Goal: Task Accomplishment & Management: Manage account settings

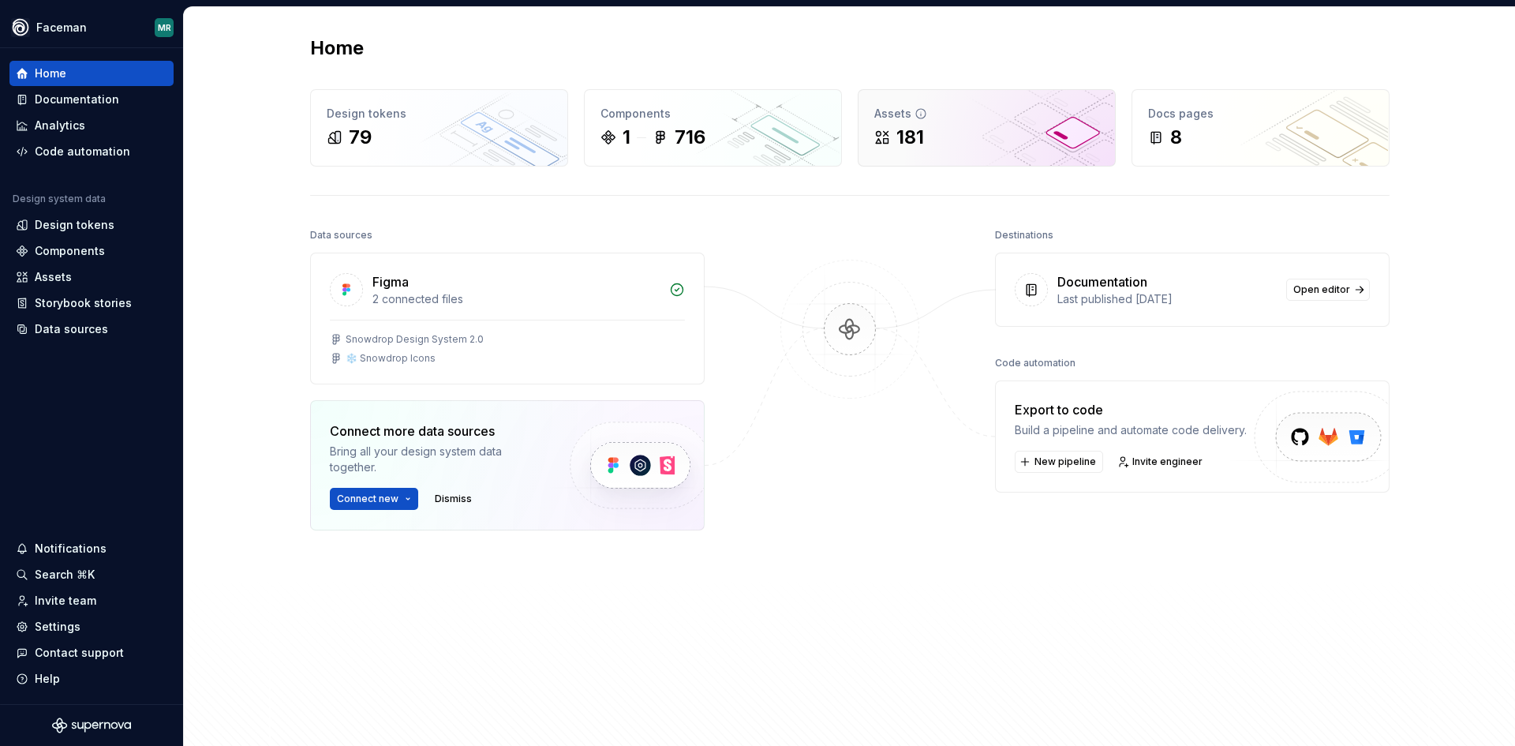
click at [990, 121] on div "Assets" at bounding box center [986, 114] width 225 height 16
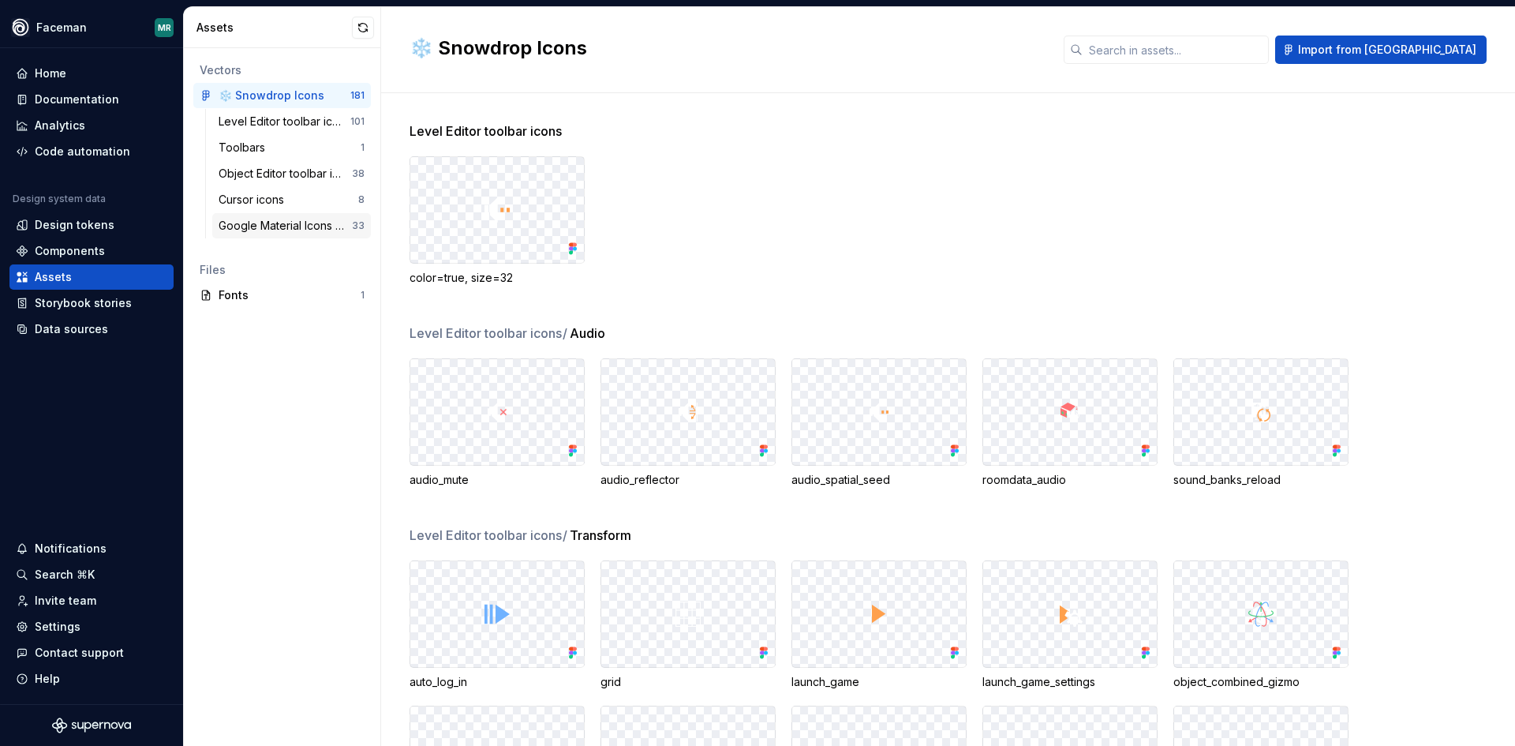
click at [290, 224] on div "Google Material Icons (Icon Browser)" at bounding box center [285, 226] width 133 height 16
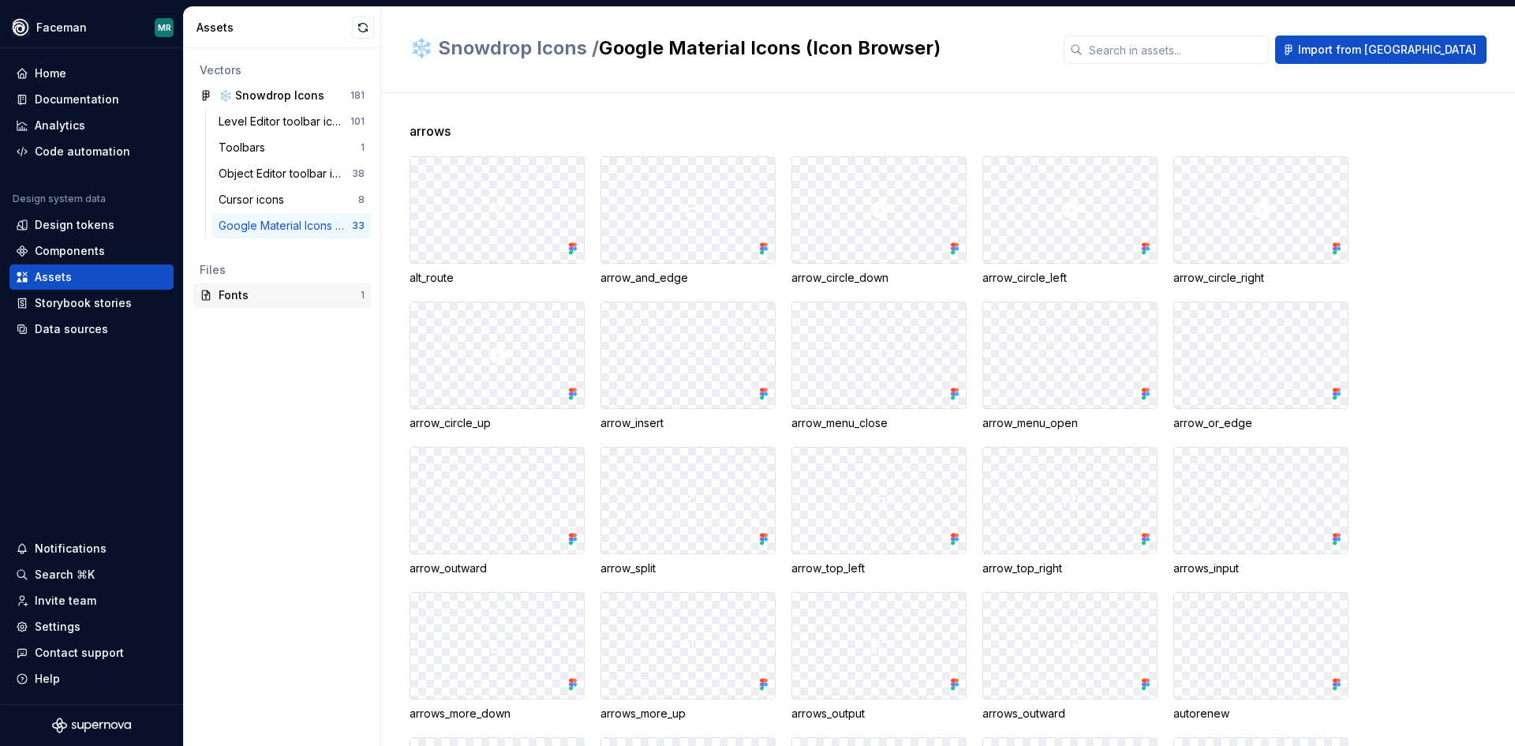
click at [271, 286] on div "Fonts 1" at bounding box center [282, 294] width 178 height 25
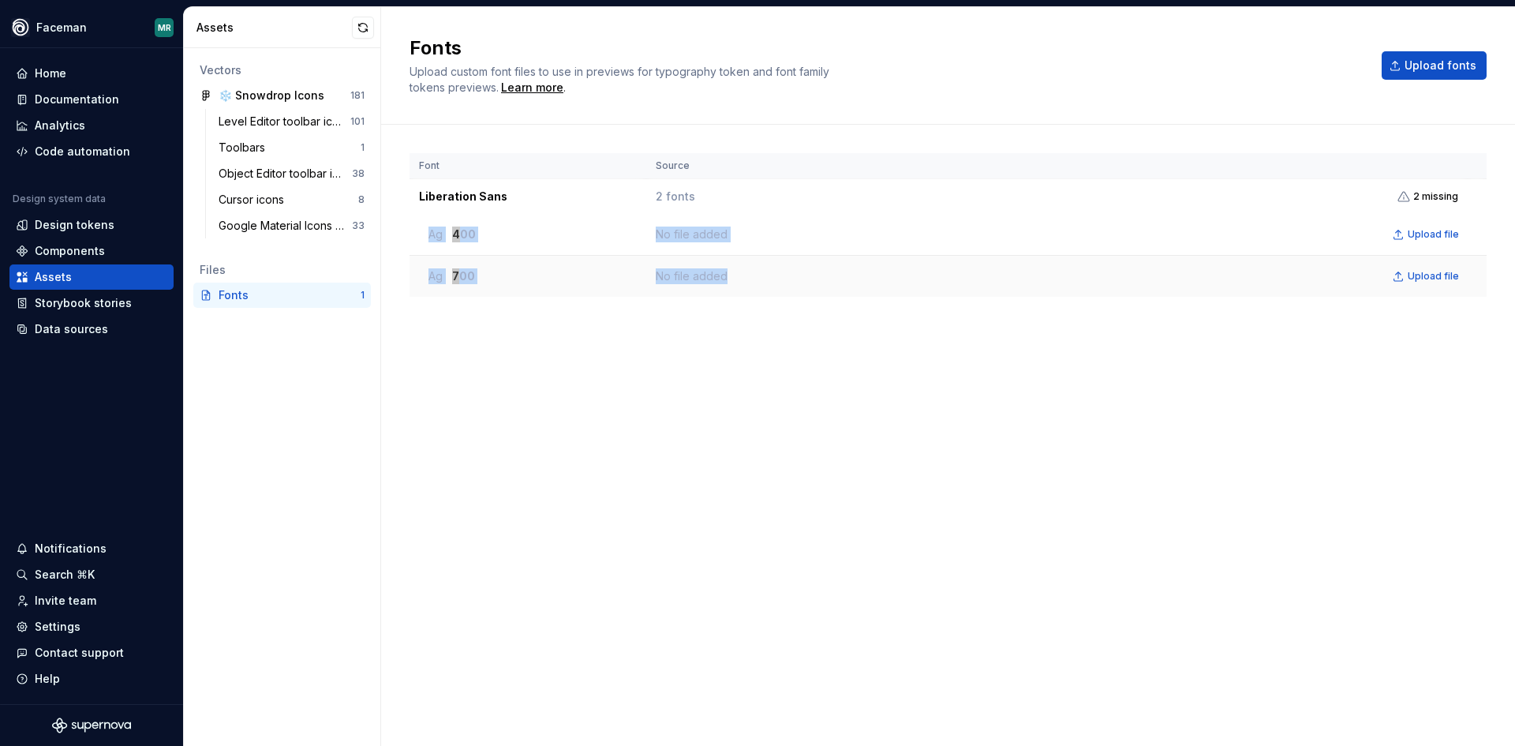
drag, startPoint x: 425, startPoint y: 234, endPoint x: 857, endPoint y: 290, distance: 435.1
click at [857, 290] on tbody "Liberation Sans 2 fonts 2 missing Ag 400 No file added Upload file Ag 700 No fi…" at bounding box center [947, 238] width 1077 height 118
click at [963, 355] on div "Font Source Liberation Sans 2 fonts 2 missing Ag 400 No file added Upload file …" at bounding box center [947, 419] width 1077 height 533
click at [63, 75] on div "Home" at bounding box center [51, 73] width 32 height 16
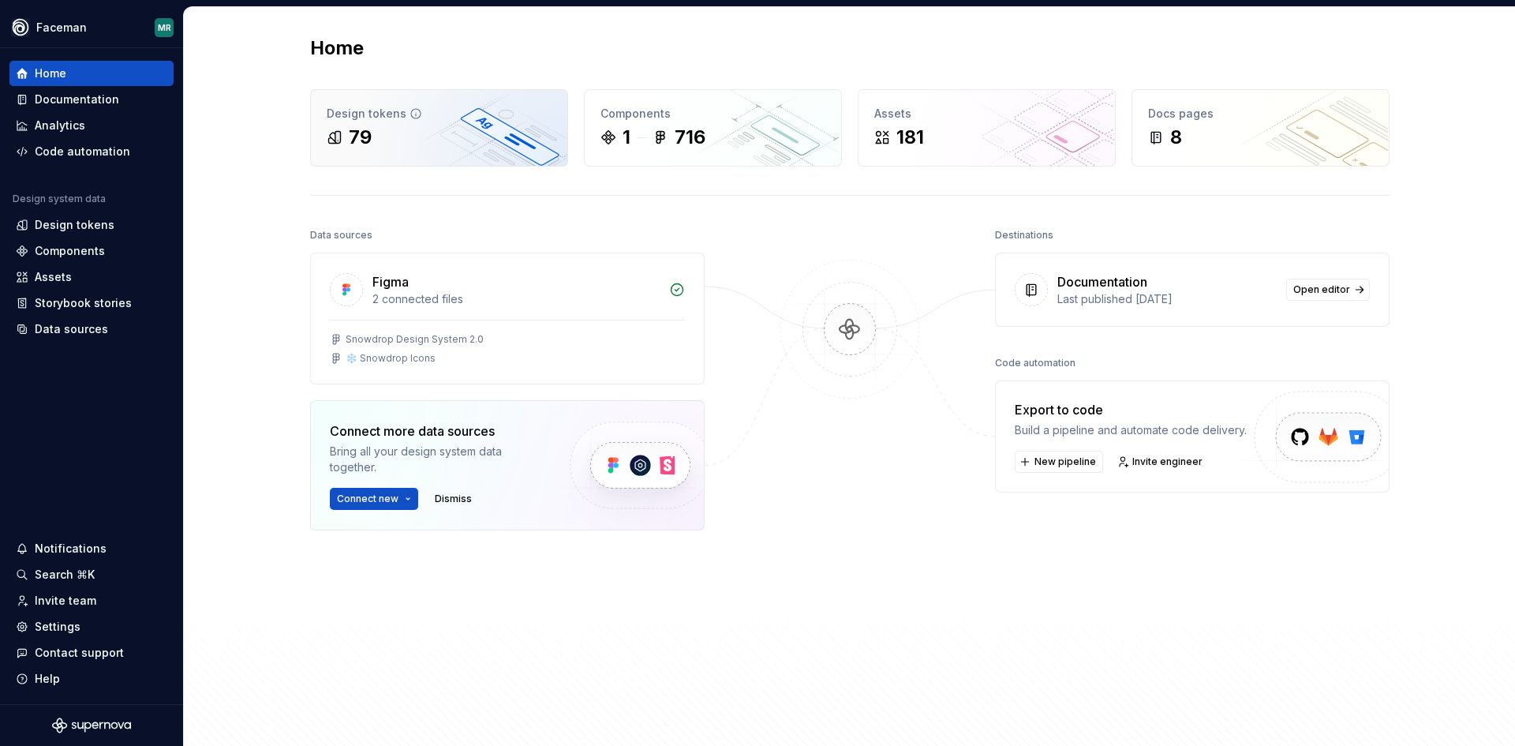
click at [358, 129] on div "79" at bounding box center [360, 137] width 23 height 25
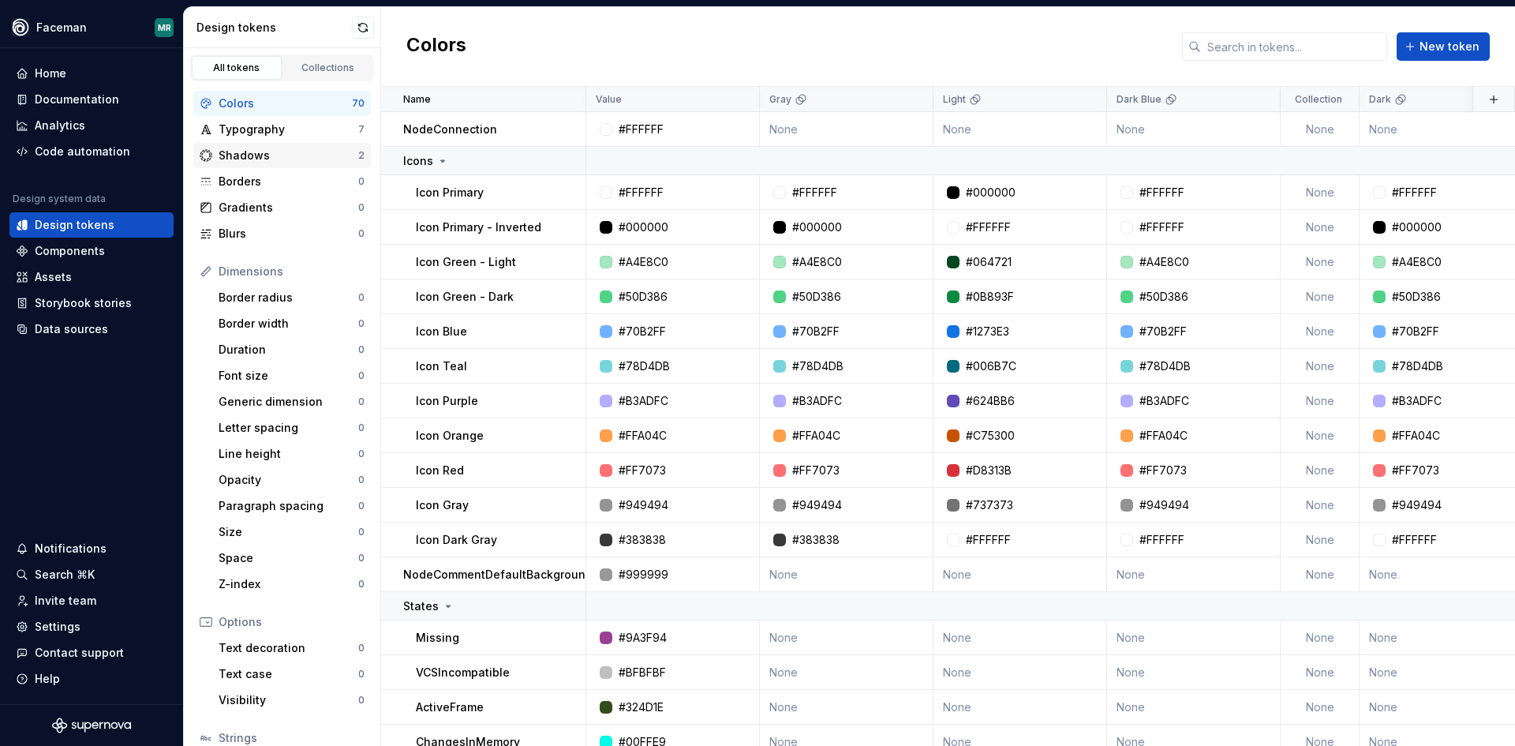
click at [260, 159] on div "Shadows" at bounding box center [289, 156] width 140 height 16
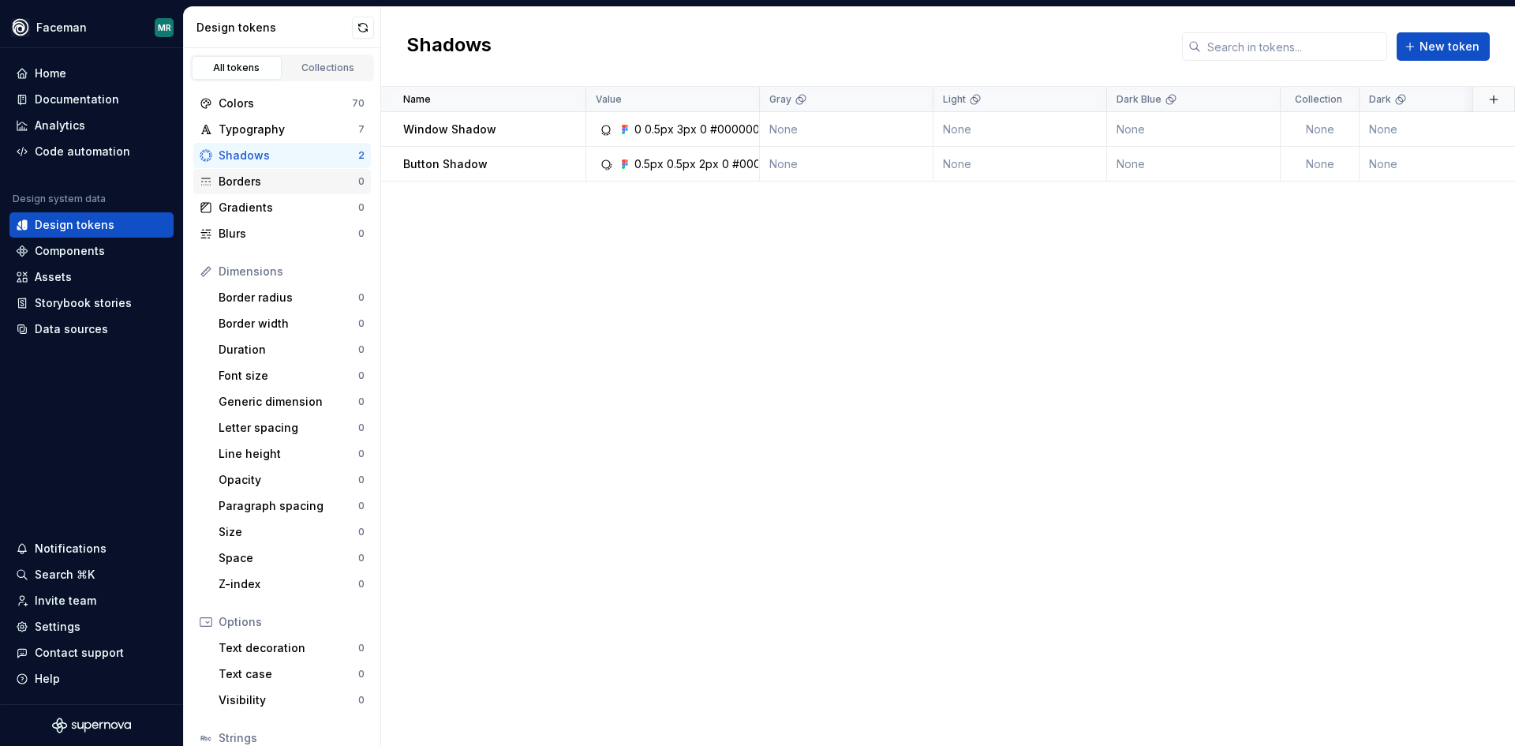
click at [249, 181] on div "Borders" at bounding box center [289, 182] width 140 height 16
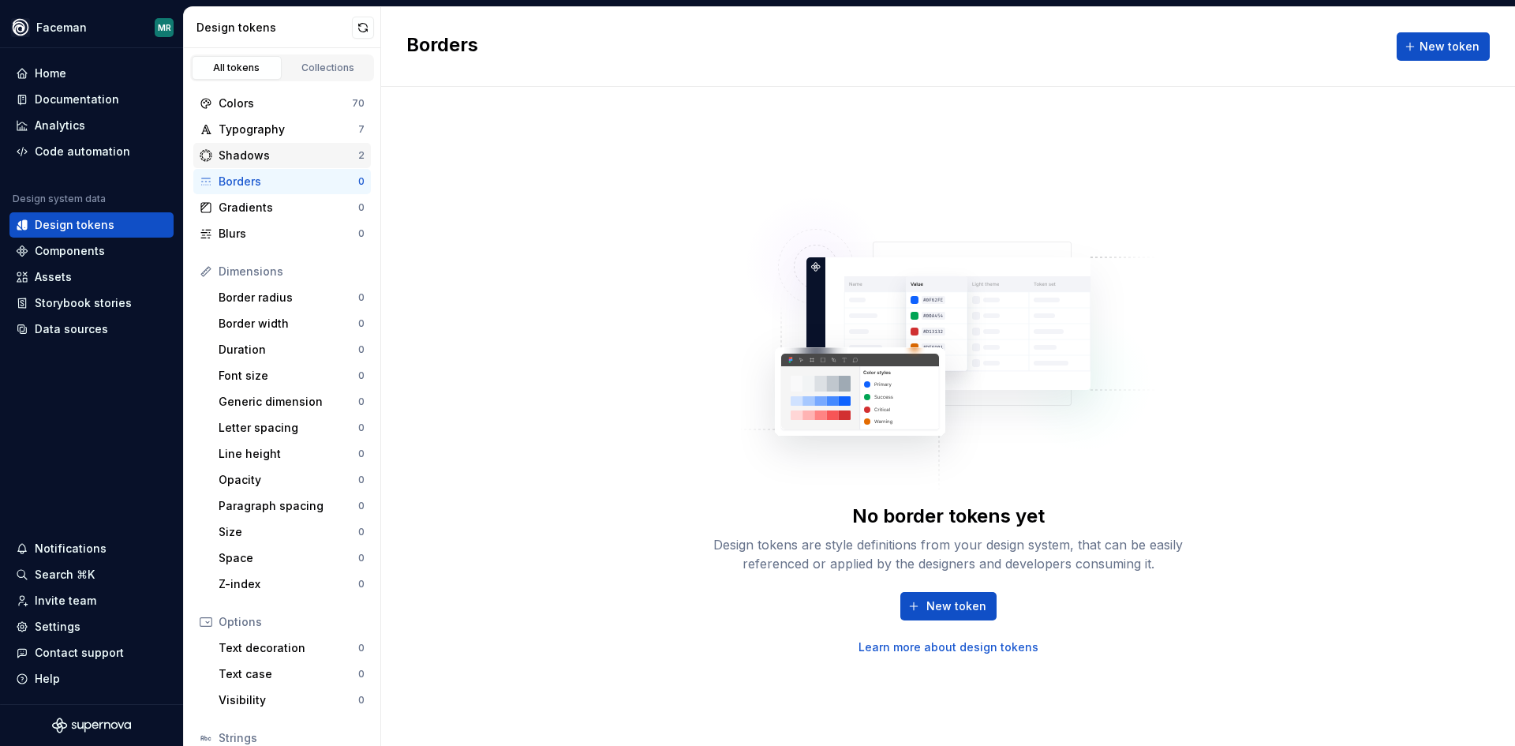
click at [246, 155] on div "Shadows" at bounding box center [289, 156] width 140 height 16
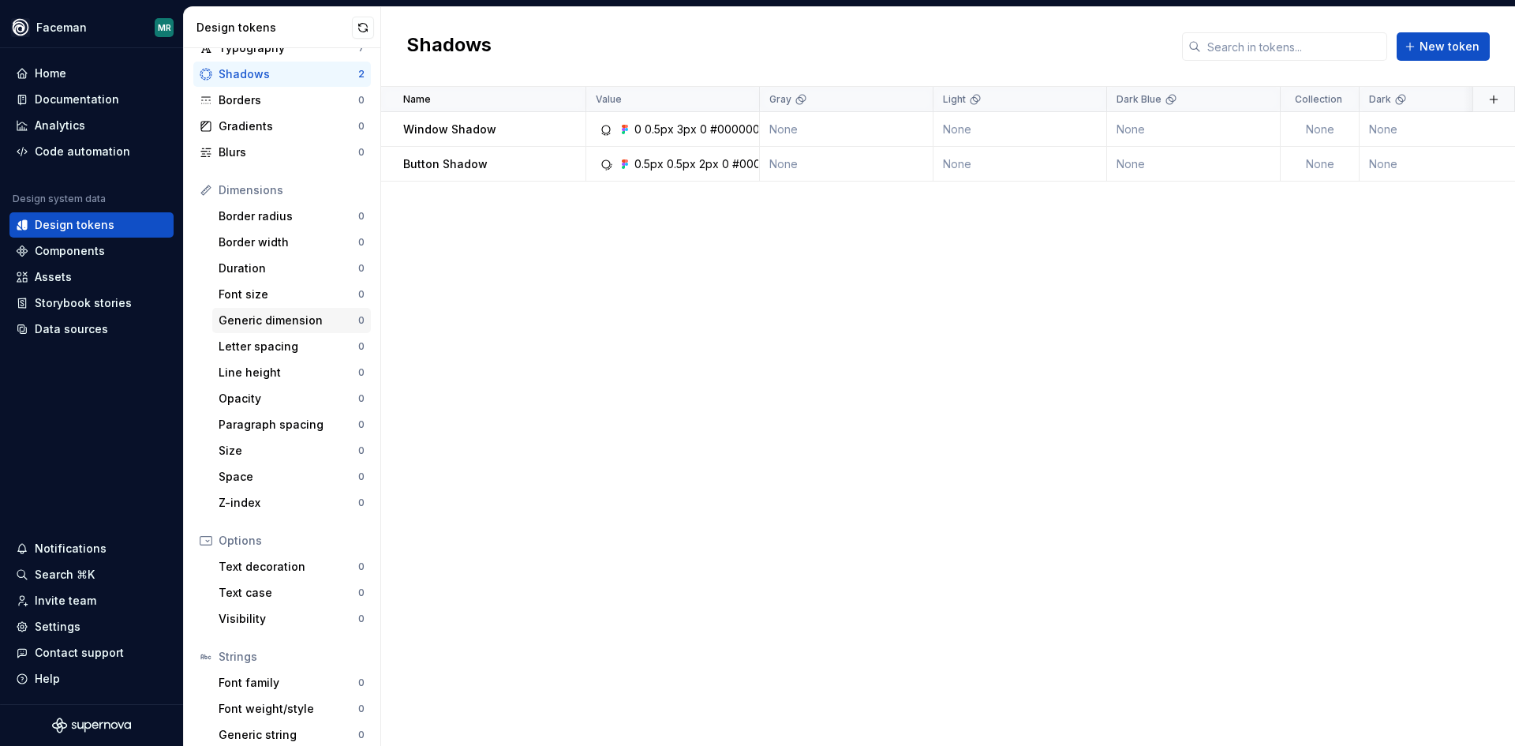
scroll to position [118, 0]
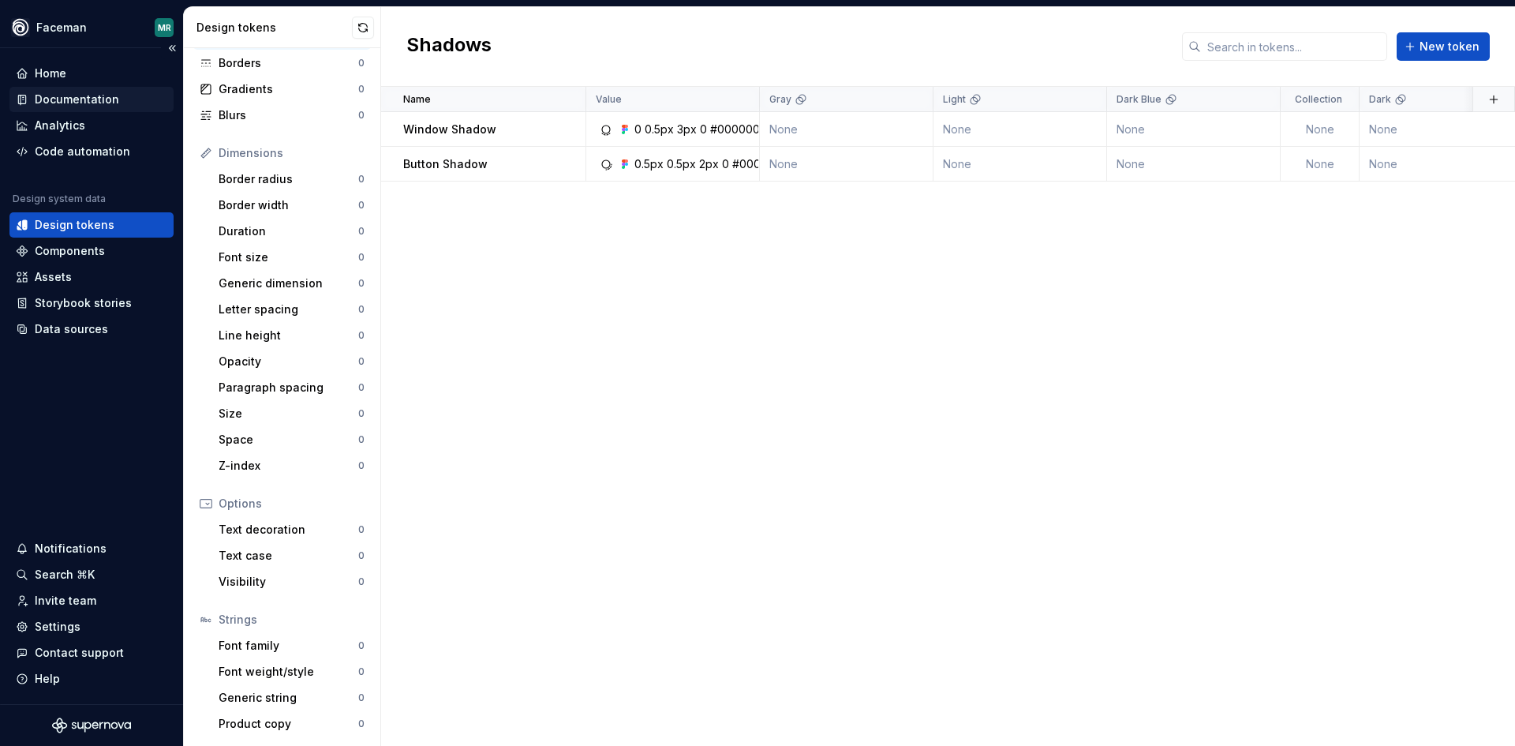
click at [71, 100] on div "Documentation" at bounding box center [77, 100] width 84 height 16
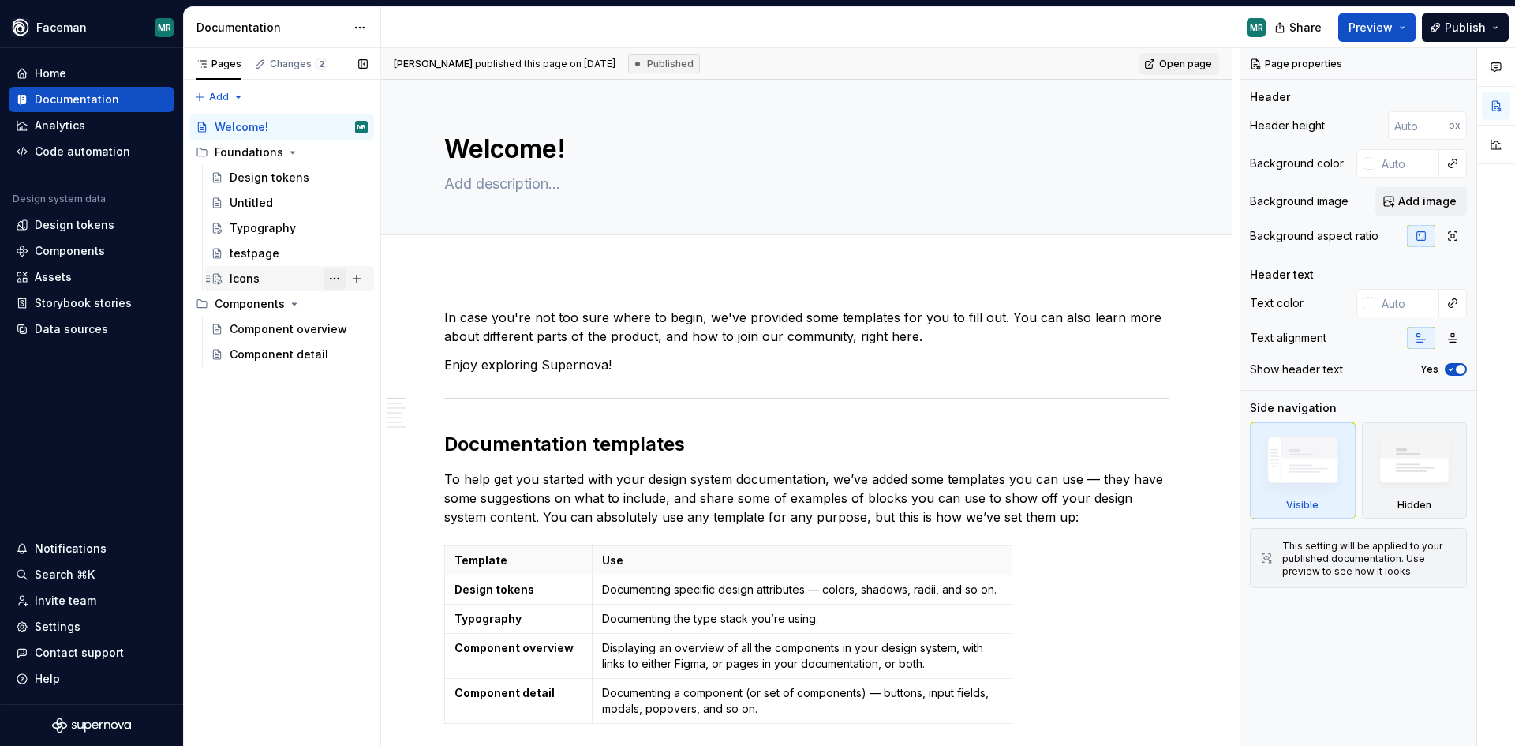
click at [328, 279] on button "Page tree" at bounding box center [334, 278] width 22 height 22
click at [269, 410] on div "Pages Changes 2 Add Accessibility guide for tree Page tree. Navigate the tree w…" at bounding box center [281, 397] width 197 height 698
click at [238, 129] on div "Welcome!" at bounding box center [242, 127] width 54 height 16
click at [271, 271] on div "Icons" at bounding box center [299, 278] width 138 height 22
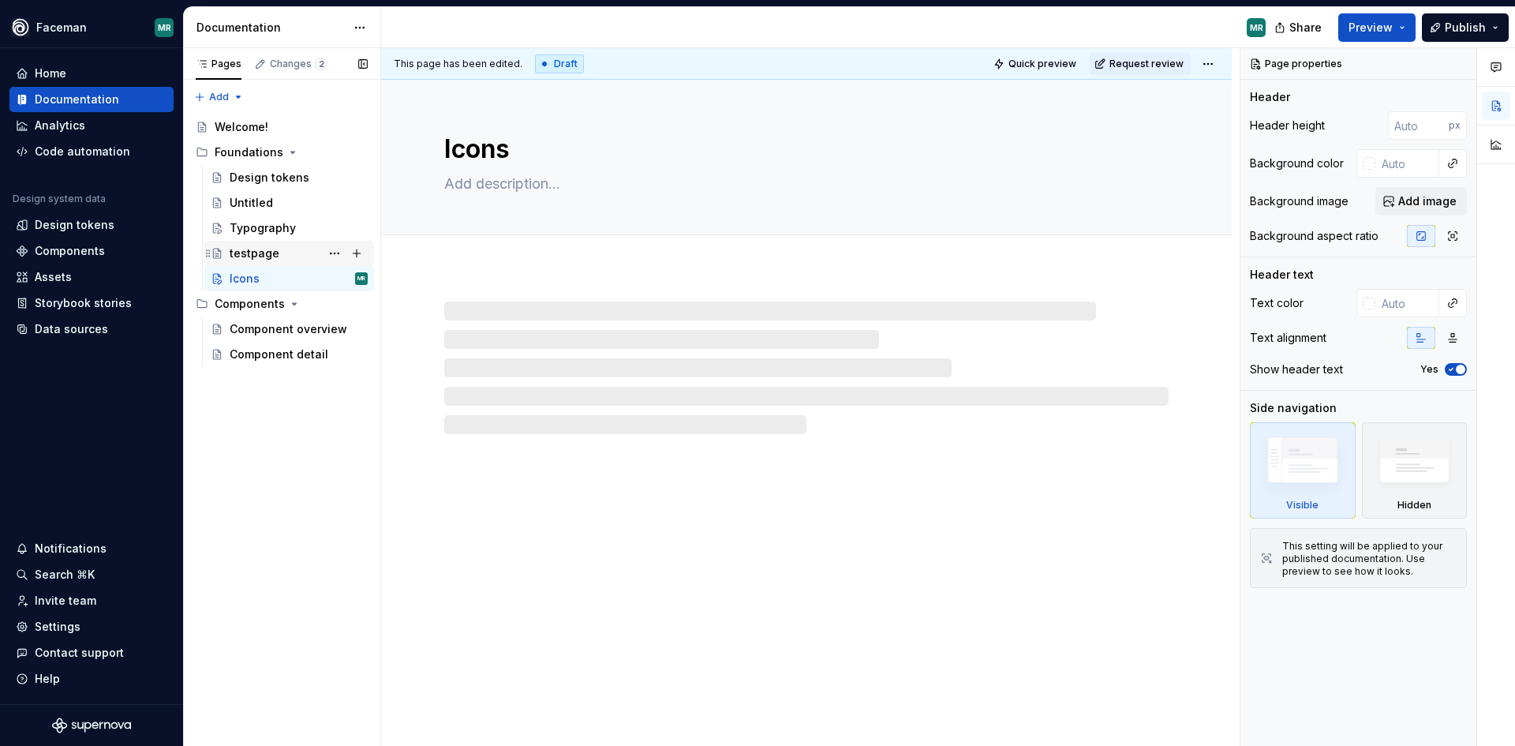
click at [258, 252] on div "testpage" at bounding box center [255, 253] width 50 height 16
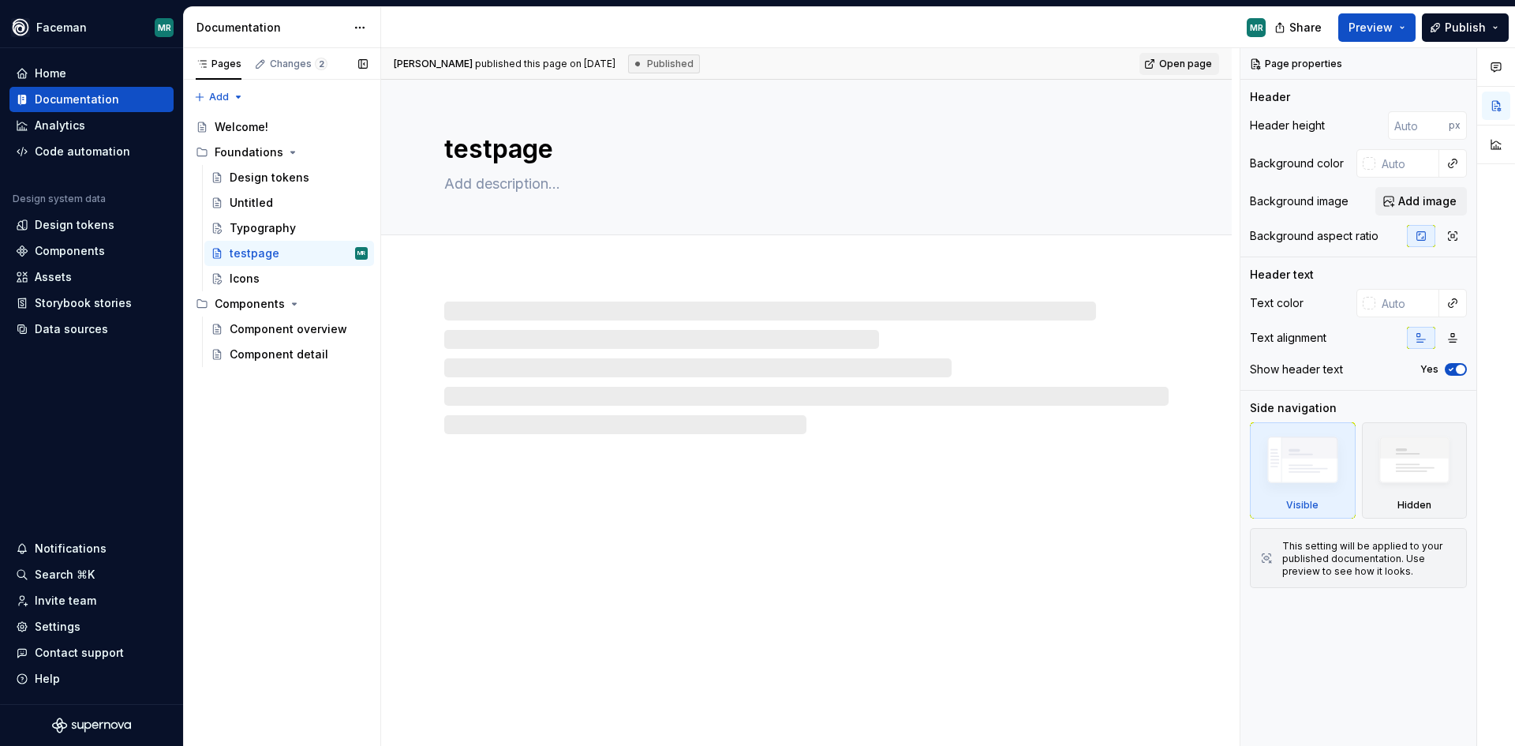
click at [0, 0] on button "Page tree" at bounding box center [0, 0] width 0 height 0
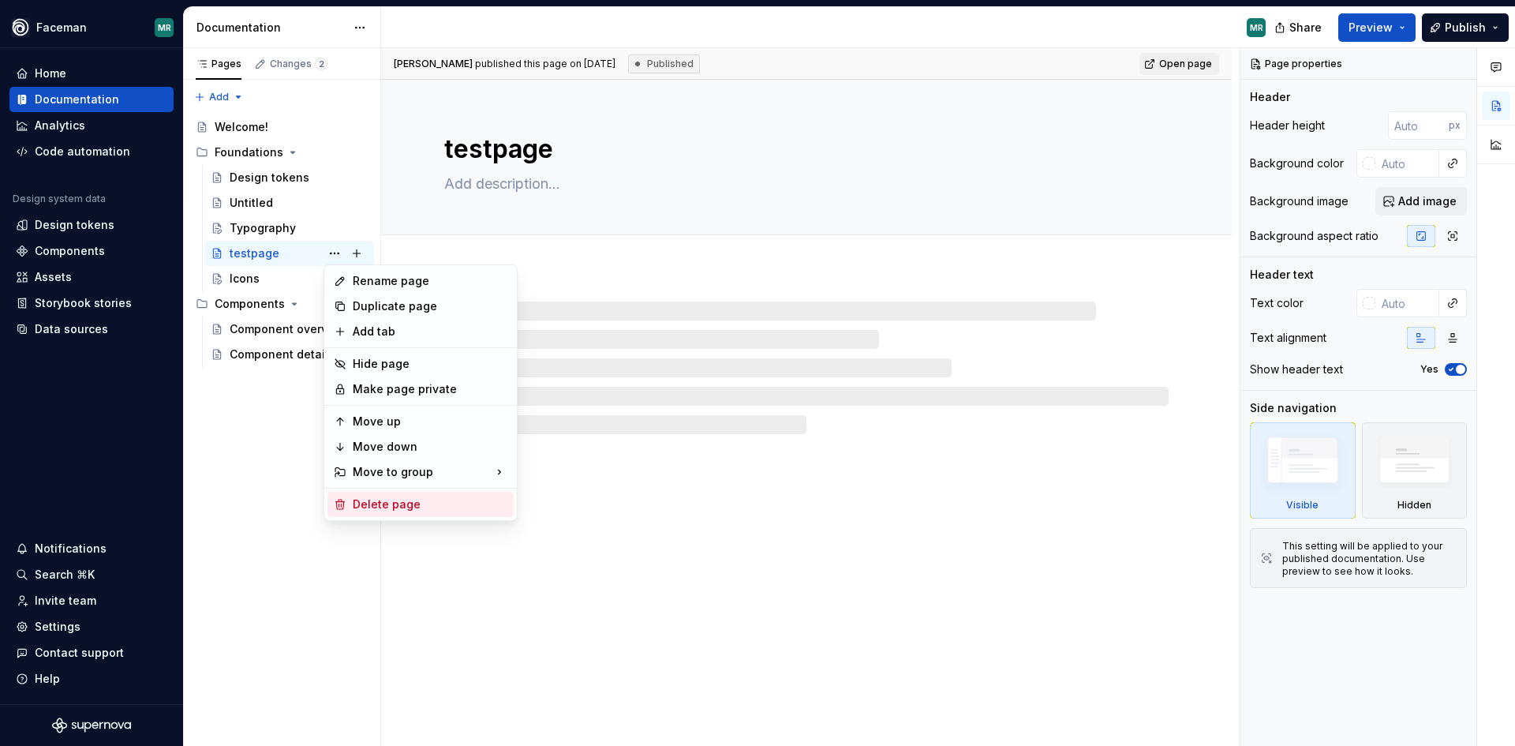
click at [406, 502] on div "Delete page" at bounding box center [430, 504] width 155 height 16
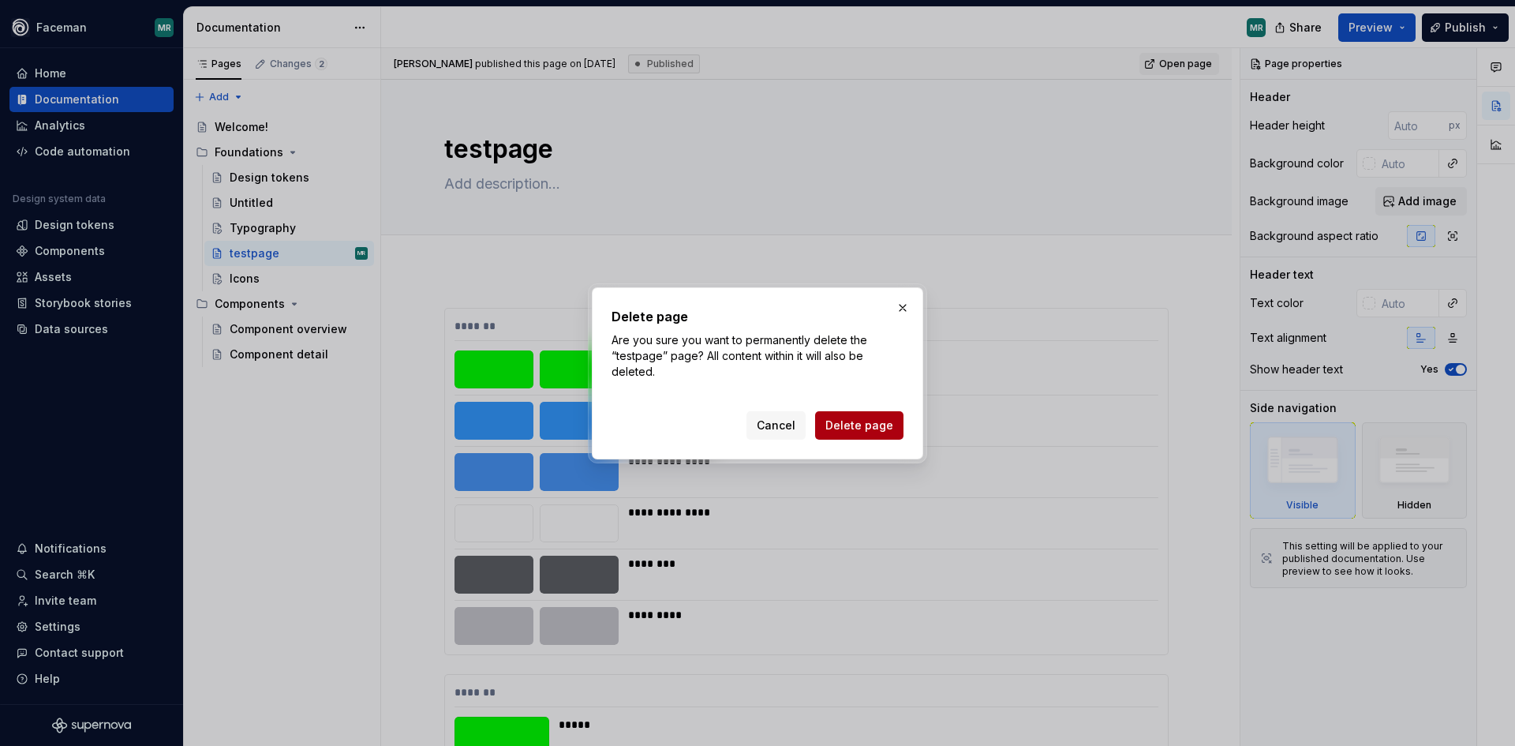
click at [871, 426] on span "Delete page" at bounding box center [859, 425] width 68 height 16
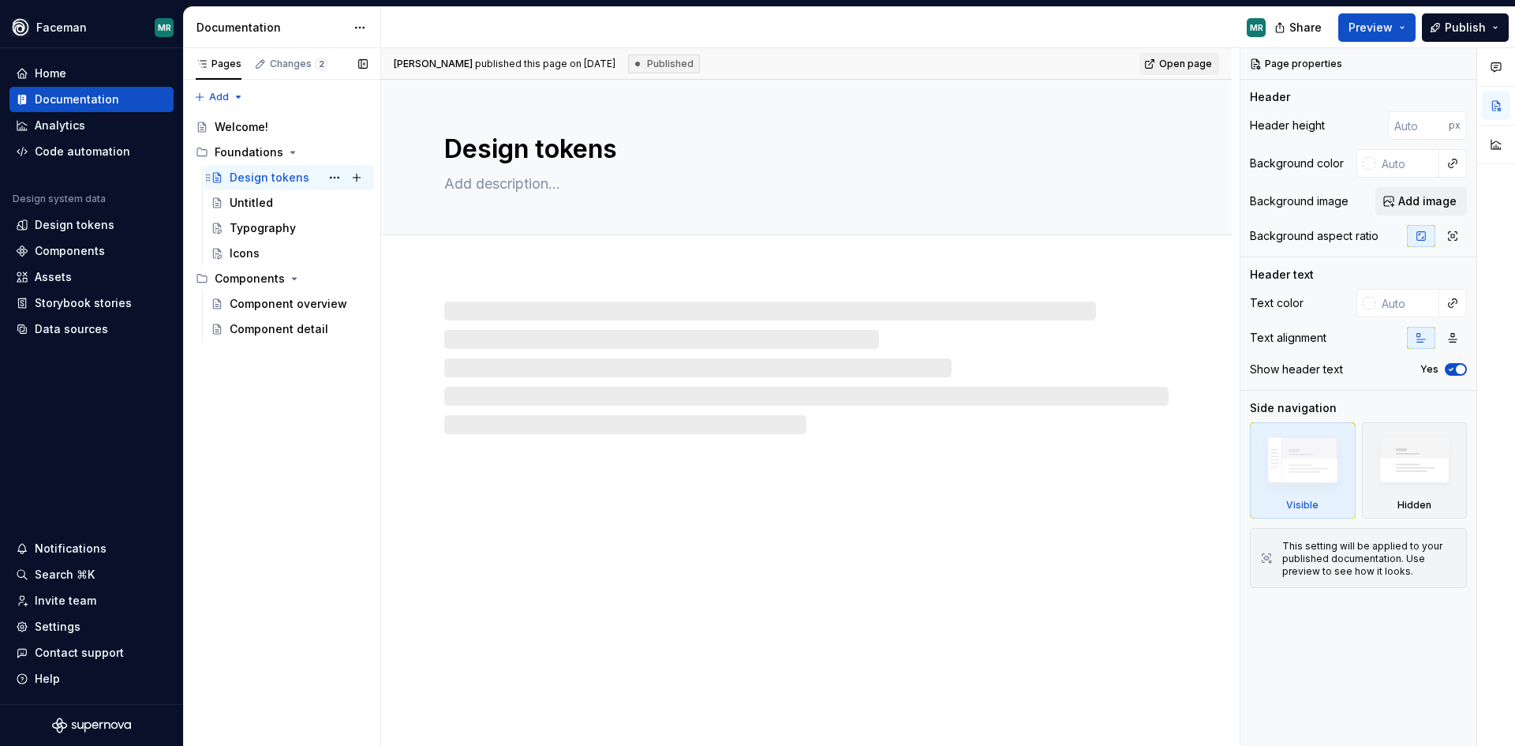
click at [279, 178] on div "Design tokens" at bounding box center [270, 178] width 80 height 16
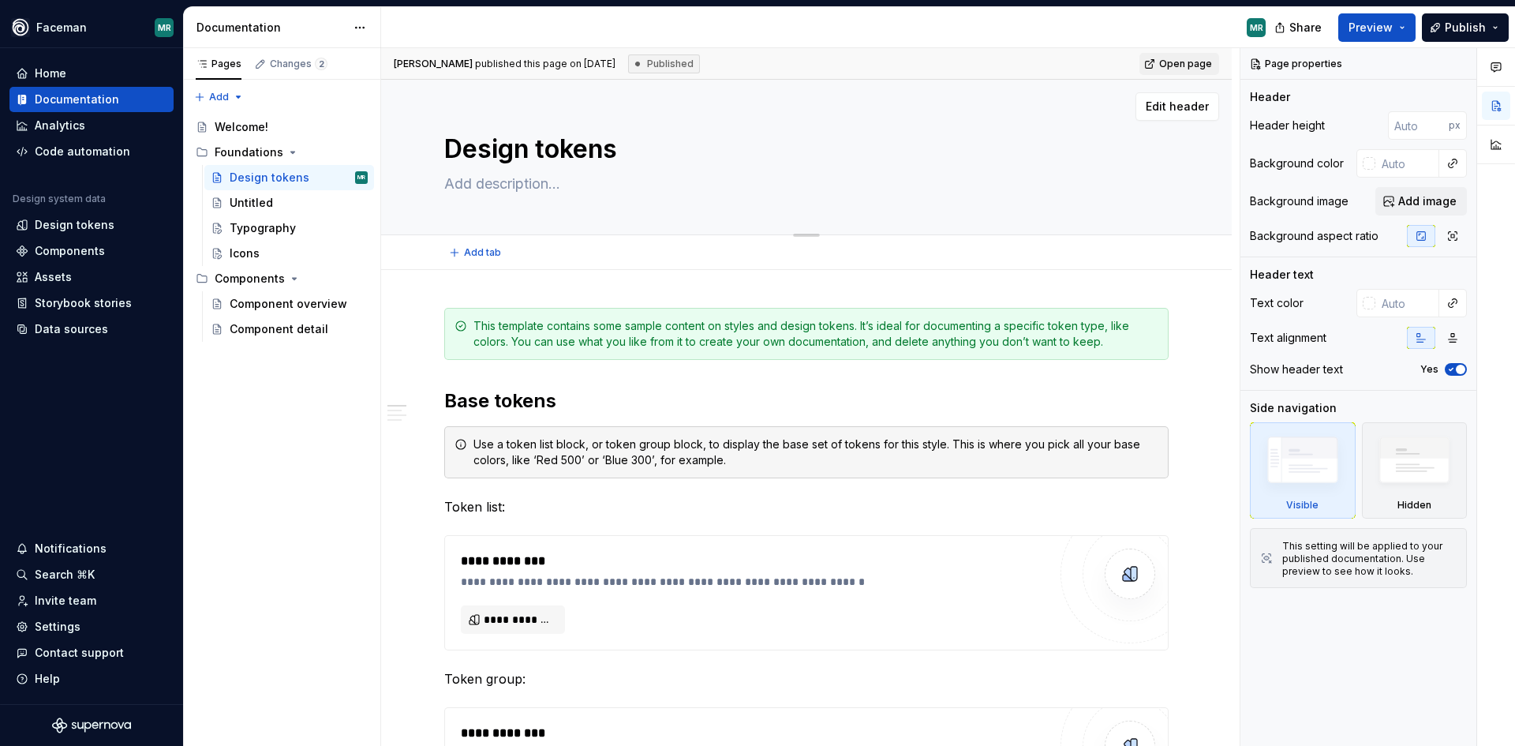
click at [657, 188] on textarea at bounding box center [803, 183] width 724 height 25
click at [1188, 106] on span "Edit header" at bounding box center [1177, 107] width 63 height 16
click at [1166, 107] on span "Edit header" at bounding box center [1177, 107] width 63 height 16
drag, startPoint x: 805, startPoint y: 234, endPoint x: 819, endPoint y: 200, distance: 36.8
click at [289, 299] on div "Component overview" at bounding box center [275, 304] width 91 height 16
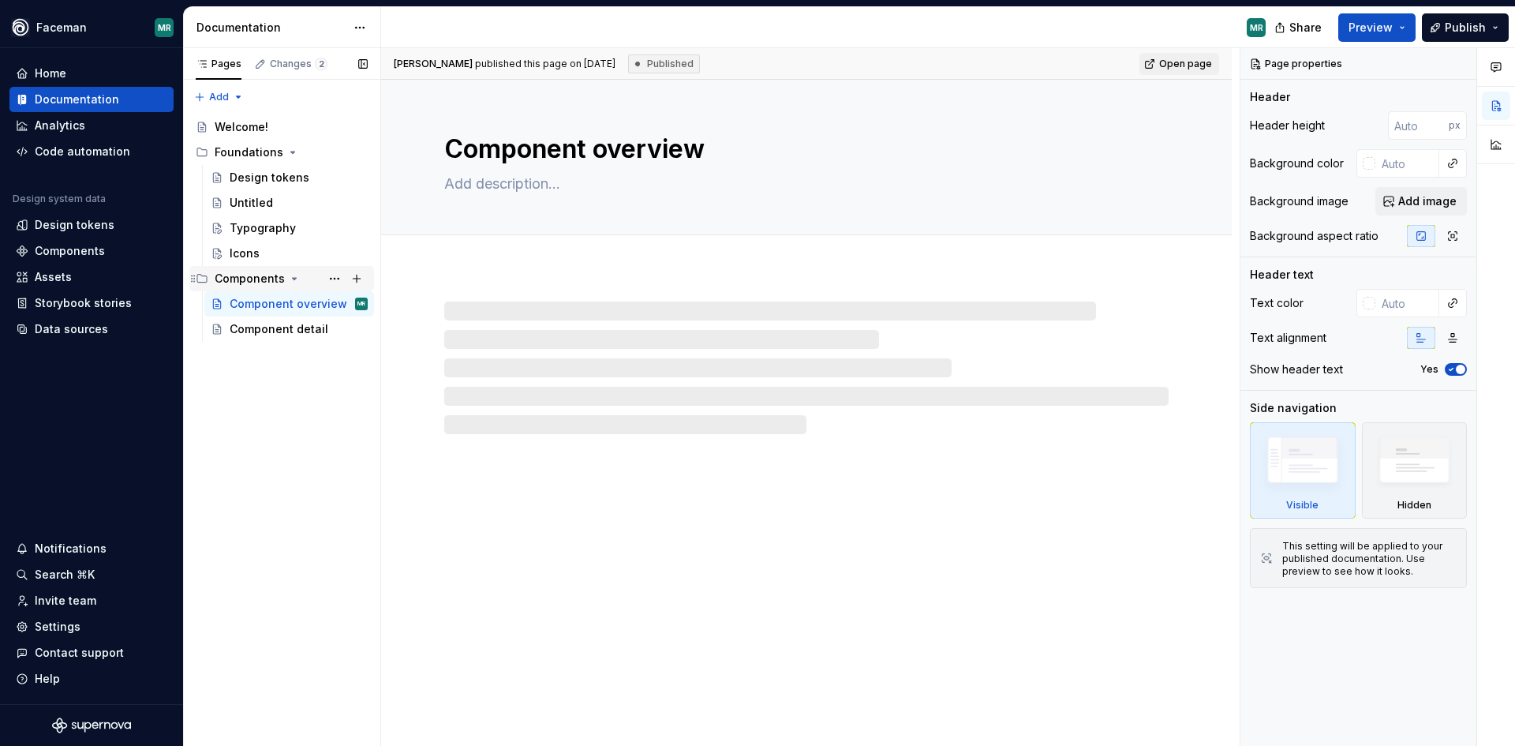
click at [263, 282] on div "Components" at bounding box center [250, 279] width 70 height 16
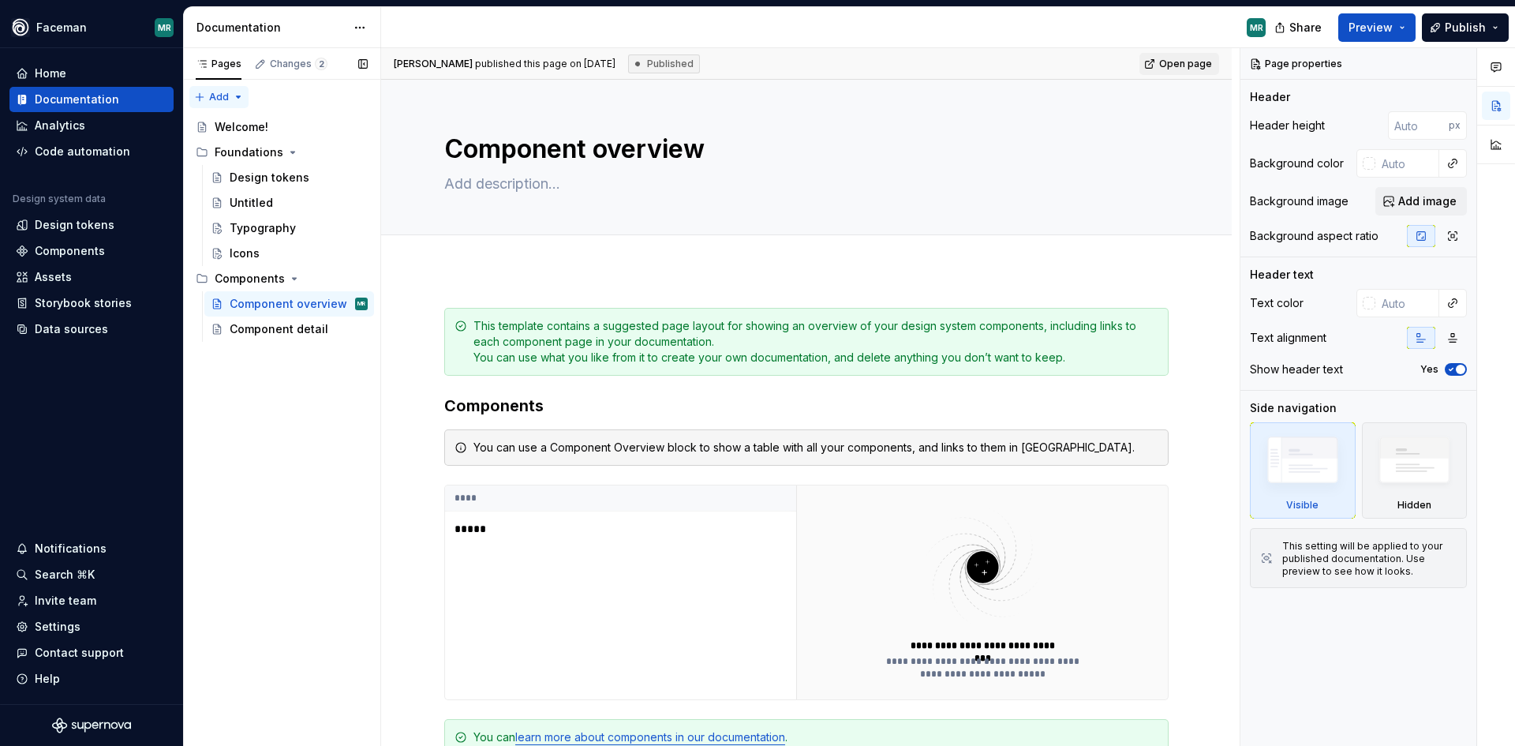
click at [239, 99] on div "Pages Changes 2 Add Accessibility guide for tree Page tree. Navigate the tree w…" at bounding box center [281, 397] width 197 height 698
click at [290, 421] on div "Pages Changes 2 Add Accessibility guide for tree Page tree. Navigate the tree w…" at bounding box center [281, 397] width 197 height 698
click at [256, 128] on div "Welcome!" at bounding box center [242, 127] width 54 height 16
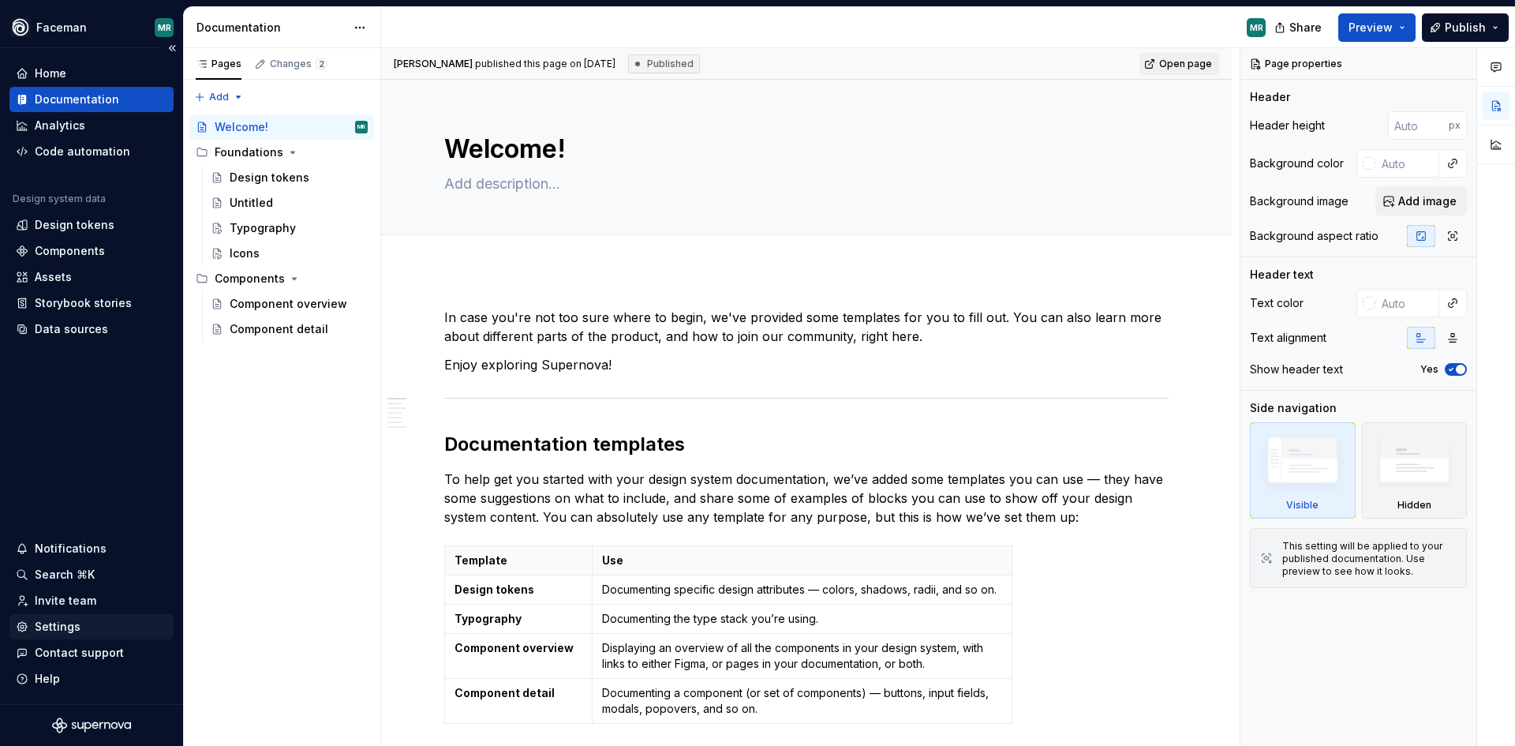
click at [77, 636] on div "Settings" at bounding box center [91, 626] width 164 height 25
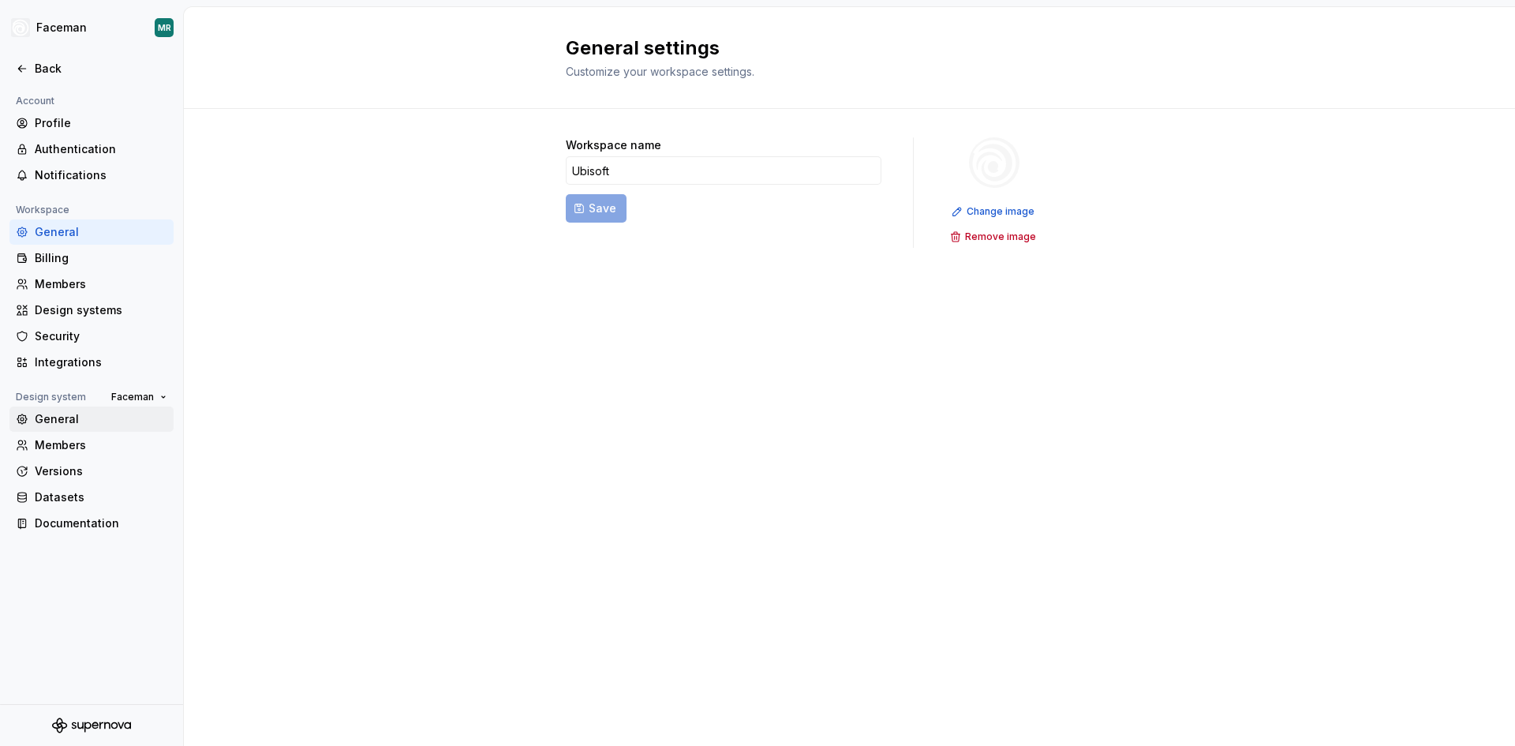
click at [75, 428] on div "General" at bounding box center [91, 418] width 164 height 25
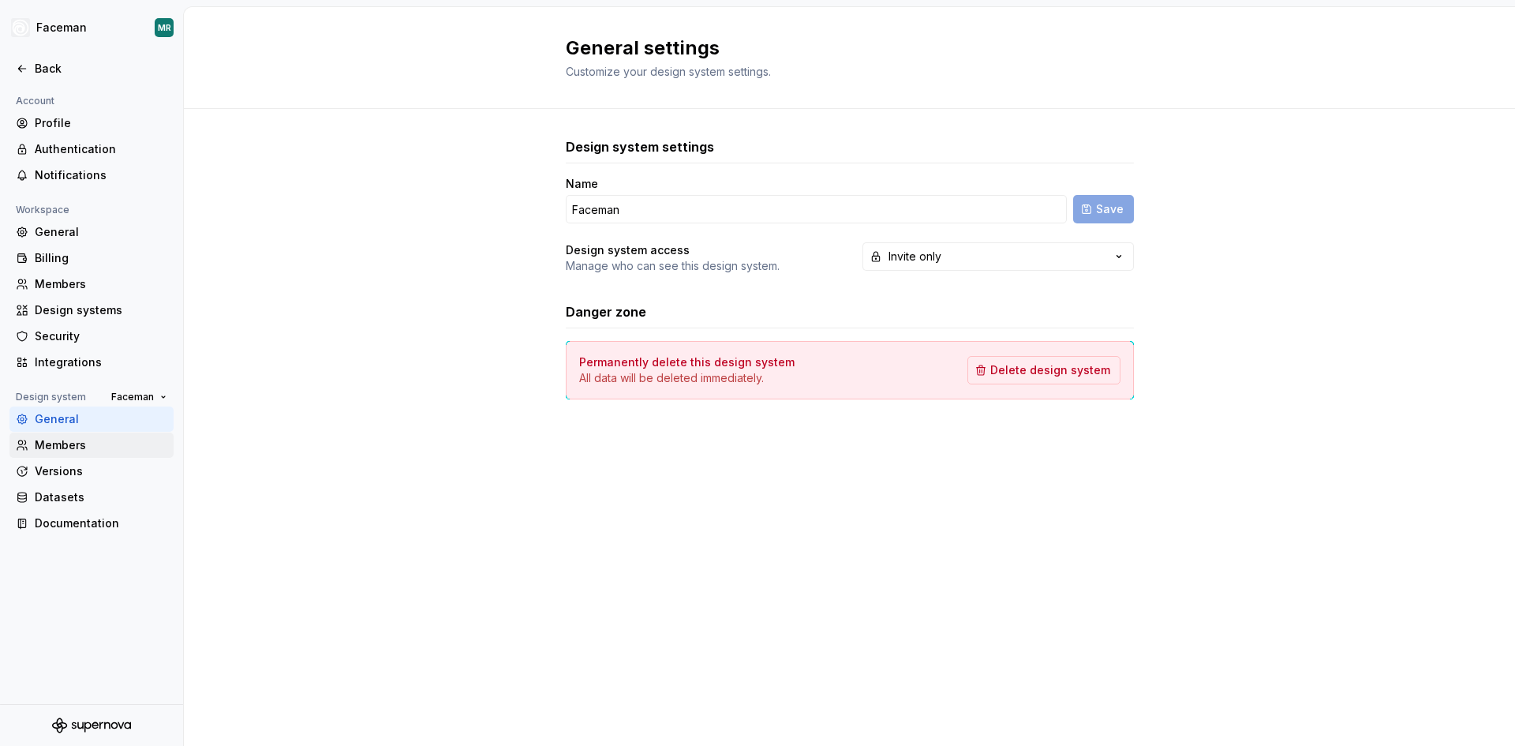
click at [73, 448] on div "Members" at bounding box center [101, 445] width 133 height 16
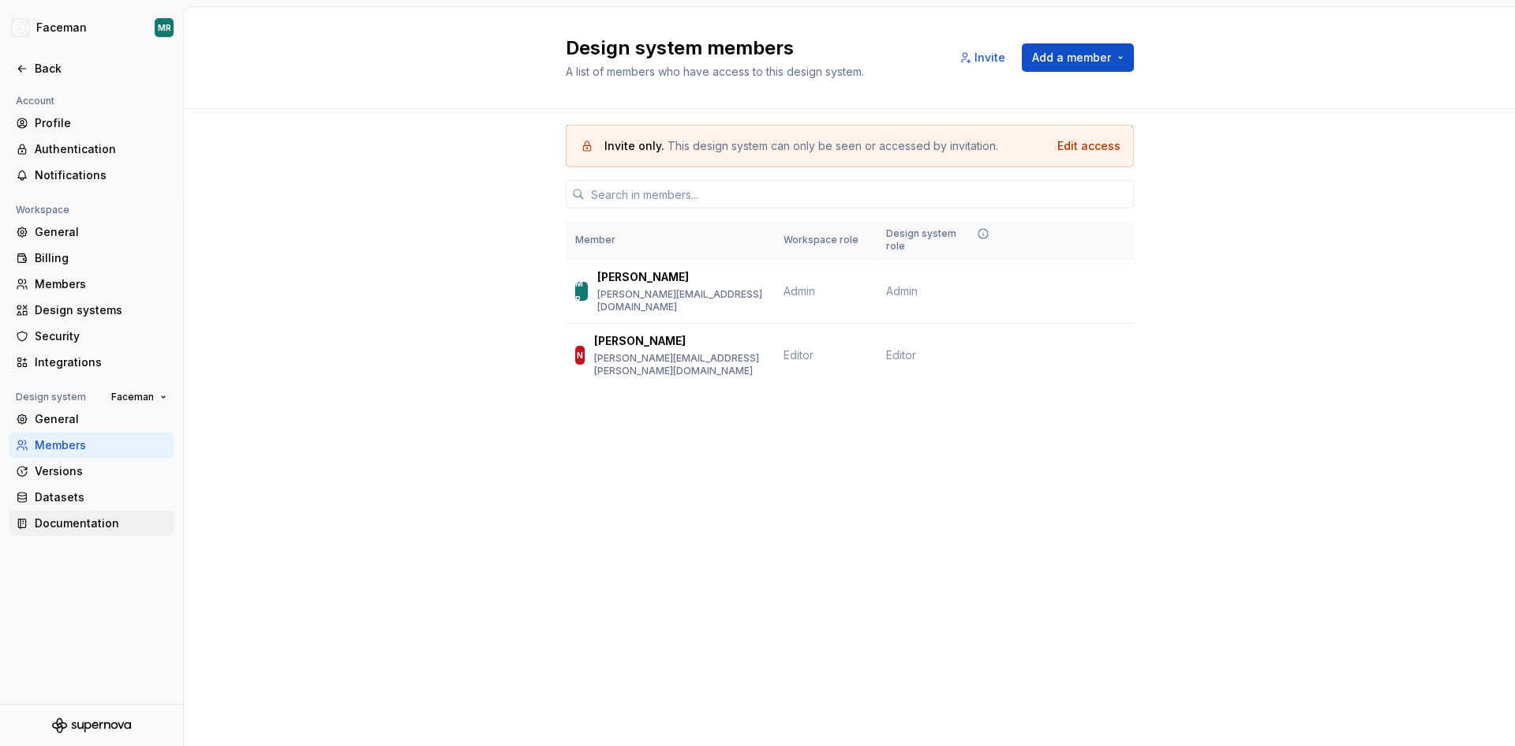
click at [64, 521] on div "Documentation" at bounding box center [101, 523] width 133 height 16
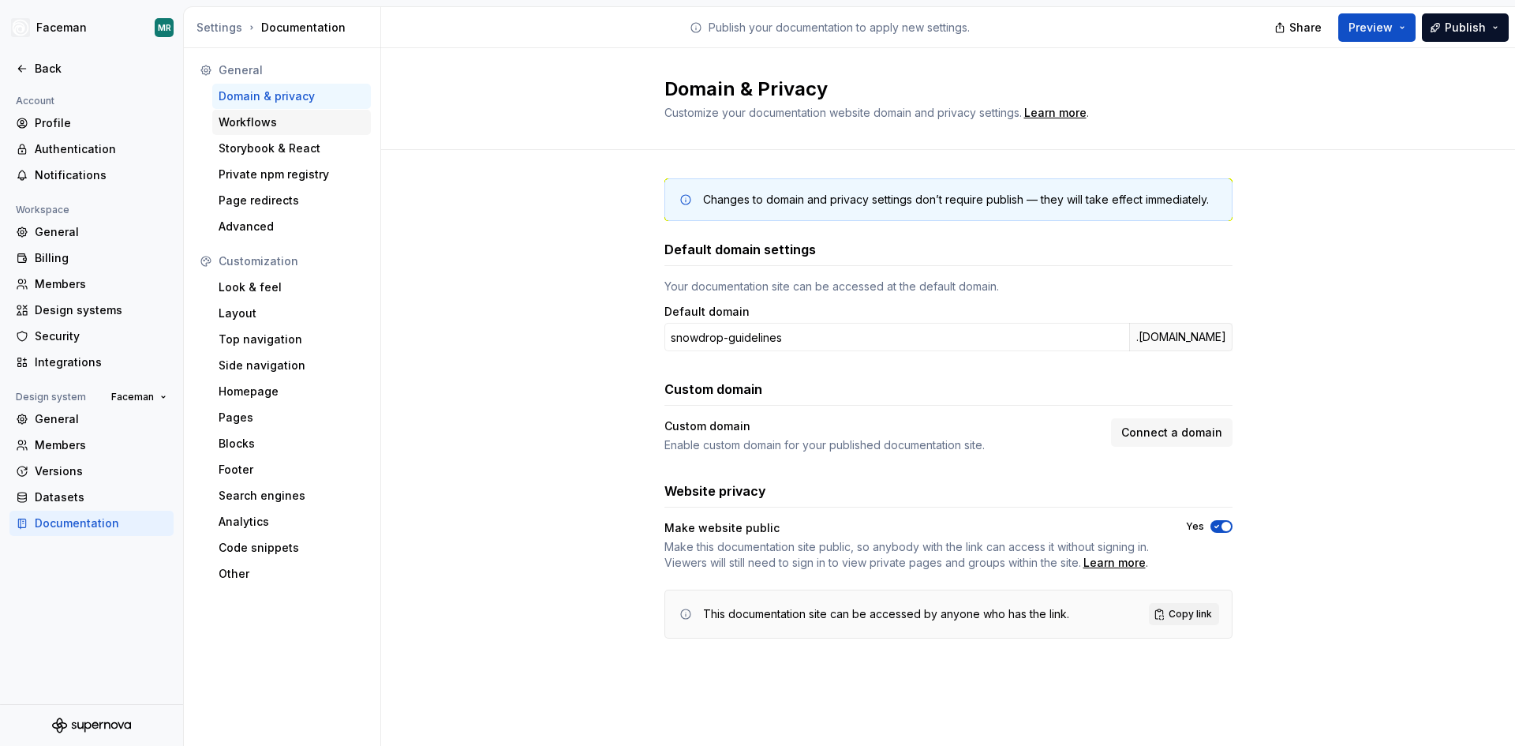
click at [262, 121] on div "Workflows" at bounding box center [292, 122] width 146 height 16
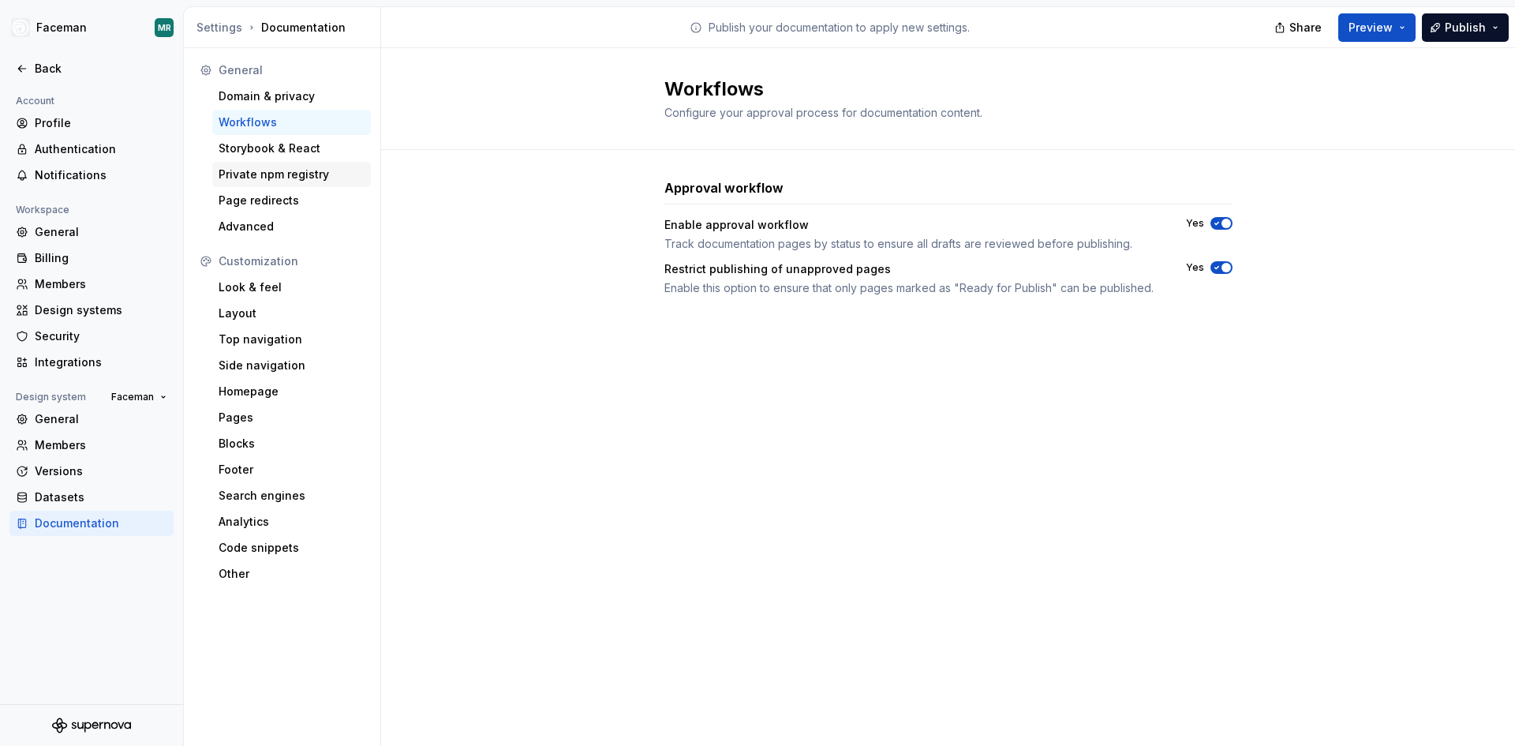
click at [258, 170] on div "Private npm registry" at bounding box center [292, 174] width 146 height 16
click at [264, 148] on div "Storybook & React" at bounding box center [292, 148] width 146 height 16
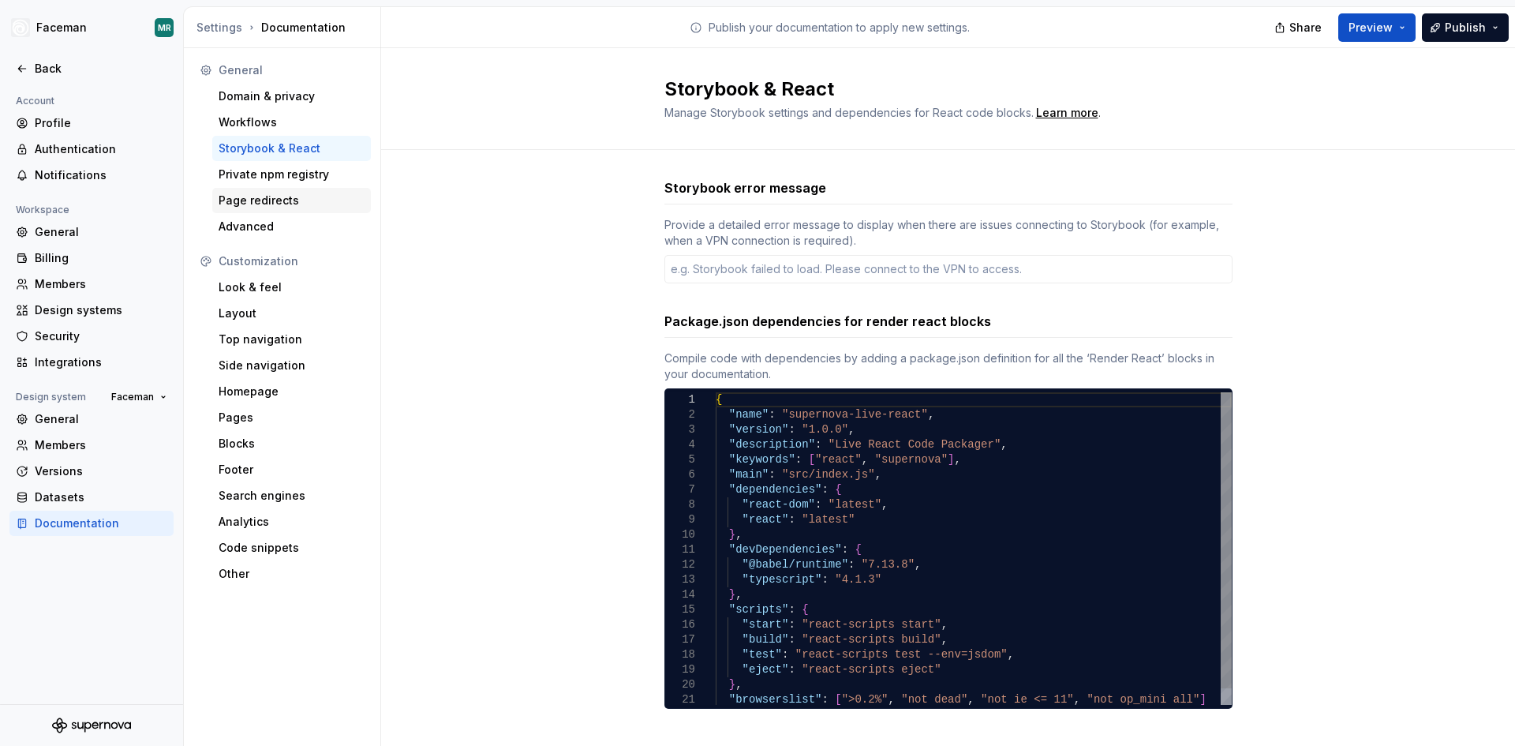
type textarea "*"
click at [264, 196] on div "Page redirects" at bounding box center [292, 201] width 146 height 16
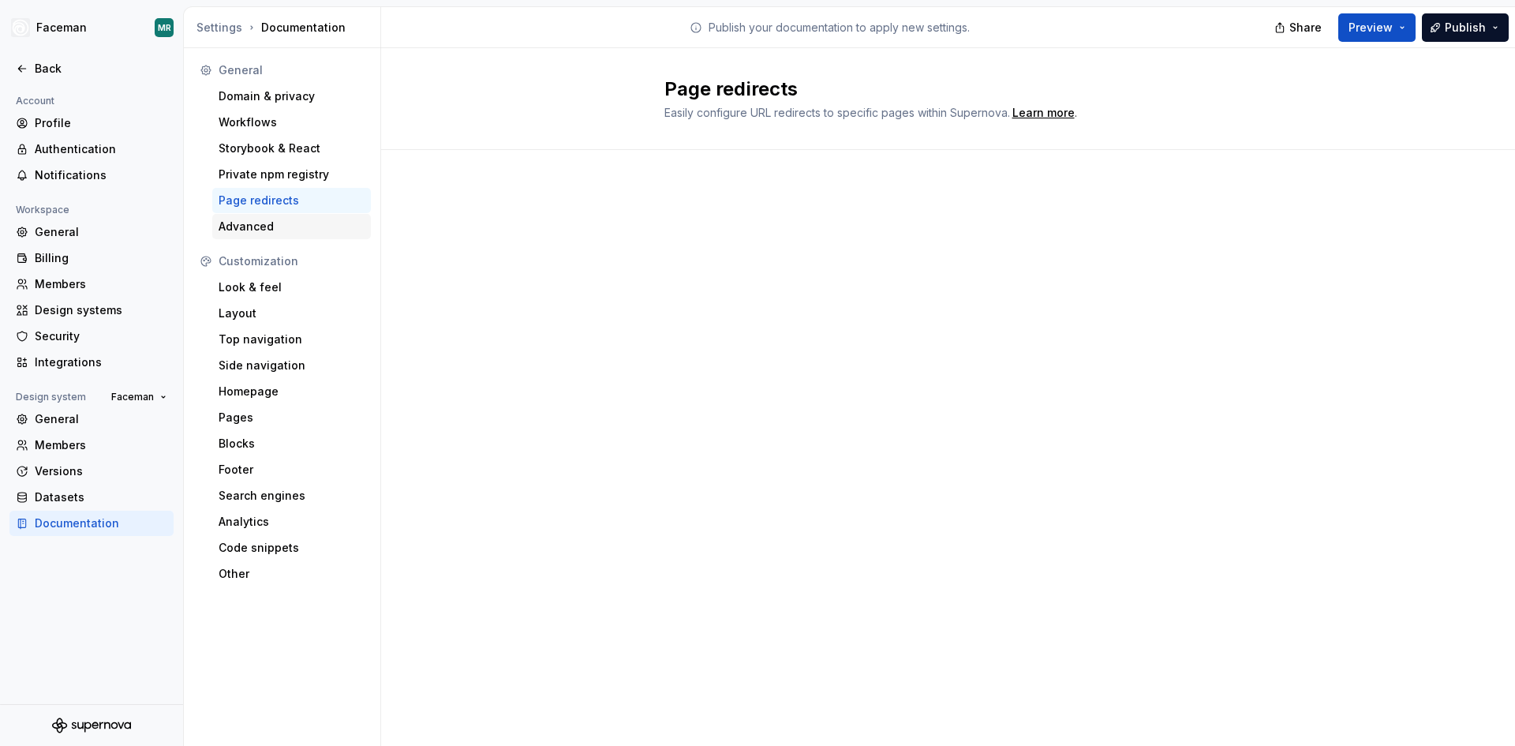
click at [256, 228] on div "Advanced" at bounding box center [292, 227] width 146 height 16
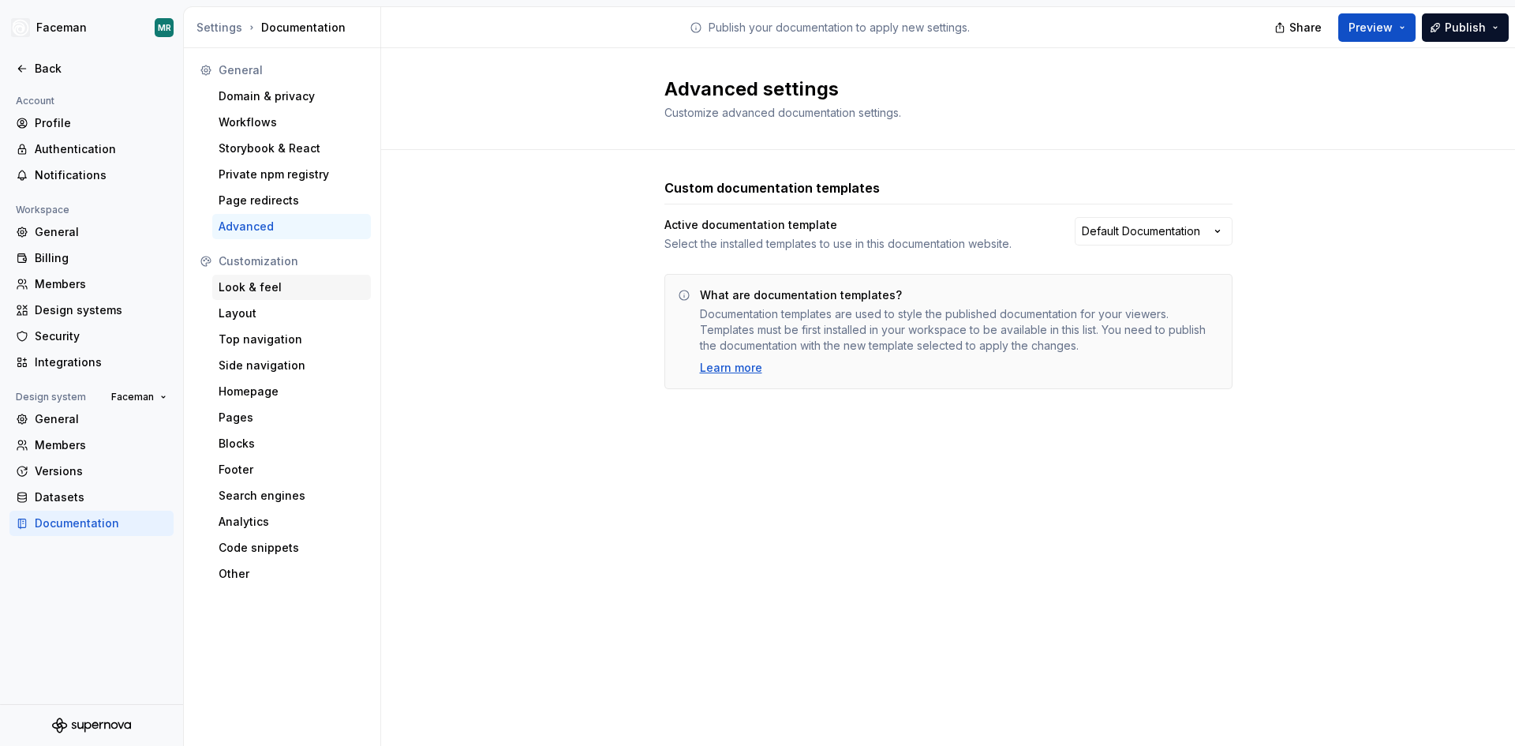
click at [275, 287] on div "Look & feel" at bounding box center [292, 287] width 146 height 16
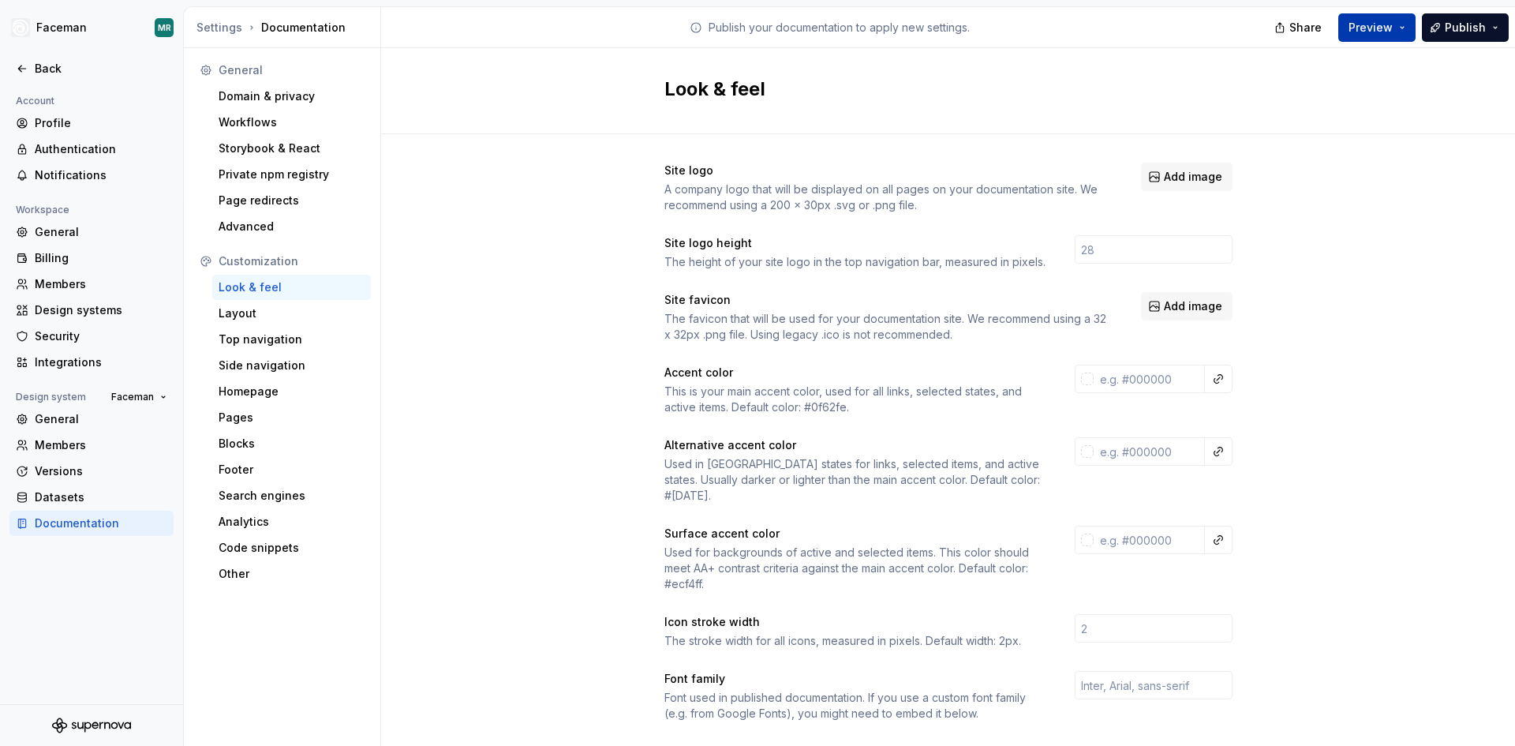
click at [1396, 24] on button "Preview" at bounding box center [1376, 27] width 77 height 28
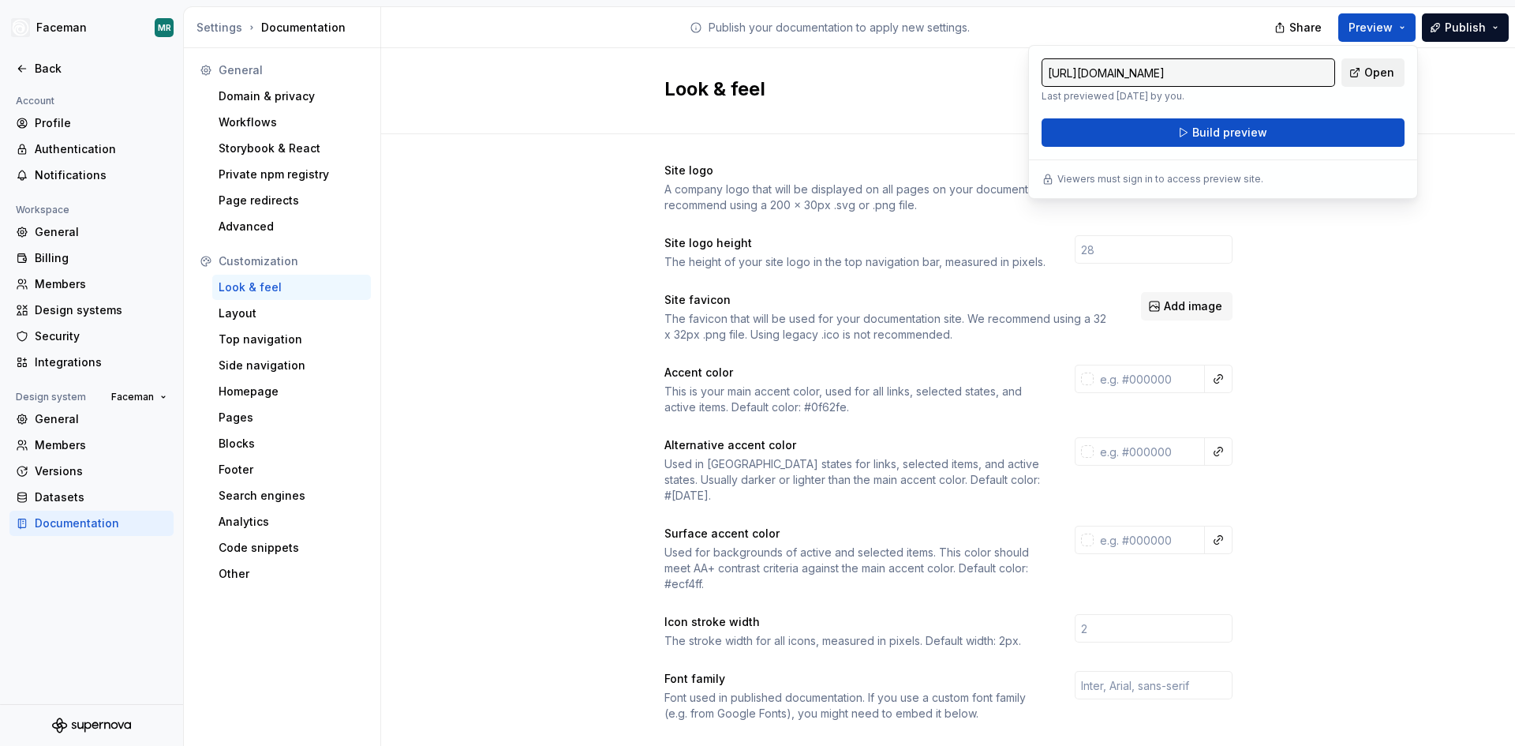
click at [1398, 65] on link "Open" at bounding box center [1372, 72] width 63 height 28
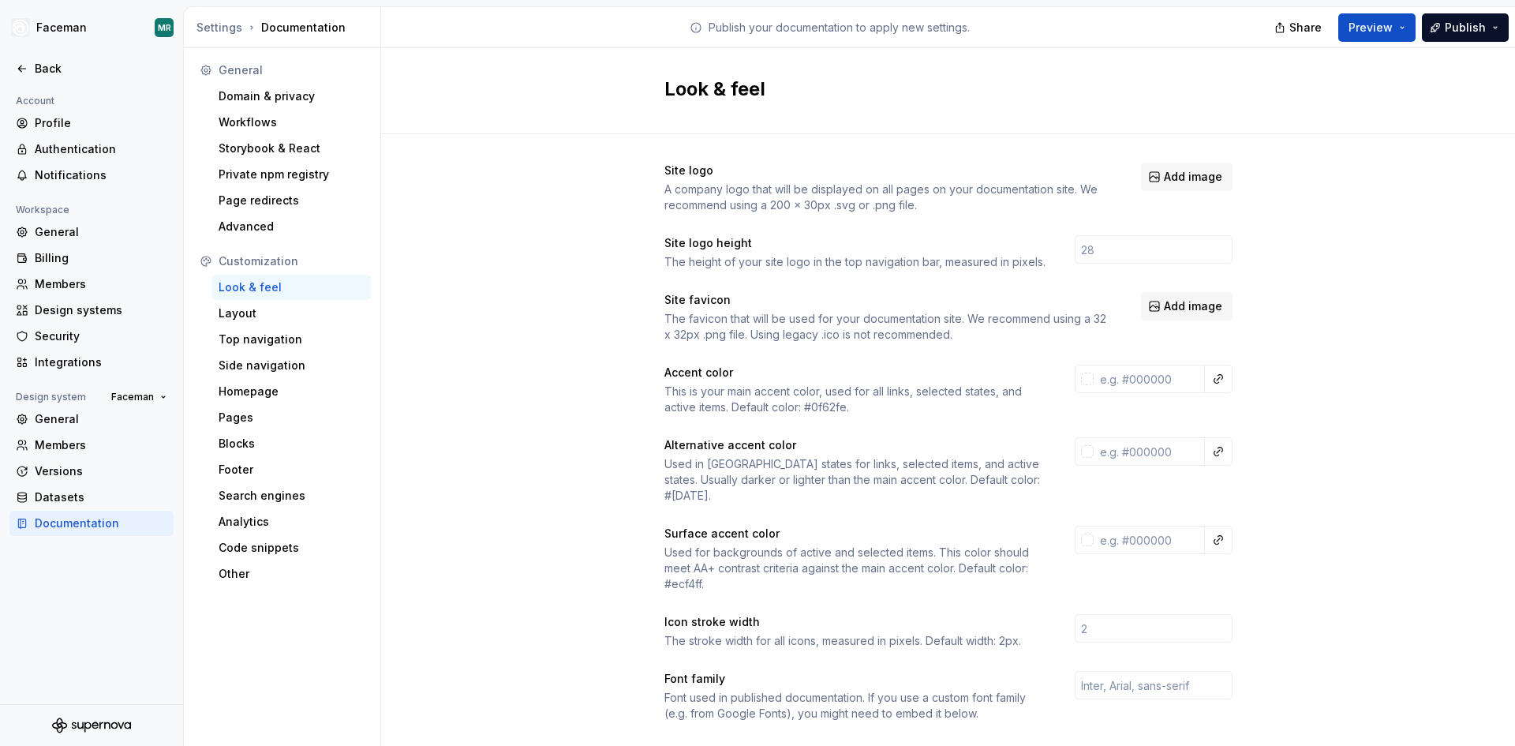
click at [1486, 161] on div "Site logo A company logo that will be displayed on all pages on your documentat…" at bounding box center [948, 715] width 1134 height 1163
click at [258, 311] on div "Layout" at bounding box center [292, 313] width 146 height 16
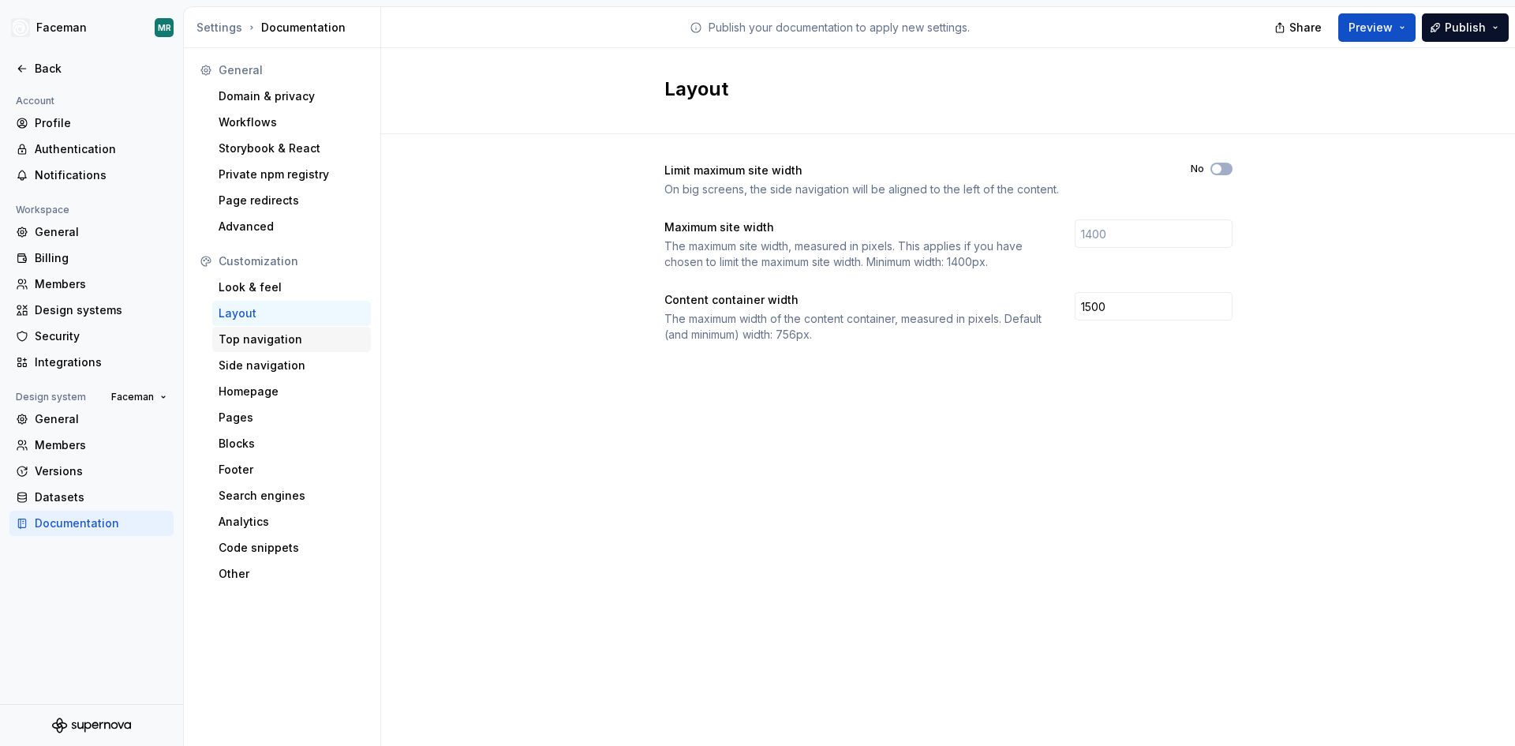
click at [277, 340] on div "Top navigation" at bounding box center [292, 339] width 146 height 16
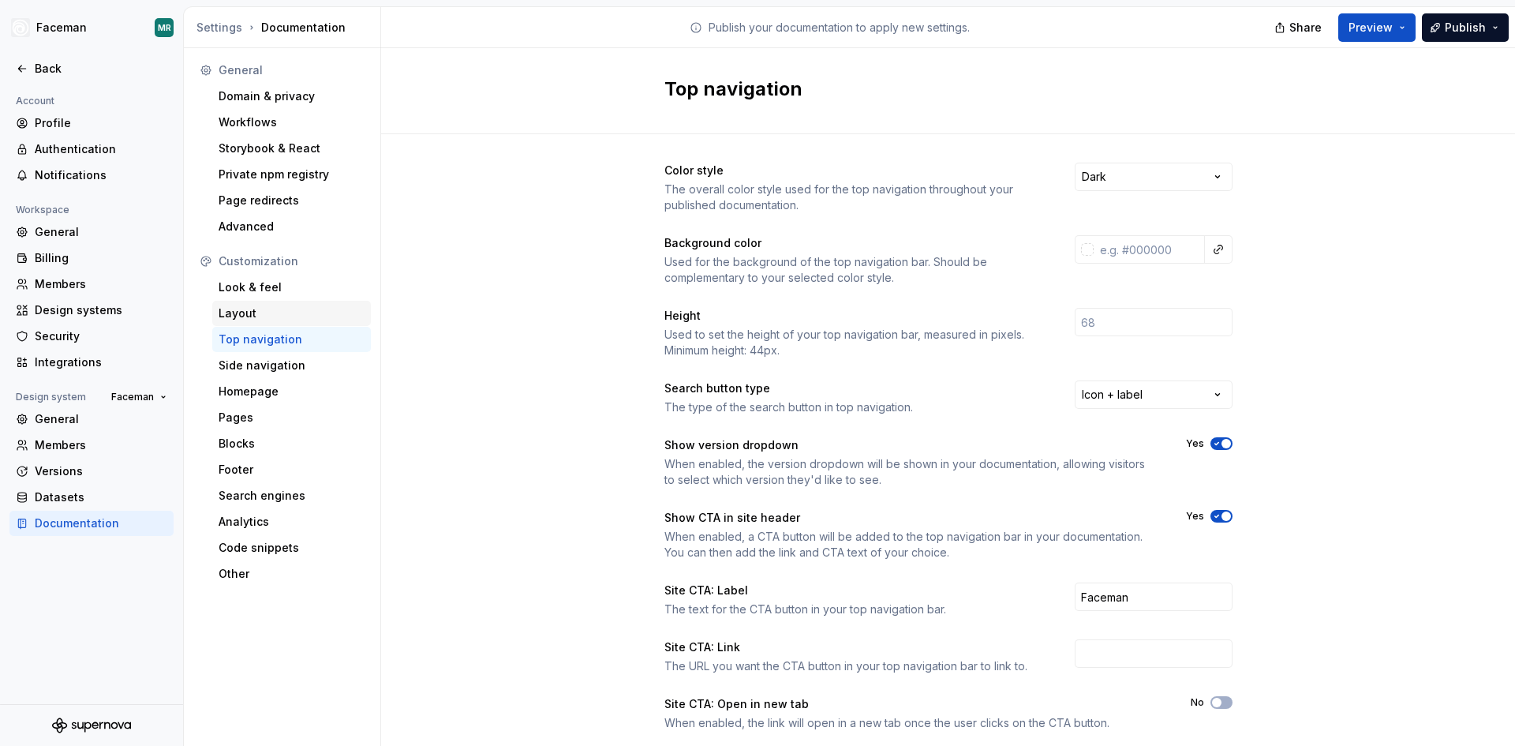
click at [241, 307] on div "Layout" at bounding box center [292, 313] width 146 height 16
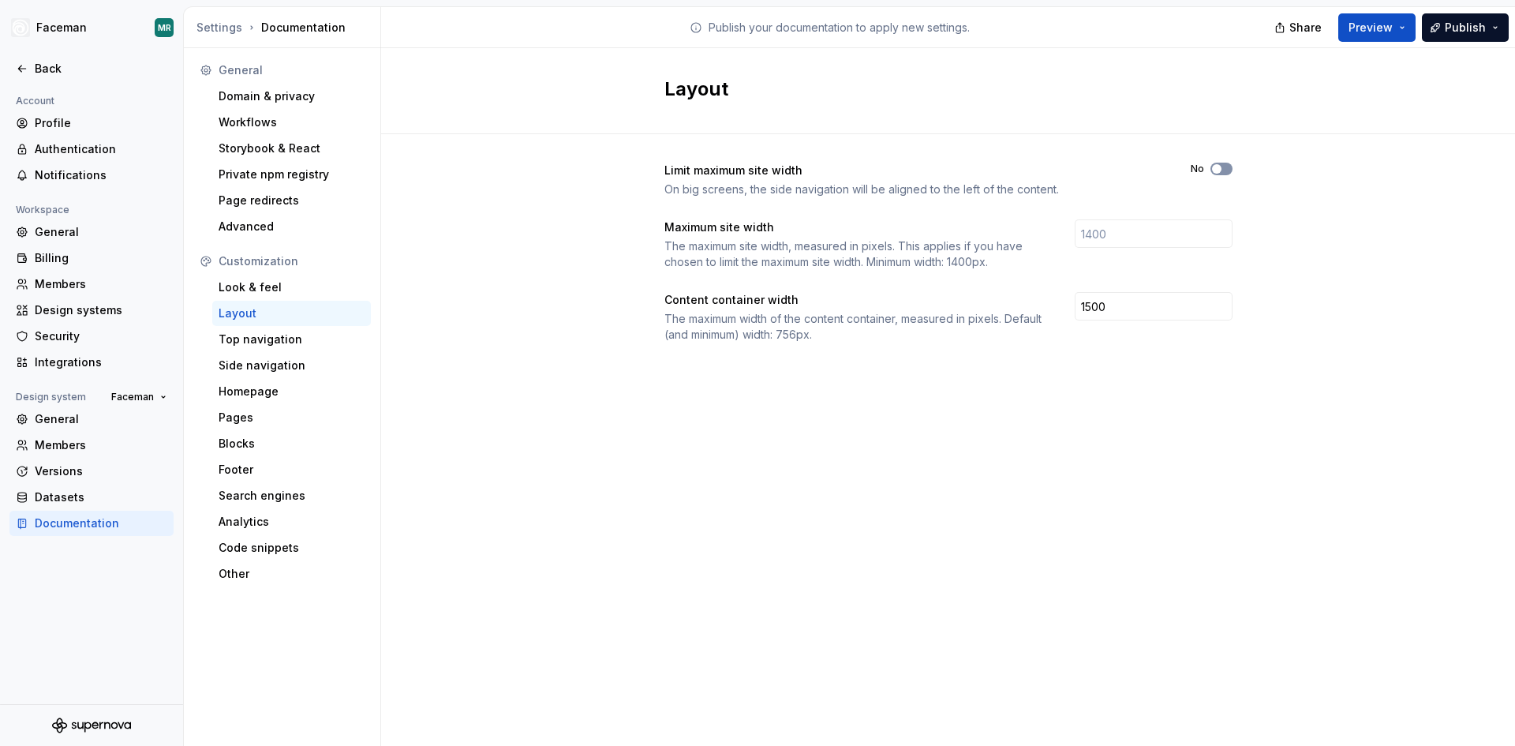
click at [1224, 166] on button "No" at bounding box center [1221, 169] width 22 height 13
click at [272, 339] on div "Top navigation" at bounding box center [292, 339] width 146 height 16
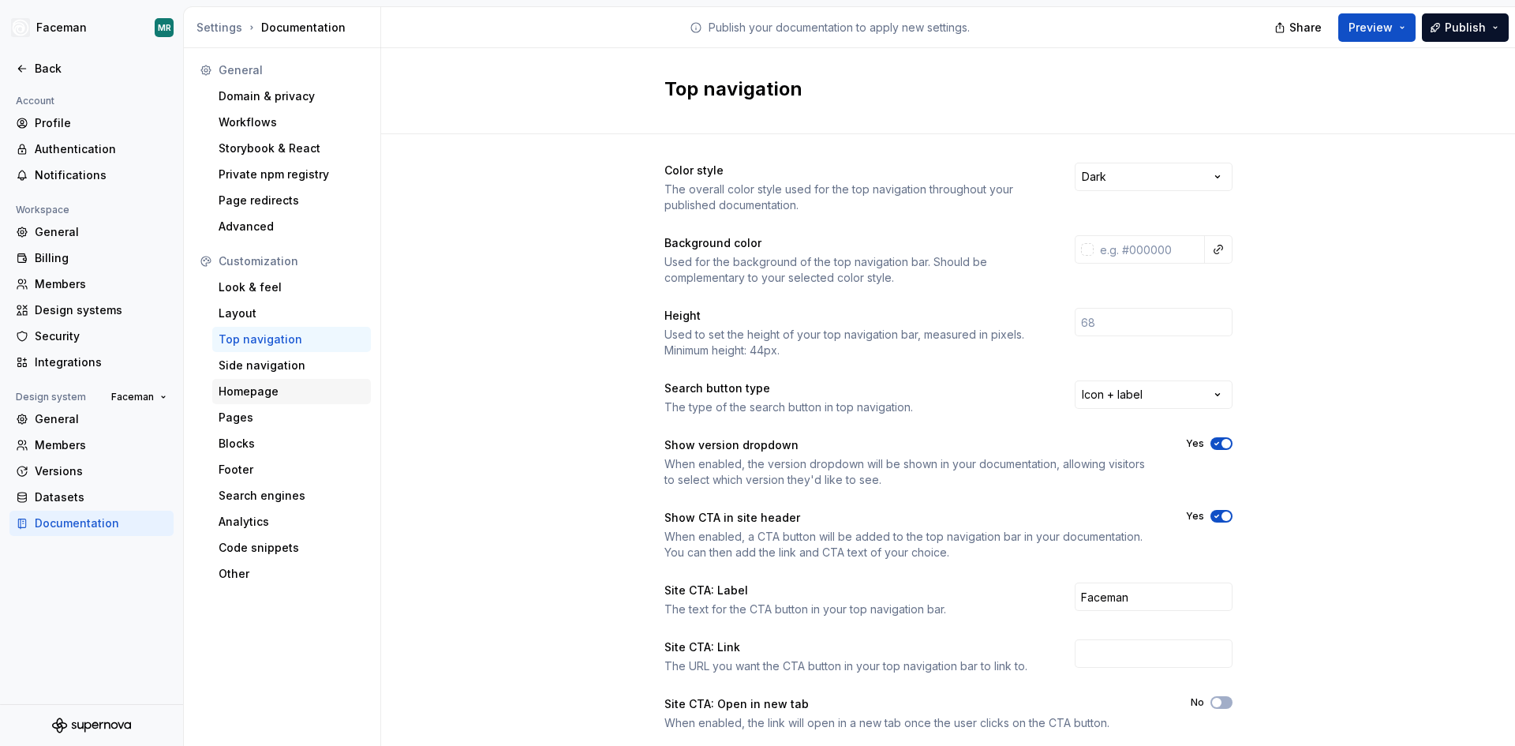
click at [260, 393] on div "Homepage" at bounding box center [292, 391] width 146 height 16
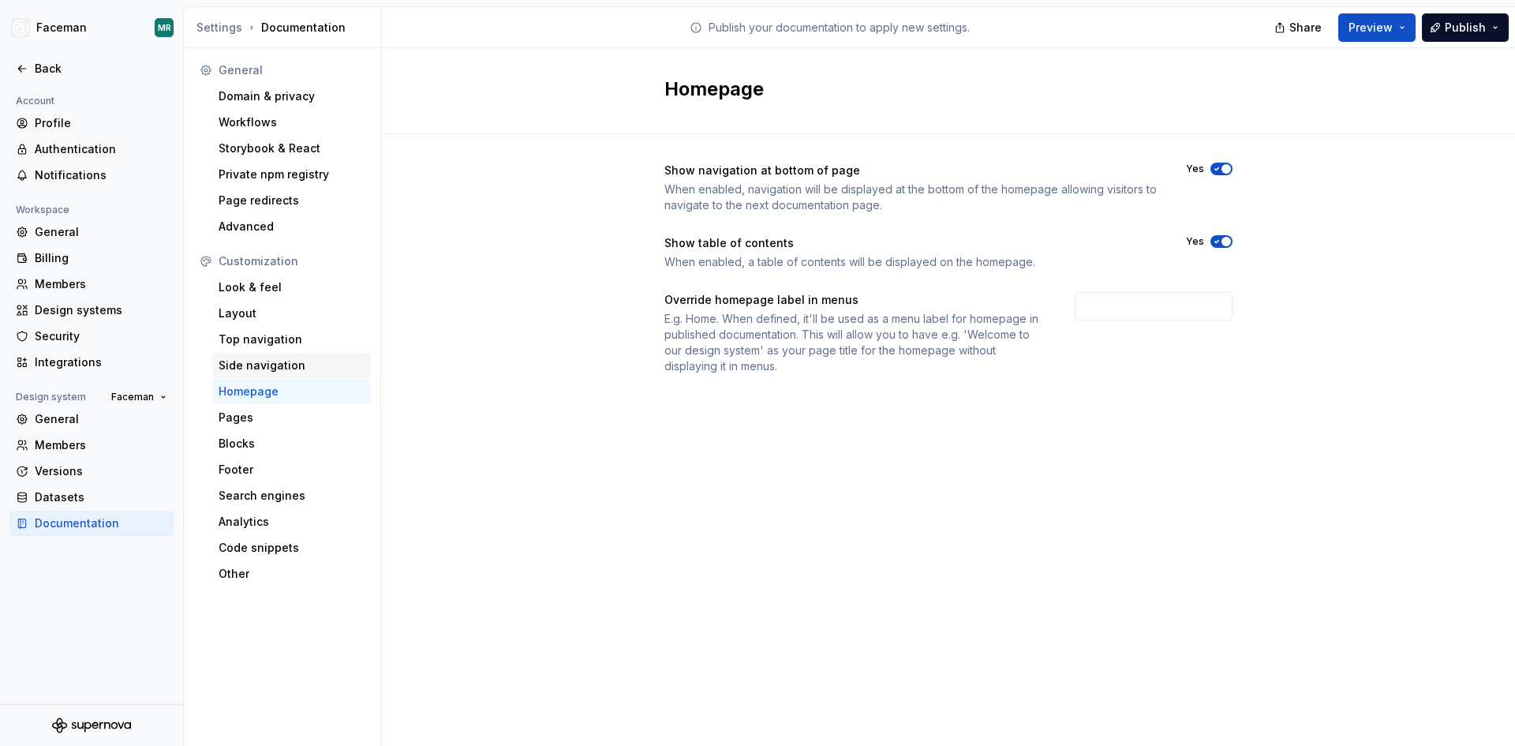
click at [265, 365] on div "Side navigation" at bounding box center [292, 365] width 146 height 16
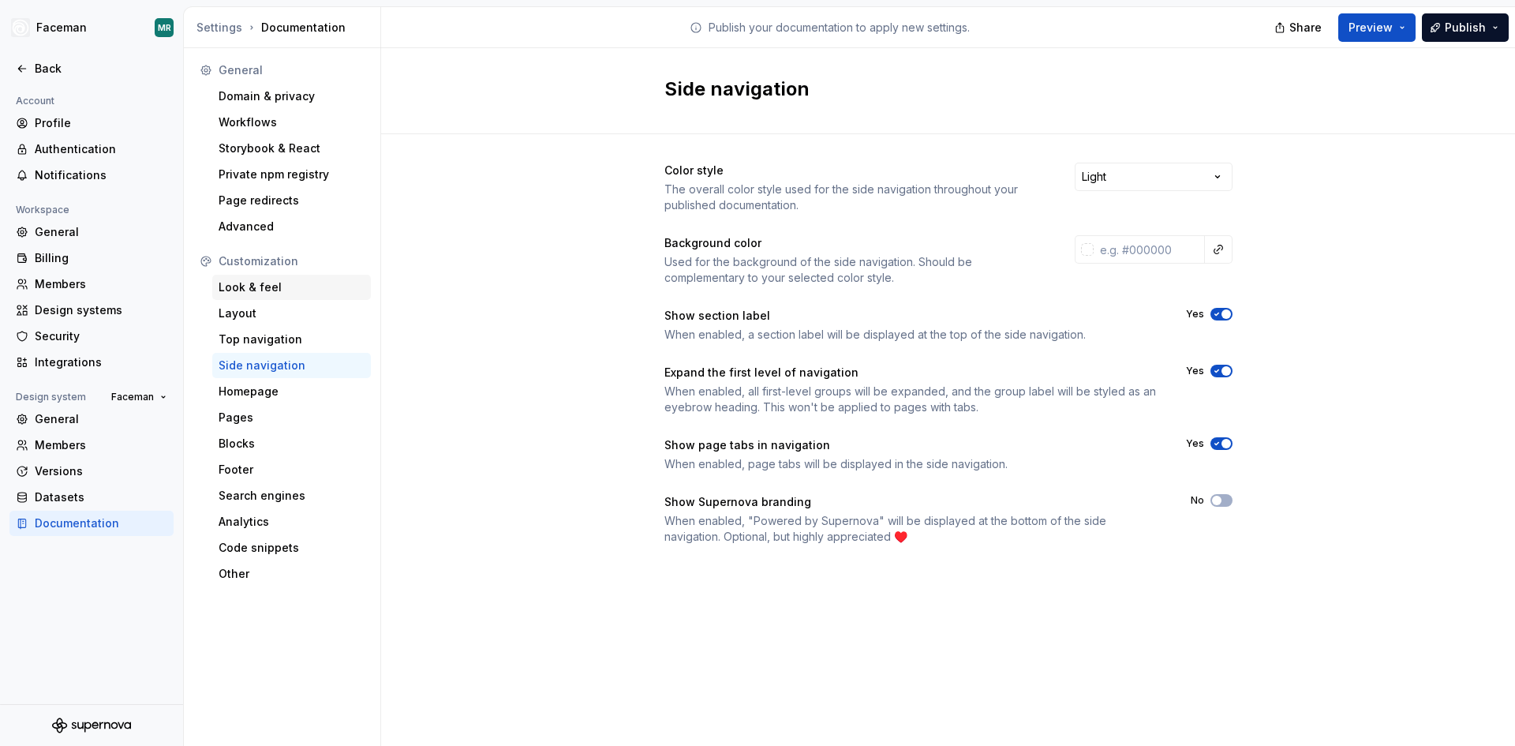
click at [259, 286] on div "Look & feel" at bounding box center [292, 287] width 146 height 16
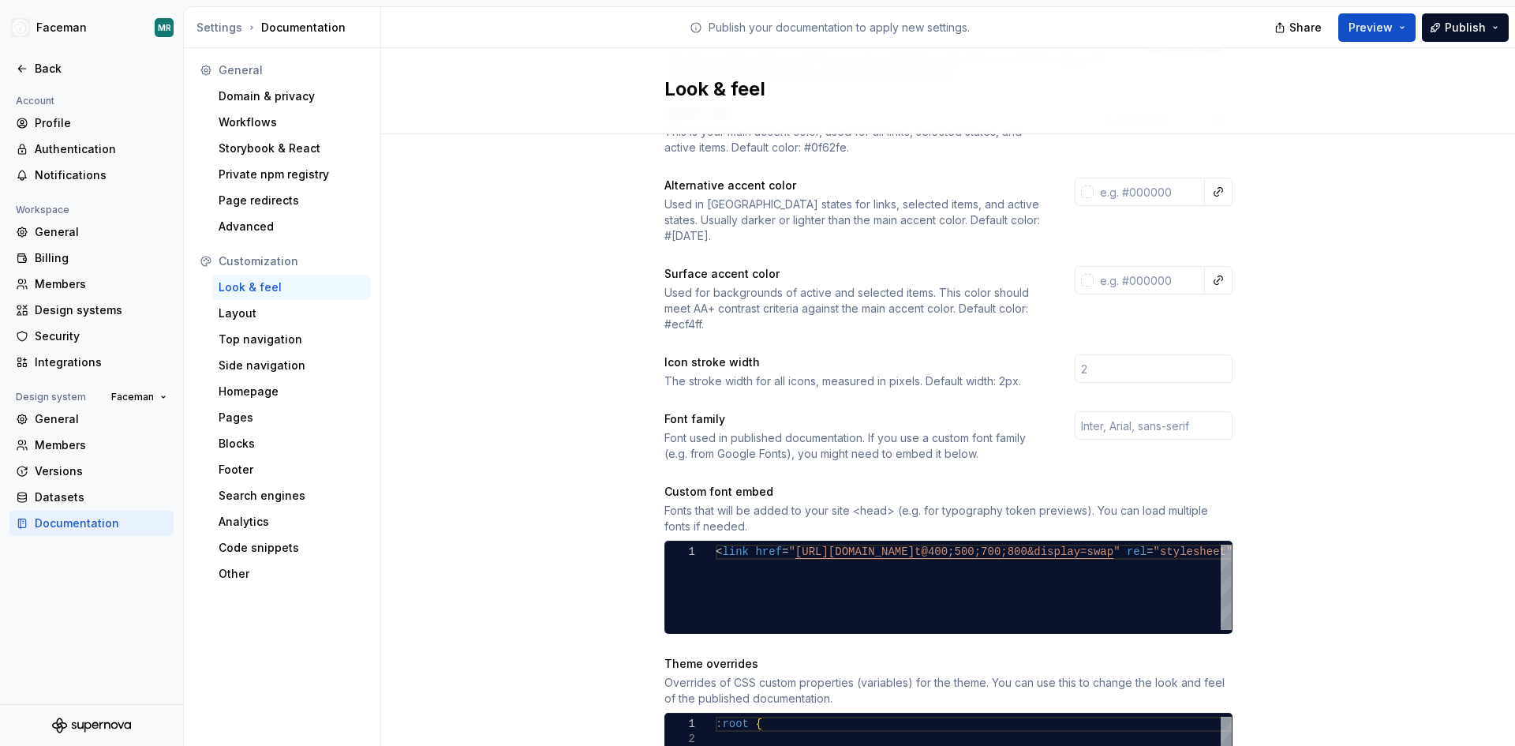
scroll to position [266, 0]
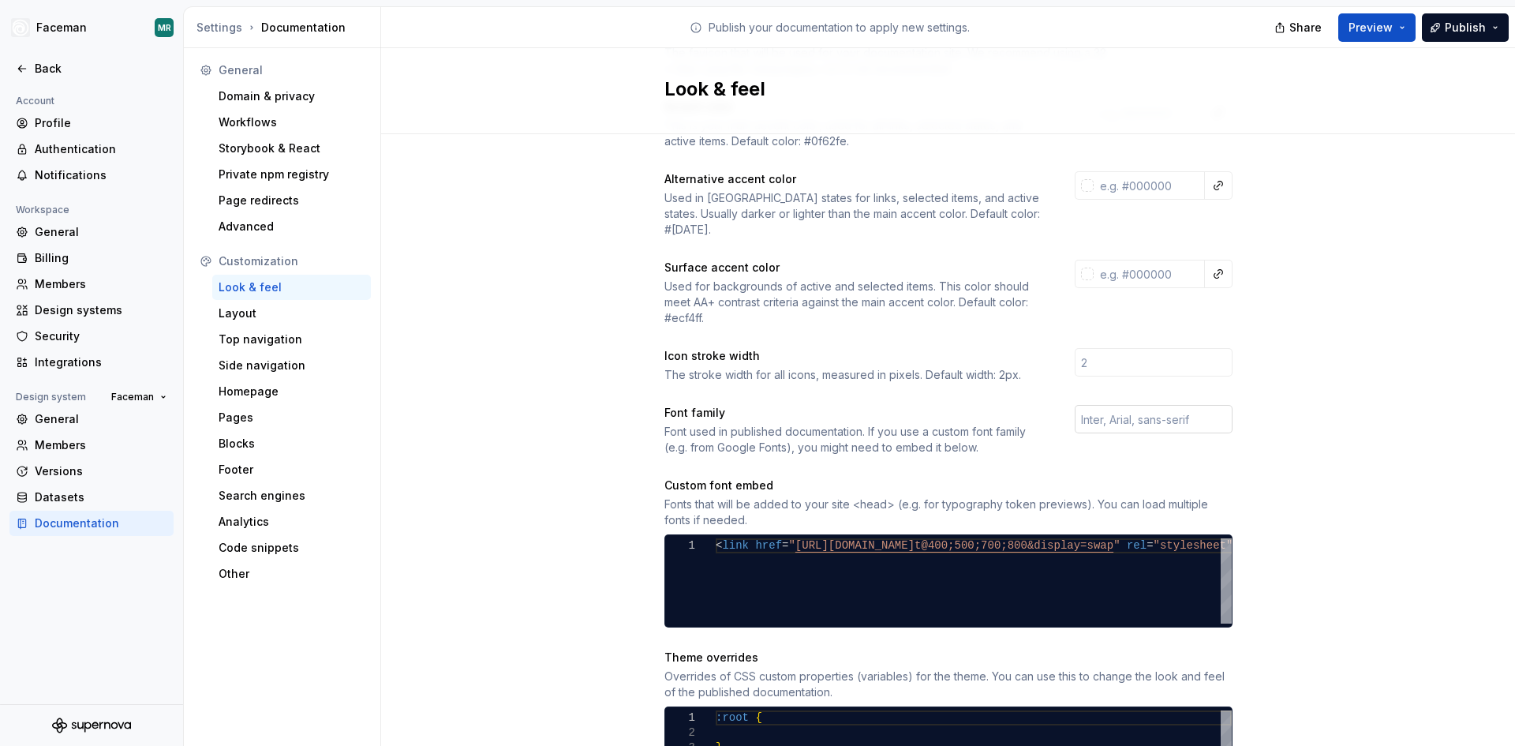
click at [1111, 405] on input "text" at bounding box center [1154, 419] width 158 height 28
type input "Inter, Arial, Sans-Serif"
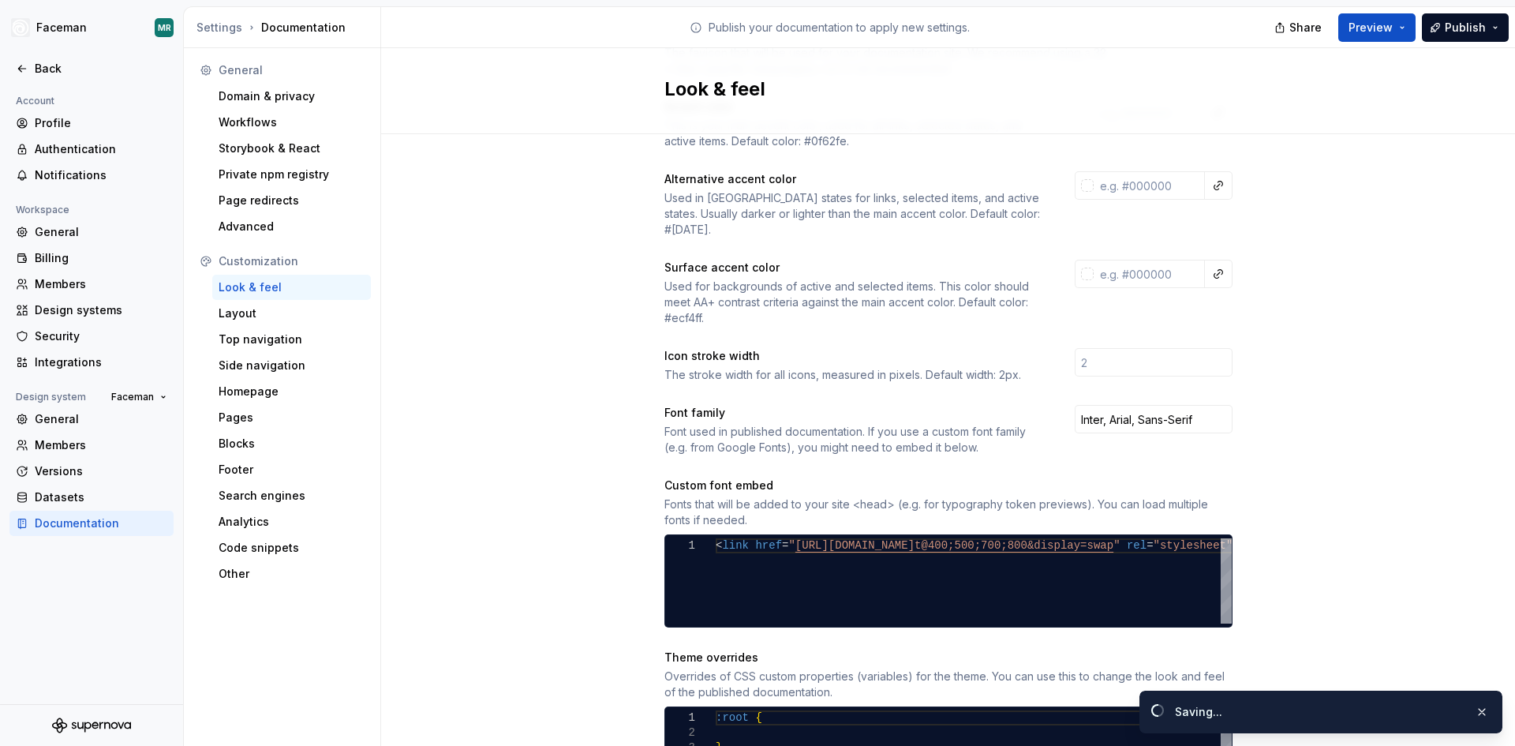
click at [1366, 428] on div "Site logo A company logo that will be displayed on all pages on your documentat…" at bounding box center [948, 449] width 1134 height 1163
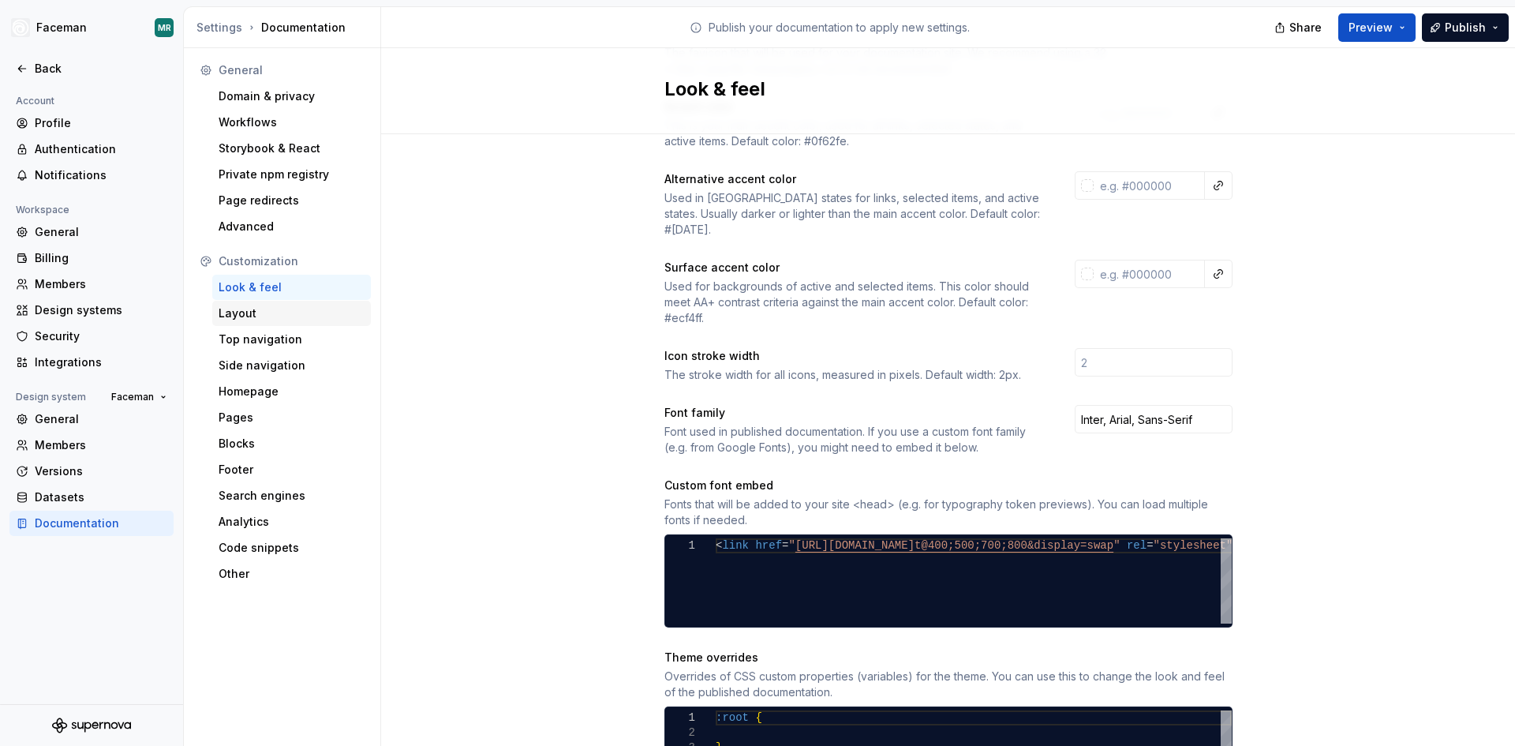
click at [235, 309] on div "Layout" at bounding box center [292, 313] width 146 height 16
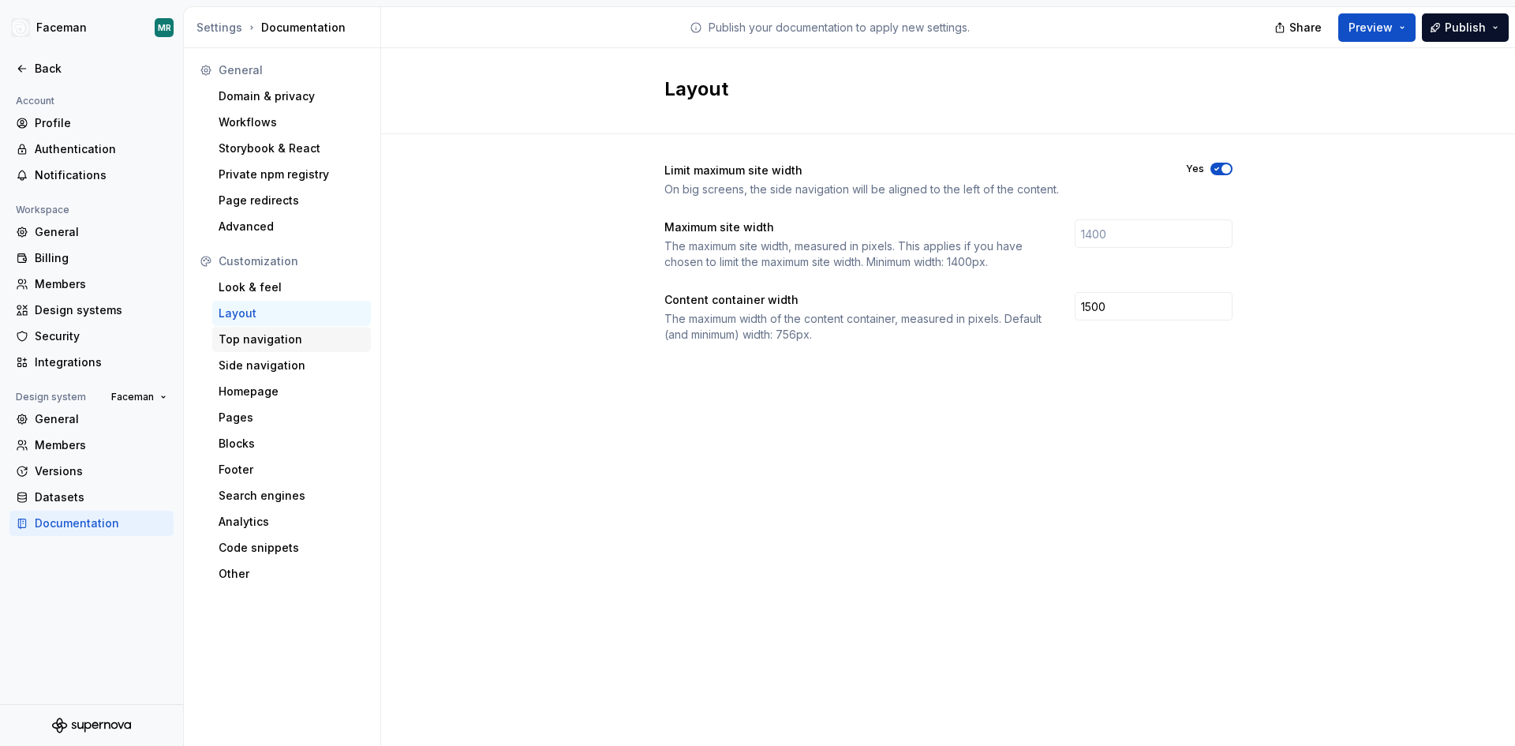
click at [256, 329] on div "Top navigation" at bounding box center [291, 339] width 159 height 25
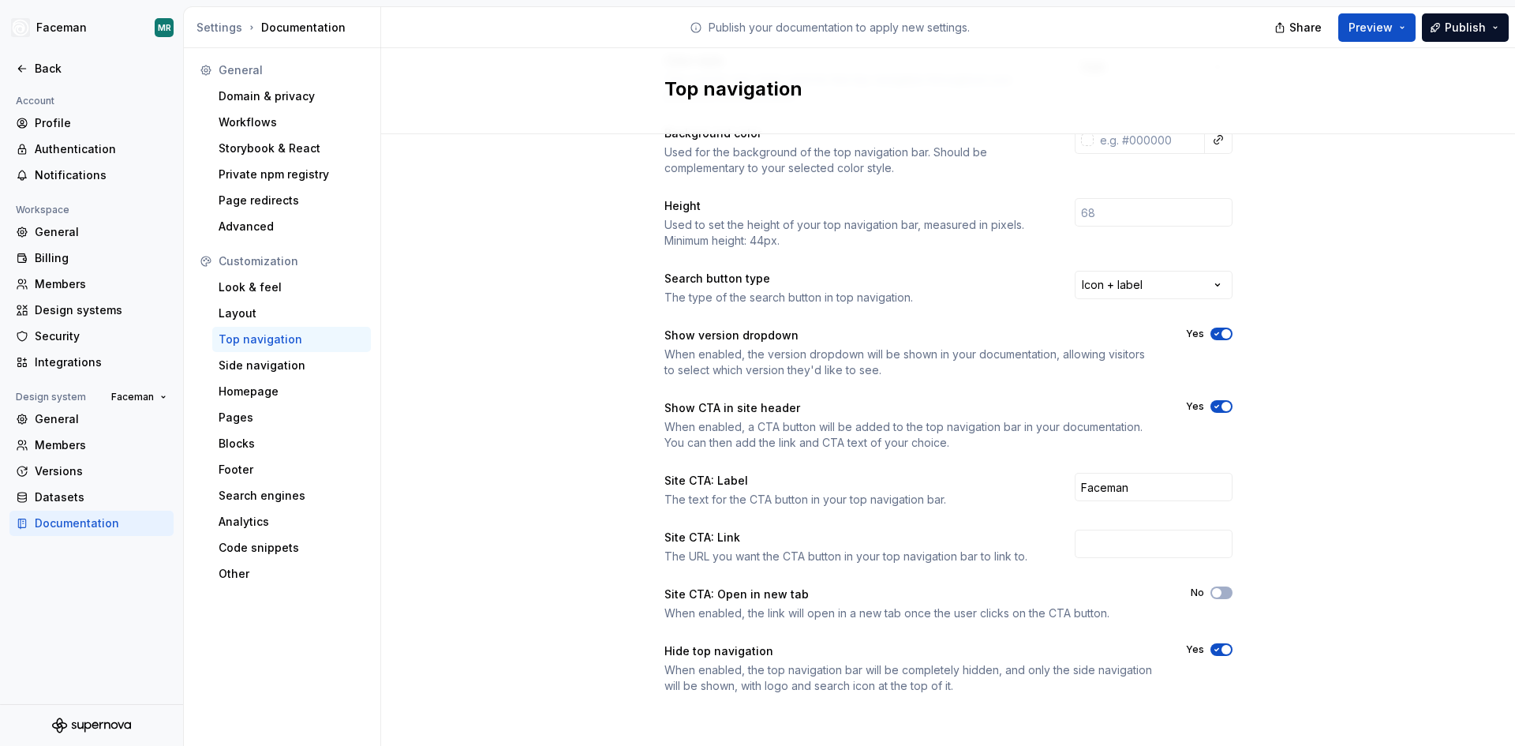
scroll to position [110, 0]
click at [1221, 651] on span "button" at bounding box center [1225, 648] width 9 height 9
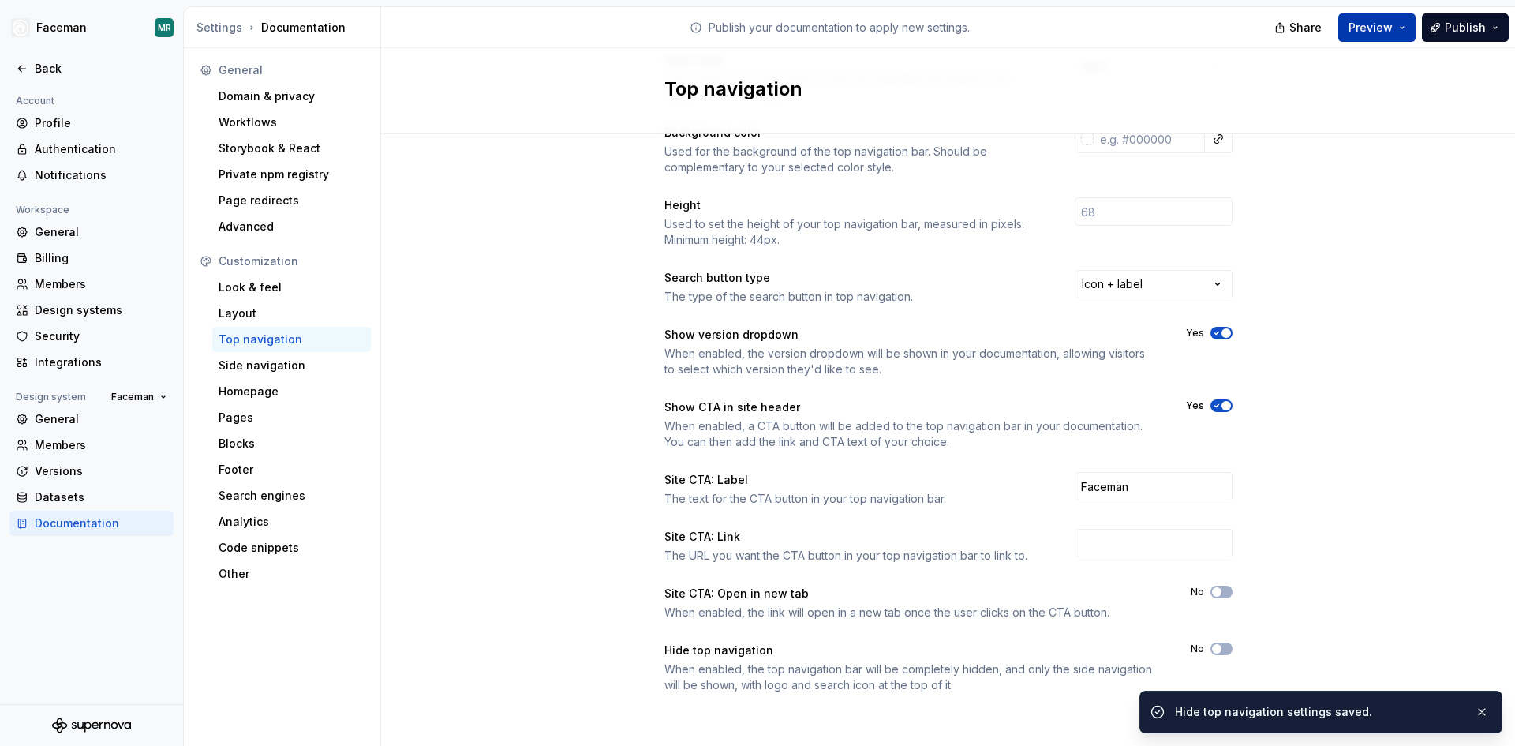
click at [1404, 32] on button "Preview" at bounding box center [1376, 27] width 77 height 28
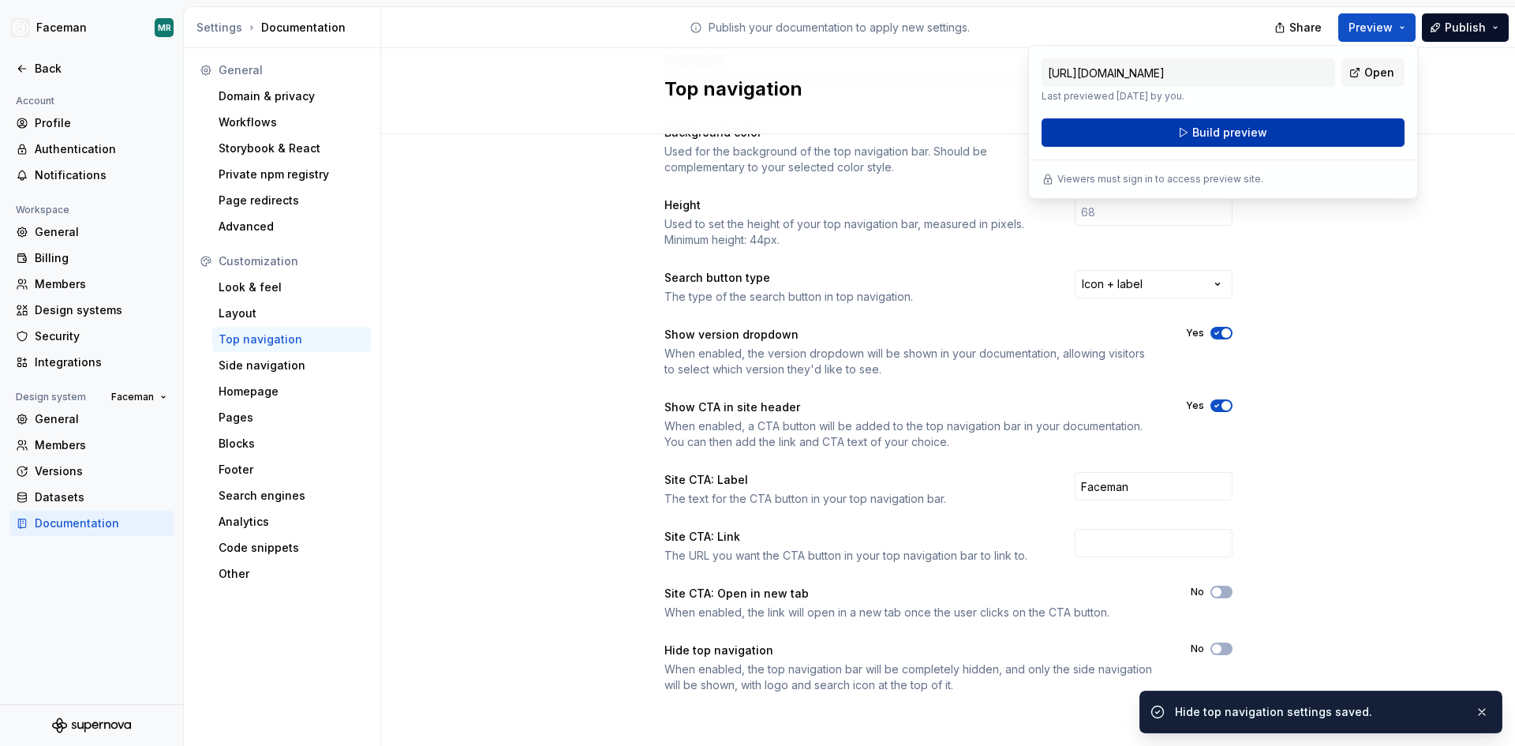
click at [1299, 140] on button "Build preview" at bounding box center [1222, 132] width 363 height 28
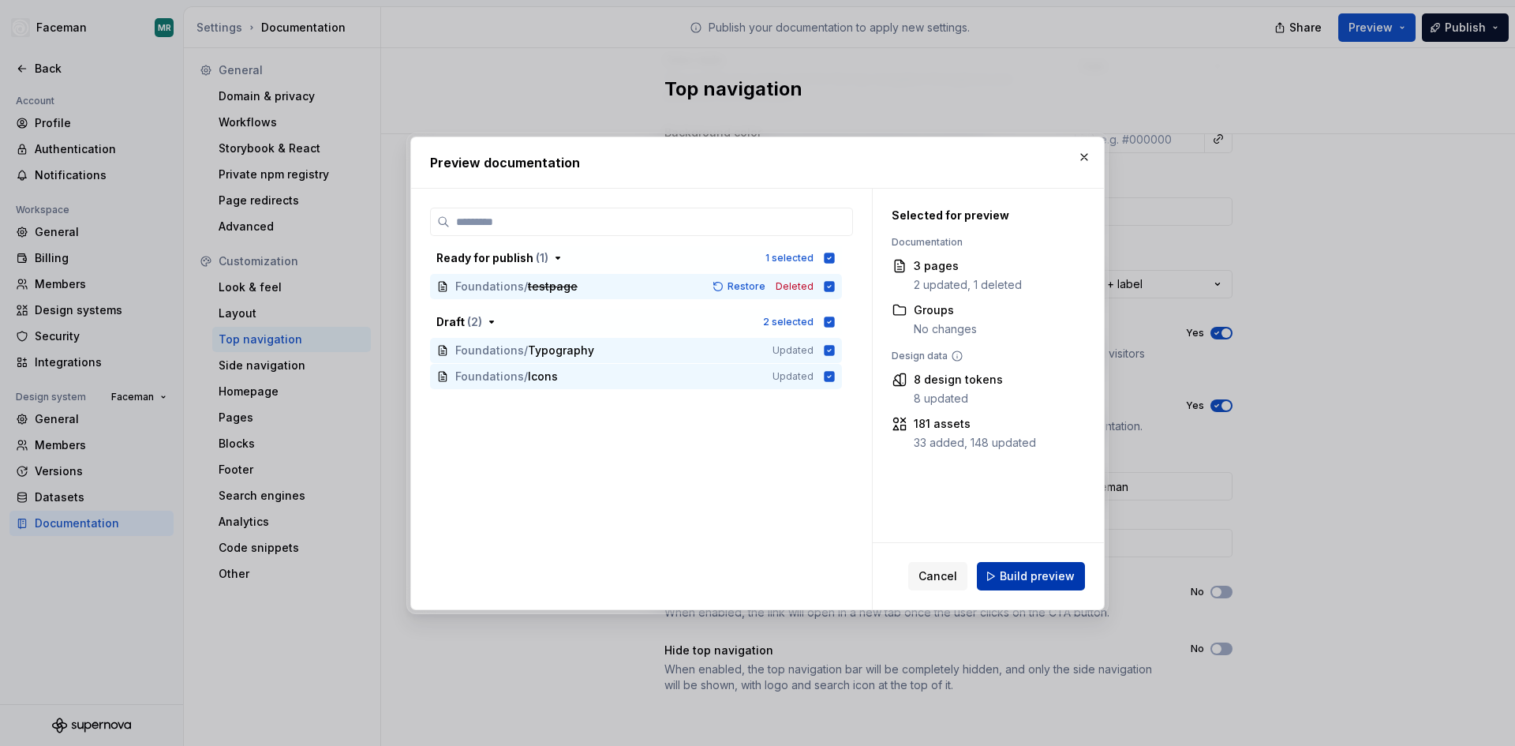
click at [1032, 578] on span "Build preview" at bounding box center [1037, 576] width 75 height 16
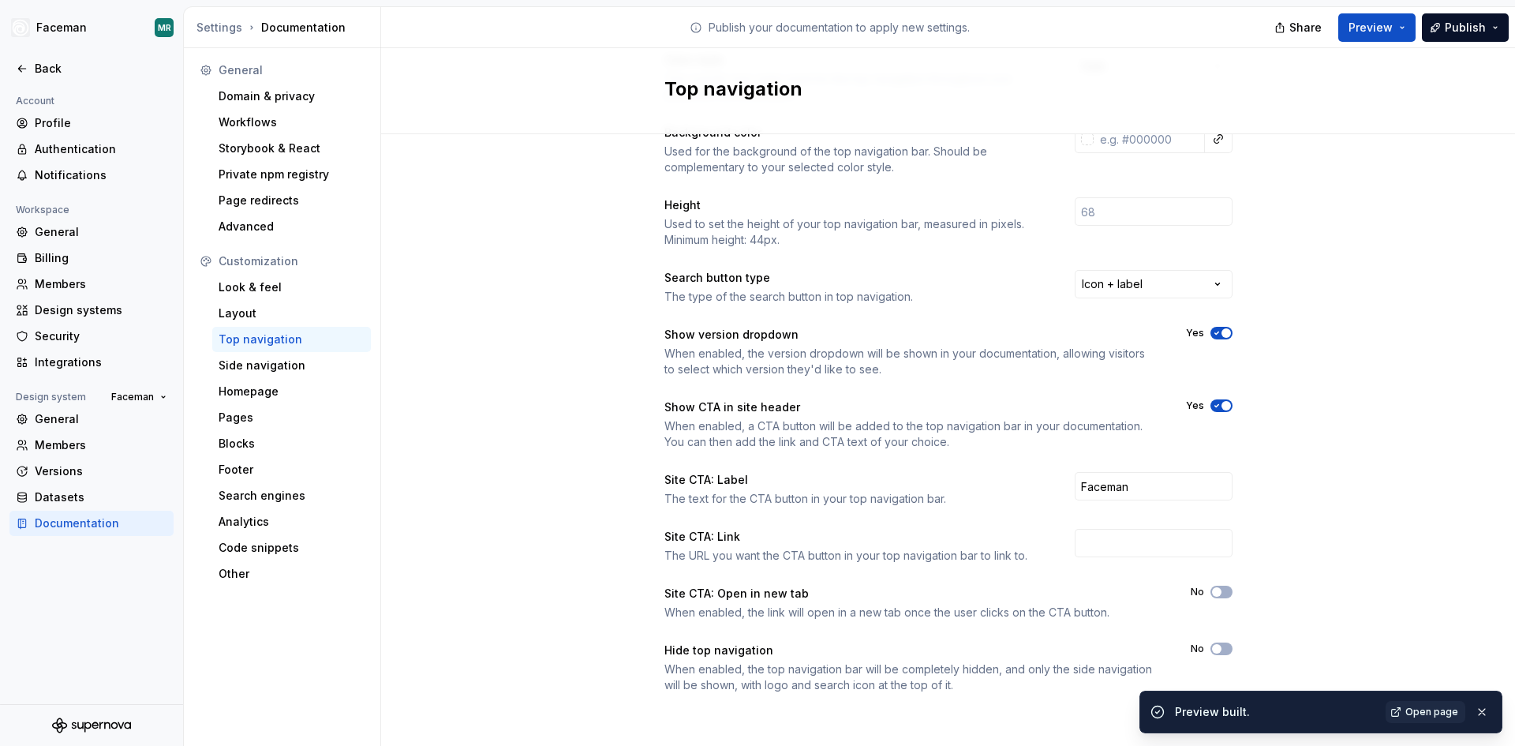
scroll to position [0, 0]
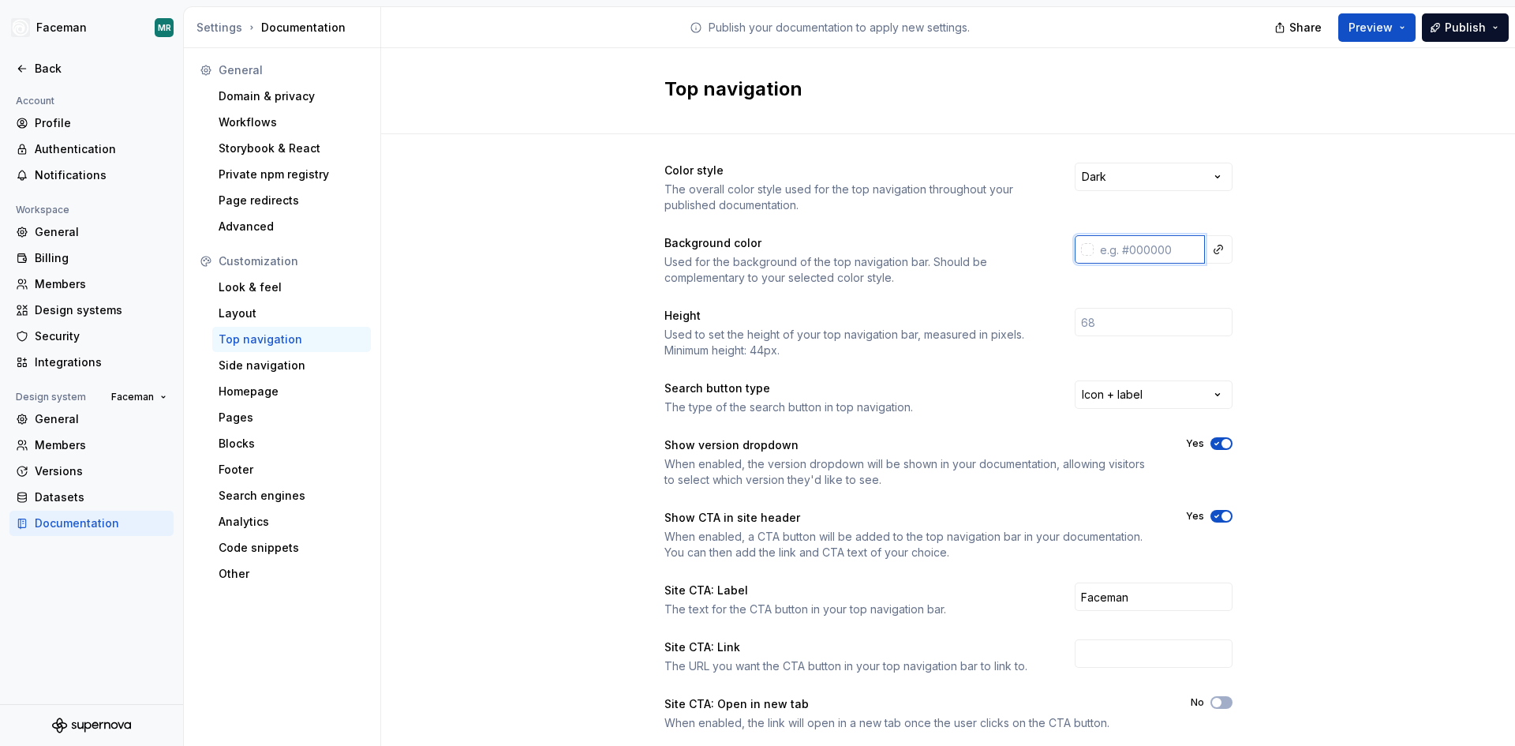
click at [1172, 247] on input "text" at bounding box center [1148, 249] width 111 height 28
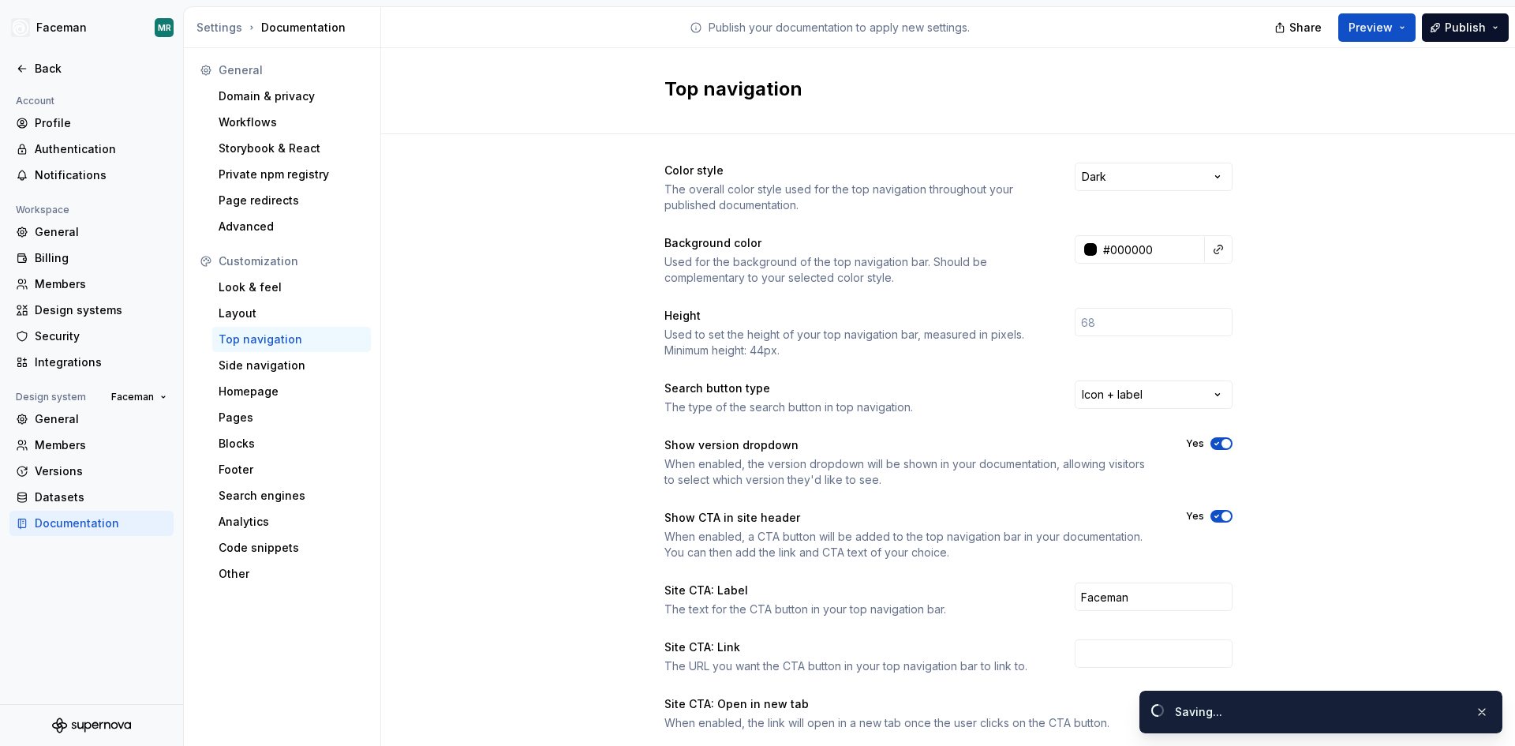
click at [1360, 218] on div "Color style The overall color style used for the top navigation throughout your…" at bounding box center [948, 498] width 1134 height 729
type input "#000000ff"
click at [1410, 38] on button "Preview" at bounding box center [1376, 27] width 77 height 28
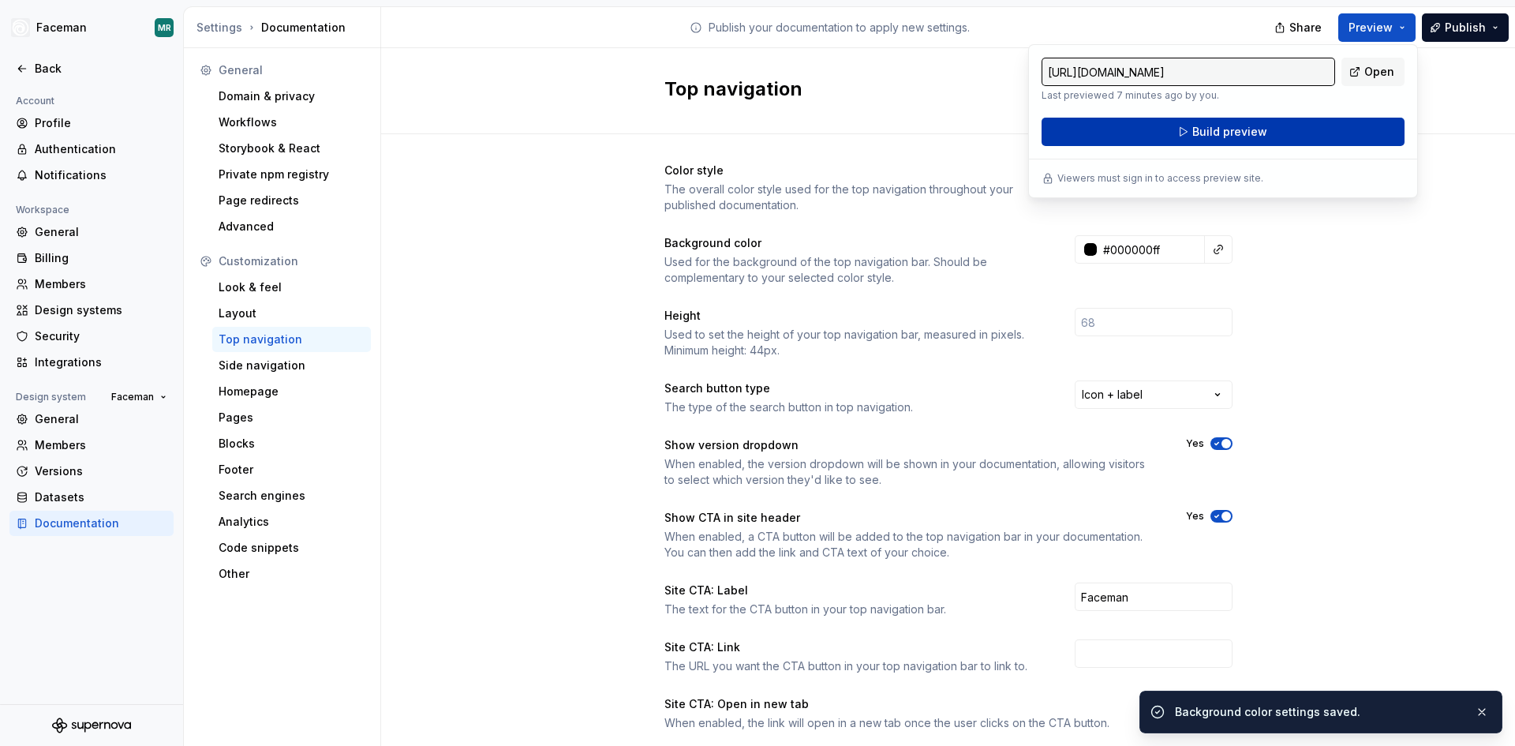
click at [1352, 129] on button "Build preview" at bounding box center [1222, 132] width 363 height 28
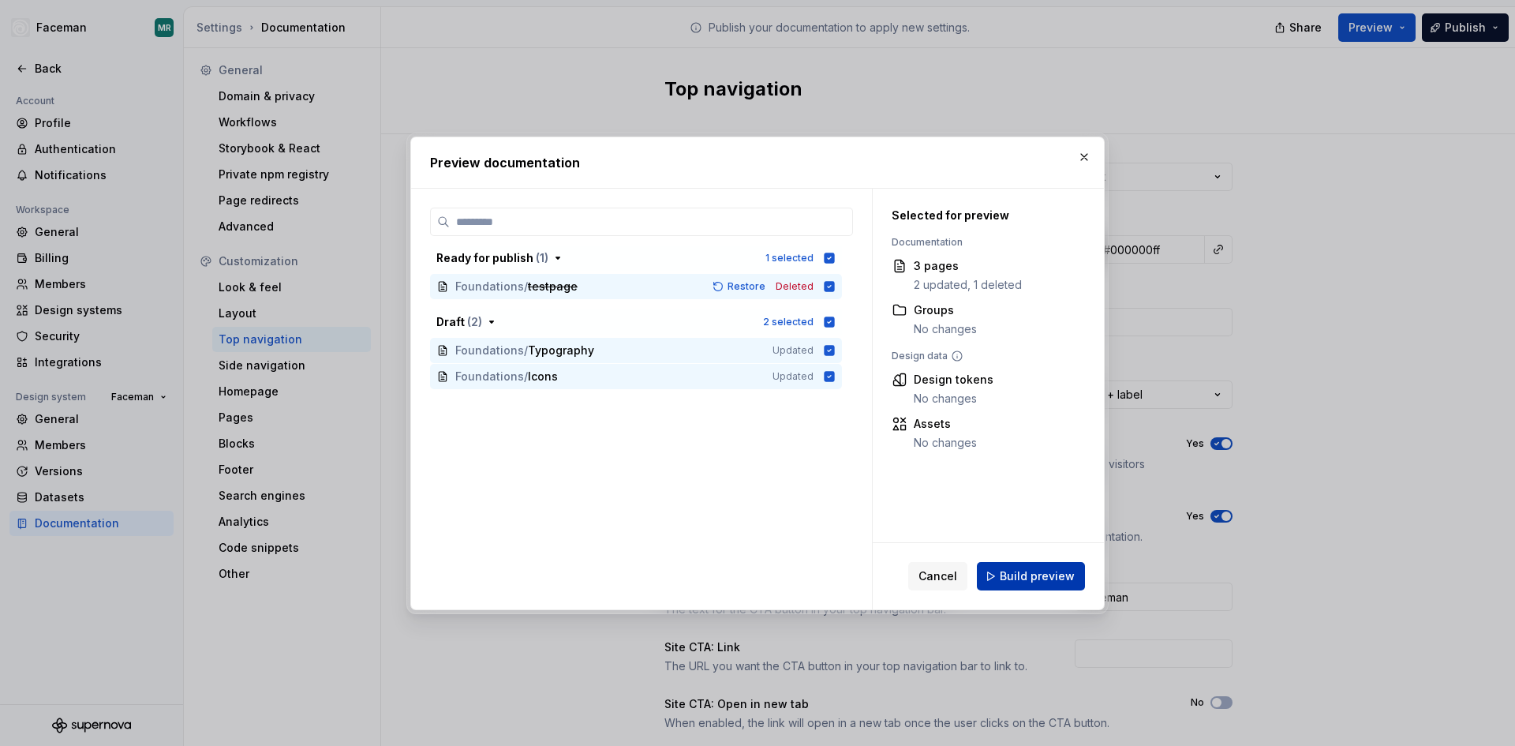
click at [1036, 580] on span "Build preview" at bounding box center [1037, 576] width 75 height 16
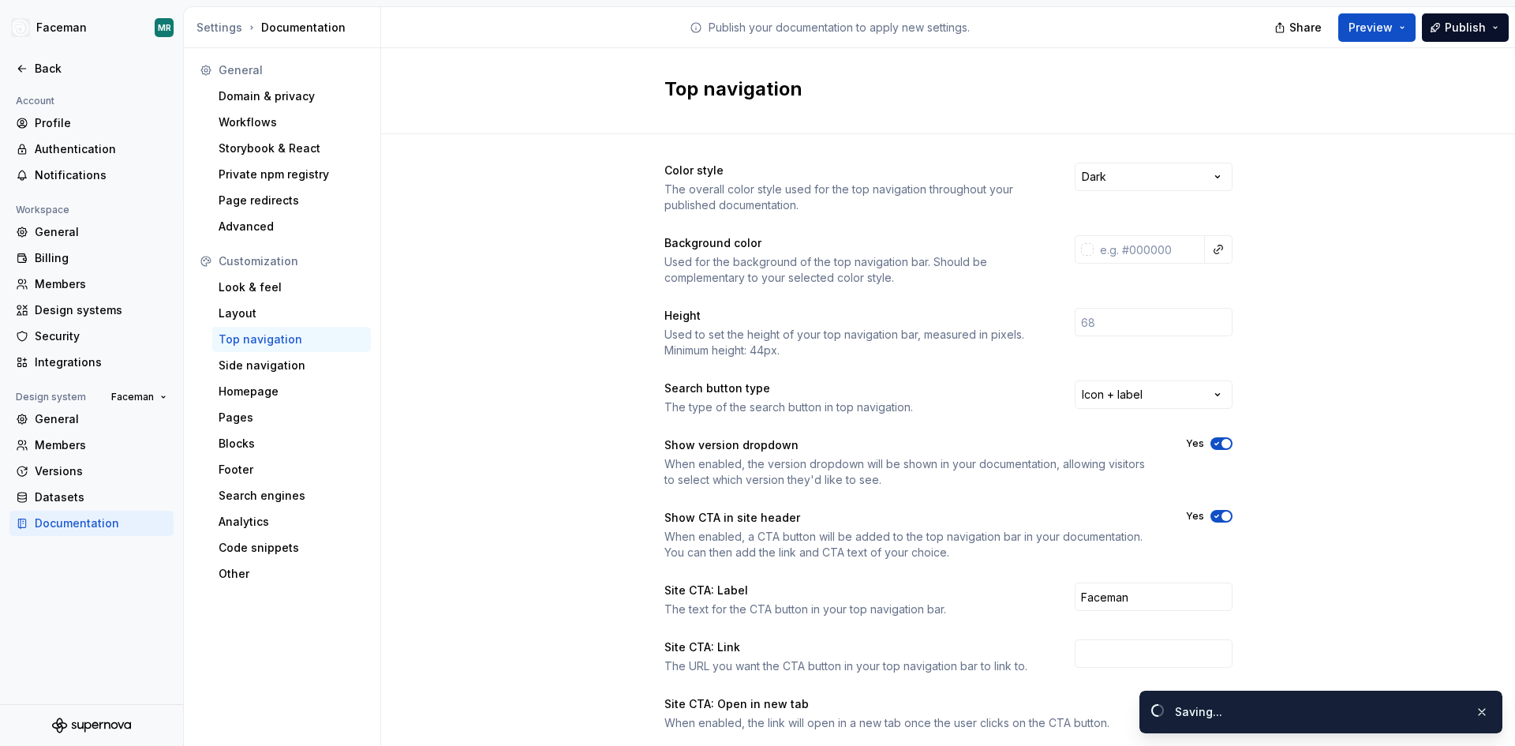
click at [1300, 266] on div "Color style The overall color style used for the top navigation throughout your…" at bounding box center [948, 498] width 1134 height 729
click at [1097, 193] on div "Color style The overall color style used for the top navigation throughout your…" at bounding box center [948, 188] width 568 height 50
click at [256, 320] on div "Layout" at bounding box center [292, 313] width 146 height 16
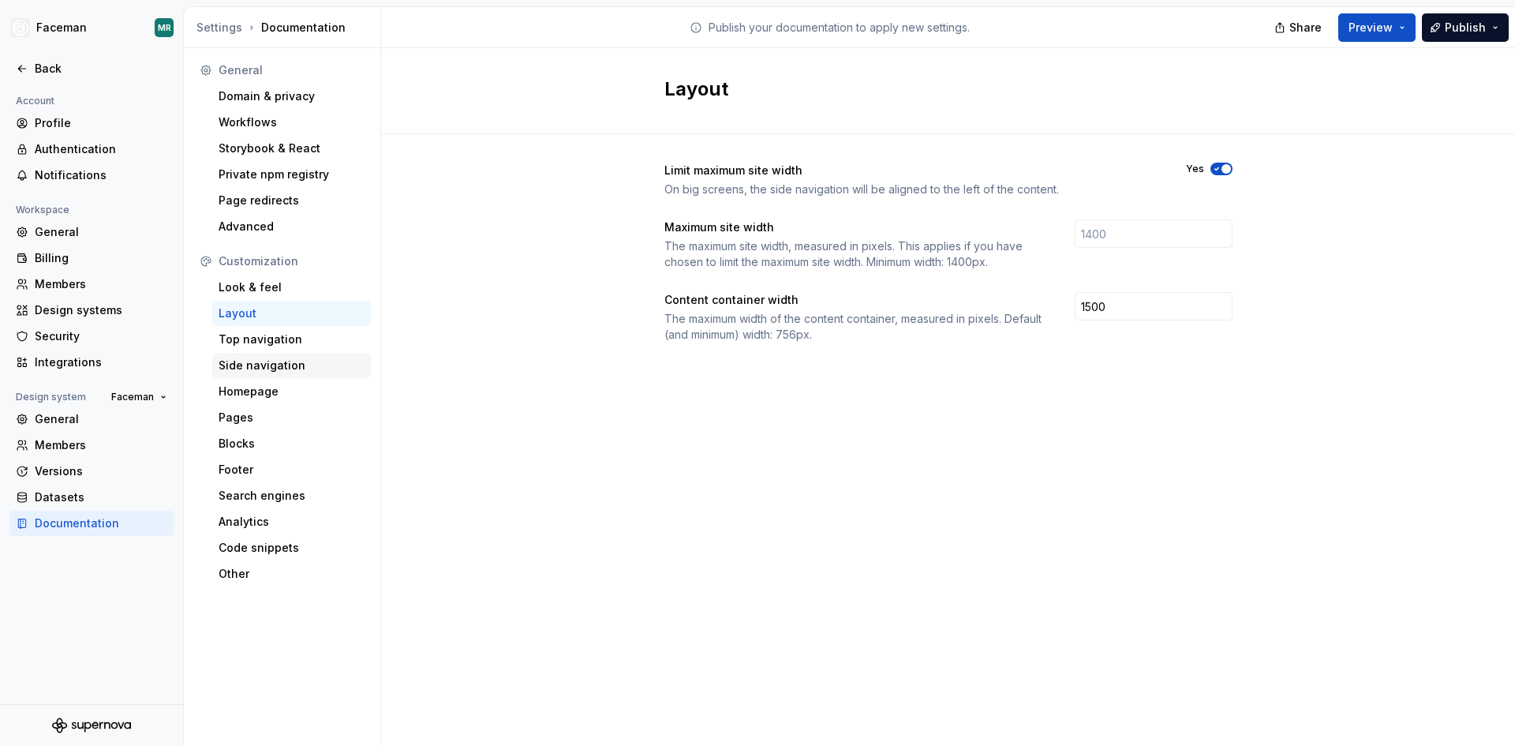
click at [278, 364] on div "Side navigation" at bounding box center [292, 365] width 146 height 16
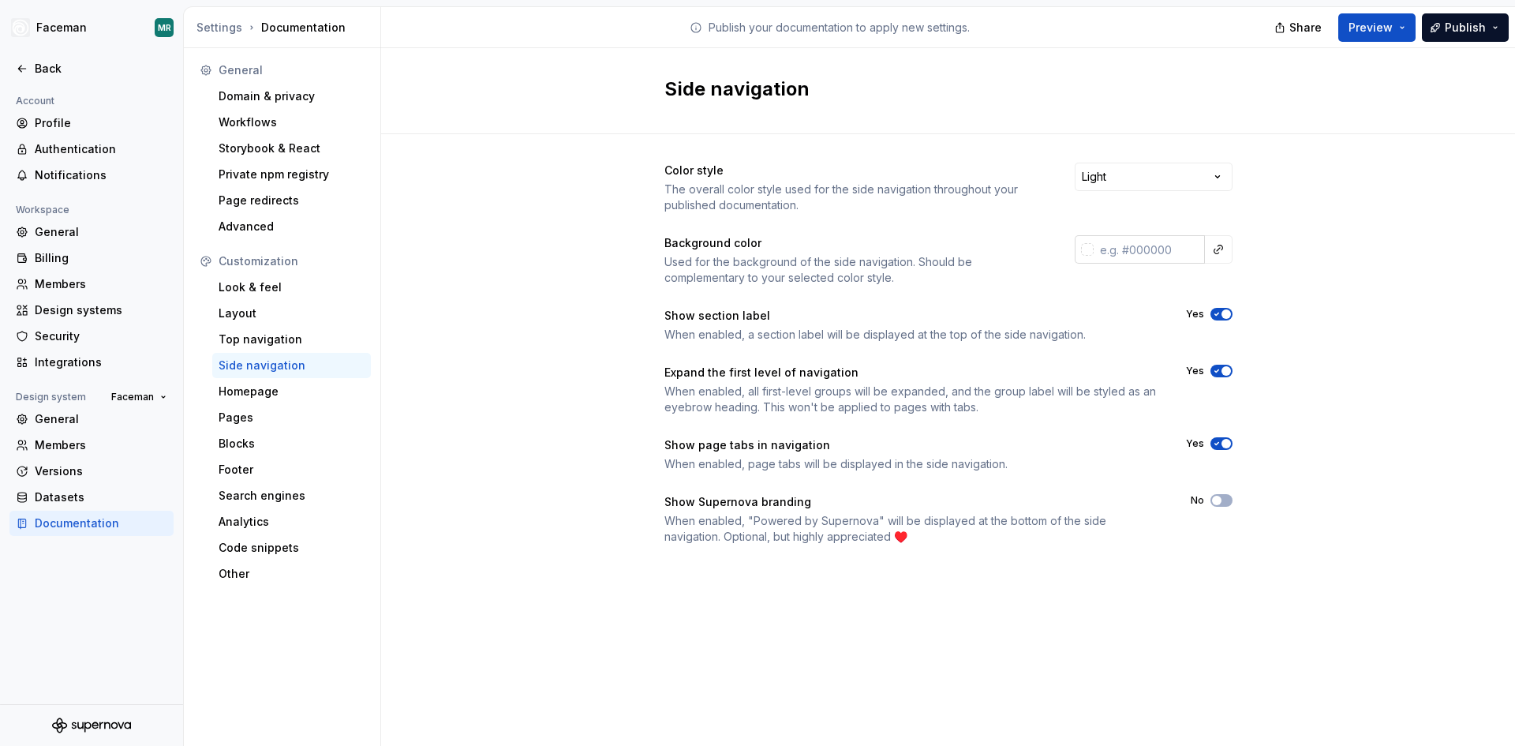
click at [1191, 256] on input "text" at bounding box center [1148, 249] width 111 height 28
type input "f"
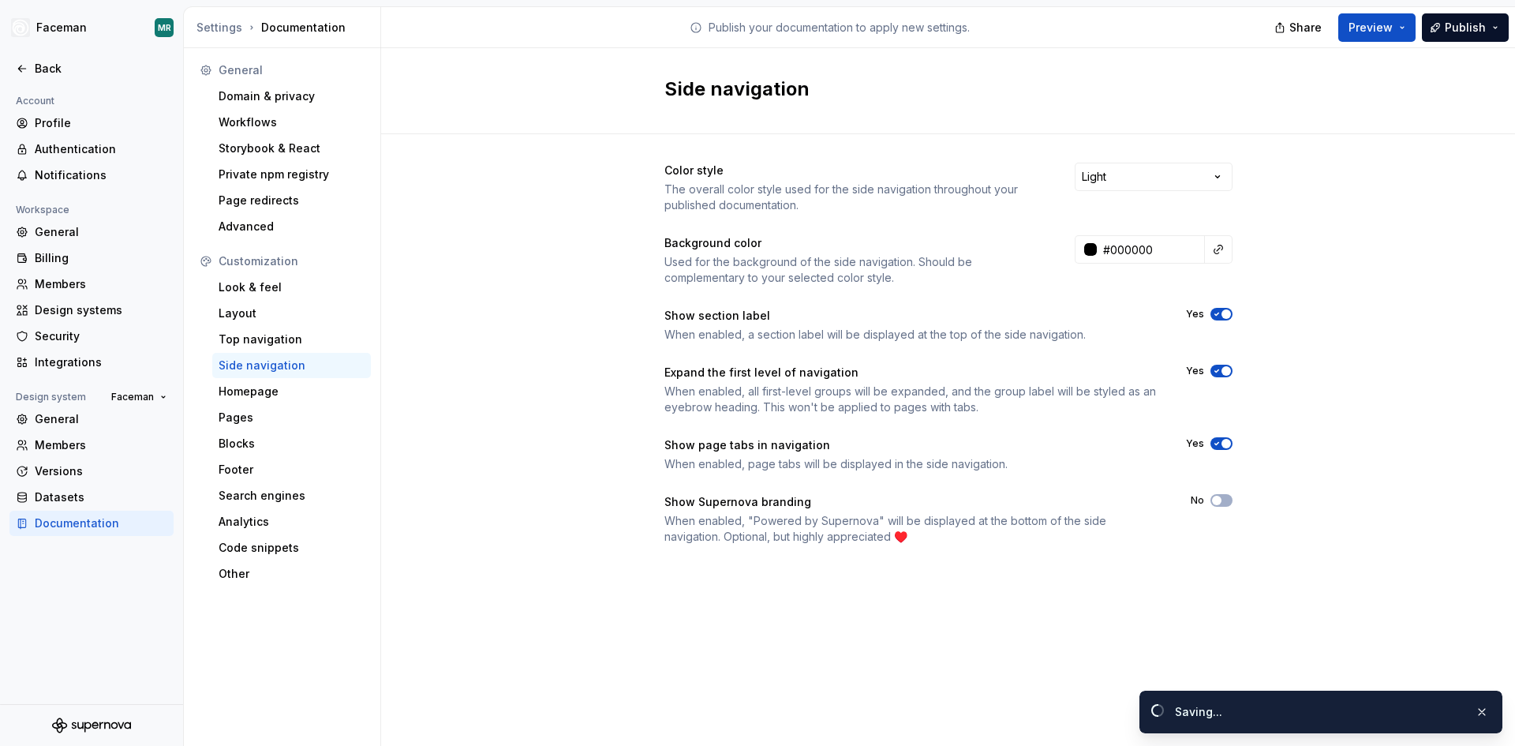
click at [1420, 324] on div "Color style The overall color style used for the side navigation throughout you…" at bounding box center [948, 369] width 1134 height 470
type input "#000000ff"
click at [1167, 187] on html "Faceman MR Back Account Profile Authentication Notifications Workspace General …" at bounding box center [757, 373] width 1515 height 746
click at [1402, 26] on button "Preview" at bounding box center [1376, 27] width 77 height 28
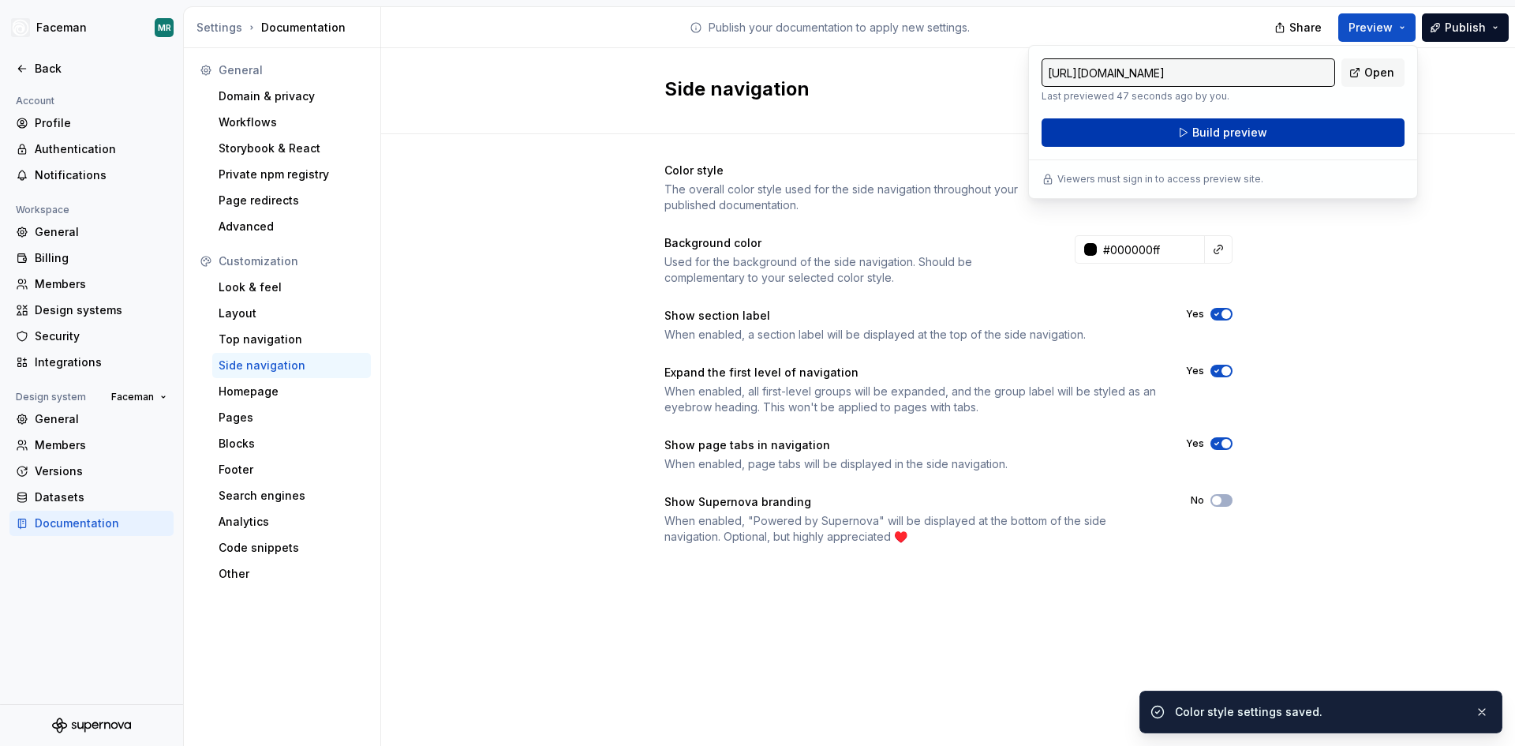
click at [1303, 140] on button "Build preview" at bounding box center [1222, 132] width 363 height 28
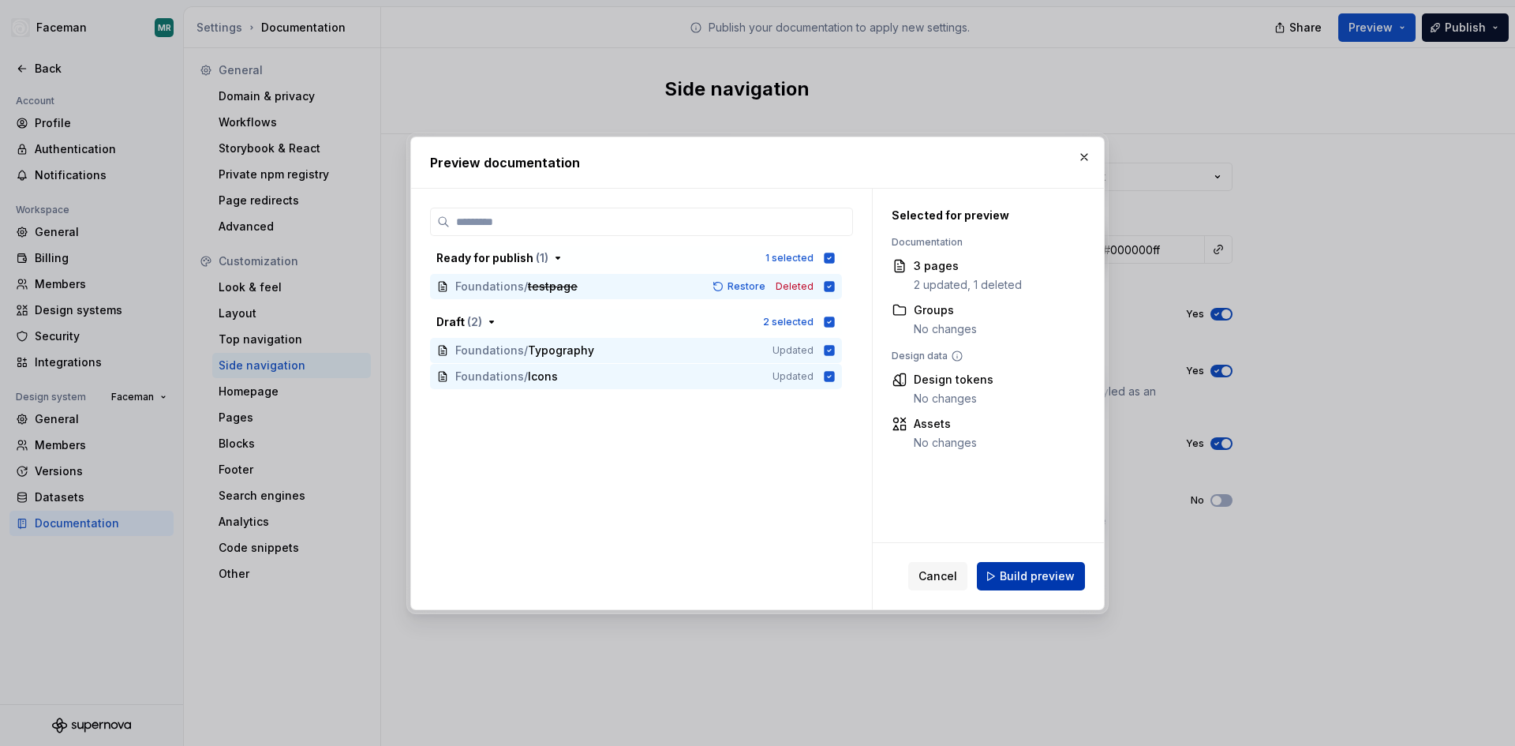
click at [1053, 571] on span "Build preview" at bounding box center [1037, 576] width 75 height 16
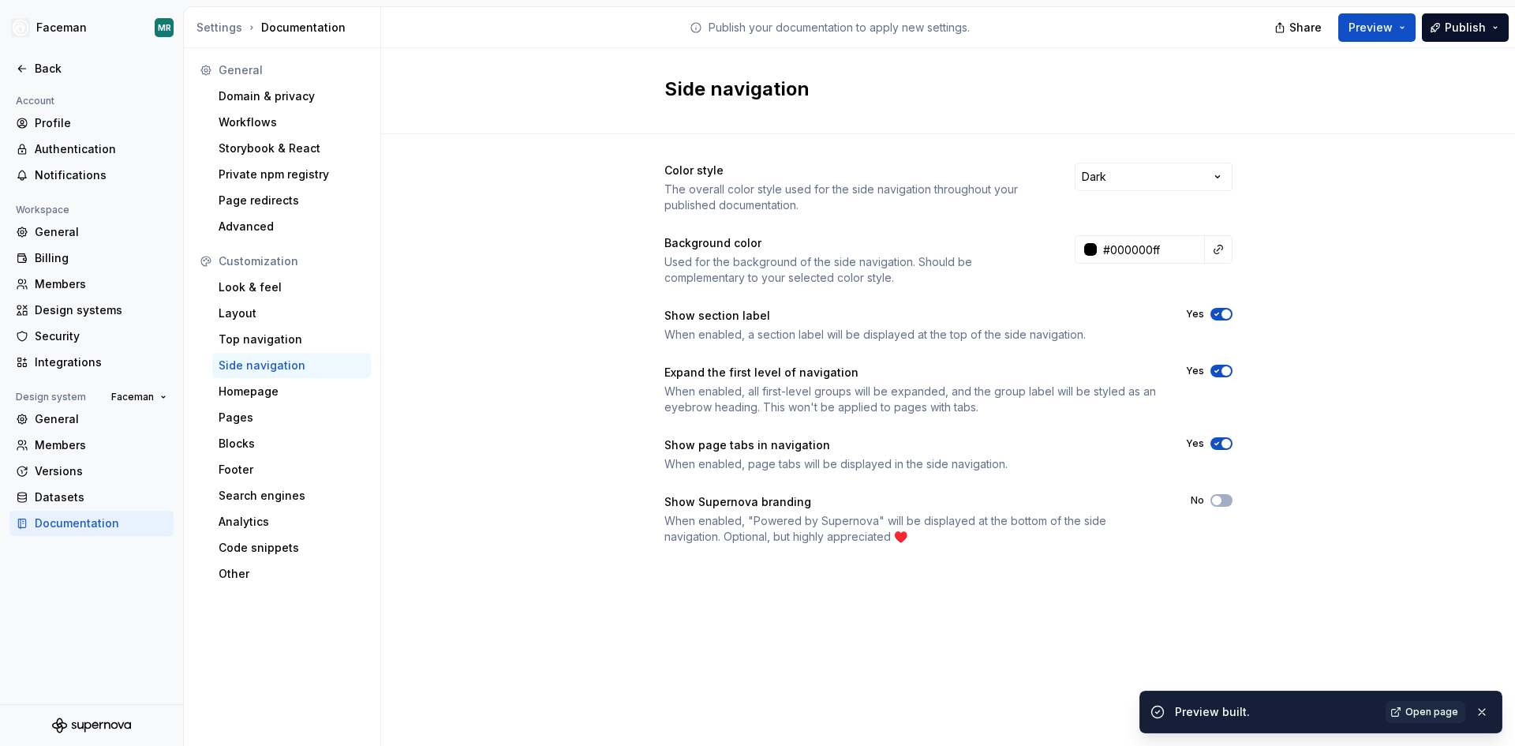
click at [1436, 594] on div "Color style The overall color style used for the side navigation throughout you…" at bounding box center [948, 369] width 1134 height 470
click at [1399, 35] on button "Preview" at bounding box center [1376, 27] width 77 height 28
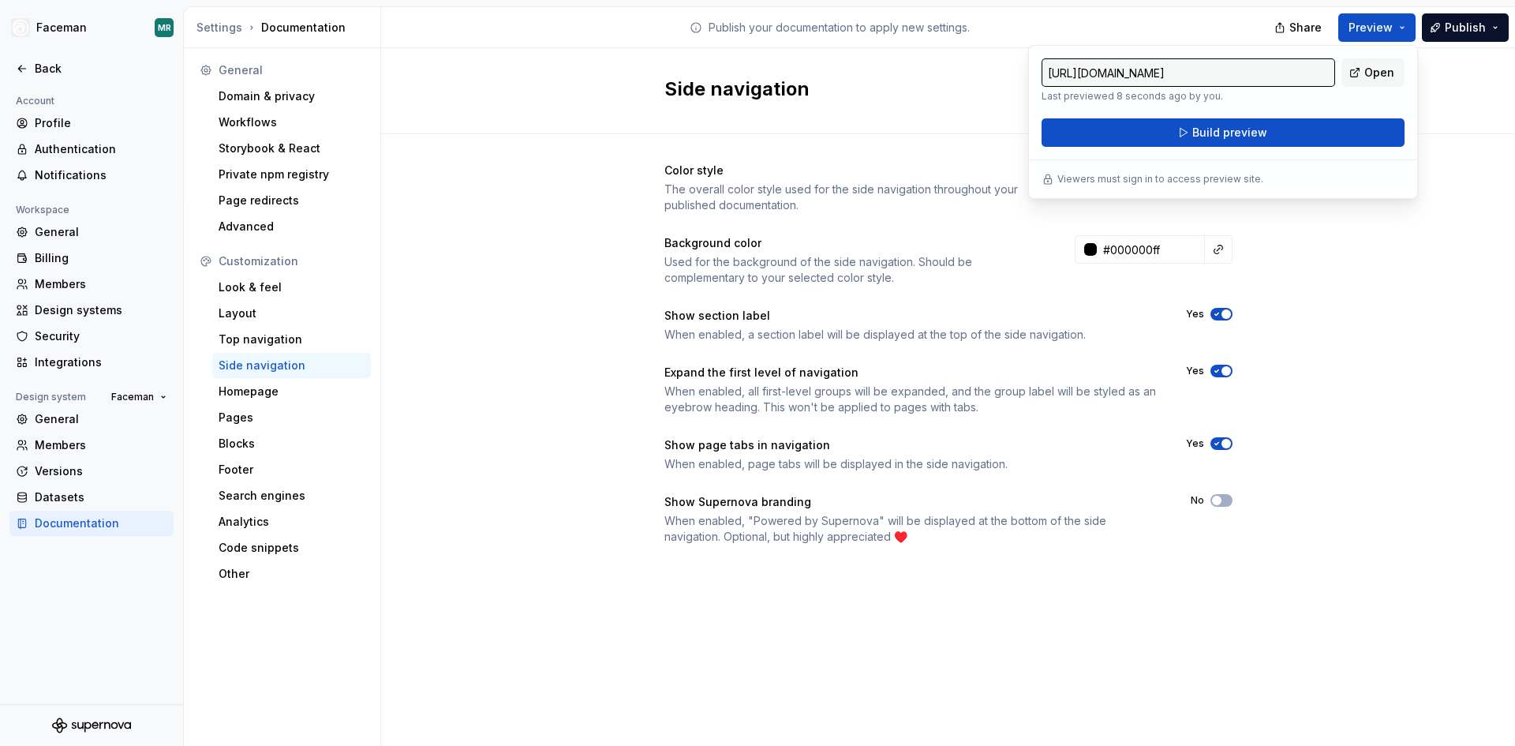
click at [1306, 260] on div "Color style The overall color style used for the side navigation throughout you…" at bounding box center [948, 369] width 1134 height 470
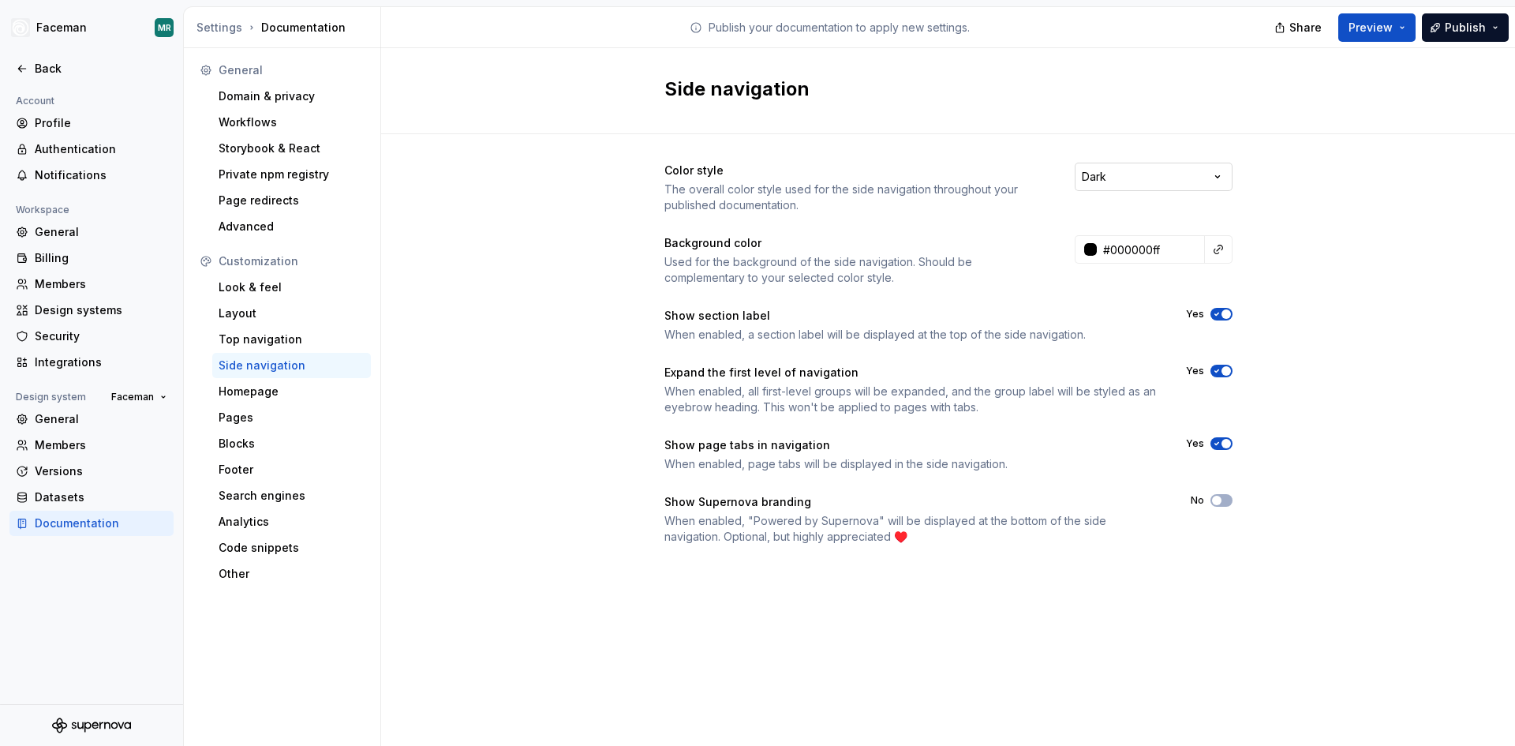
click at [1156, 165] on html "Faceman MR Back Account Profile Authentication Notifications Workspace General …" at bounding box center [757, 373] width 1515 height 746
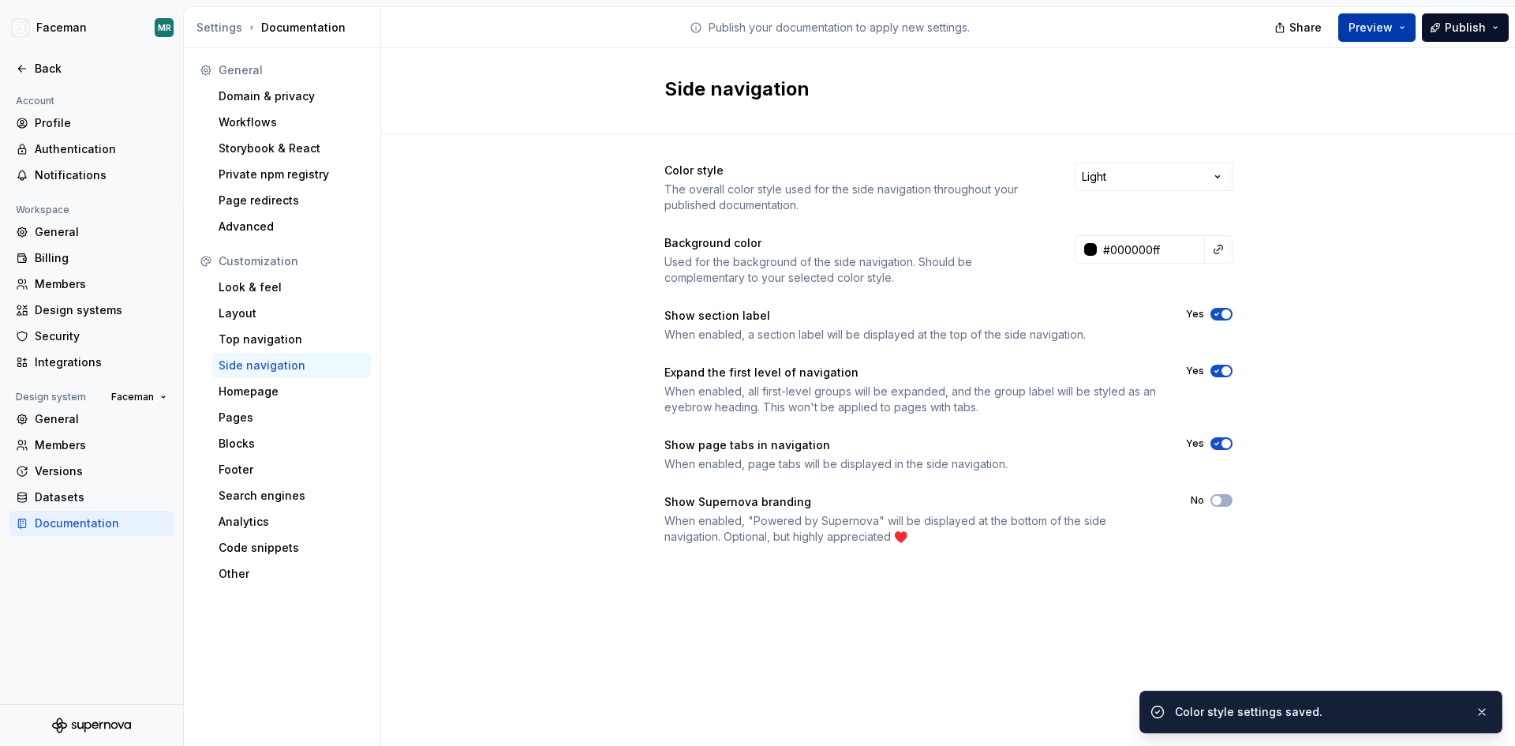
click at [1402, 27] on button "Preview" at bounding box center [1376, 27] width 77 height 28
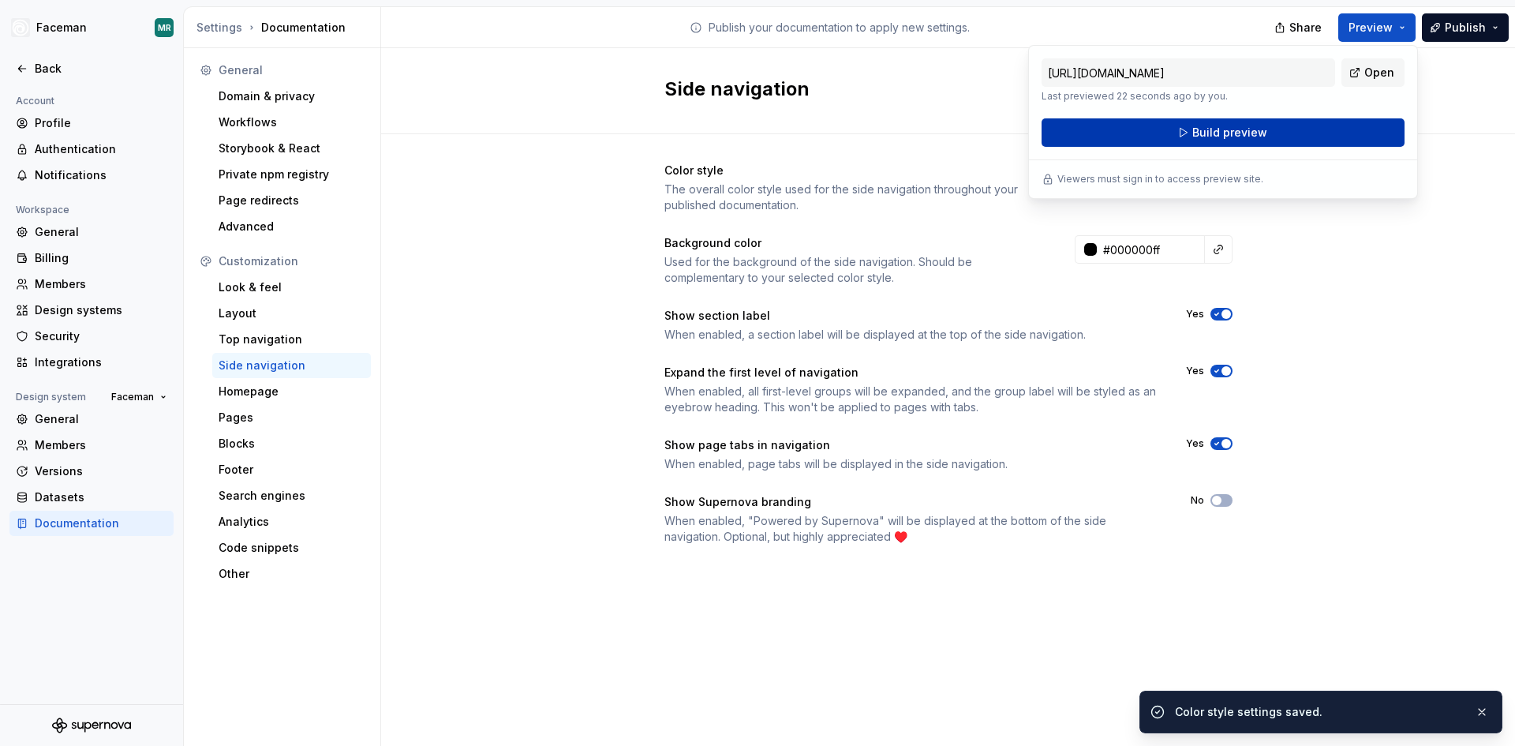
click at [1320, 146] on button "Build preview" at bounding box center [1222, 132] width 363 height 28
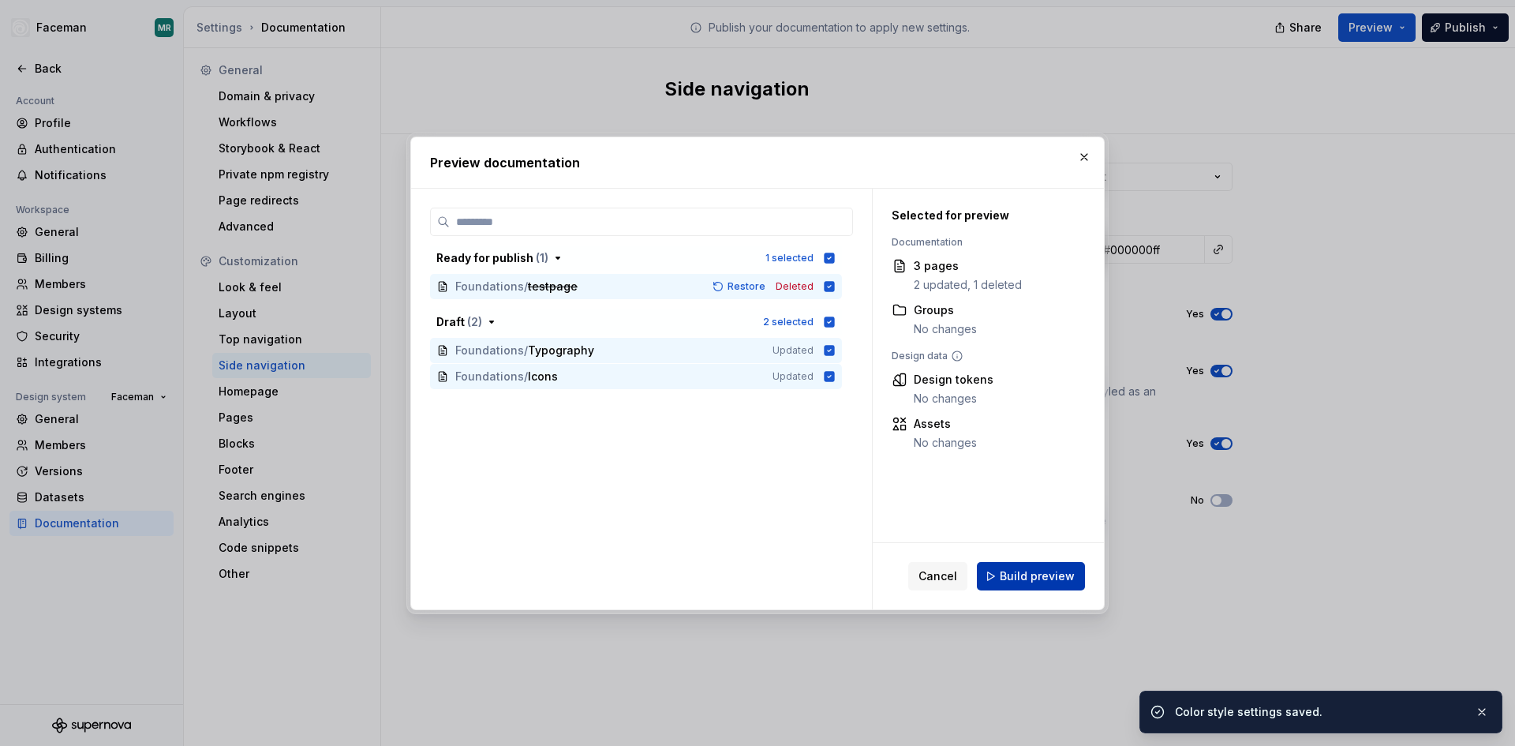
click at [1025, 574] on span "Build preview" at bounding box center [1037, 576] width 75 height 16
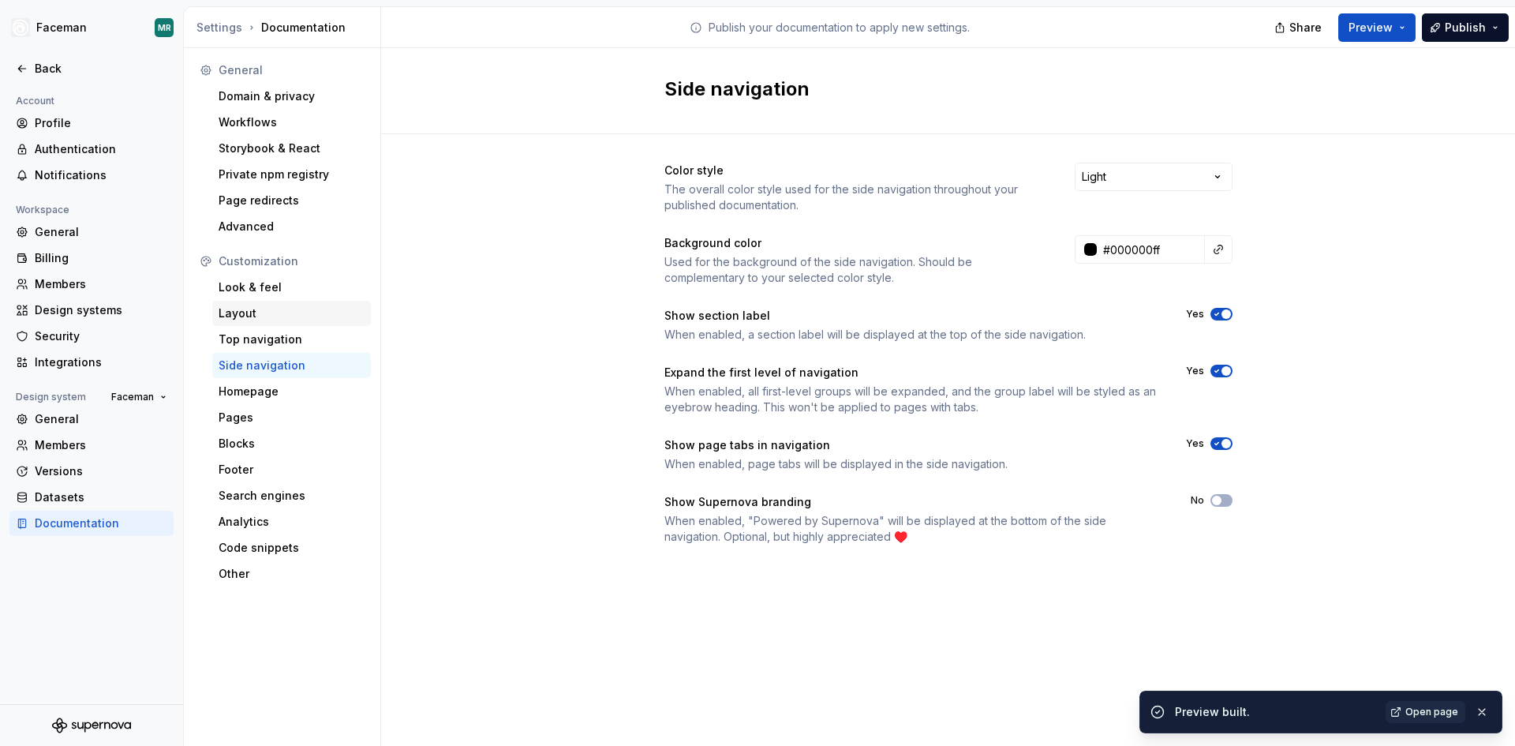
click at [252, 317] on div "Layout" at bounding box center [292, 313] width 146 height 16
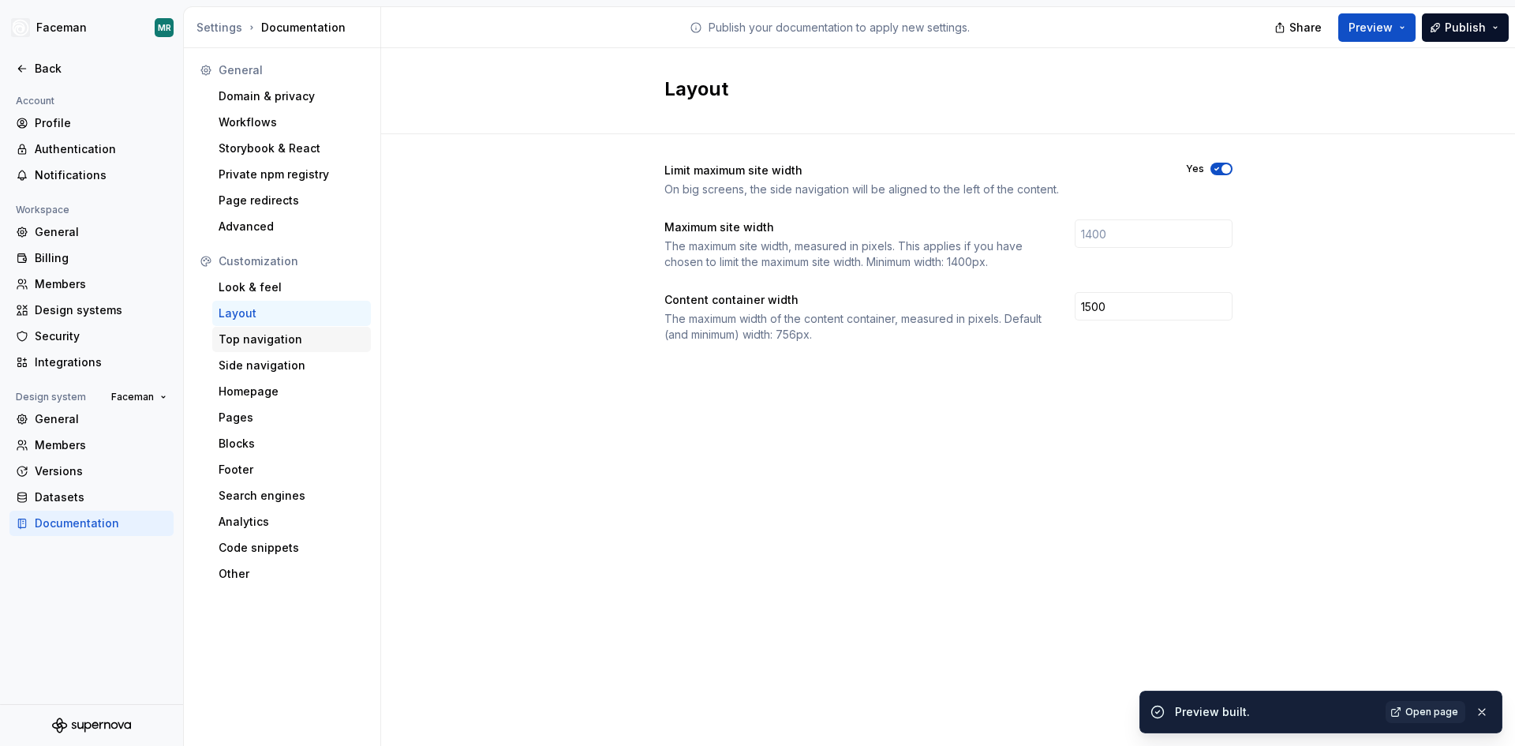
click at [255, 332] on div "Top navigation" at bounding box center [292, 339] width 146 height 16
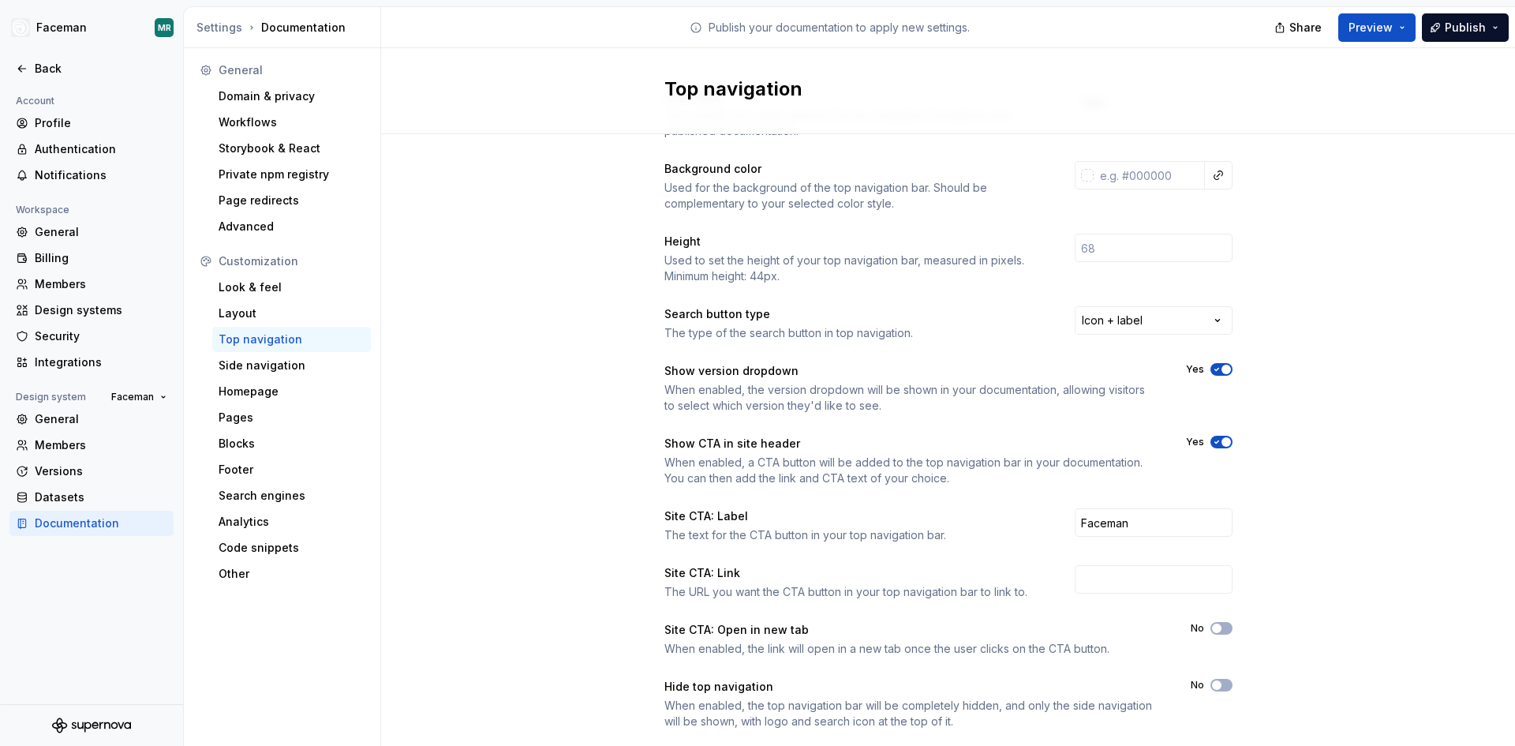
scroll to position [110, 0]
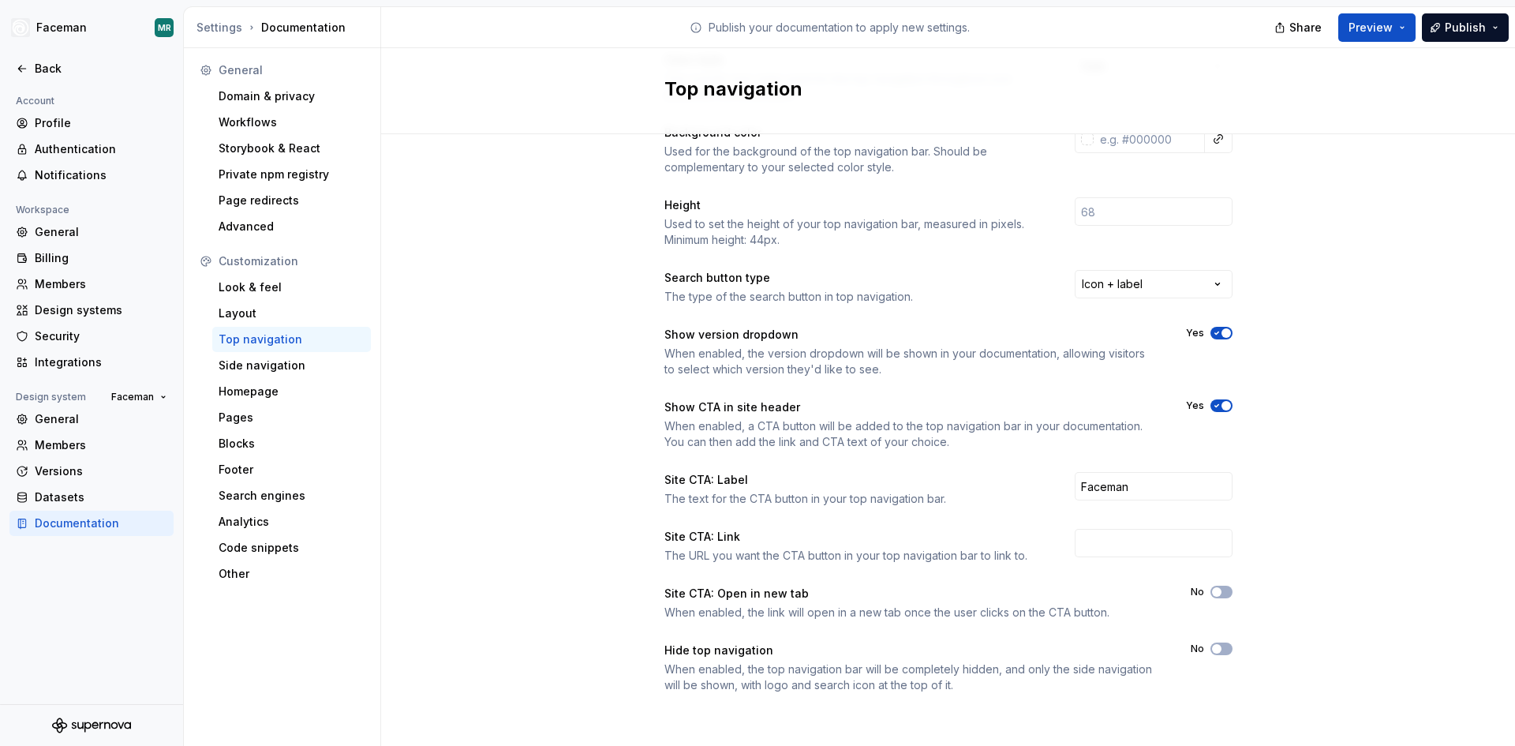
click at [1211, 656] on div "Hide top navigation When enabled, the top navigation bar will be completely hid…" at bounding box center [948, 667] width 568 height 50
click at [1213, 645] on span "button" at bounding box center [1216, 648] width 9 height 9
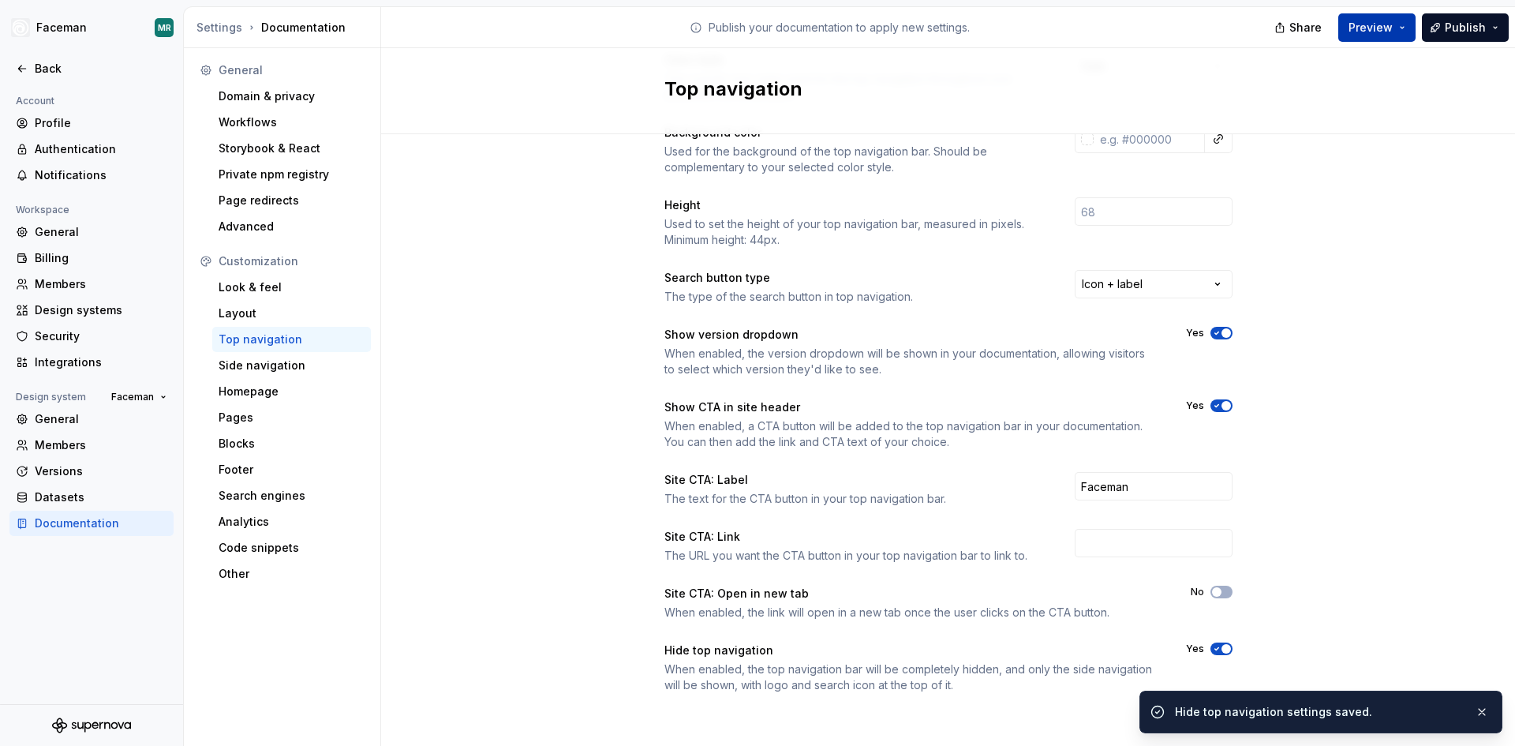
click at [1394, 39] on button "Preview" at bounding box center [1376, 27] width 77 height 28
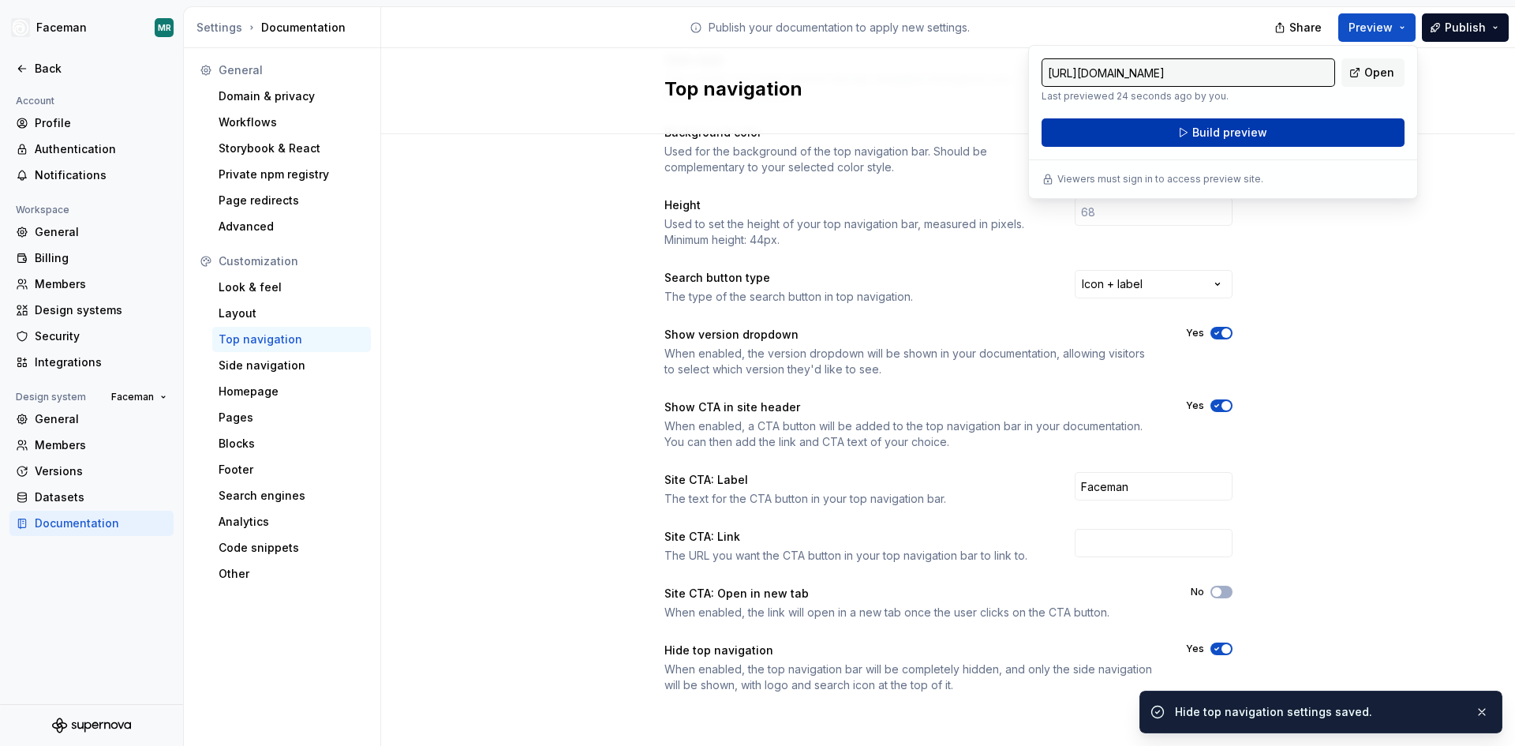
click at [1374, 129] on button "Build preview" at bounding box center [1222, 132] width 363 height 28
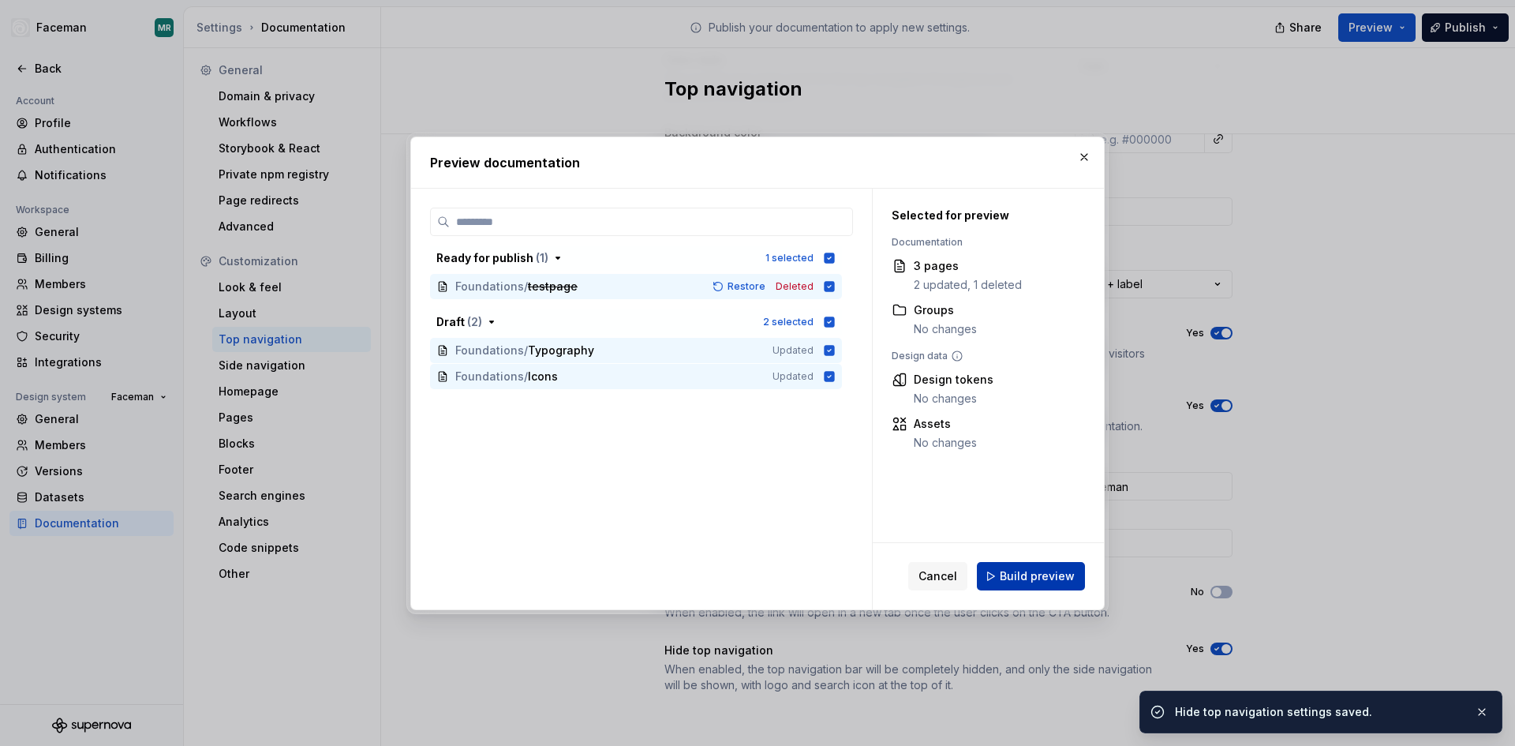
click at [1051, 581] on span "Build preview" at bounding box center [1037, 576] width 75 height 16
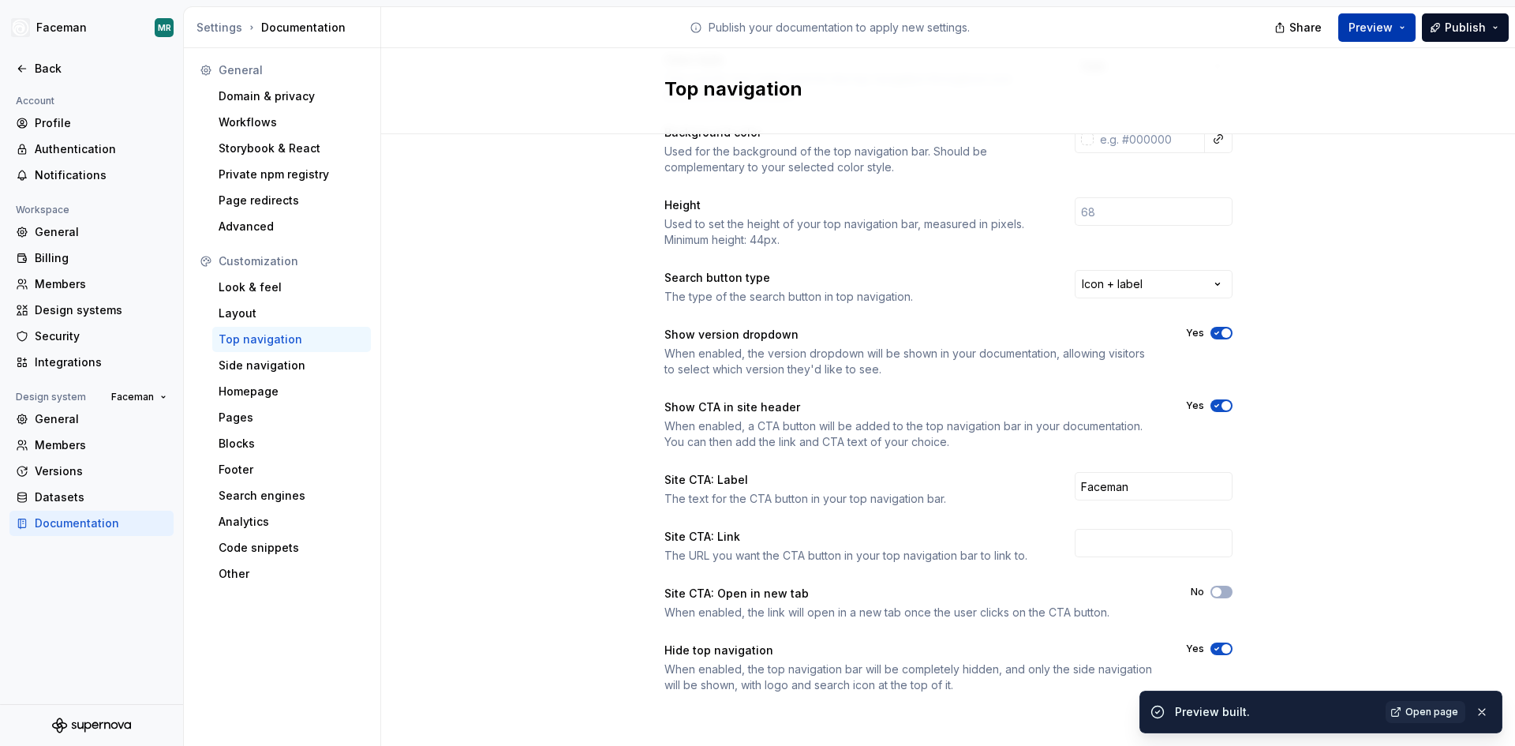
click at [1401, 26] on button "Preview" at bounding box center [1376, 27] width 77 height 28
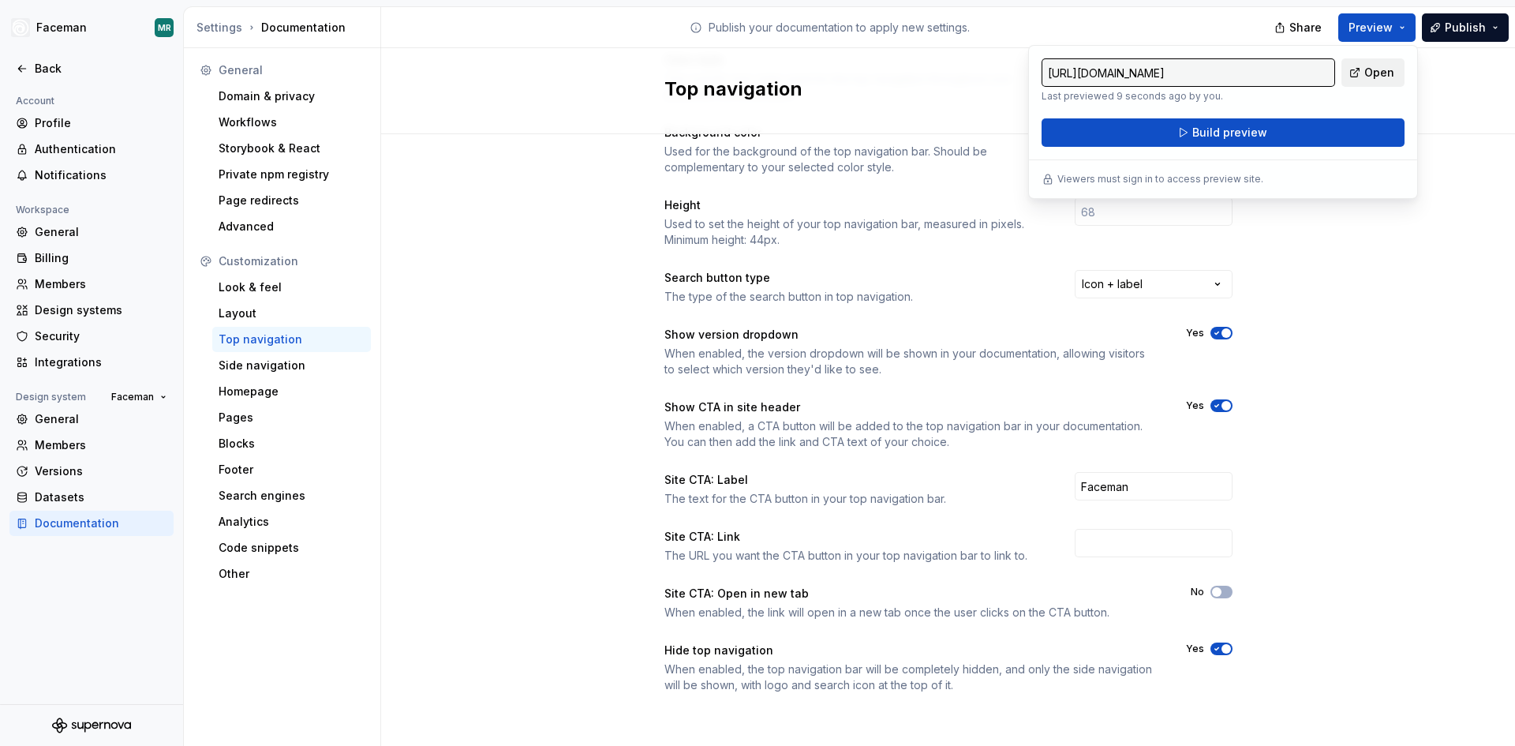
click at [1363, 74] on link "Open" at bounding box center [1372, 72] width 63 height 28
click at [1348, 325] on div "Color style The overall color style used for the top navigation throughout your…" at bounding box center [948, 388] width 1134 height 729
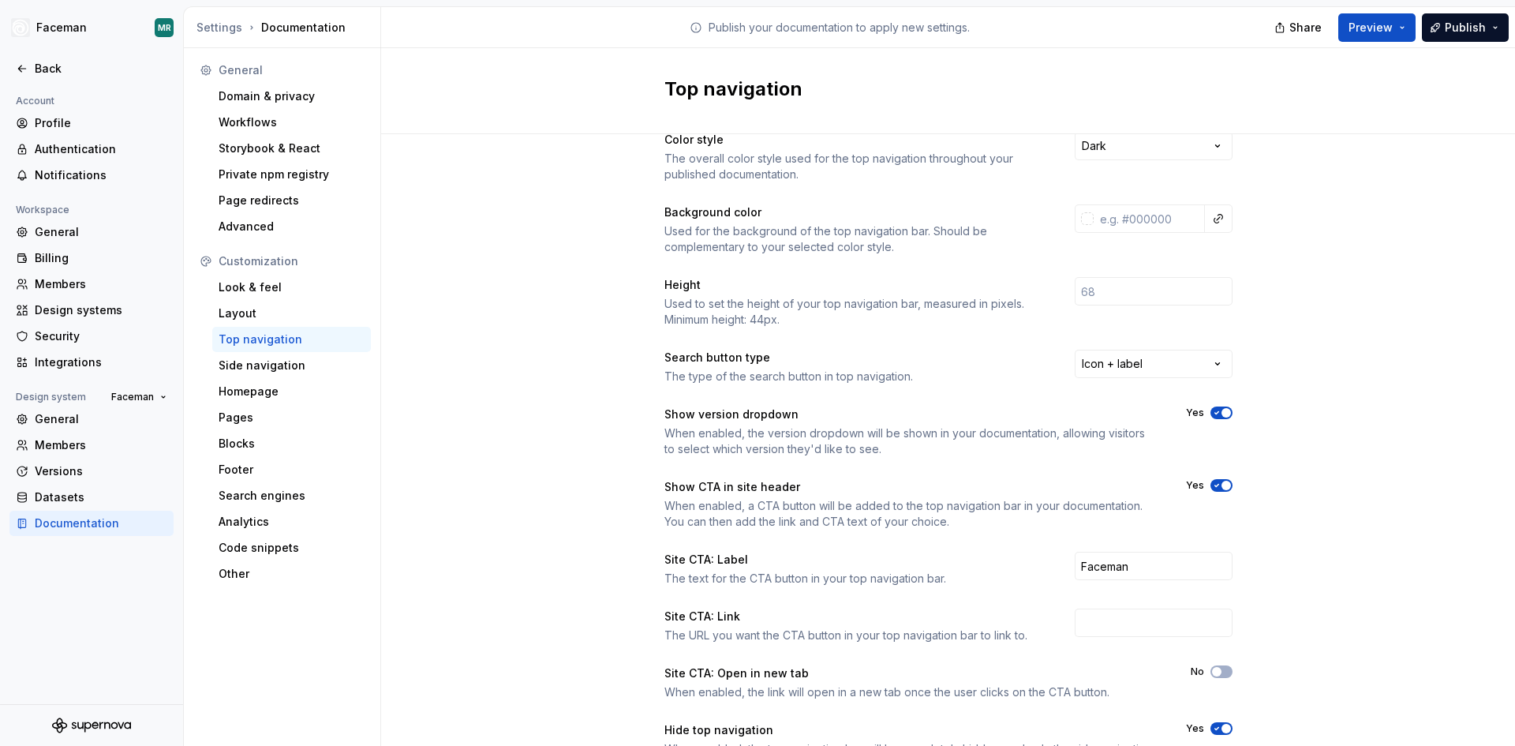
scroll to position [0, 0]
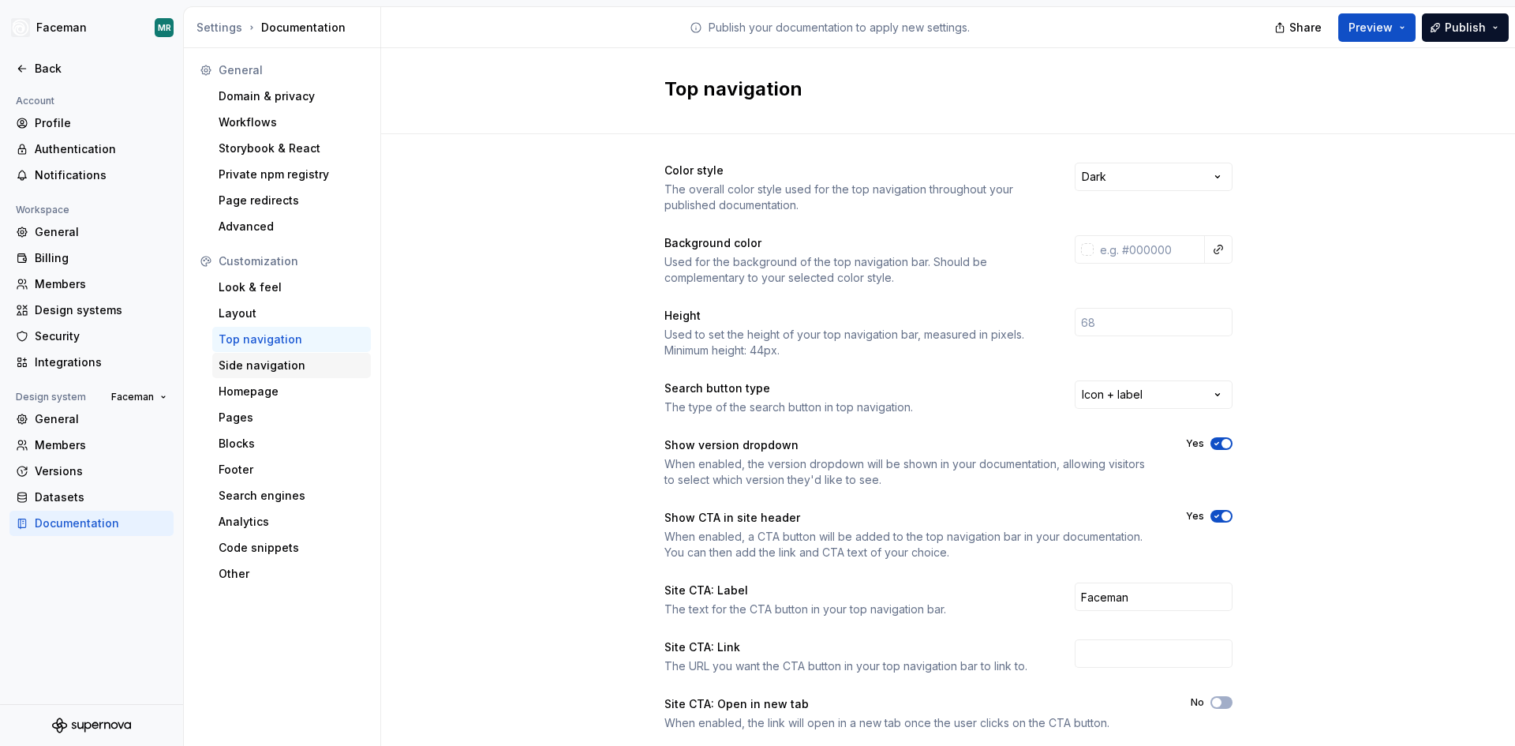
click at [268, 357] on div "Side navigation" at bounding box center [292, 365] width 146 height 16
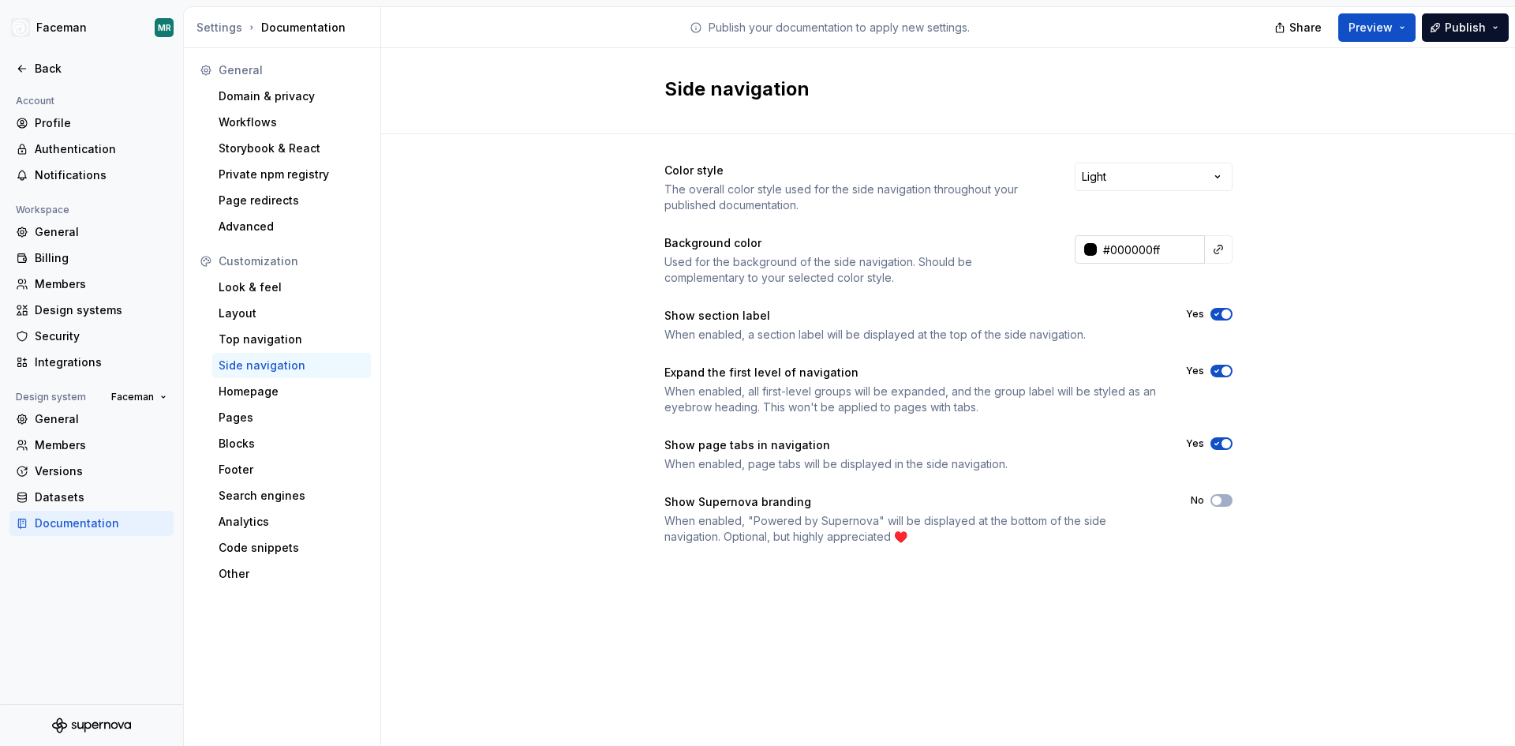
click at [1092, 252] on div at bounding box center [1090, 249] width 13 height 13
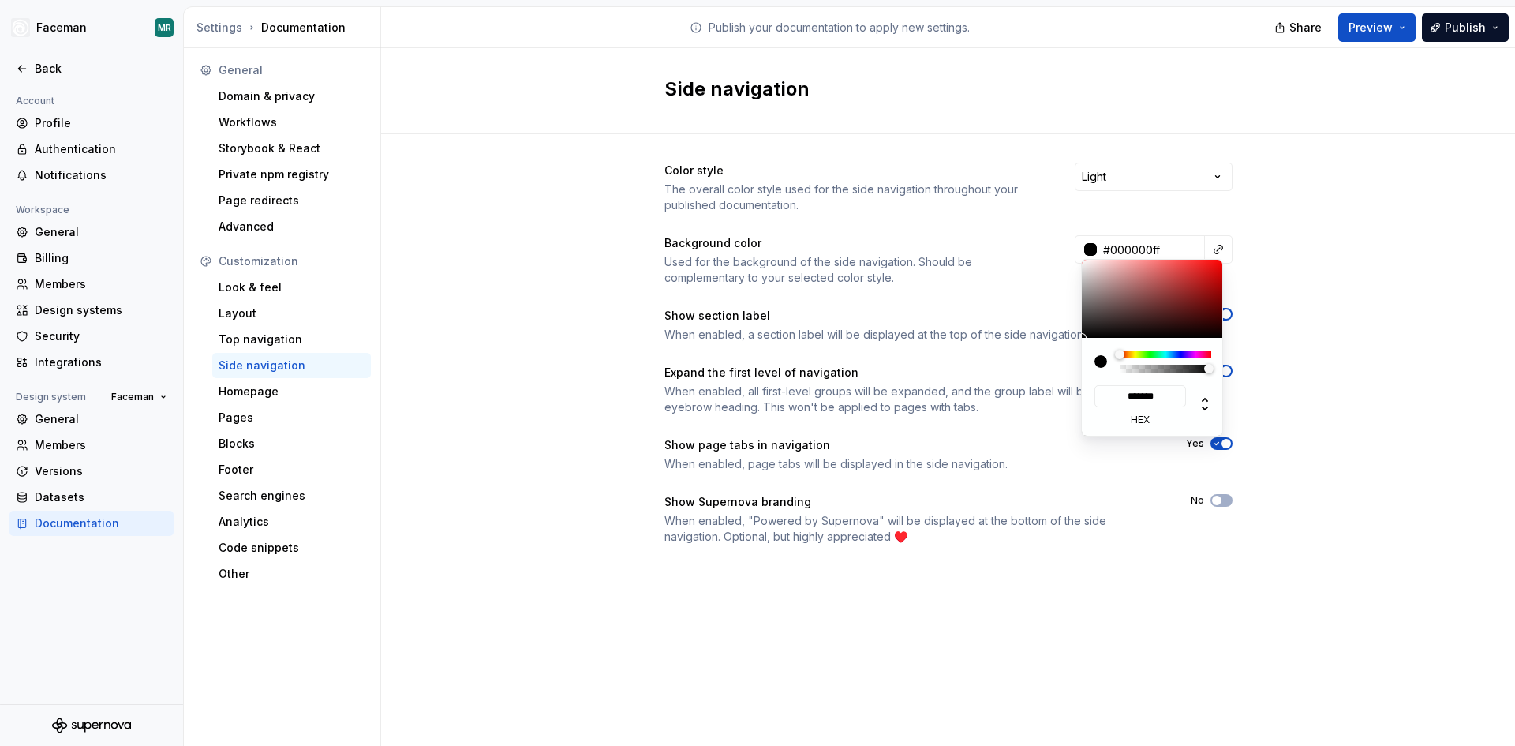
type input "#3B2B2B"
type input "*******"
type input "#3E2F2F"
type input "*******"
type input "#554B4B"
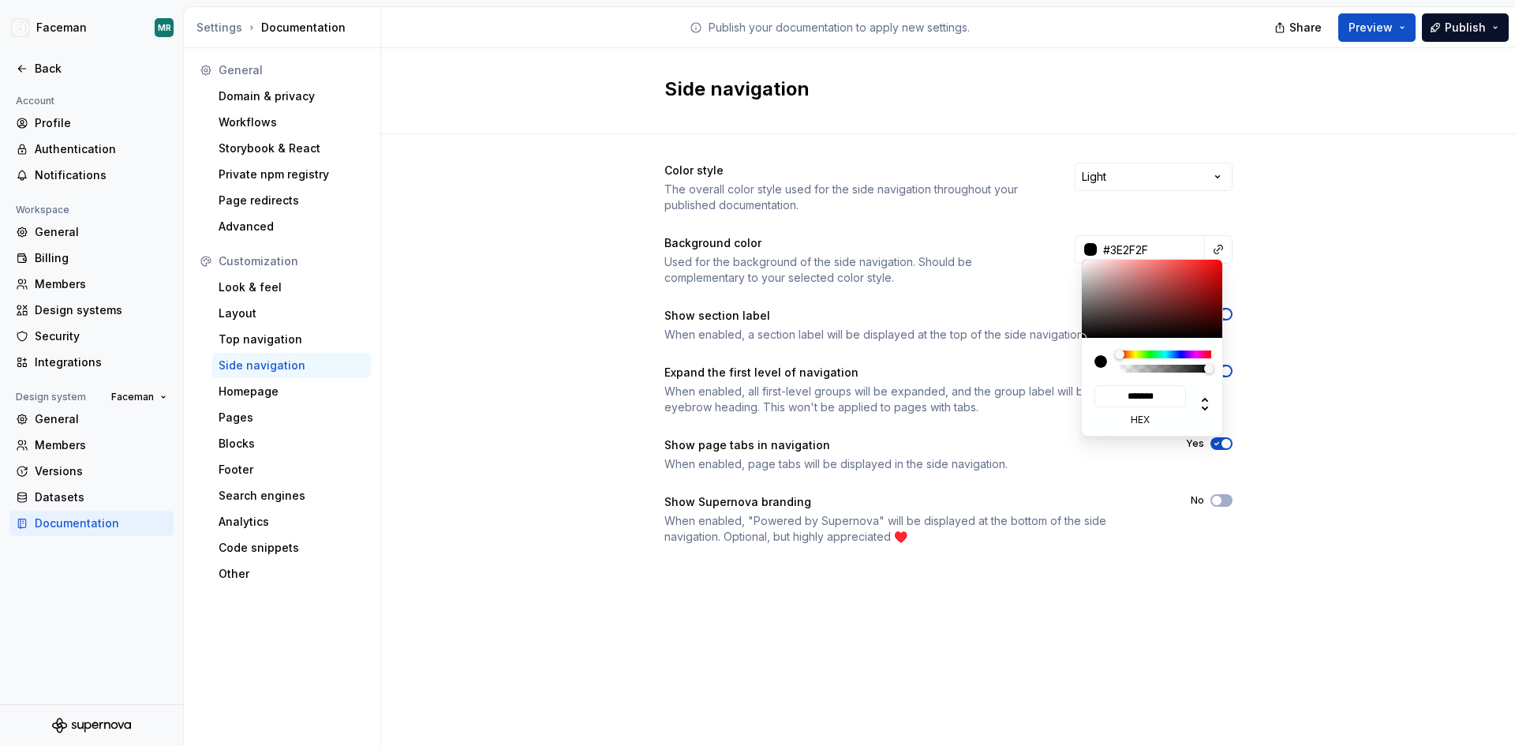
type input "*******"
type input "#797979"
type input "*******"
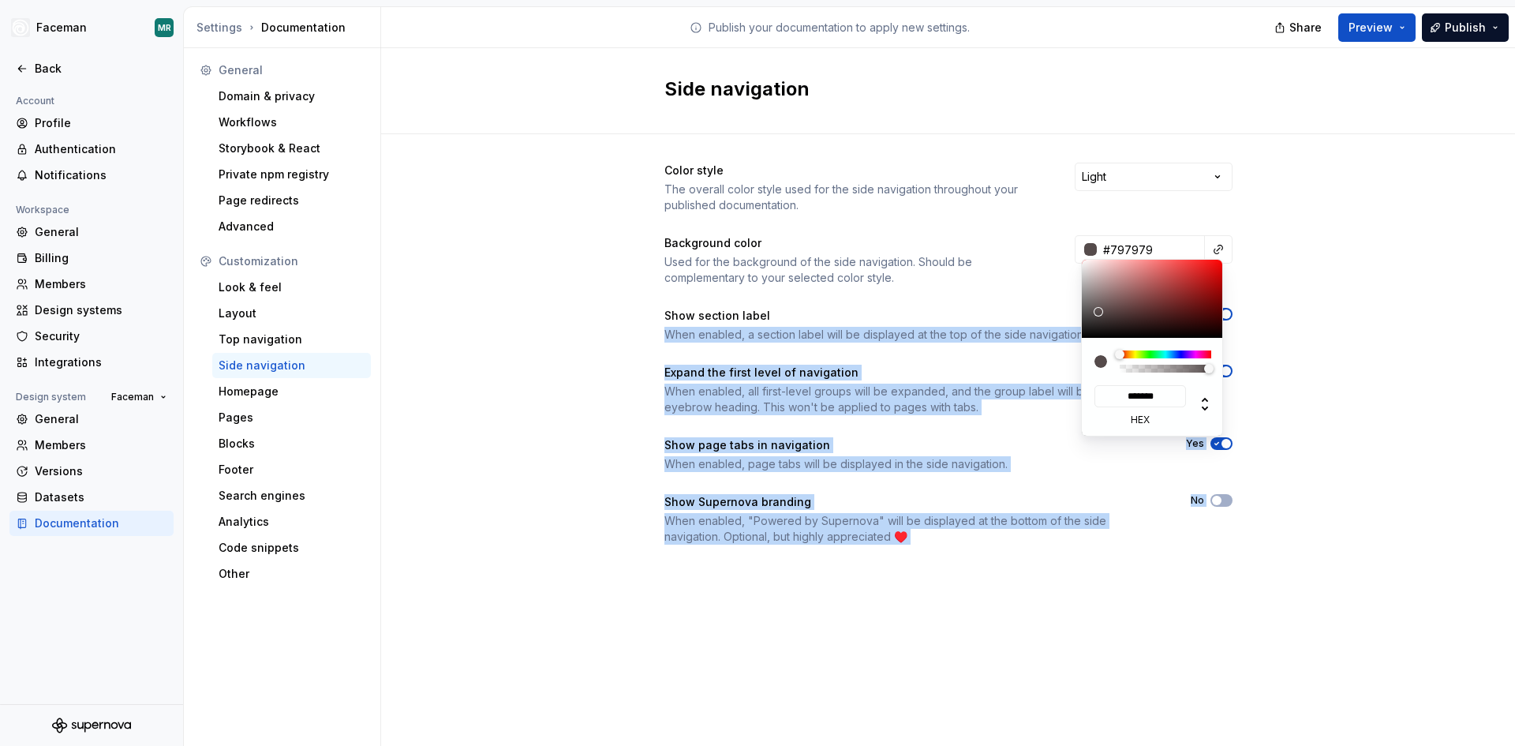
type input "#838383"
type input "*******"
type input "#898989"
type input "*******"
type input "#8B8B8B"
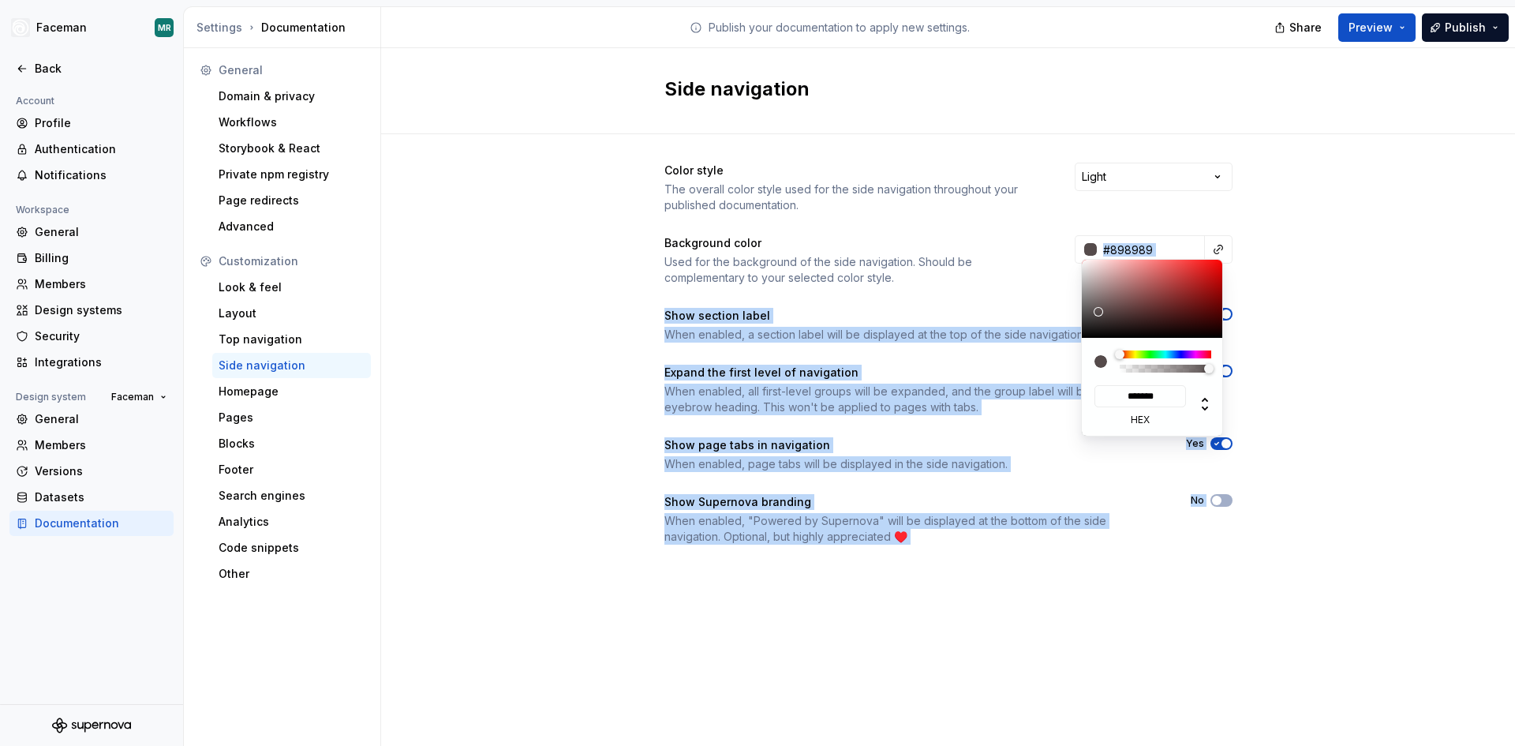
type input "*******"
type input "#9D9D9D"
type input "*******"
type input "#AFAFAF"
type input "*******"
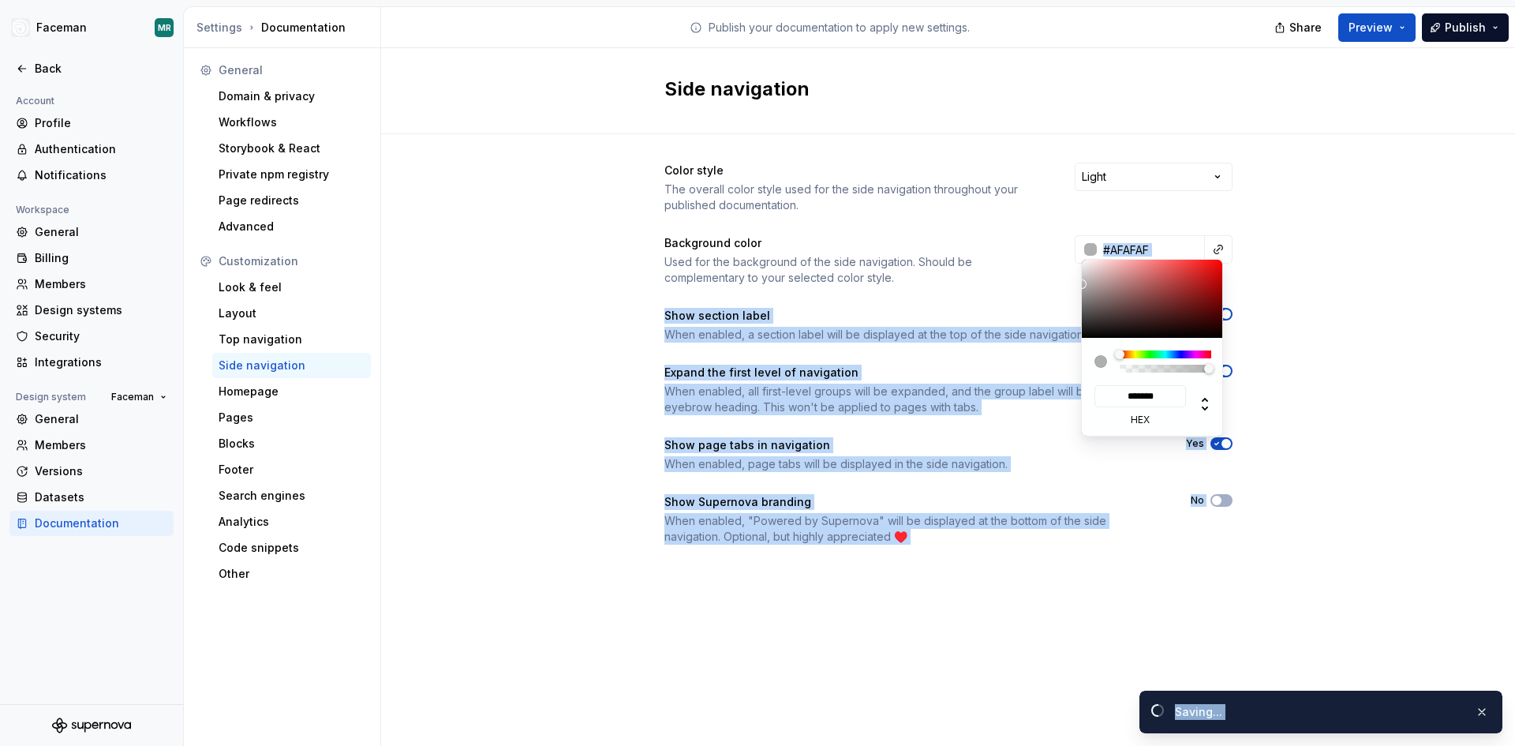
type input "#B2B2B2"
type input "*******"
type input "#afafafff"
type input "*******"
type input "#B4B4B4"
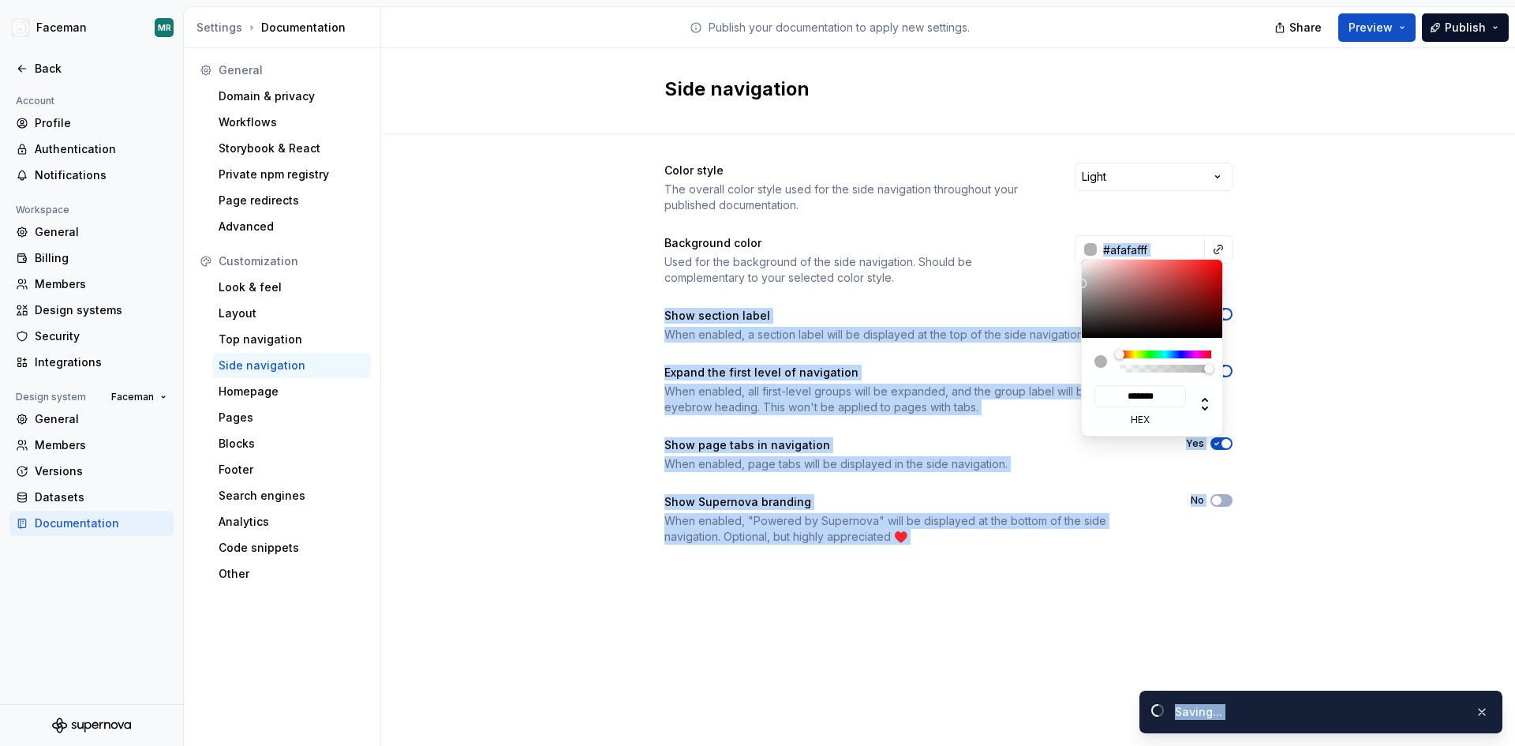
type input "*******"
type input "#B7B7B7"
type input "*******"
type input "#BCBCBC"
type input "*******"
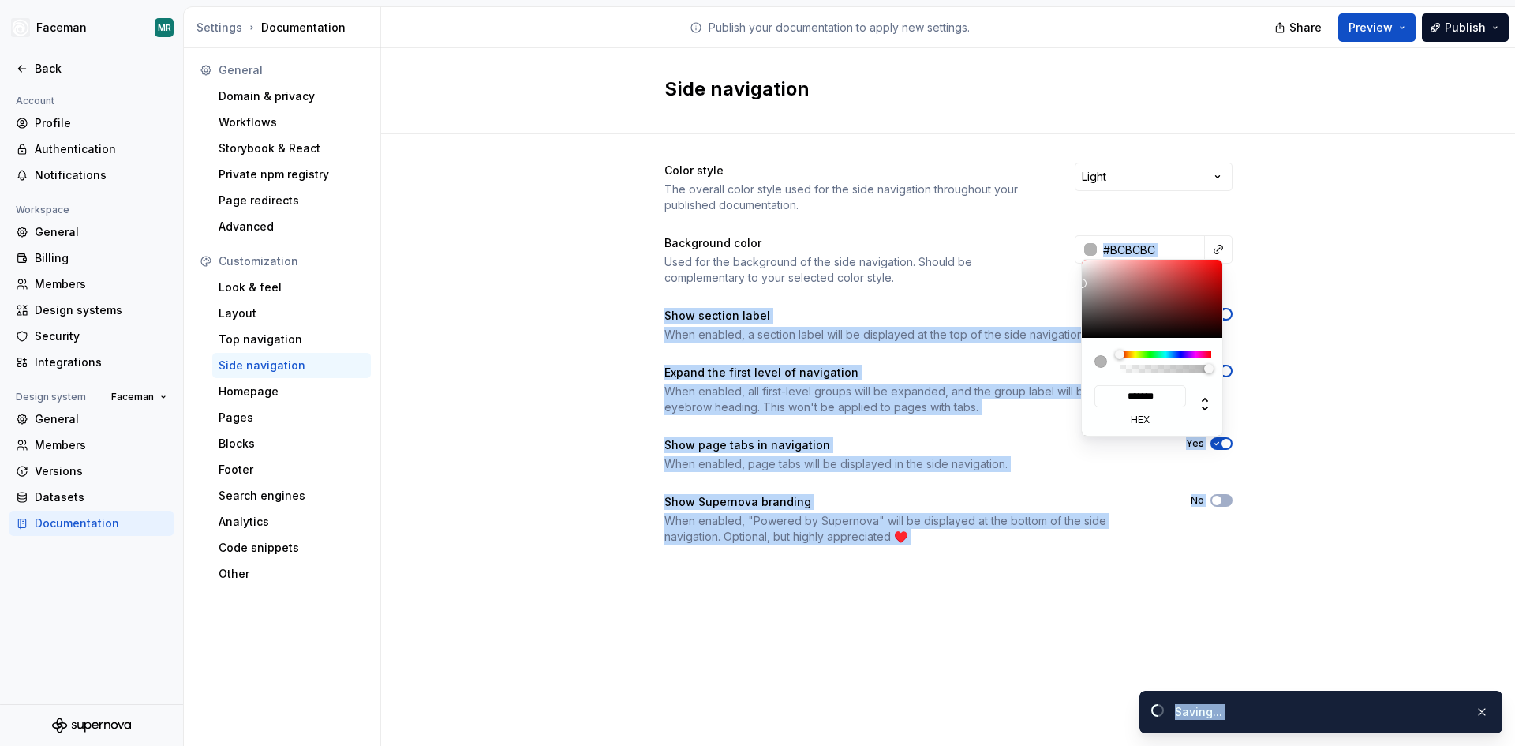
type input "#b2b2b2ff"
type input "*******"
type input "#bcbcbcff"
type input "*******"
drag, startPoint x: 1120, startPoint y: 320, endPoint x: 1062, endPoint y: 280, distance: 70.5
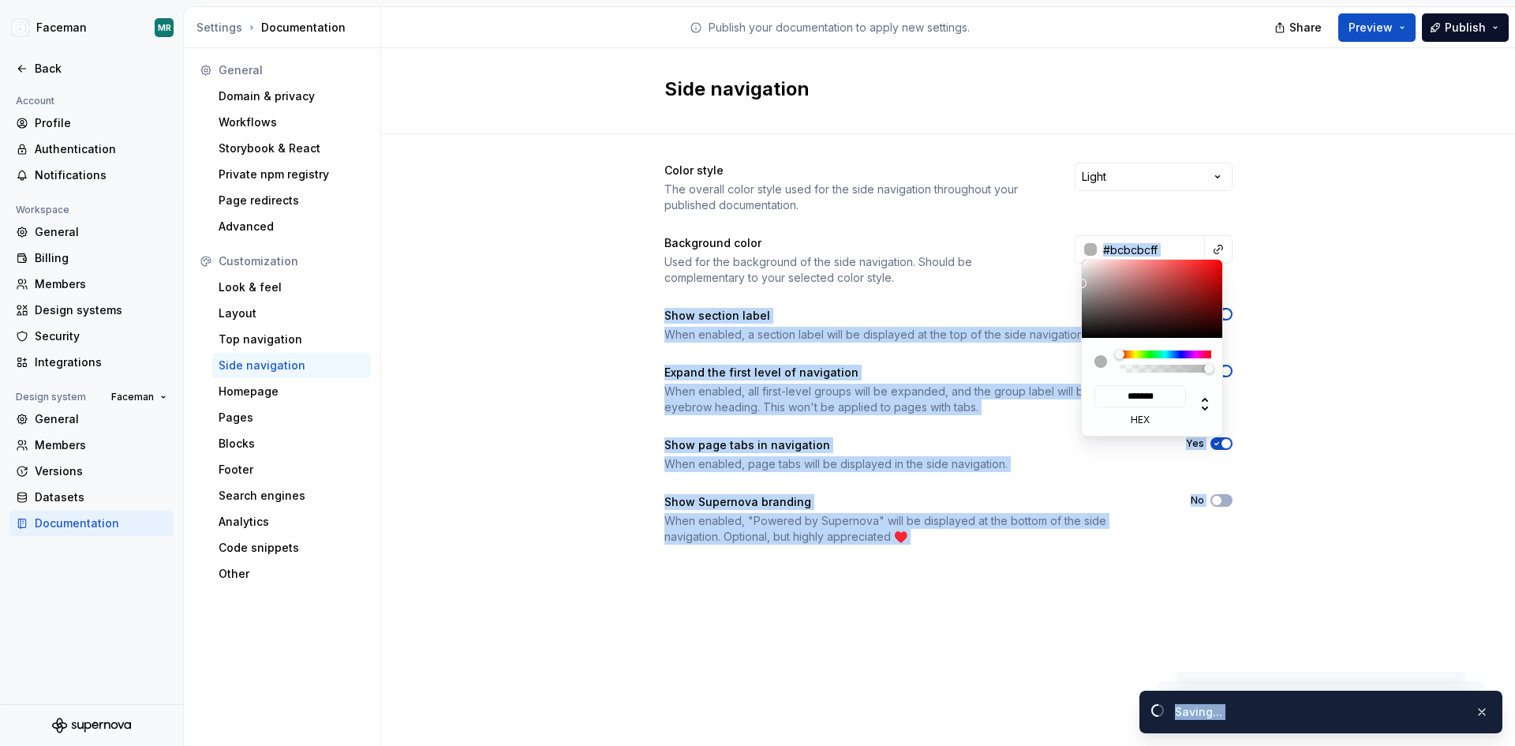
click at [1062, 280] on html "Faceman MR Back Account Profile Authentication Notifications Workspace General …" at bounding box center [757, 373] width 1515 height 746
click at [1366, 310] on html "Faceman MR Back Account Profile Authentication Notifications Workspace General …" at bounding box center [757, 373] width 1515 height 746
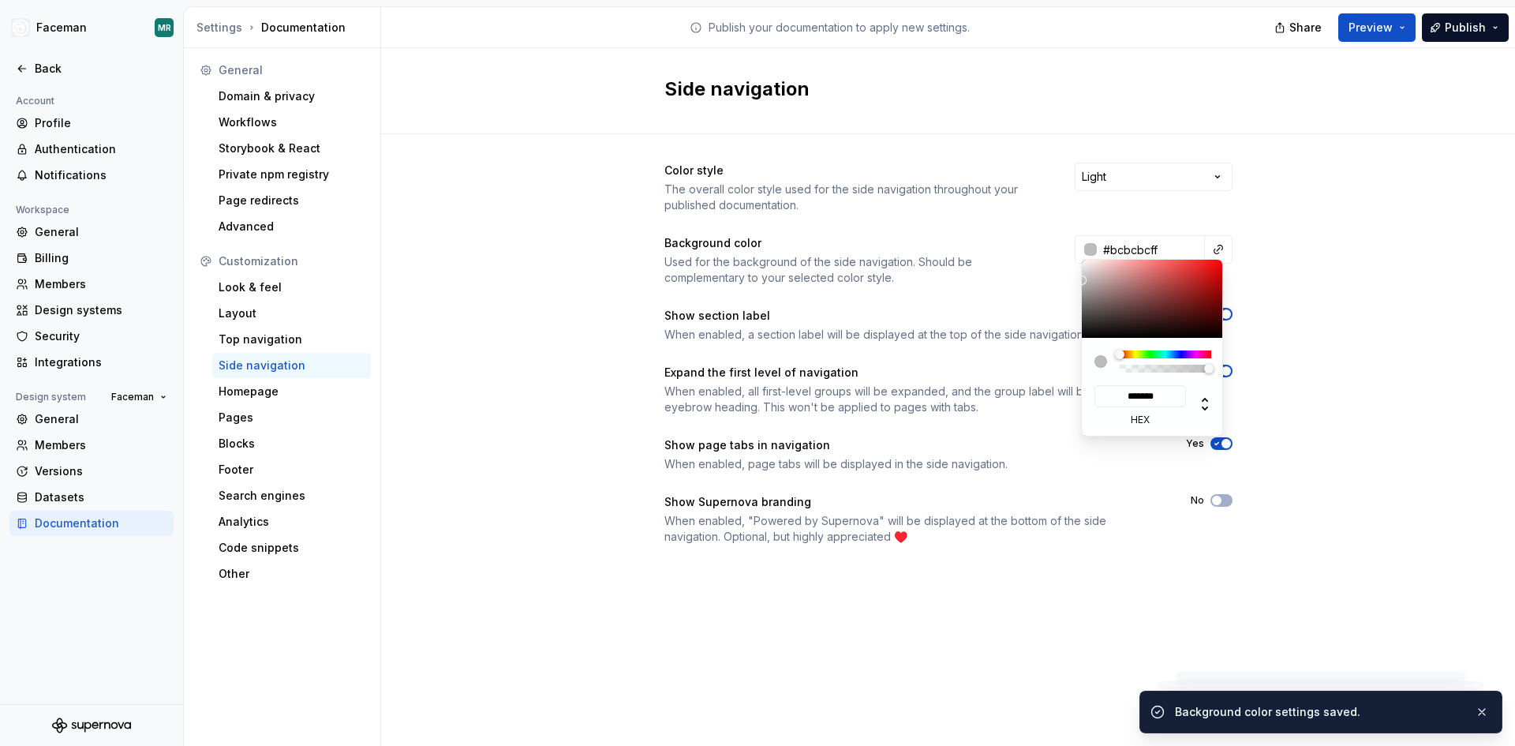
click at [1403, 31] on html "Faceman MR Back Account Profile Authentication Notifications Workspace General …" at bounding box center [757, 373] width 1515 height 746
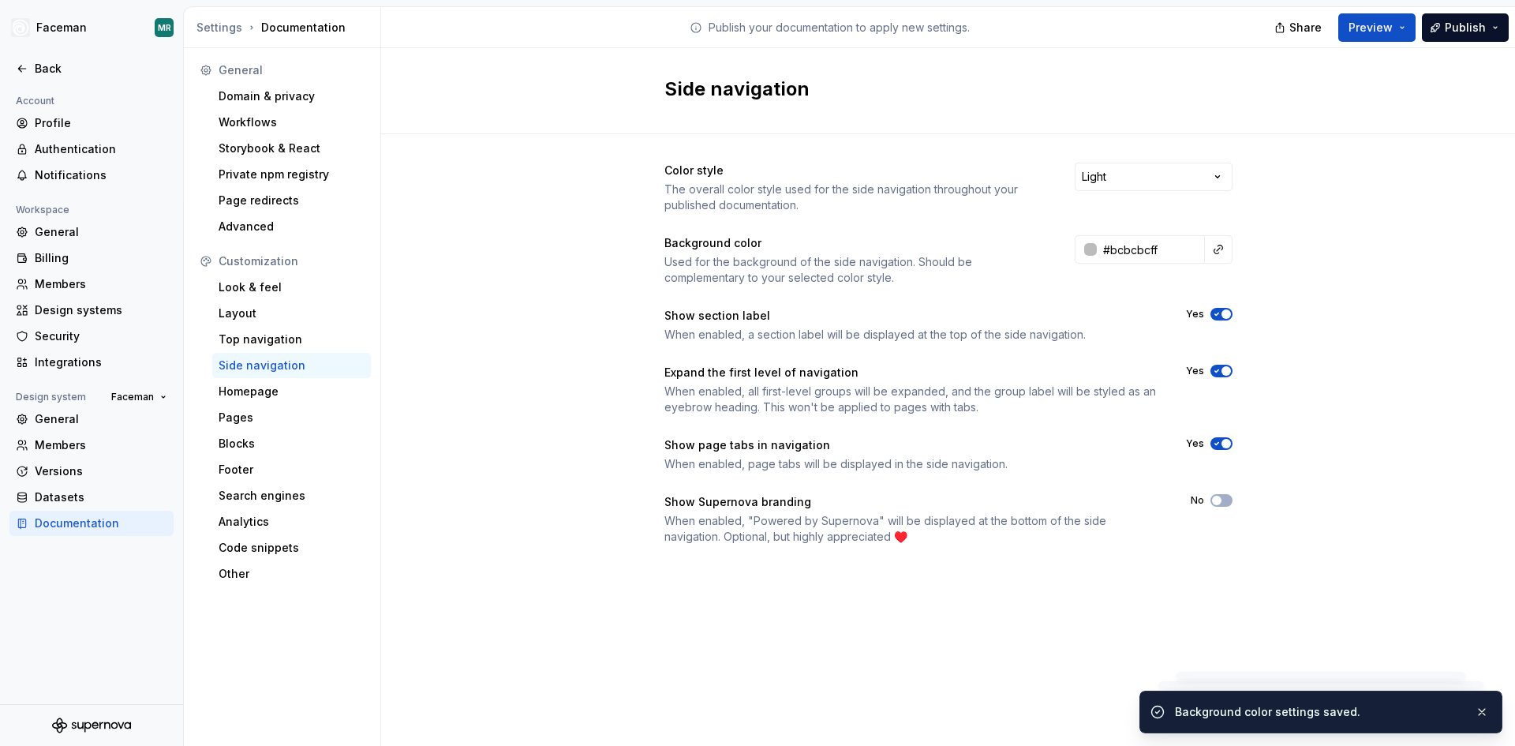
click at [1428, 10] on div "Share Preview Publish" at bounding box center [1396, 27] width 237 height 40
click at [1400, 26] on button "Preview" at bounding box center [1376, 27] width 77 height 28
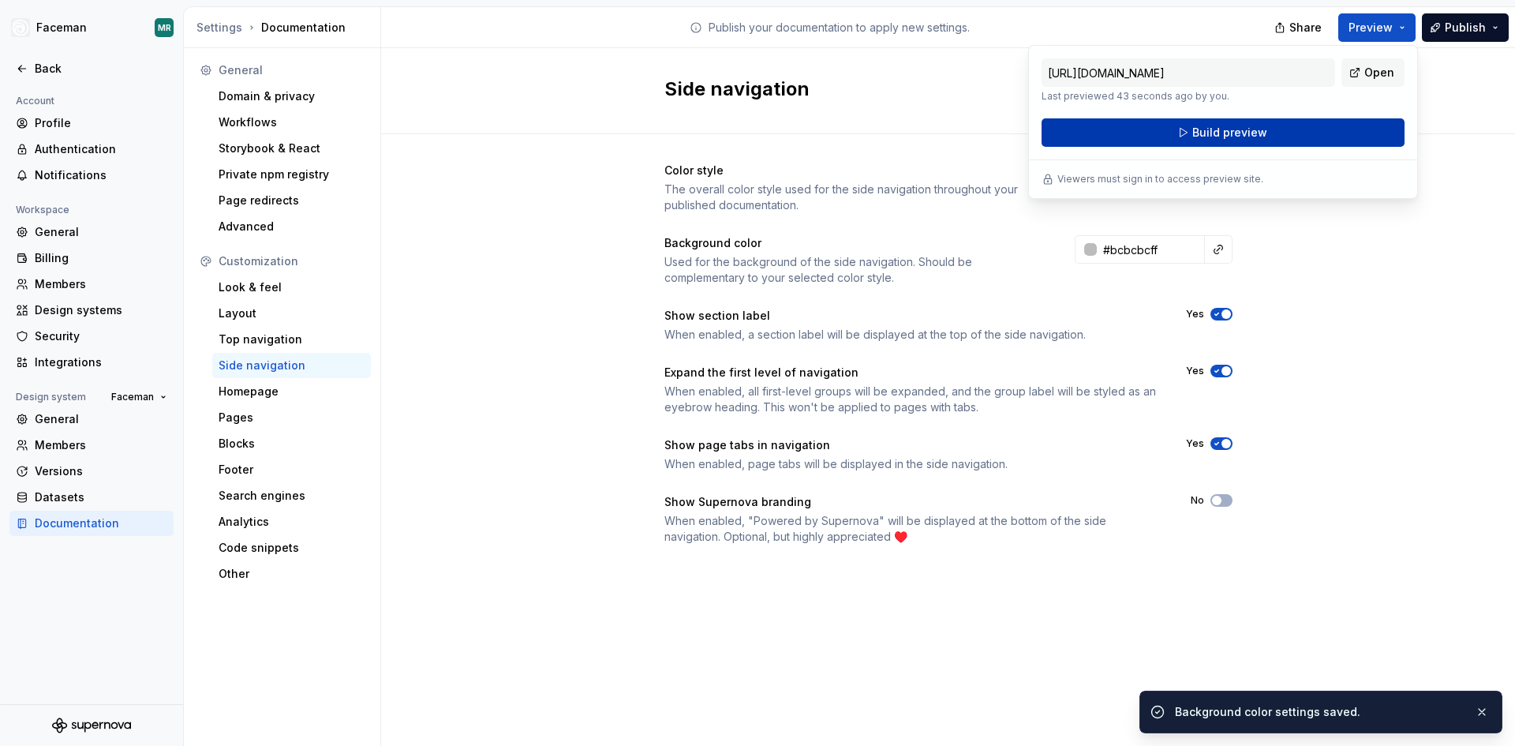
click at [1355, 123] on button "Build preview" at bounding box center [1222, 132] width 363 height 28
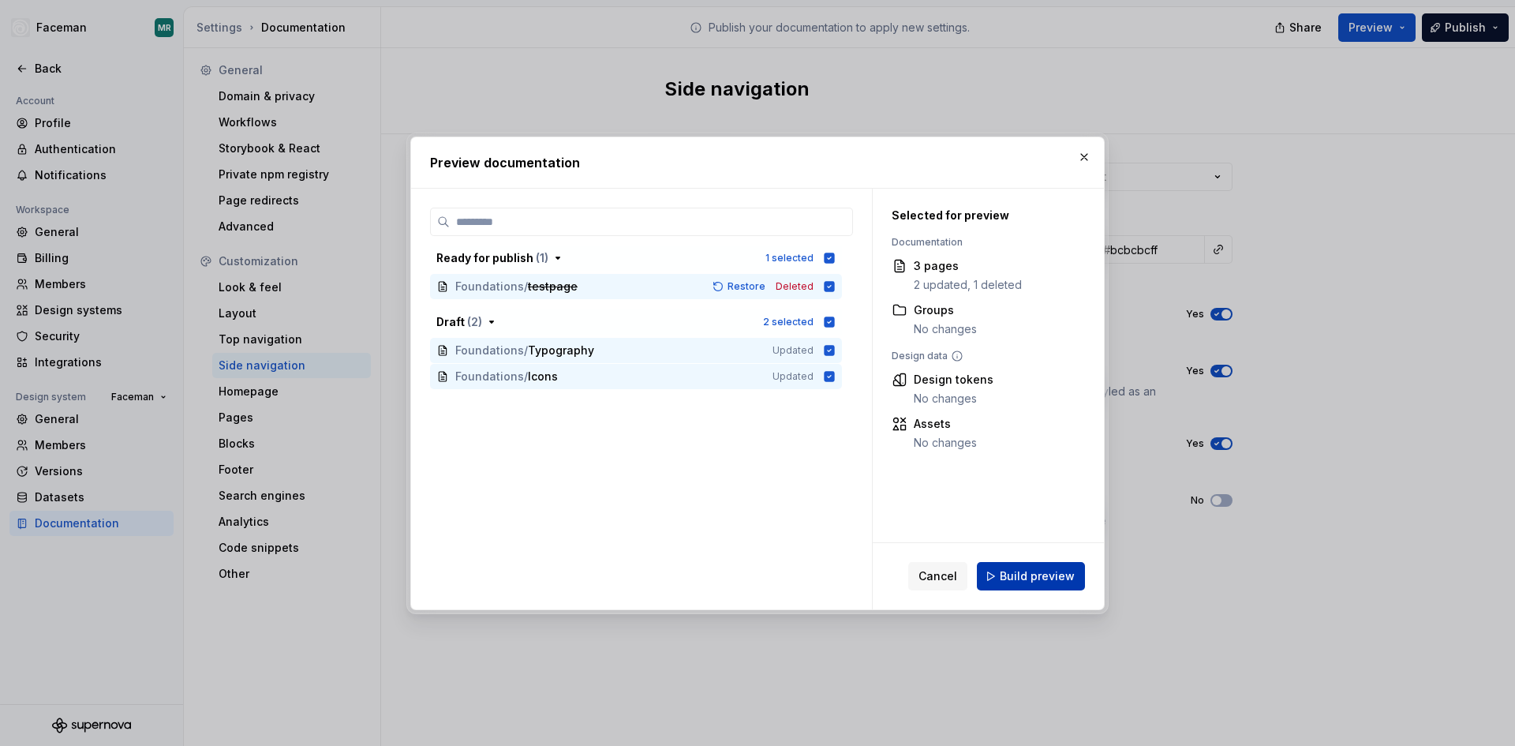
click at [1038, 578] on span "Build preview" at bounding box center [1037, 576] width 75 height 16
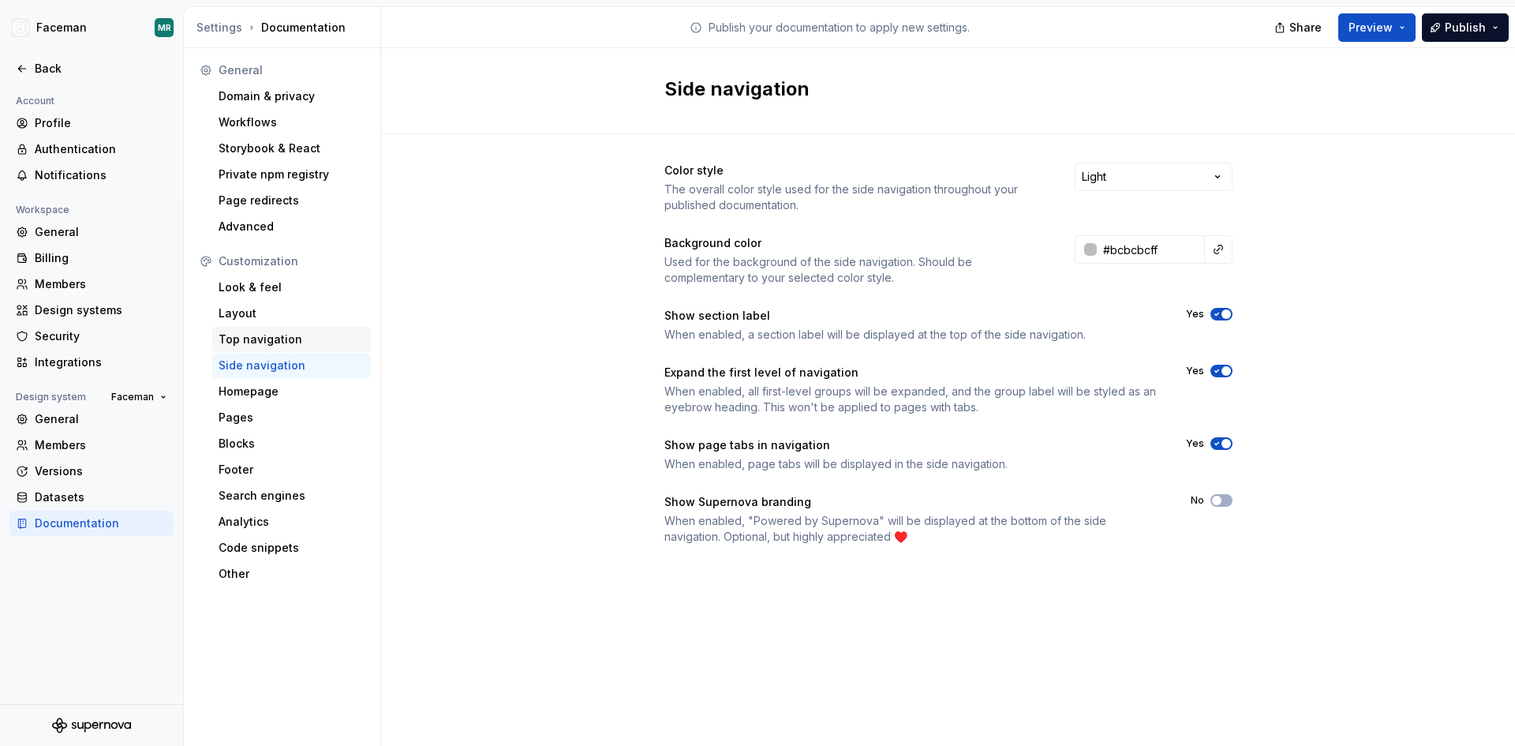
click at [234, 342] on div "Top navigation" at bounding box center [292, 339] width 146 height 16
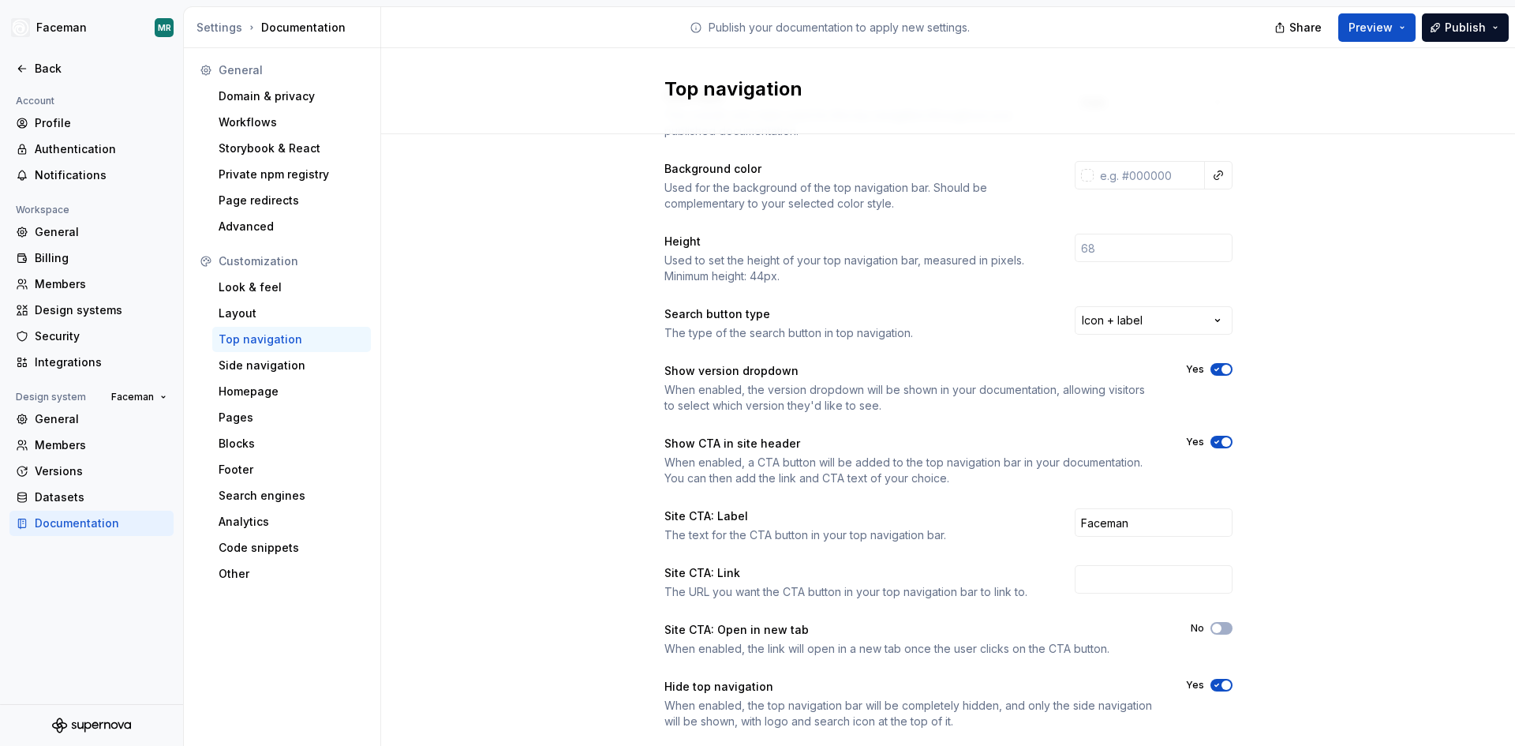
scroll to position [110, 0]
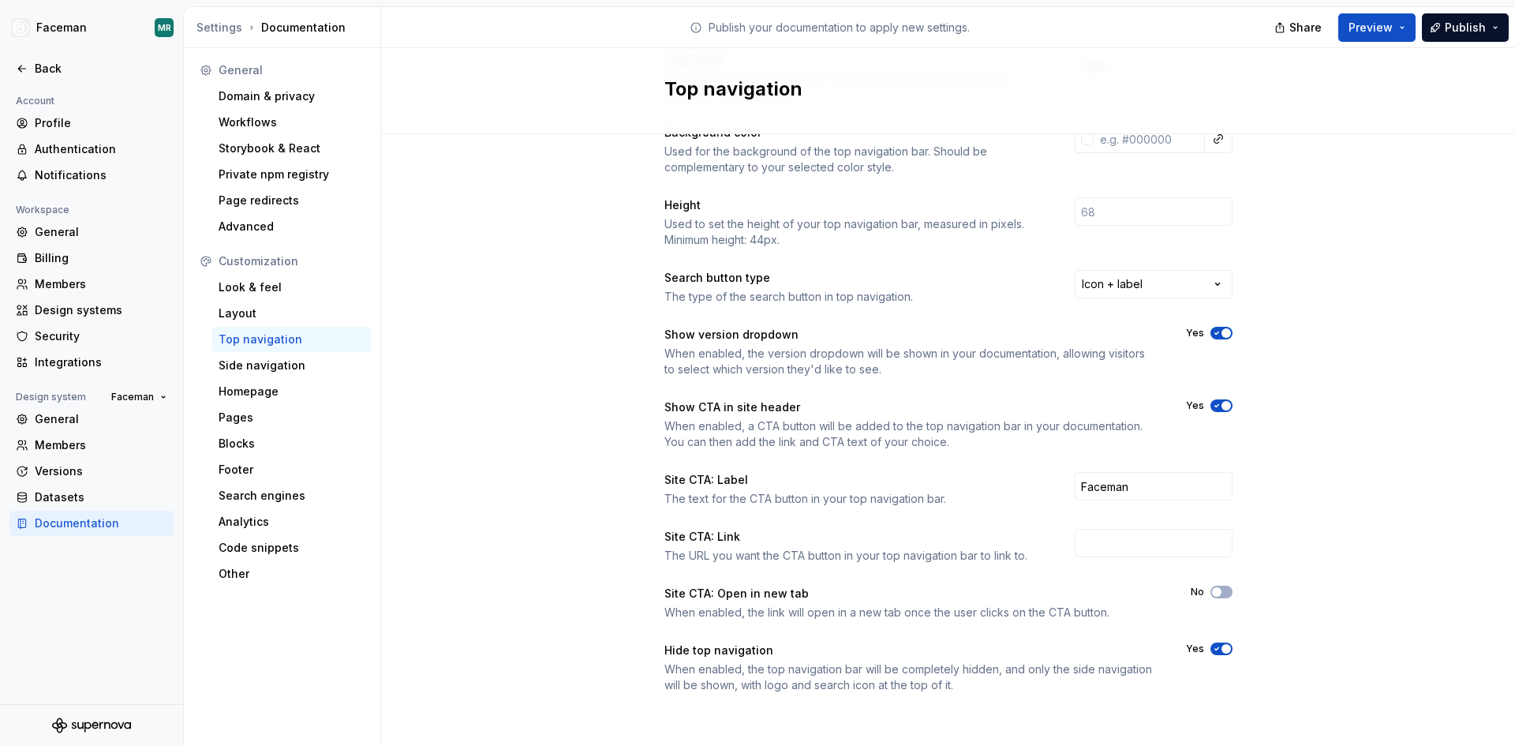
click at [1221, 644] on span "button" at bounding box center [1225, 648] width 9 height 9
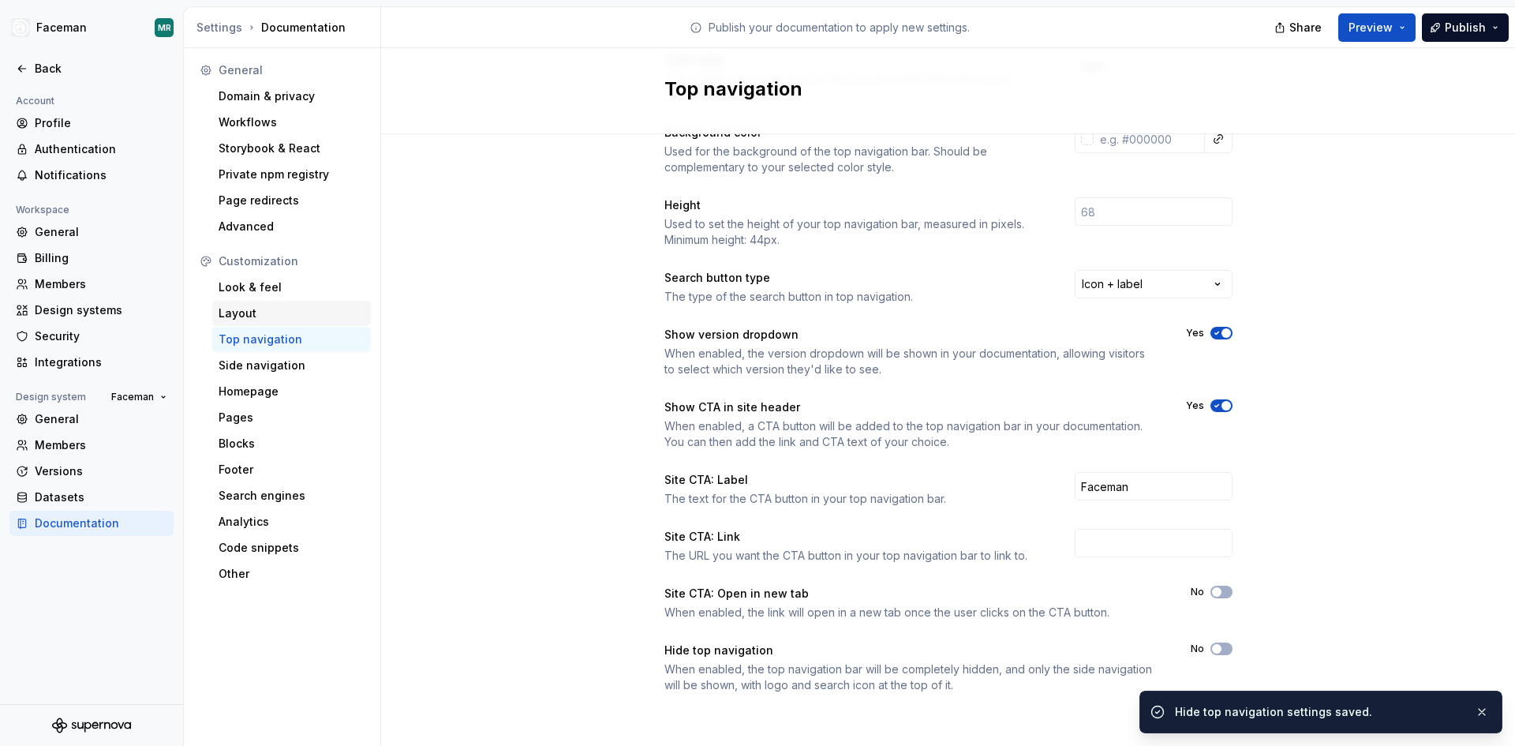
click at [259, 310] on div "Layout" at bounding box center [292, 313] width 146 height 16
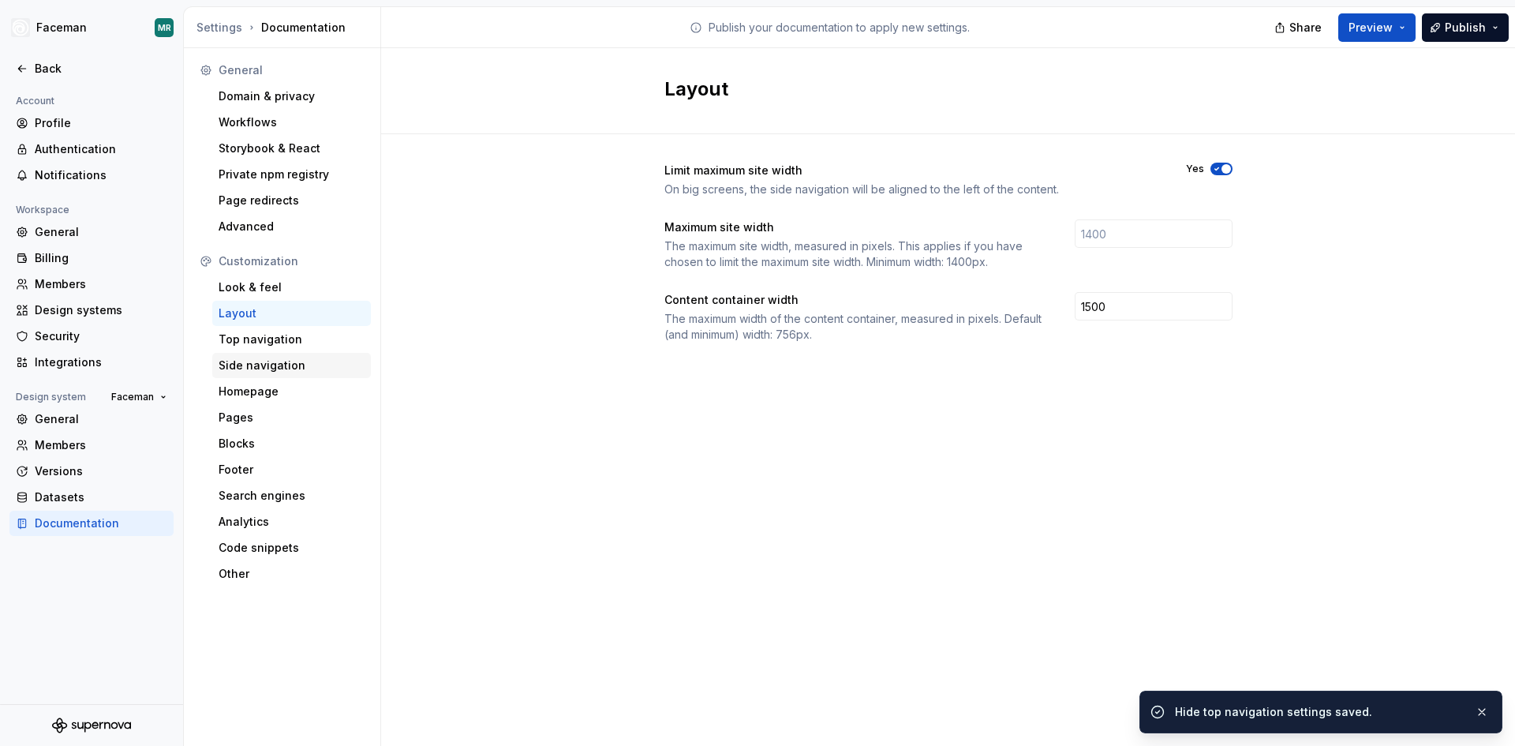
click at [271, 357] on div "Side navigation" at bounding box center [292, 365] width 146 height 16
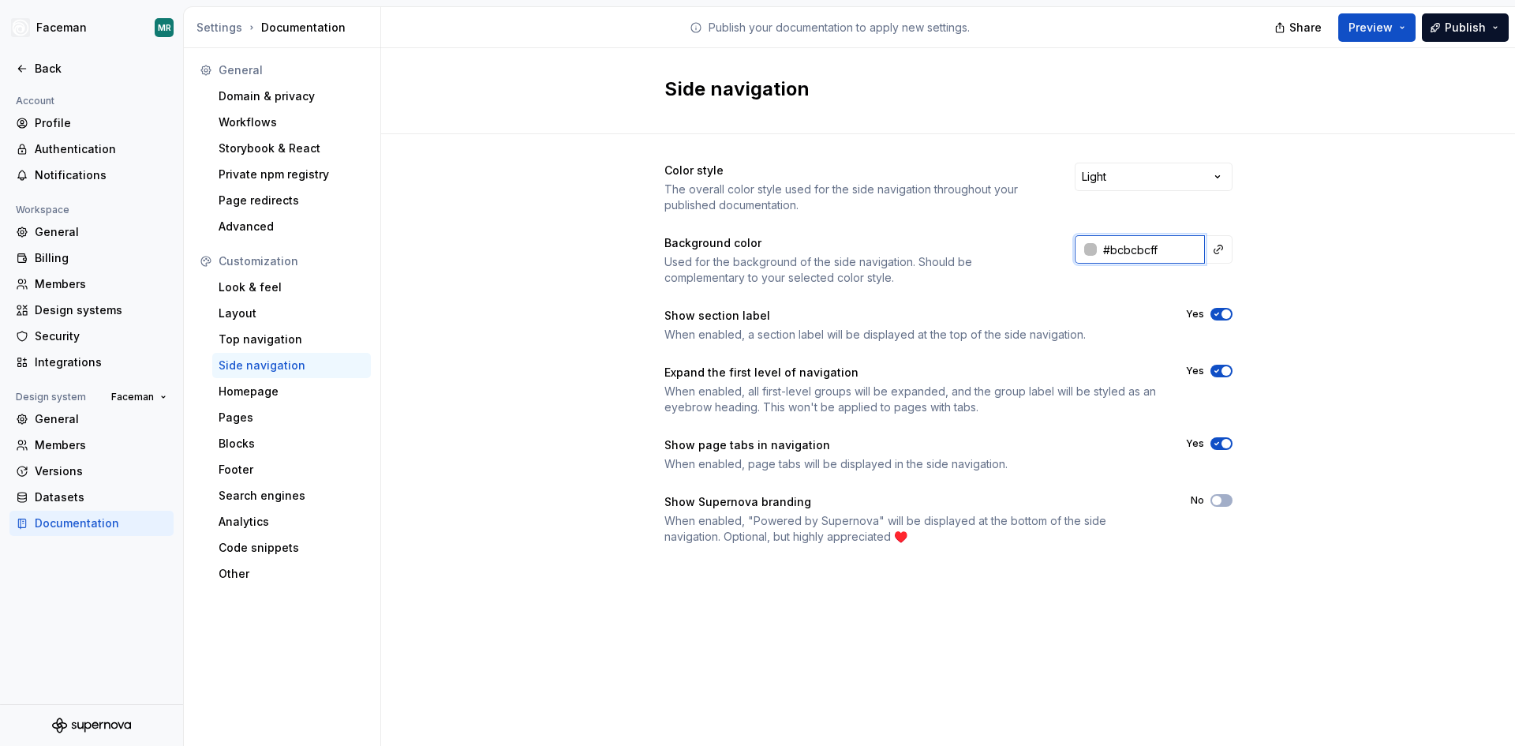
click at [1187, 249] on input "#bcbcbcff" at bounding box center [1151, 249] width 108 height 28
click at [1265, 265] on div "Color style The overall color style used for the side navigation throughout you…" at bounding box center [948, 369] width 1134 height 470
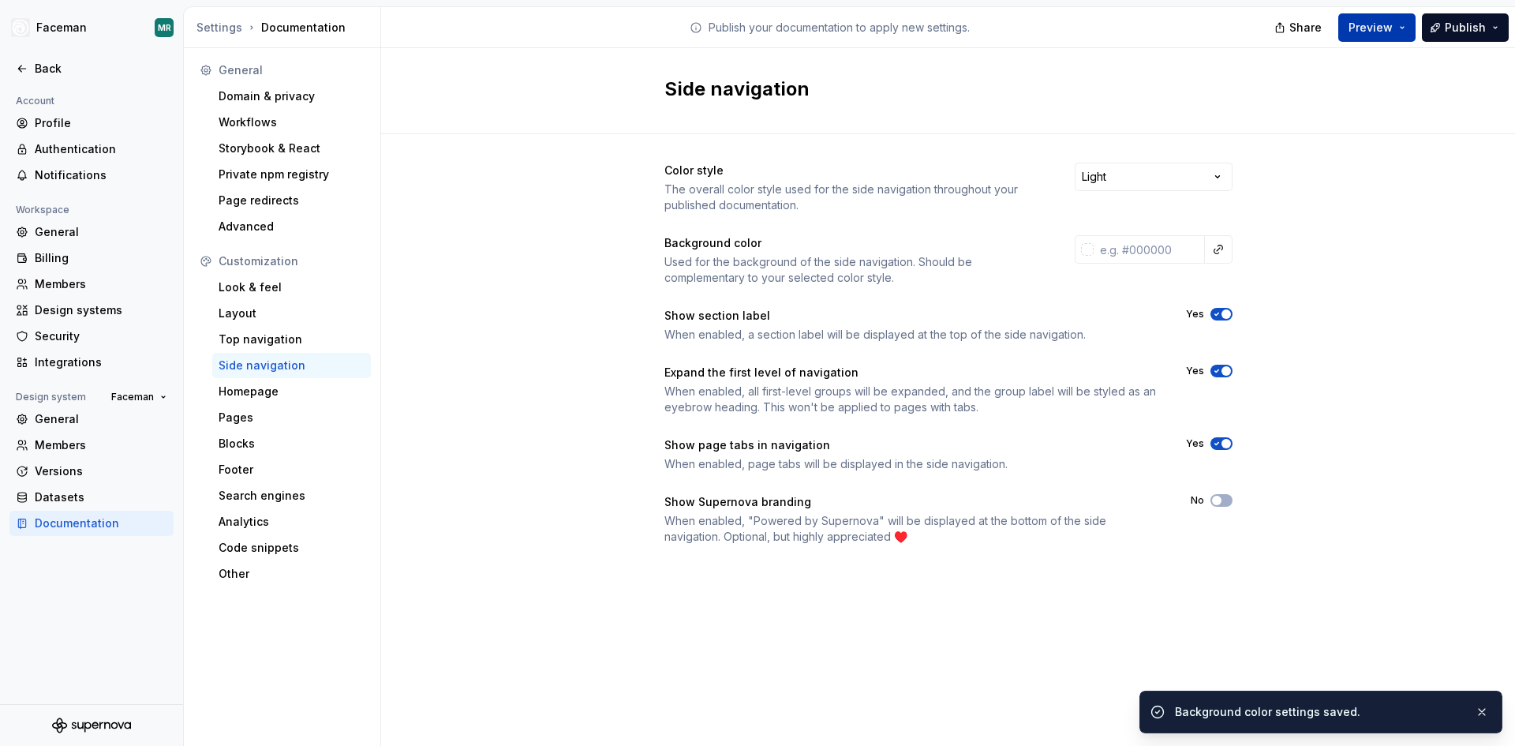
click at [1411, 32] on button "Preview" at bounding box center [1376, 27] width 77 height 28
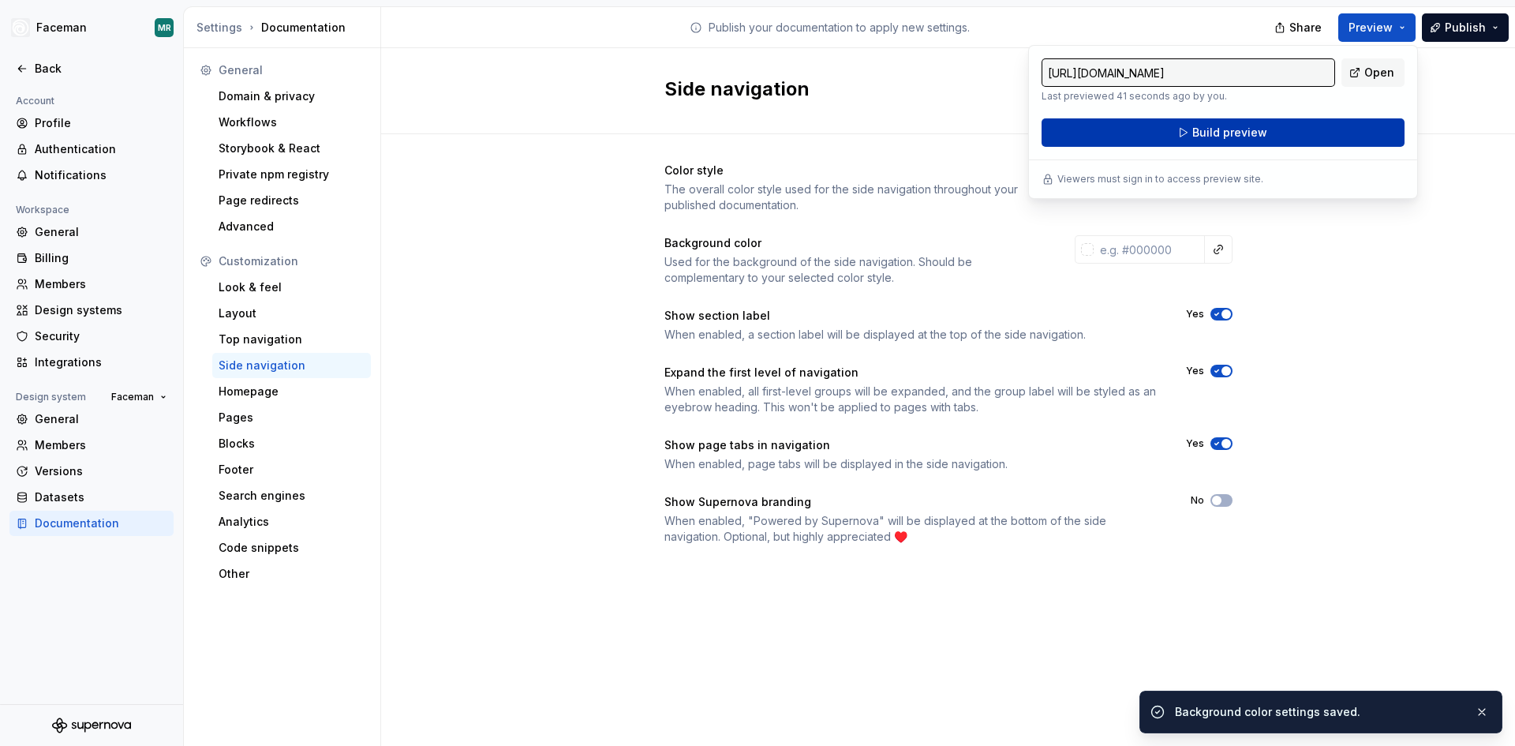
click at [1356, 130] on button "Build preview" at bounding box center [1222, 132] width 363 height 28
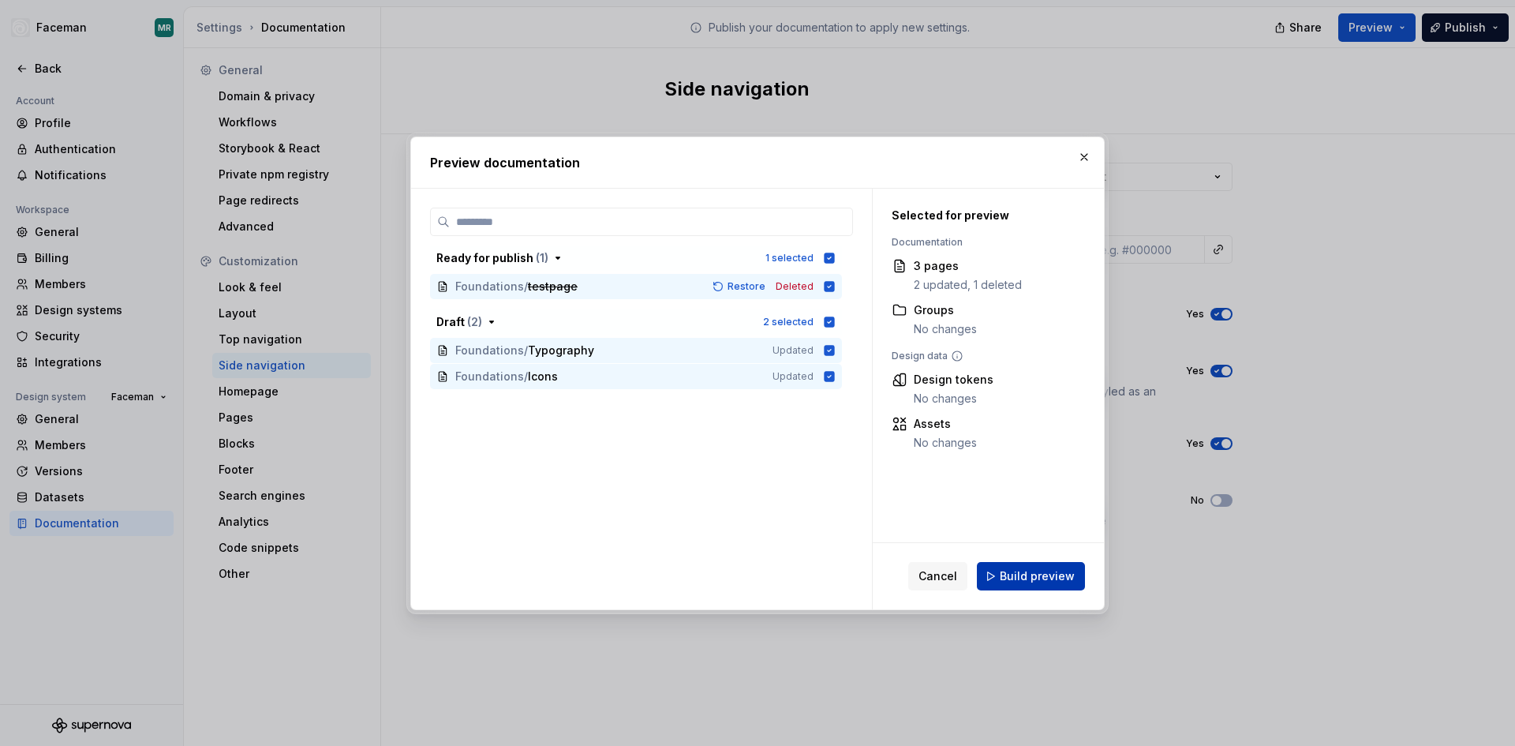
click at [1017, 574] on span "Build preview" at bounding box center [1037, 576] width 75 height 16
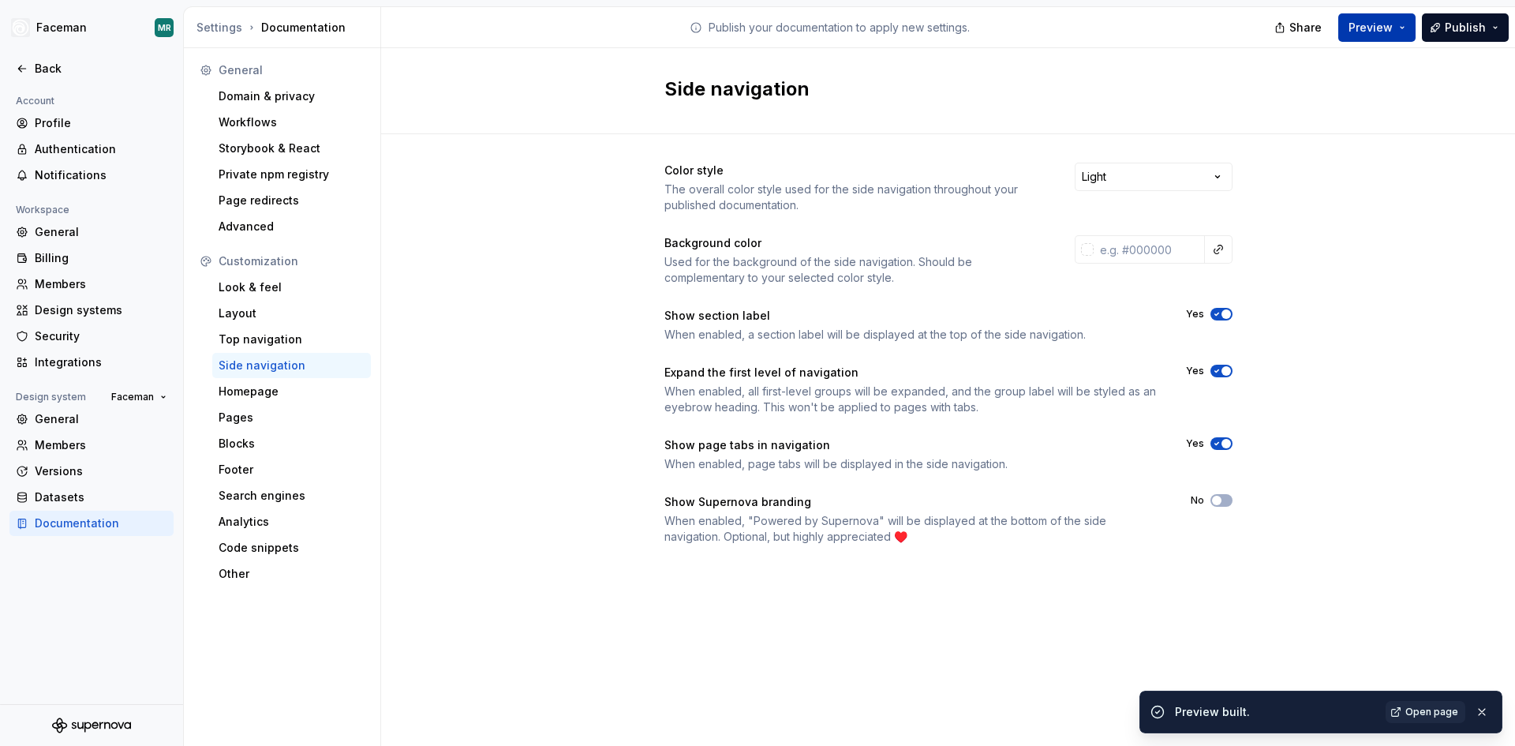
click at [1407, 25] on button "Preview" at bounding box center [1376, 27] width 77 height 28
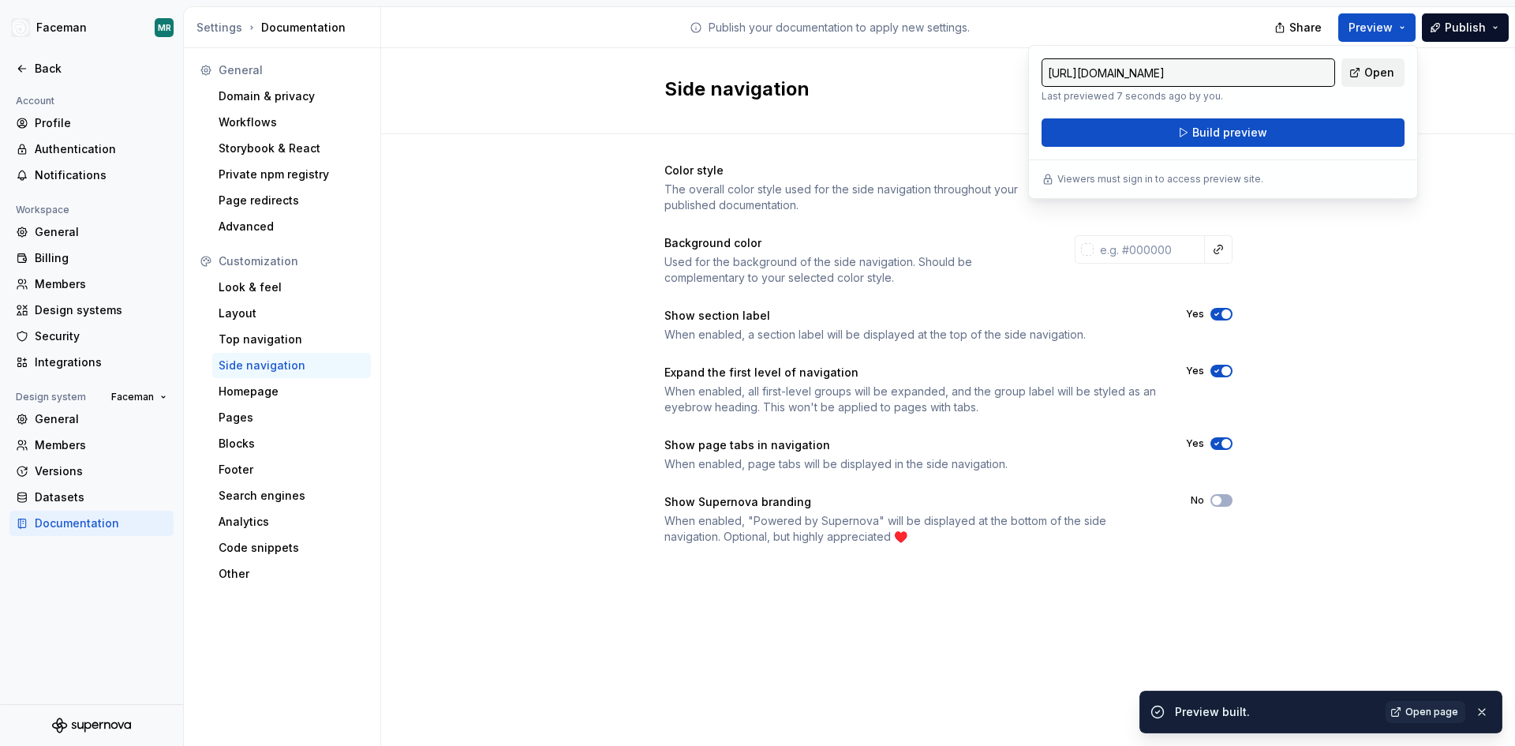
click at [1347, 73] on link "Open" at bounding box center [1372, 72] width 63 height 28
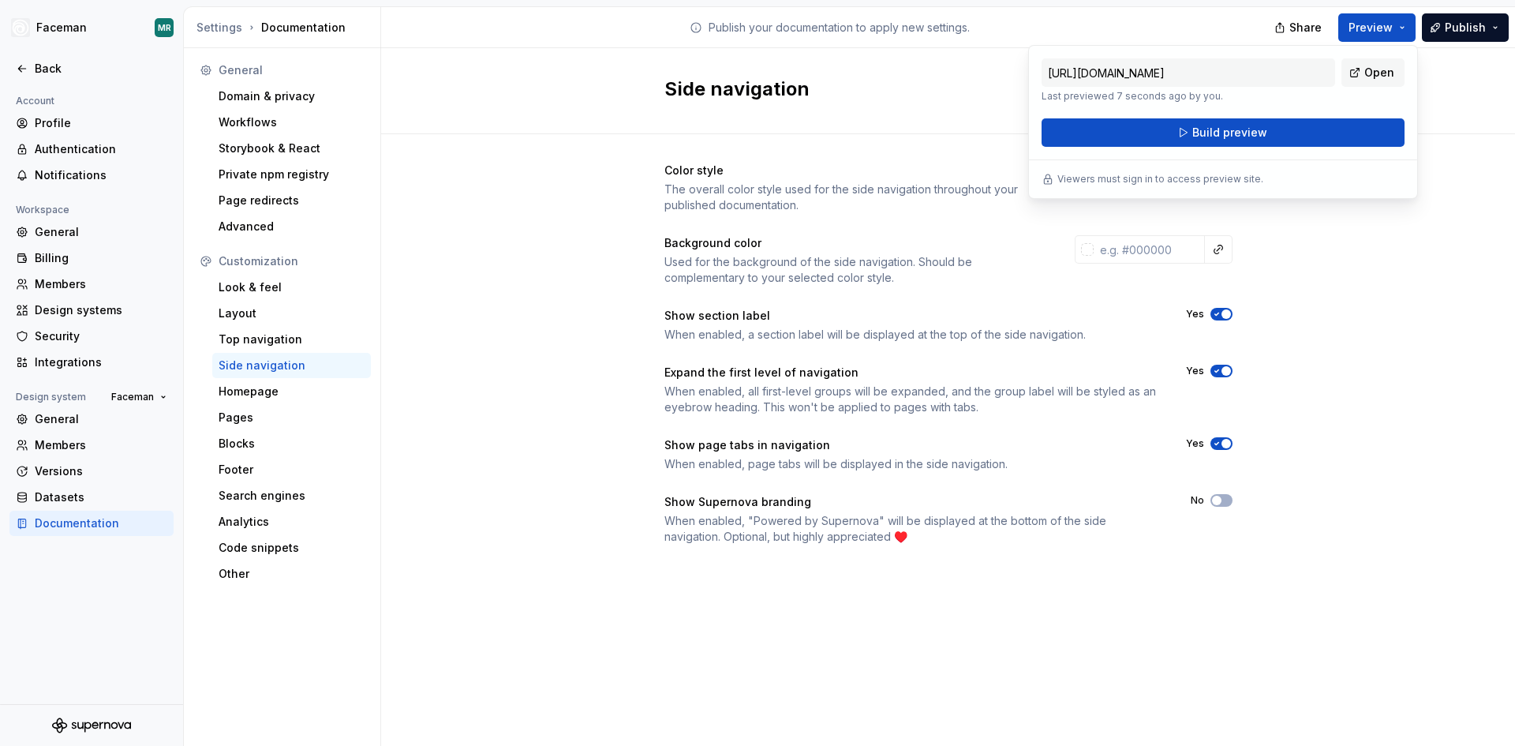
click at [1462, 513] on div "Color style The overall color style used for the side navigation throughout you…" at bounding box center [948, 369] width 1134 height 470
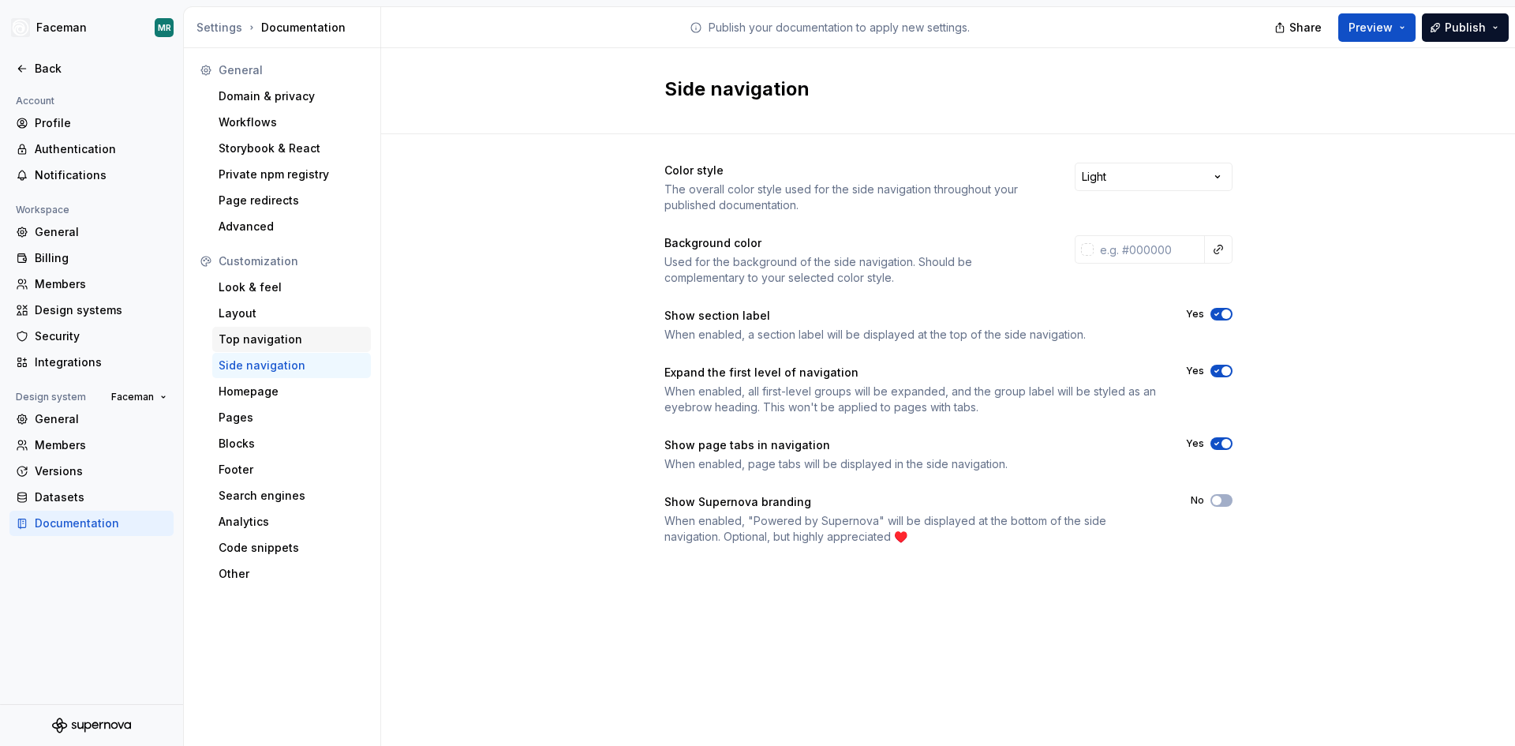
click at [270, 339] on div "Top navigation" at bounding box center [292, 339] width 146 height 16
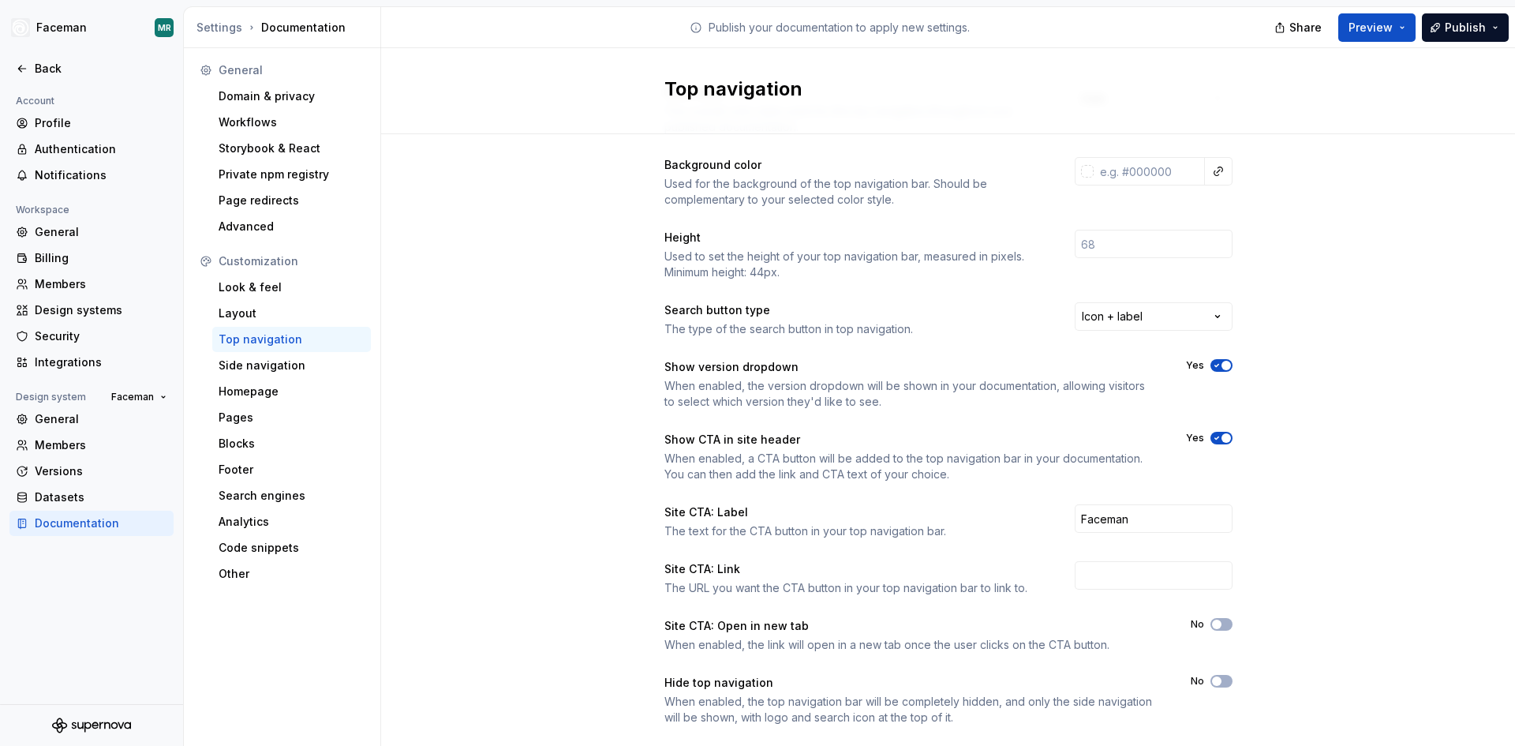
scroll to position [110, 0]
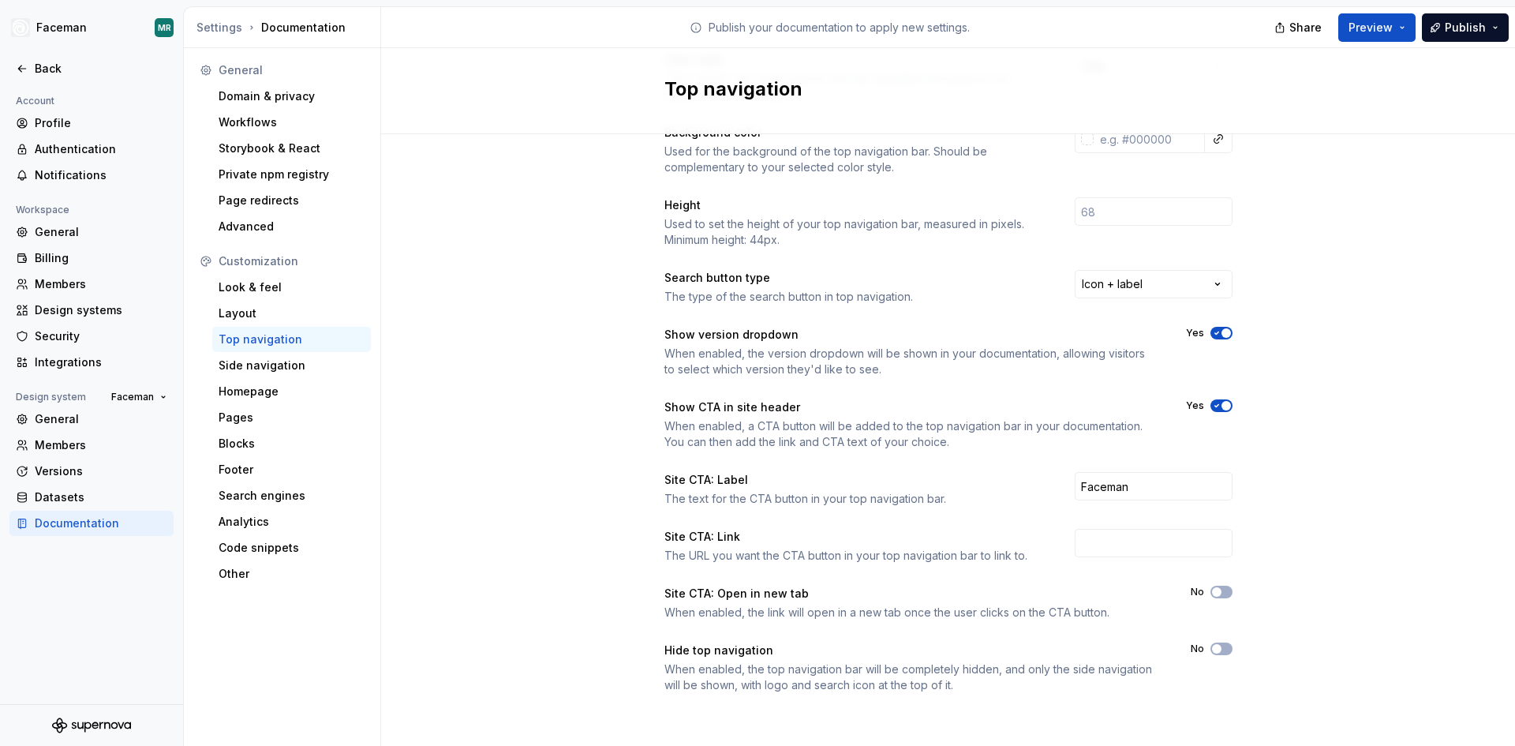
click at [1187, 299] on div "Search button type The type of the search button in top navigation. Icon + label" at bounding box center [948, 287] width 568 height 35
click at [1187, 285] on html "Faceman MR Back Account Profile Authentication Notifications Workspace General …" at bounding box center [757, 373] width 1515 height 746
click at [1368, 443] on div "Color style The overall color style used for the top navigation throughout your…" at bounding box center [948, 388] width 1134 height 729
click at [1221, 410] on button "Yes" at bounding box center [1221, 405] width 22 height 13
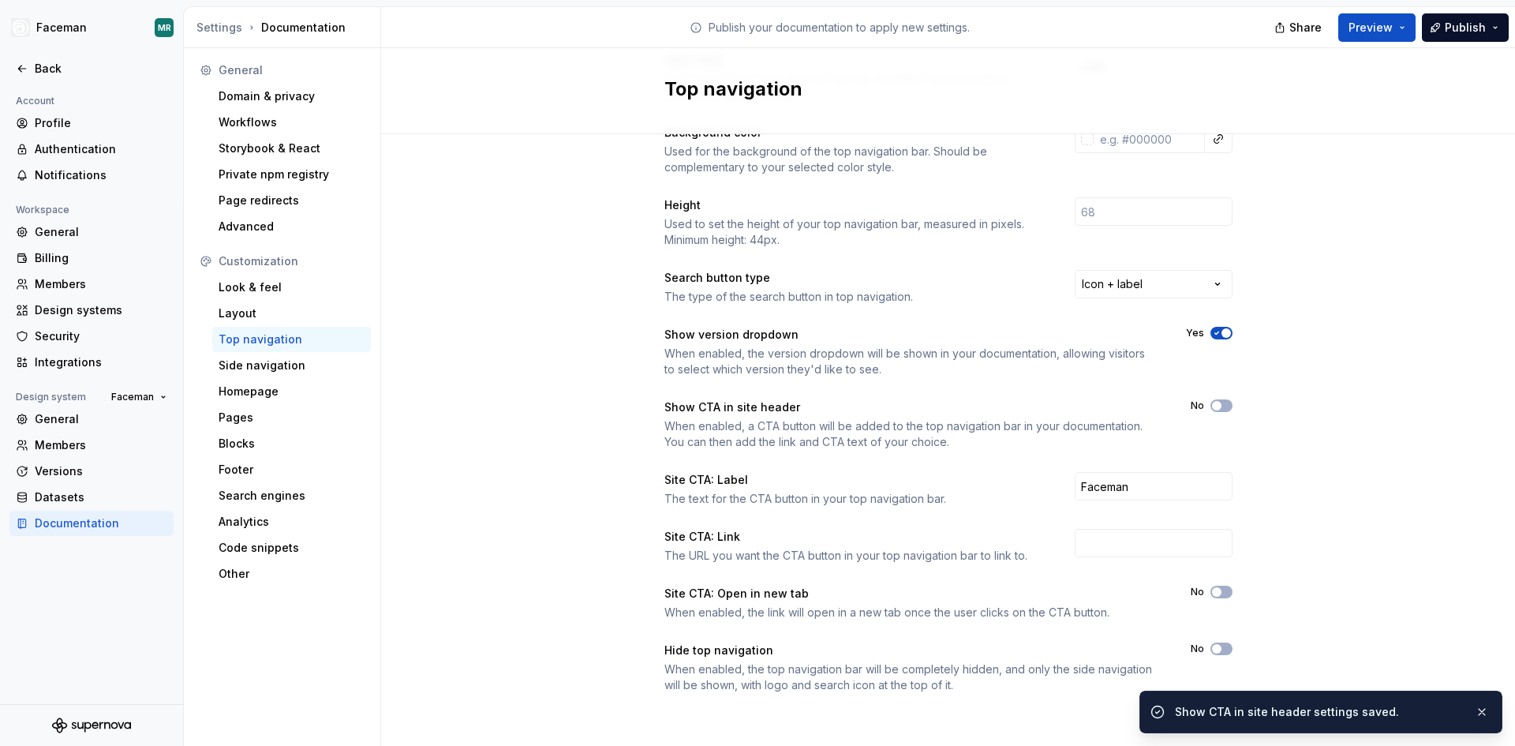
click at [1216, 338] on button "Yes" at bounding box center [1221, 333] width 22 height 13
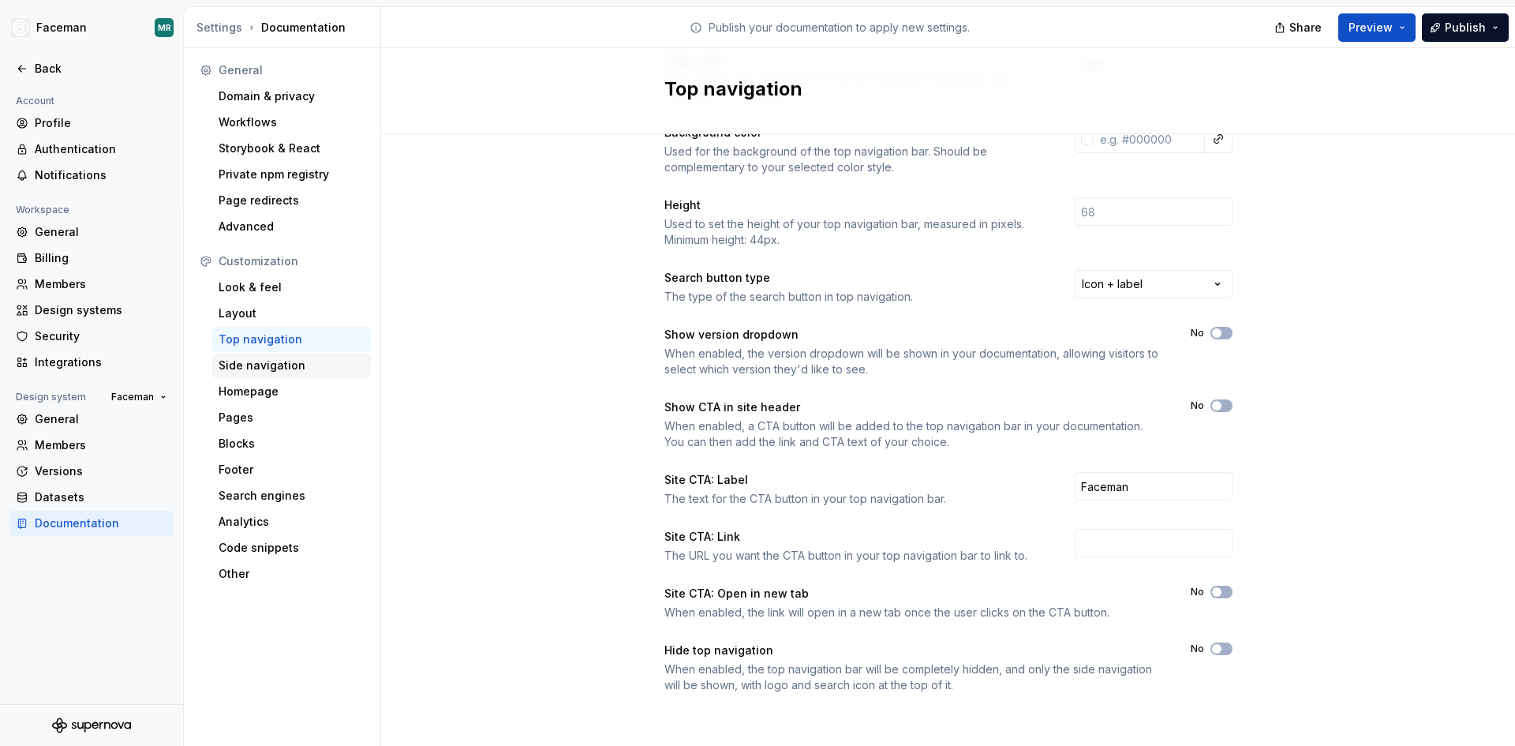
click at [276, 368] on div "Side navigation" at bounding box center [292, 365] width 146 height 16
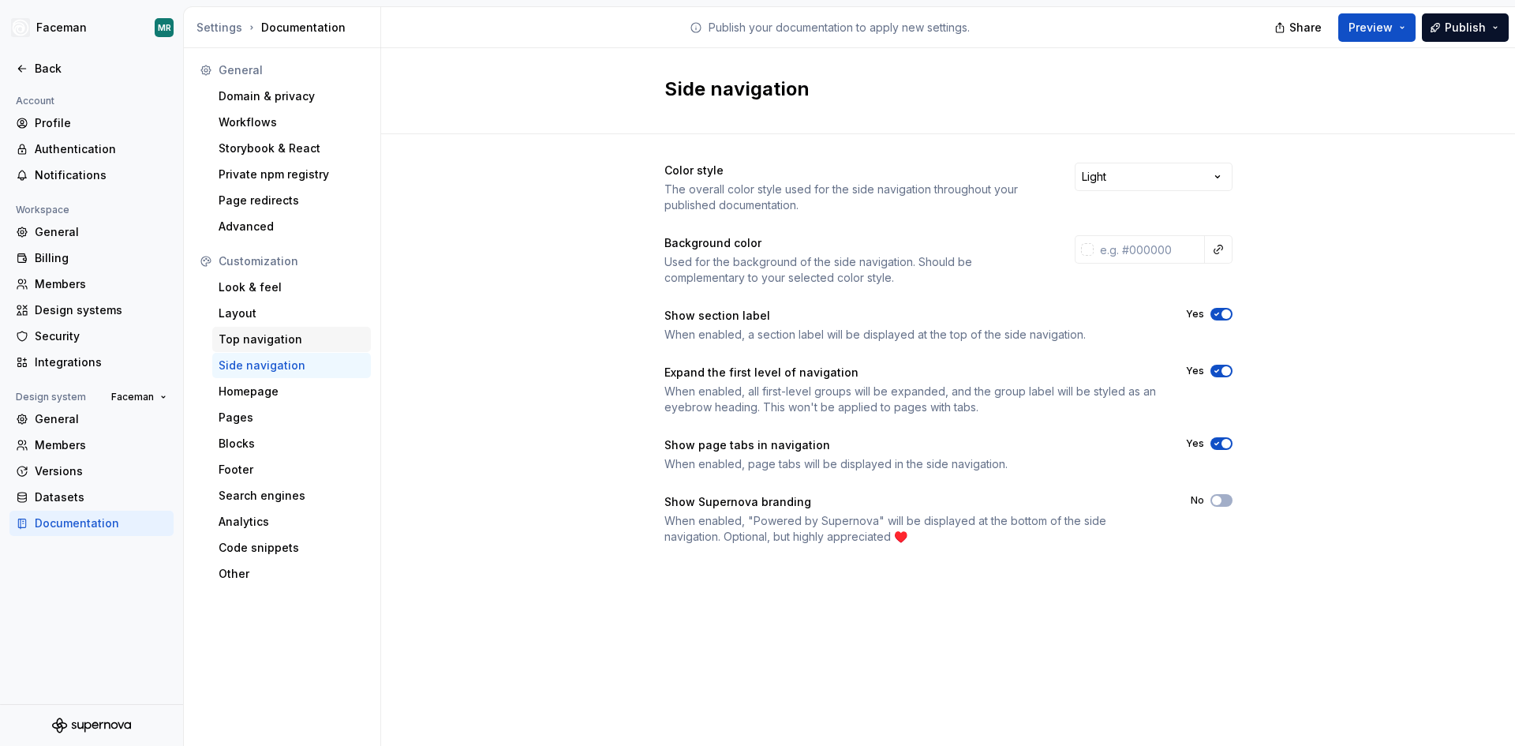
click at [294, 343] on div "Top navigation" at bounding box center [292, 339] width 146 height 16
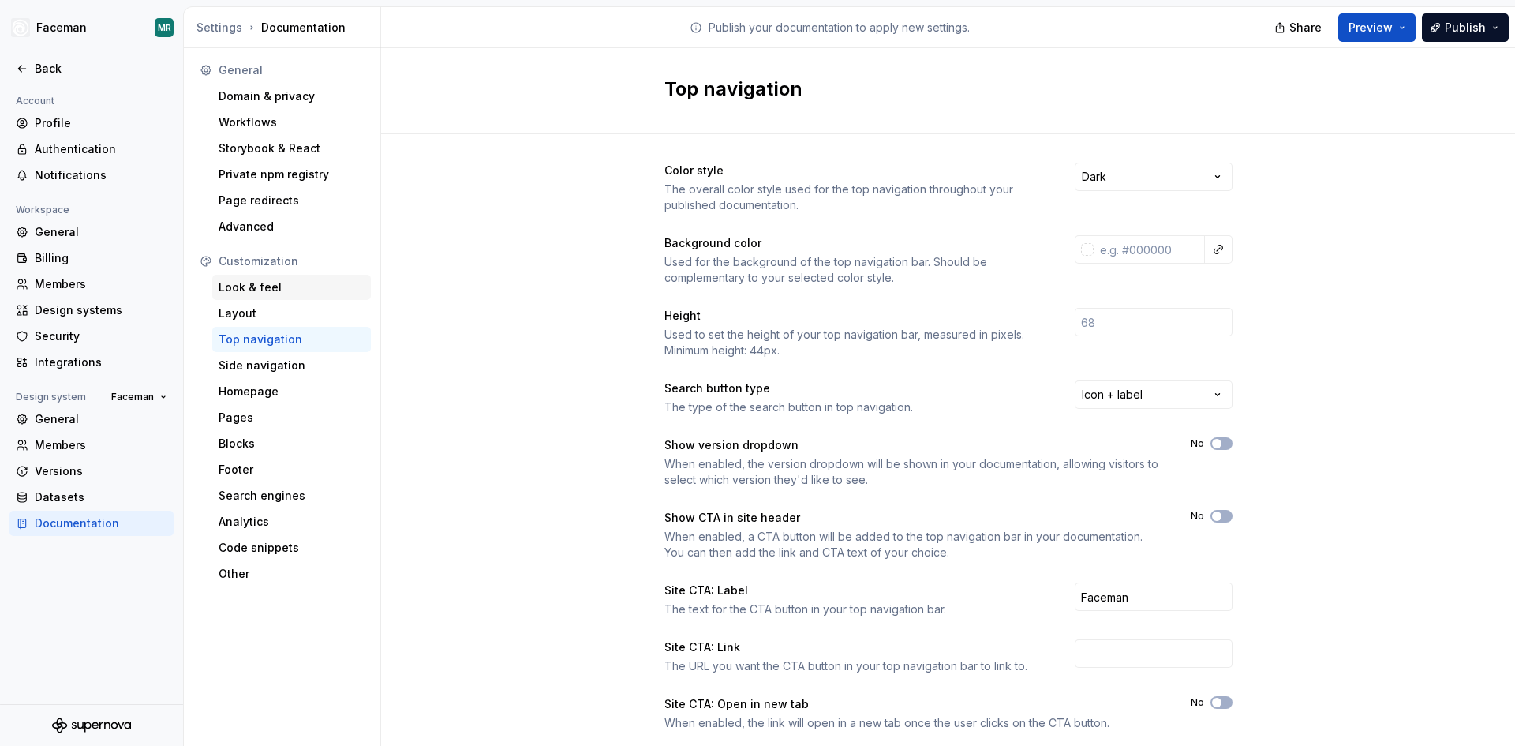
click at [243, 293] on div "Look & feel" at bounding box center [292, 287] width 146 height 16
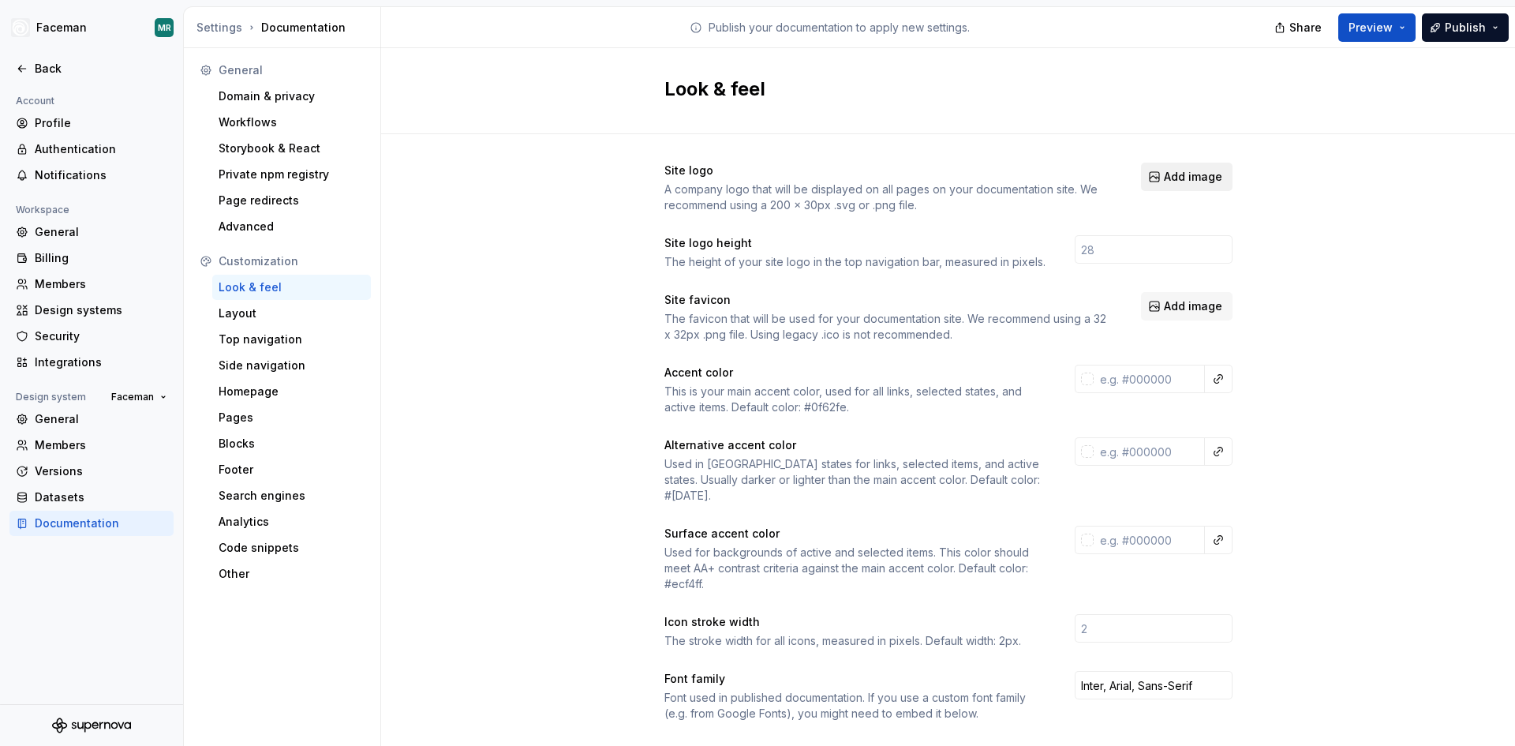
click at [1186, 175] on span "Add image" at bounding box center [1193, 177] width 58 height 16
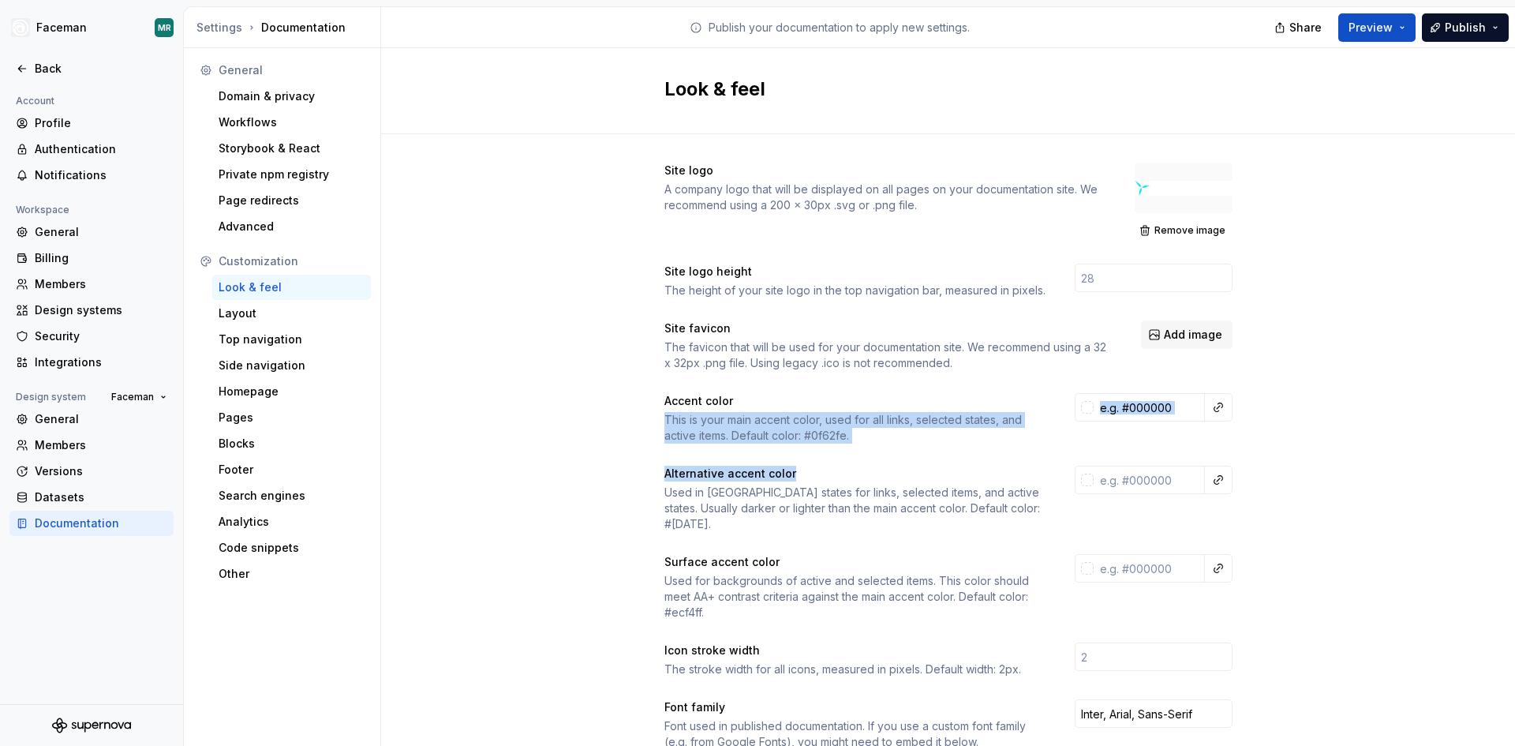
drag, startPoint x: 820, startPoint y: 419, endPoint x: 966, endPoint y: 474, distance: 156.1
click at [989, 466] on div "Site logo A company logo that will be displayed on all pages on your documentat…" at bounding box center [948, 729] width 1134 height 1191
click at [965, 475] on div "Alternative accent color" at bounding box center [855, 473] width 382 height 16
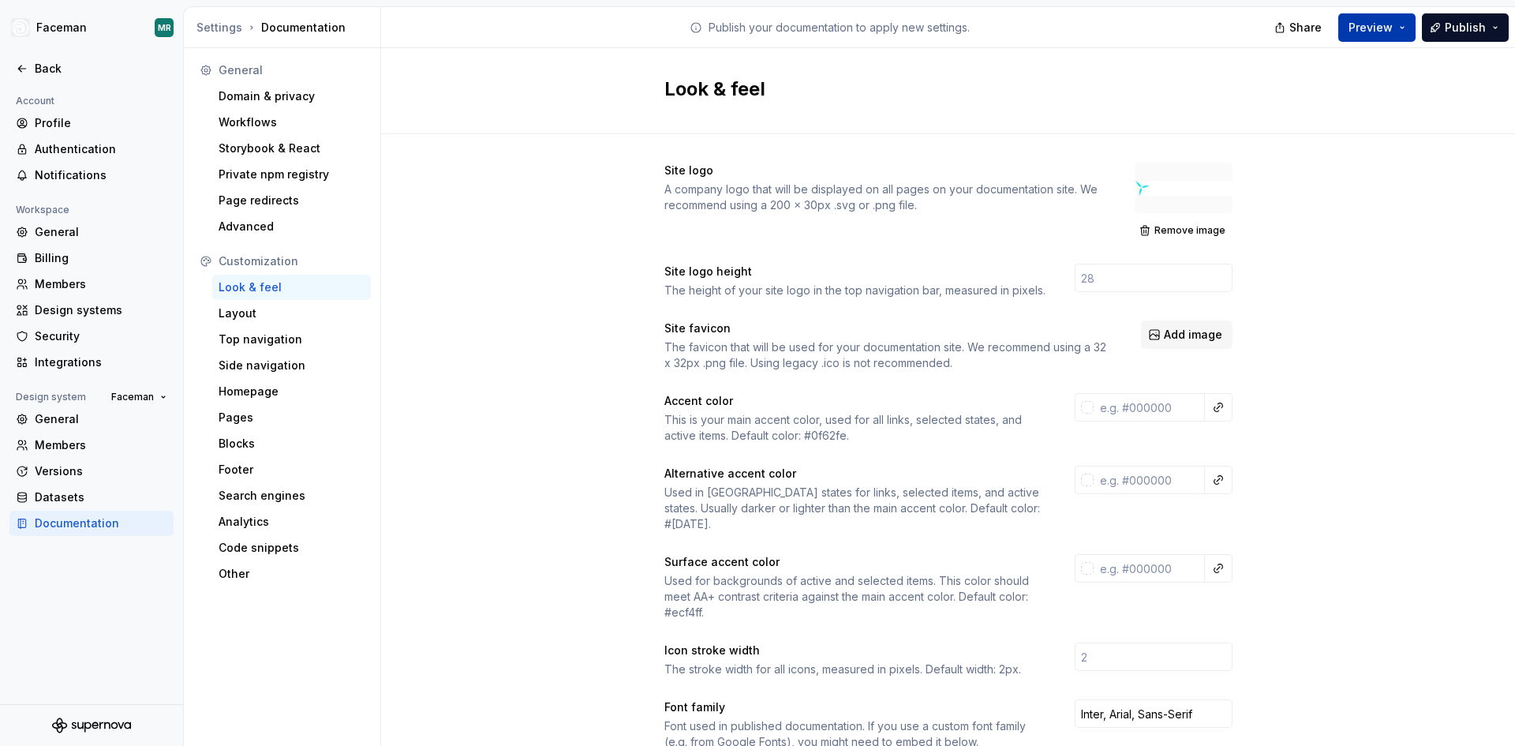
click at [1415, 32] on button "Preview" at bounding box center [1376, 27] width 77 height 28
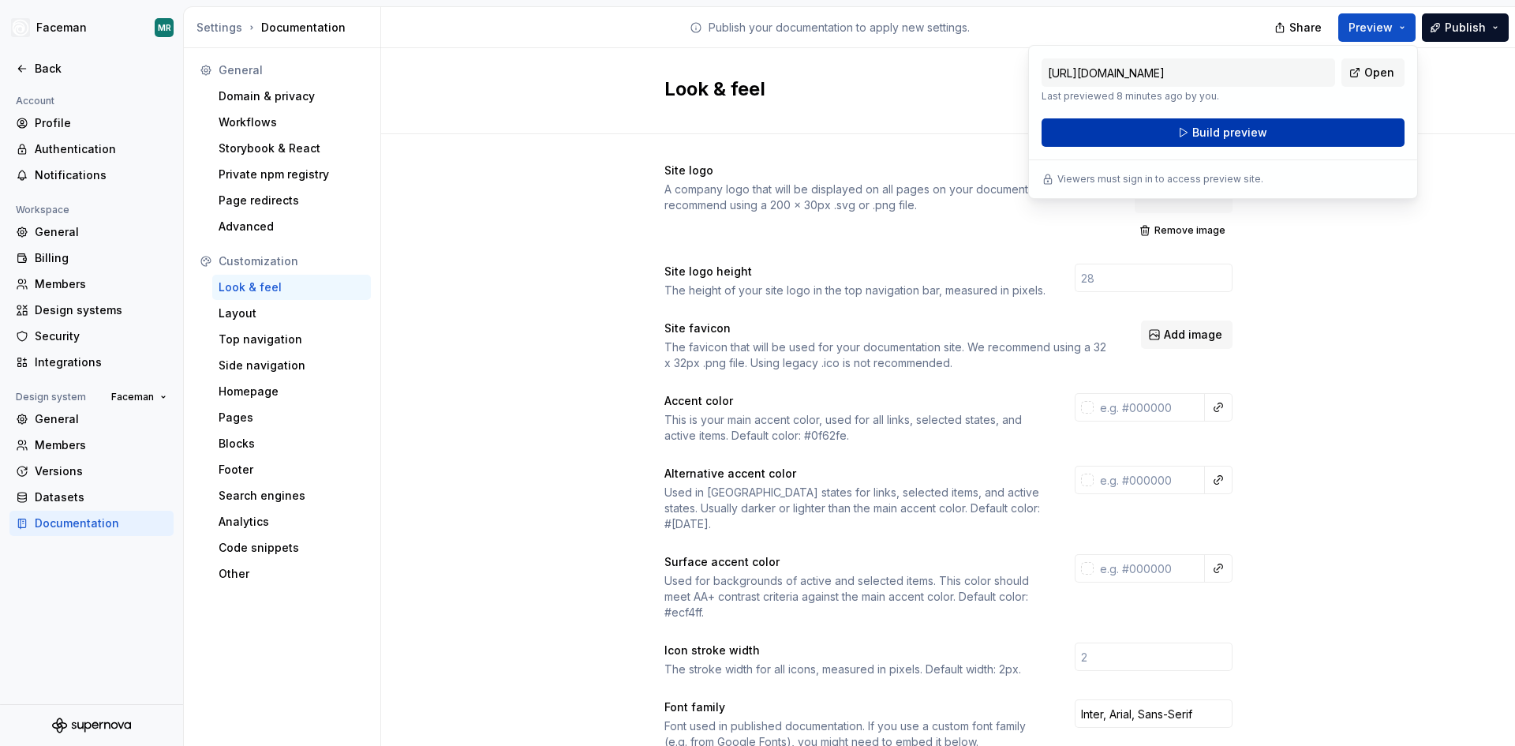
click at [1330, 139] on button "Build preview" at bounding box center [1222, 132] width 363 height 28
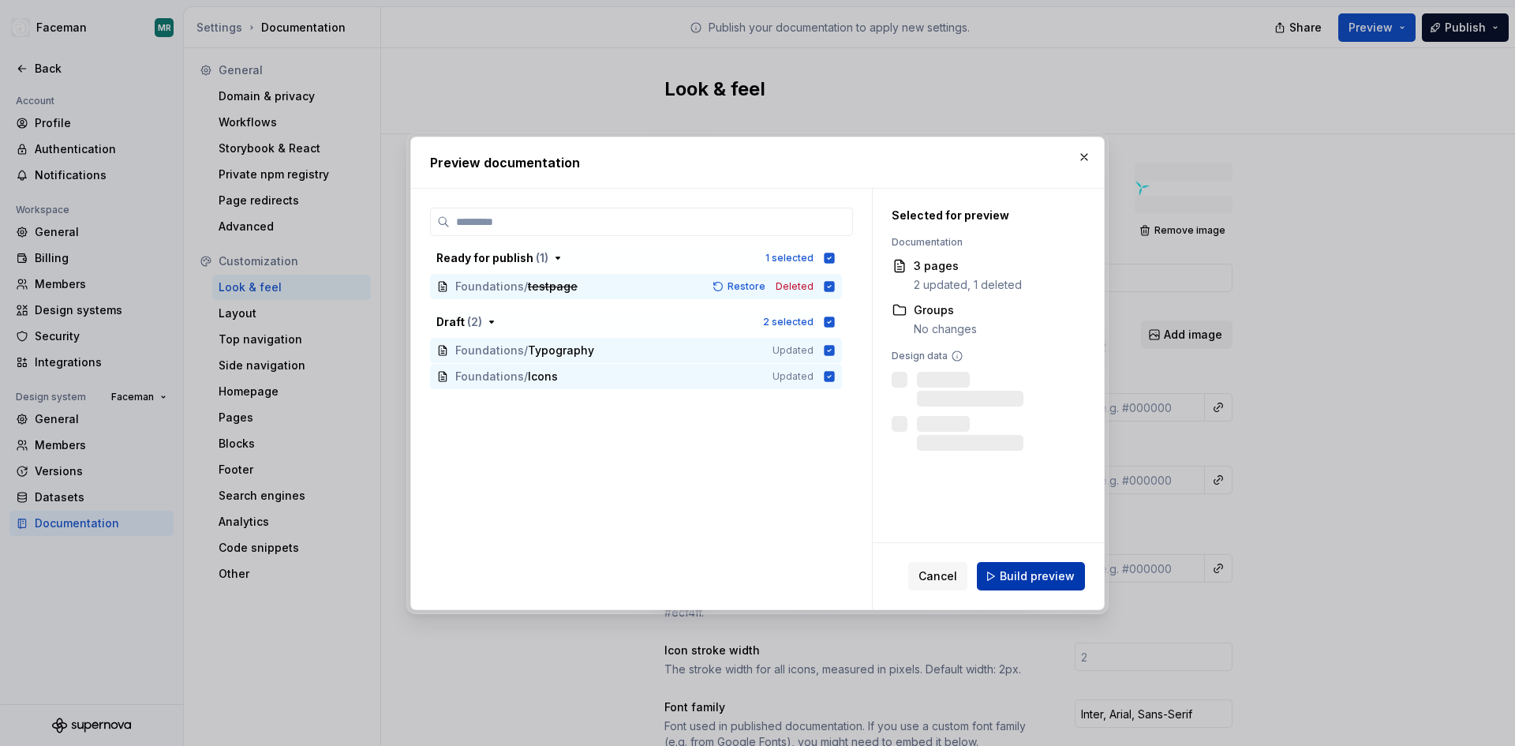
click at [1075, 581] on button "Build preview" at bounding box center [1031, 576] width 108 height 28
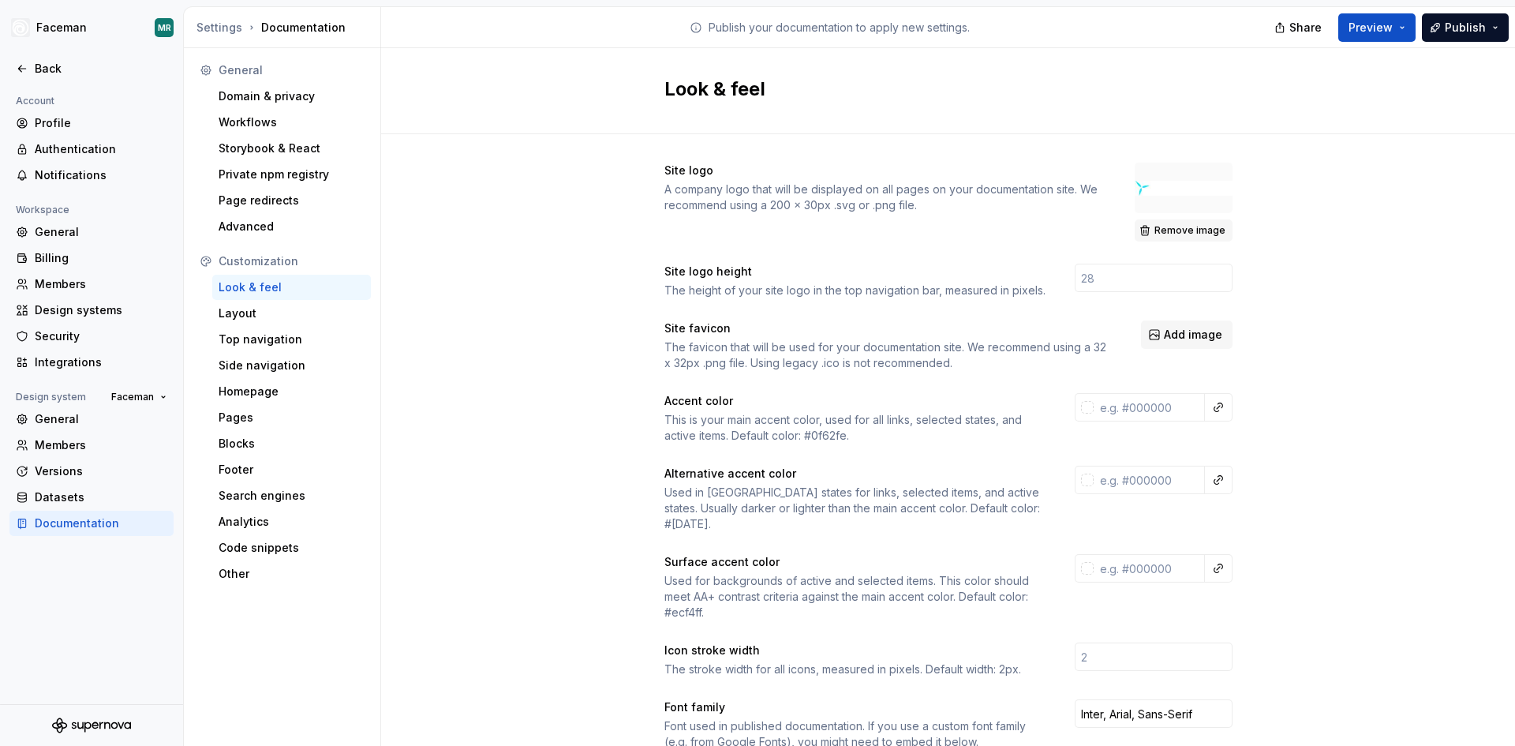
click at [1176, 226] on span "Remove image" at bounding box center [1189, 230] width 71 height 13
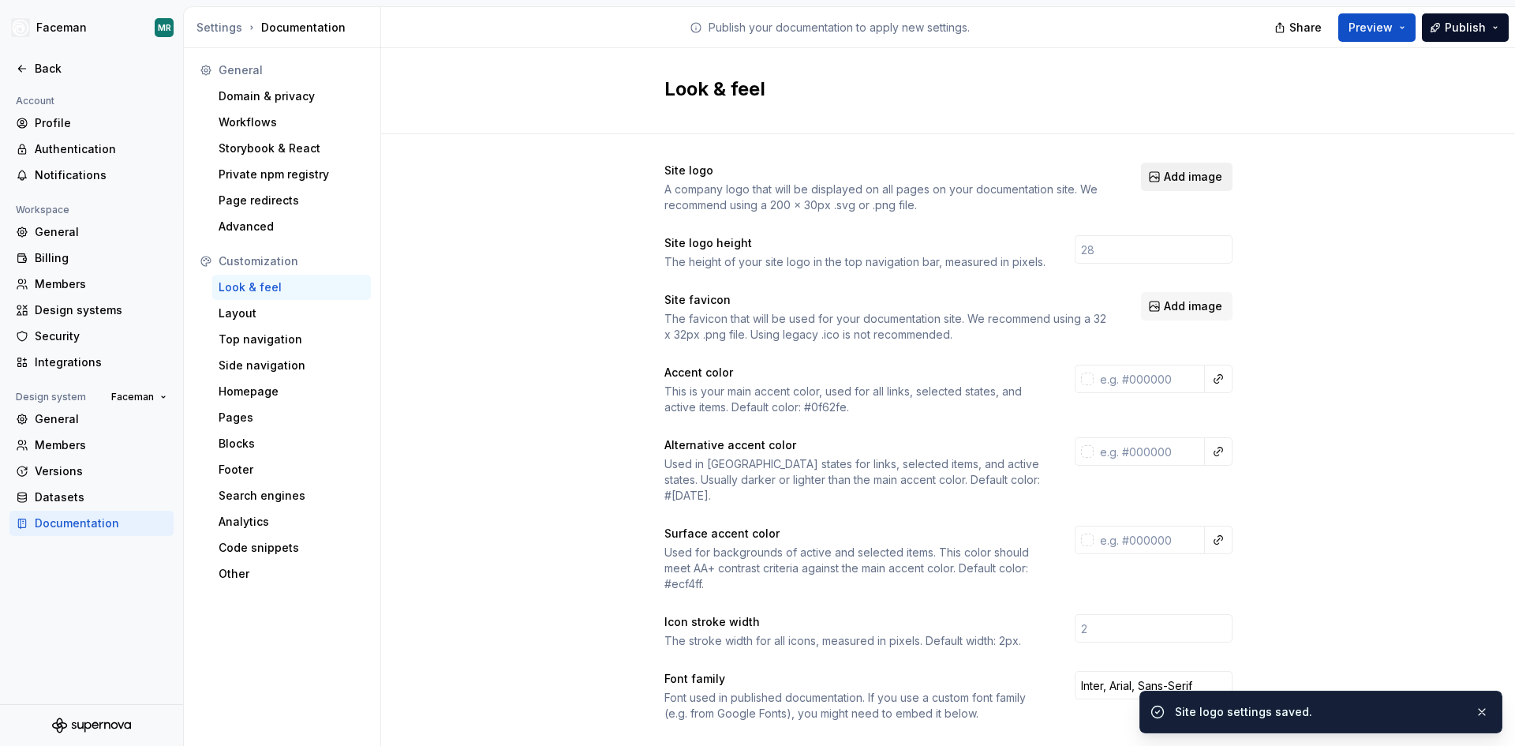
click at [1191, 173] on span "Add image" at bounding box center [1193, 177] width 58 height 16
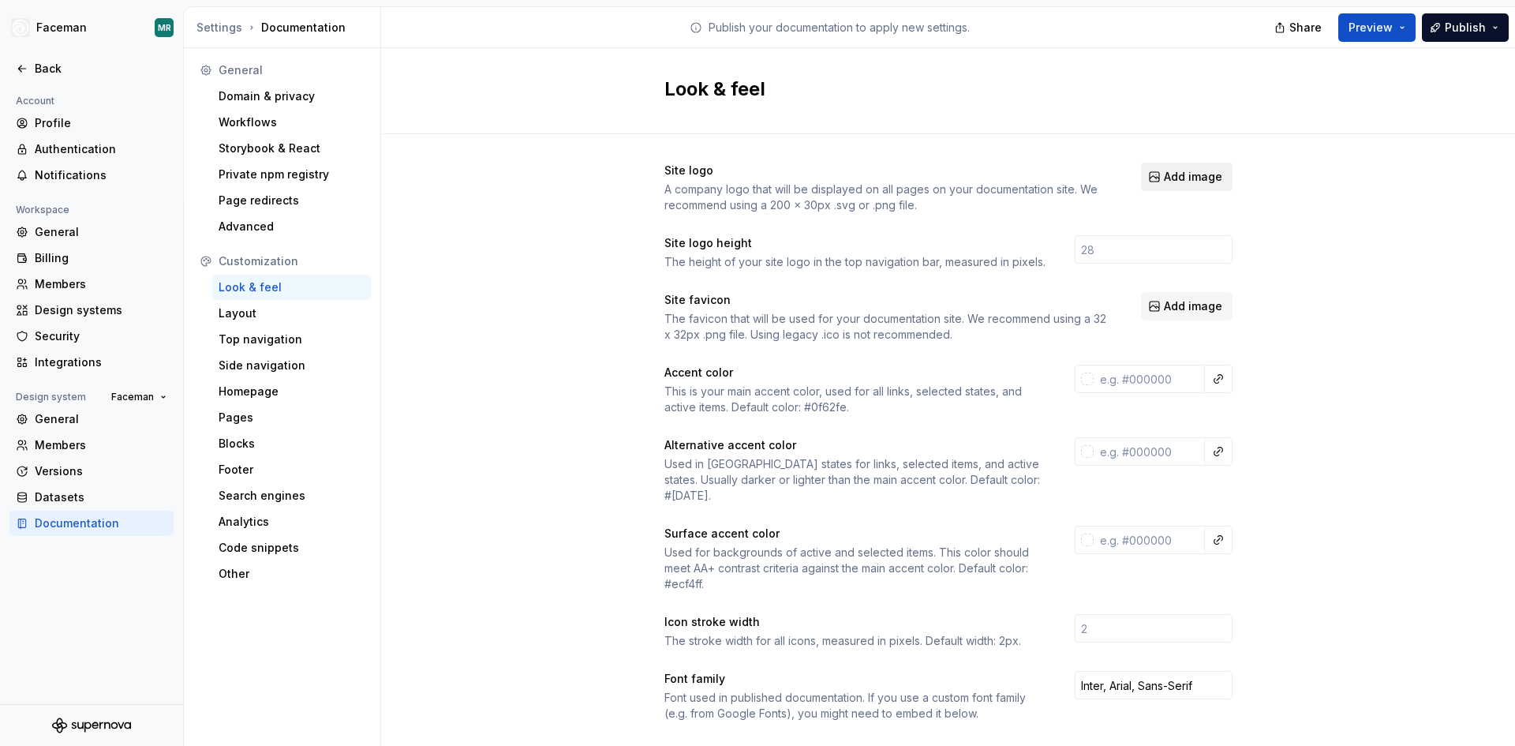
click at [1187, 170] on span "Add image" at bounding box center [1193, 177] width 58 height 16
click at [1183, 189] on button "Add image" at bounding box center [1187, 177] width 92 height 28
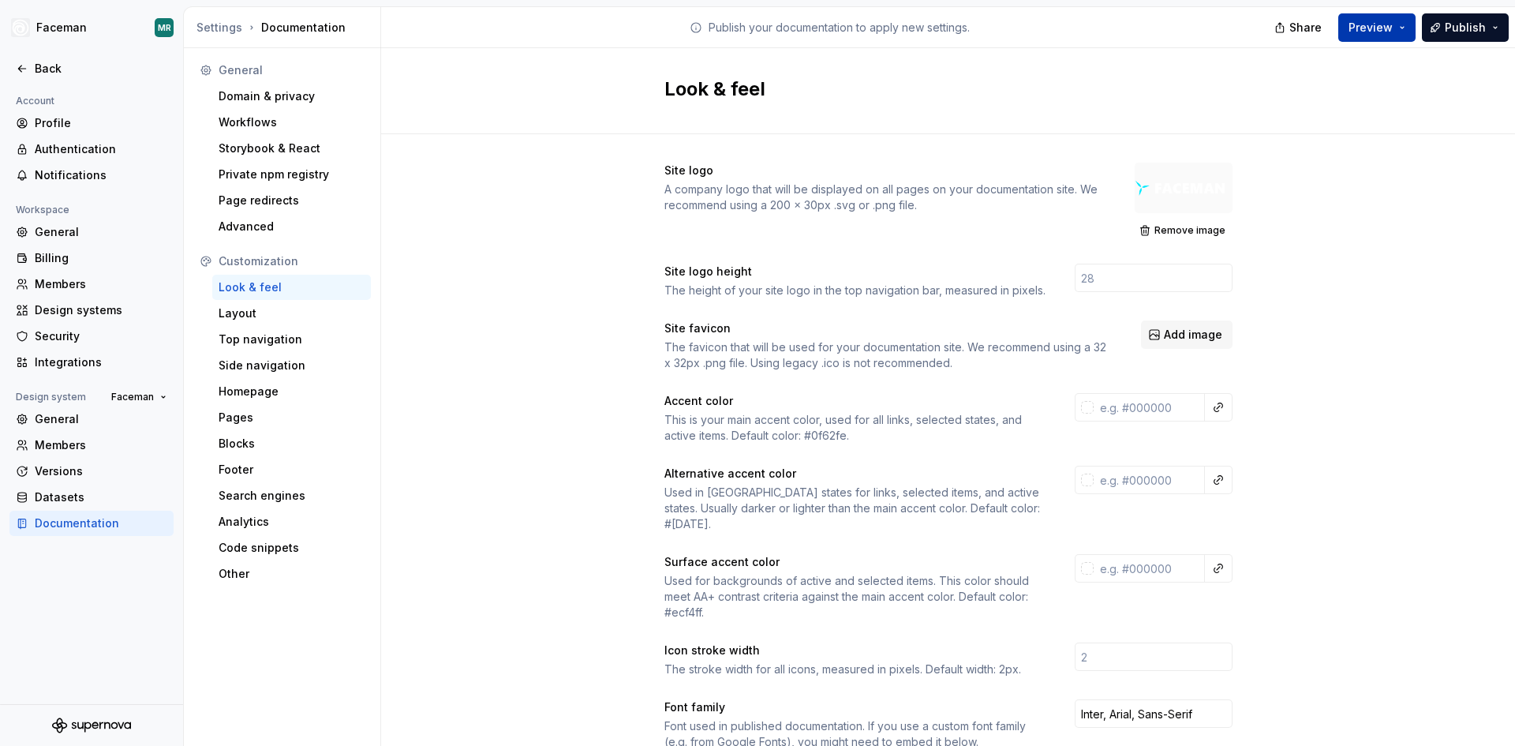
click at [1401, 33] on button "Preview" at bounding box center [1376, 27] width 77 height 28
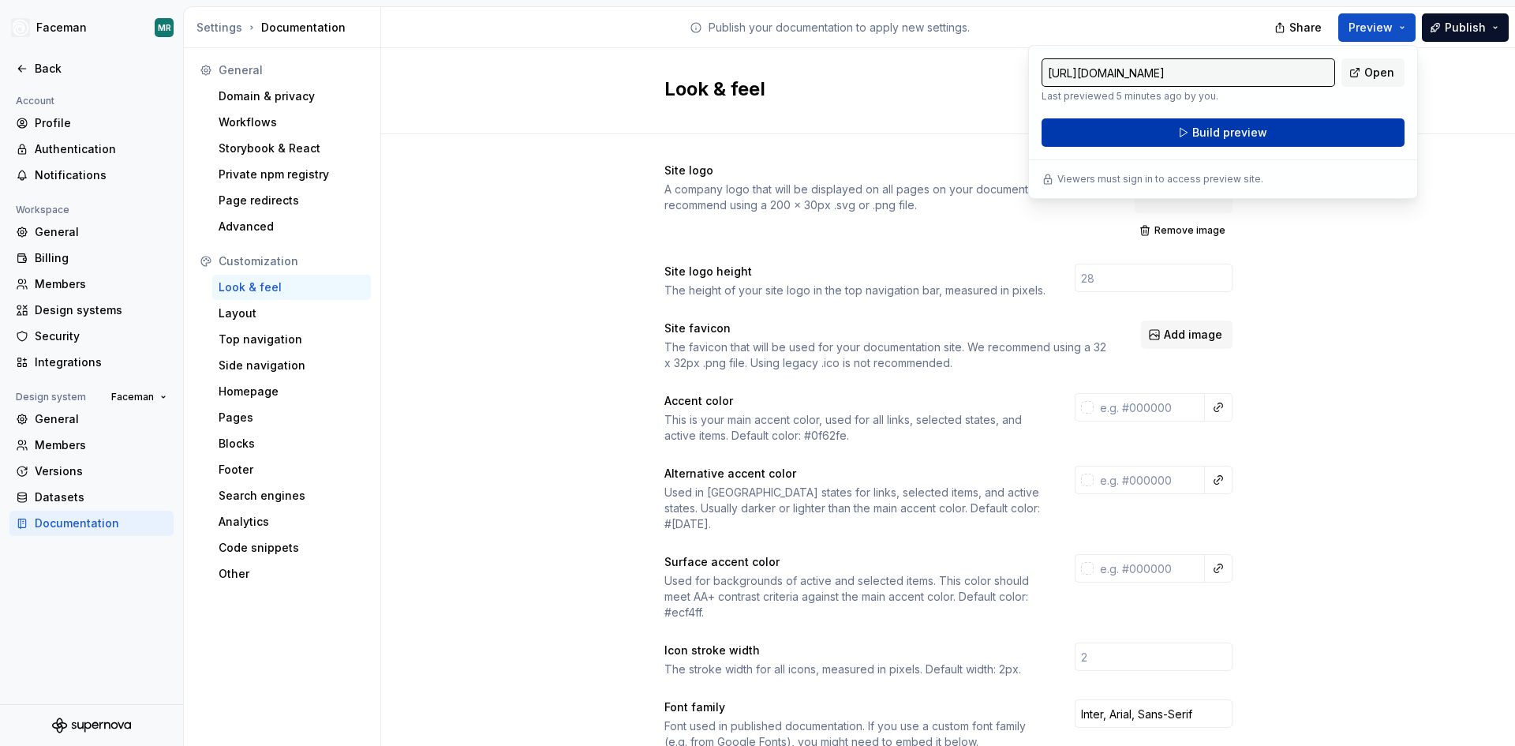
click at [1321, 136] on button "Build preview" at bounding box center [1222, 132] width 363 height 28
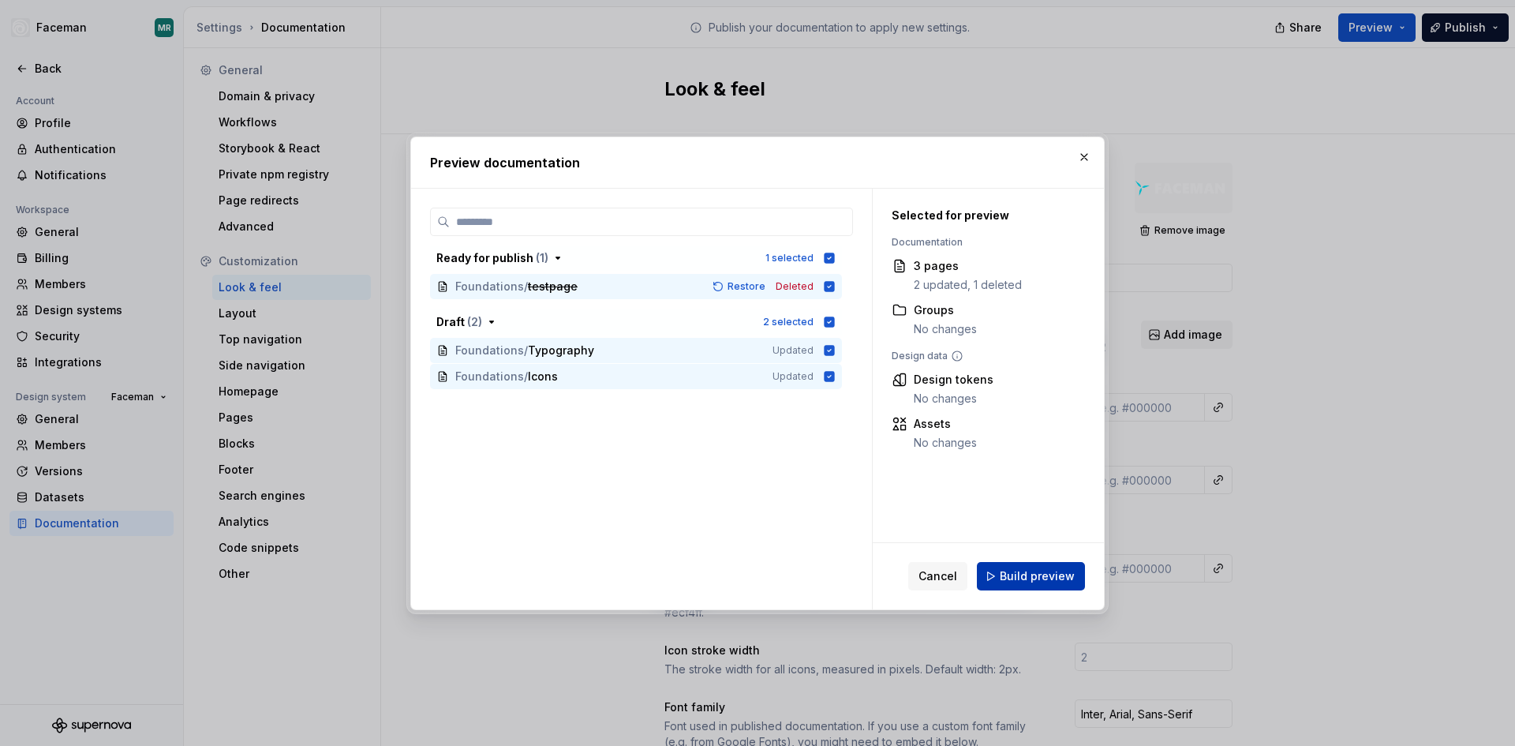
click at [1031, 587] on button "Build preview" at bounding box center [1031, 576] width 108 height 28
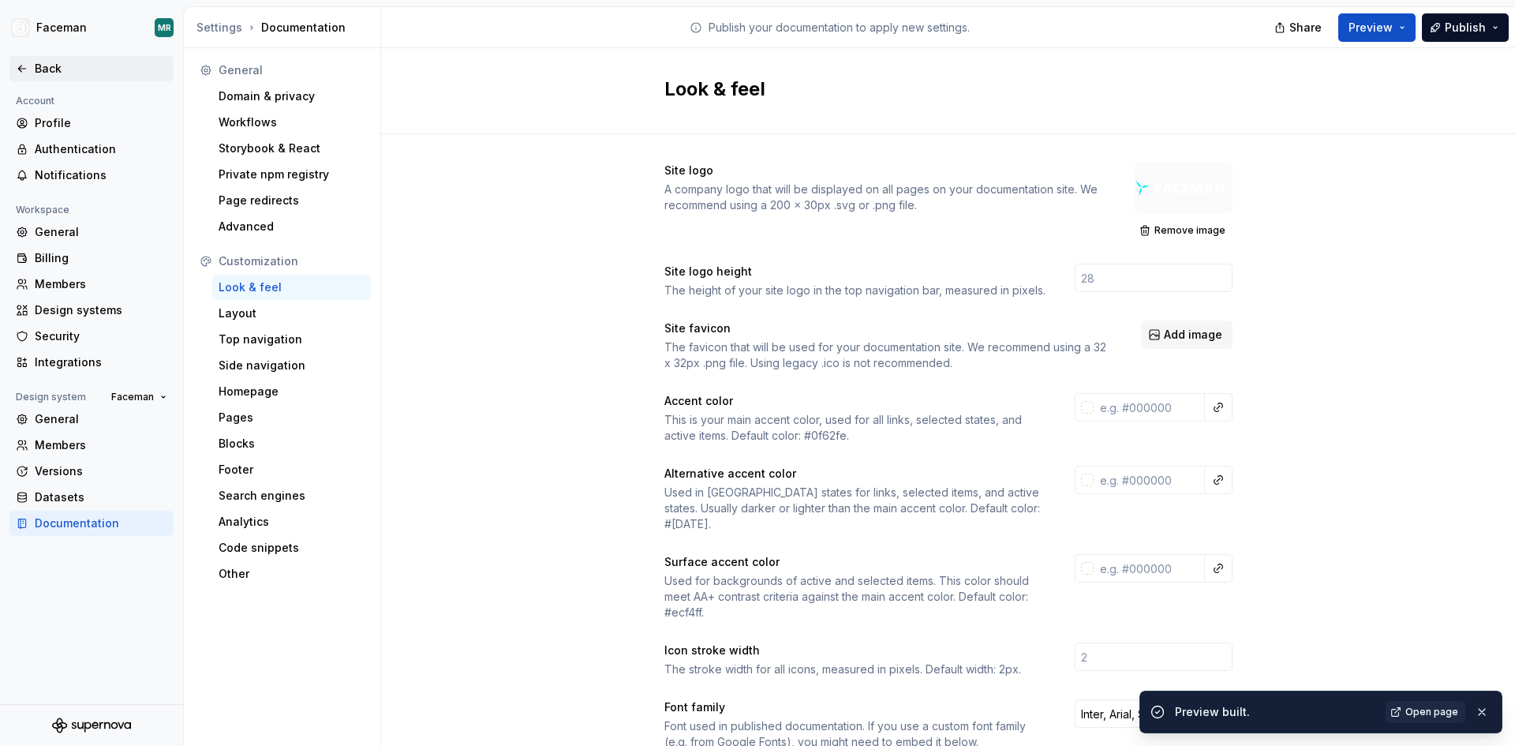
click at [48, 65] on div "Back" at bounding box center [101, 69] width 133 height 16
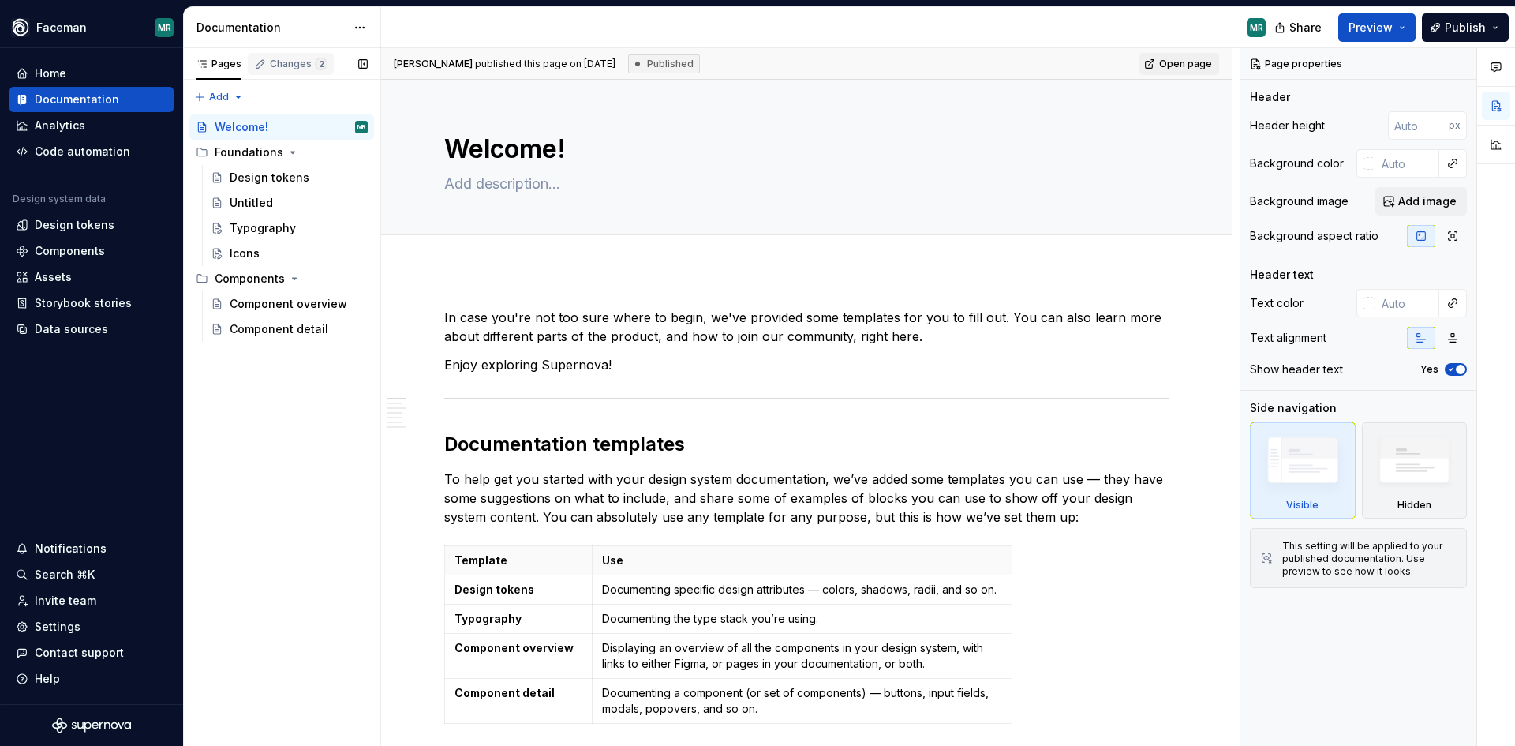
click at [287, 62] on div "Changes 2" at bounding box center [299, 64] width 58 height 13
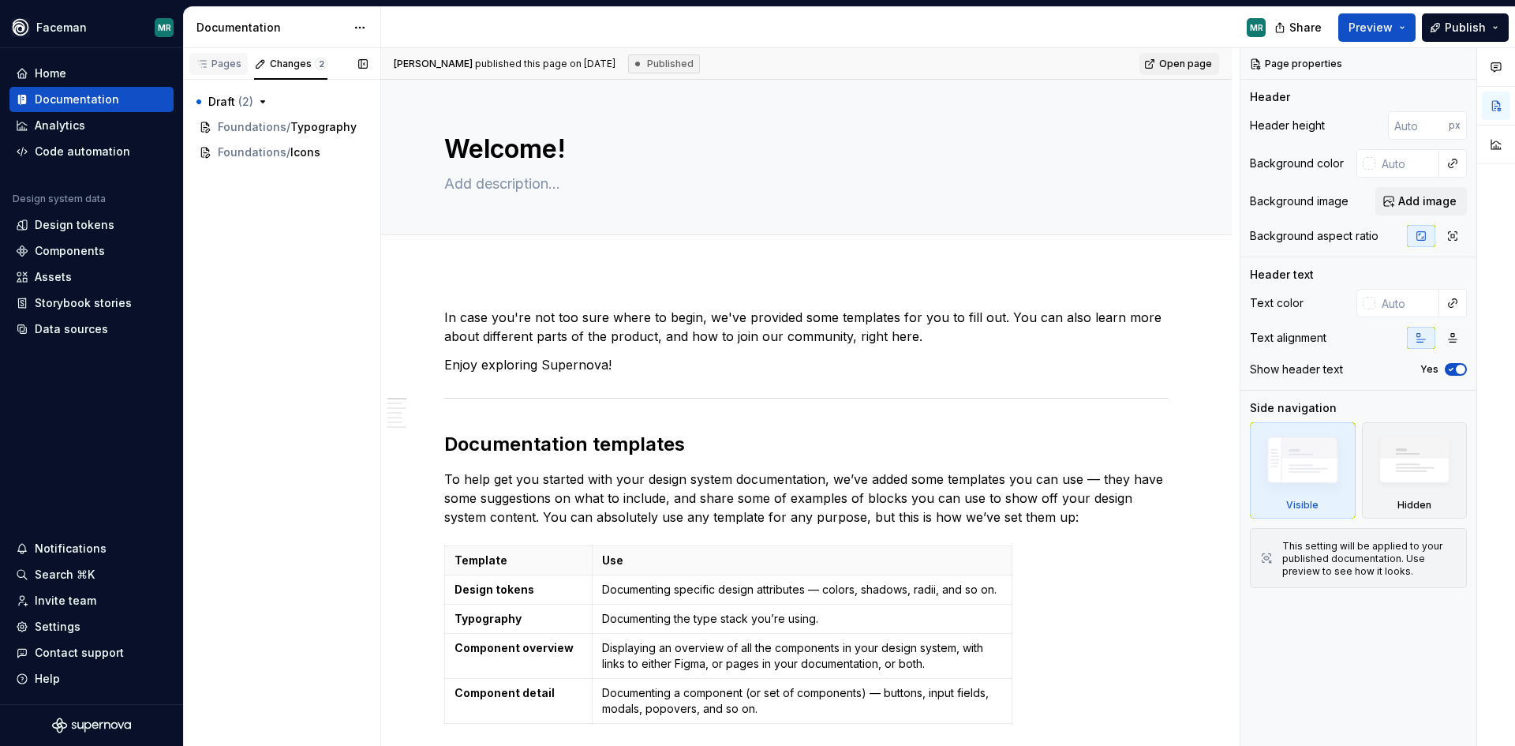
click at [228, 61] on div "Pages" at bounding box center [219, 64] width 46 height 13
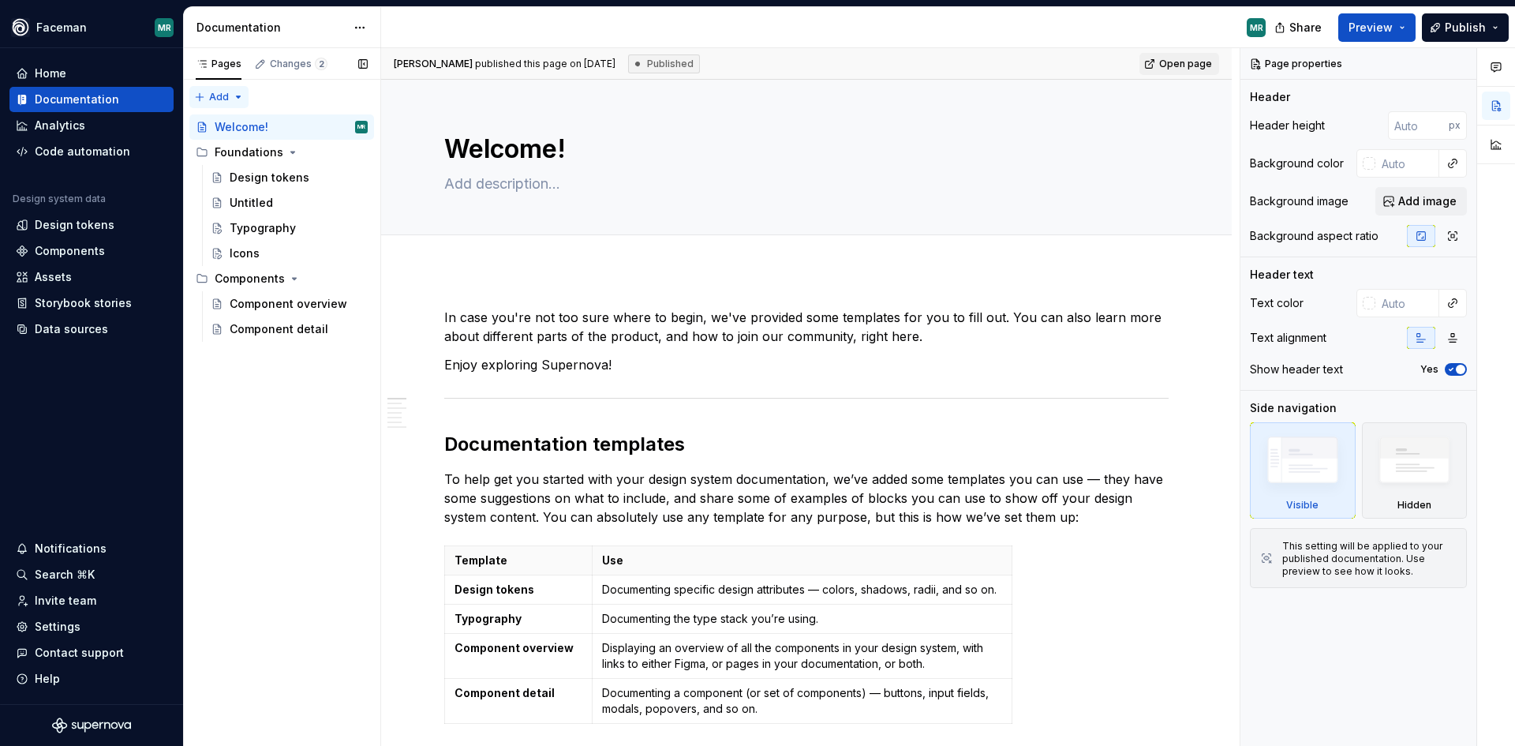
click at [237, 95] on div "Pages Changes 2 Add Accessibility guide for tree Page tree. Navigate the tree w…" at bounding box center [281, 397] width 197 height 698
click at [336, 95] on div "Pages Changes 2 Add Accessibility guide for tree Page tree. Navigate the tree w…" at bounding box center [281, 397] width 197 height 698
click at [362, 28] on html "Faceman MR Home Documentation Analytics Code automation Design system data Desi…" at bounding box center [757, 373] width 1515 height 746
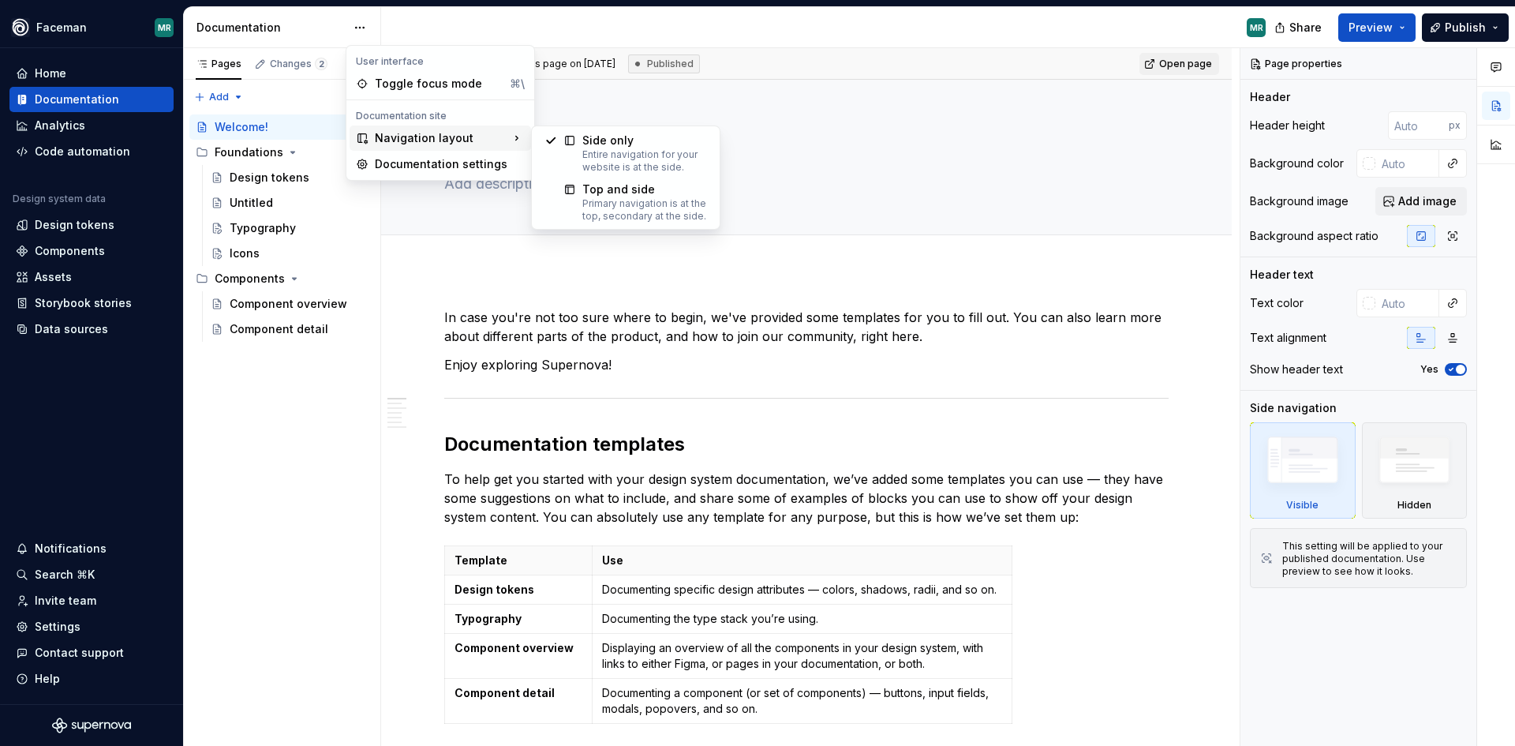
click at [448, 136] on div "Navigation layout" at bounding box center [440, 137] width 181 height 25
click at [644, 195] on div "Top and side" at bounding box center [644, 189] width 125 height 16
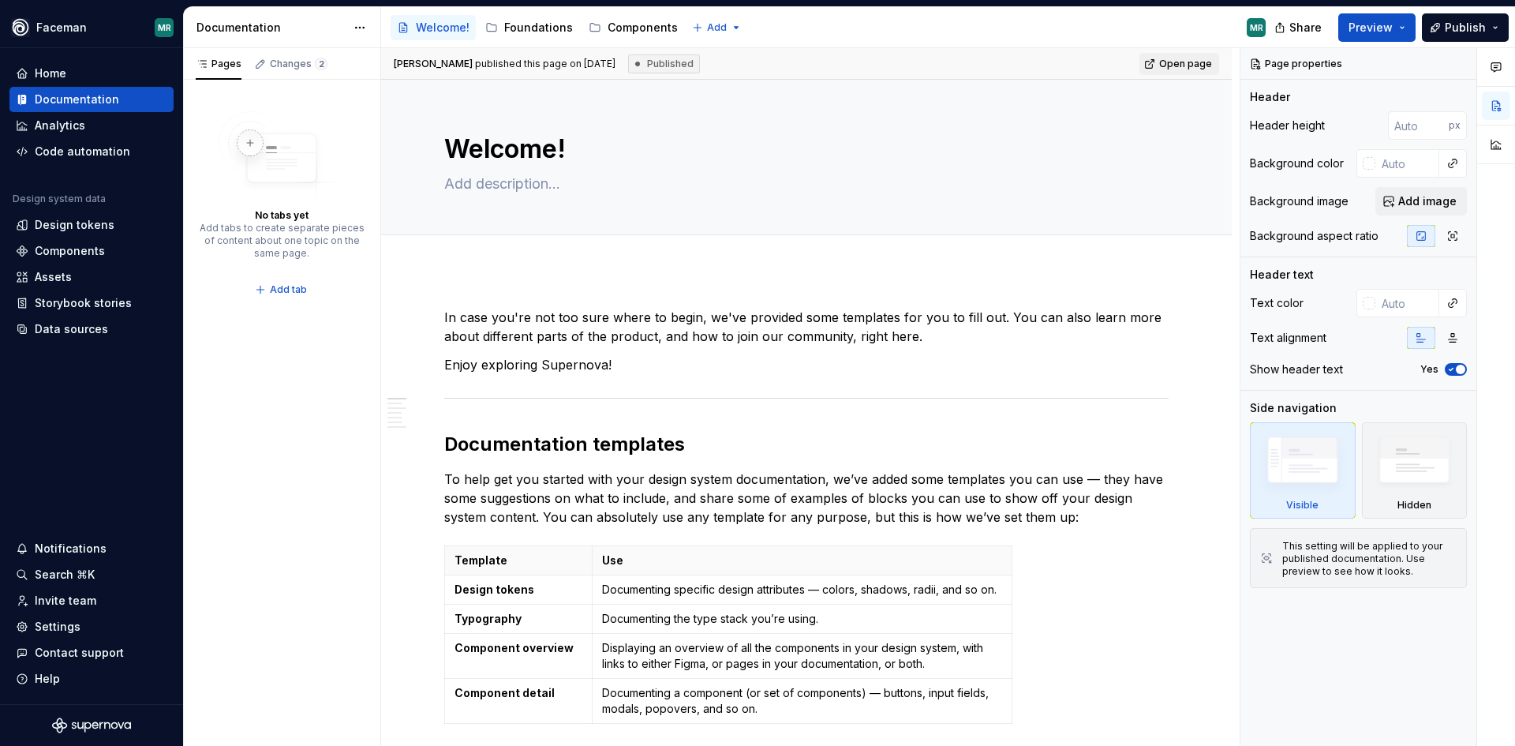
click at [1419, 24] on div "Share Preview Publish" at bounding box center [1396, 27] width 237 height 40
click at [1405, 28] on button "Preview" at bounding box center [1376, 27] width 77 height 28
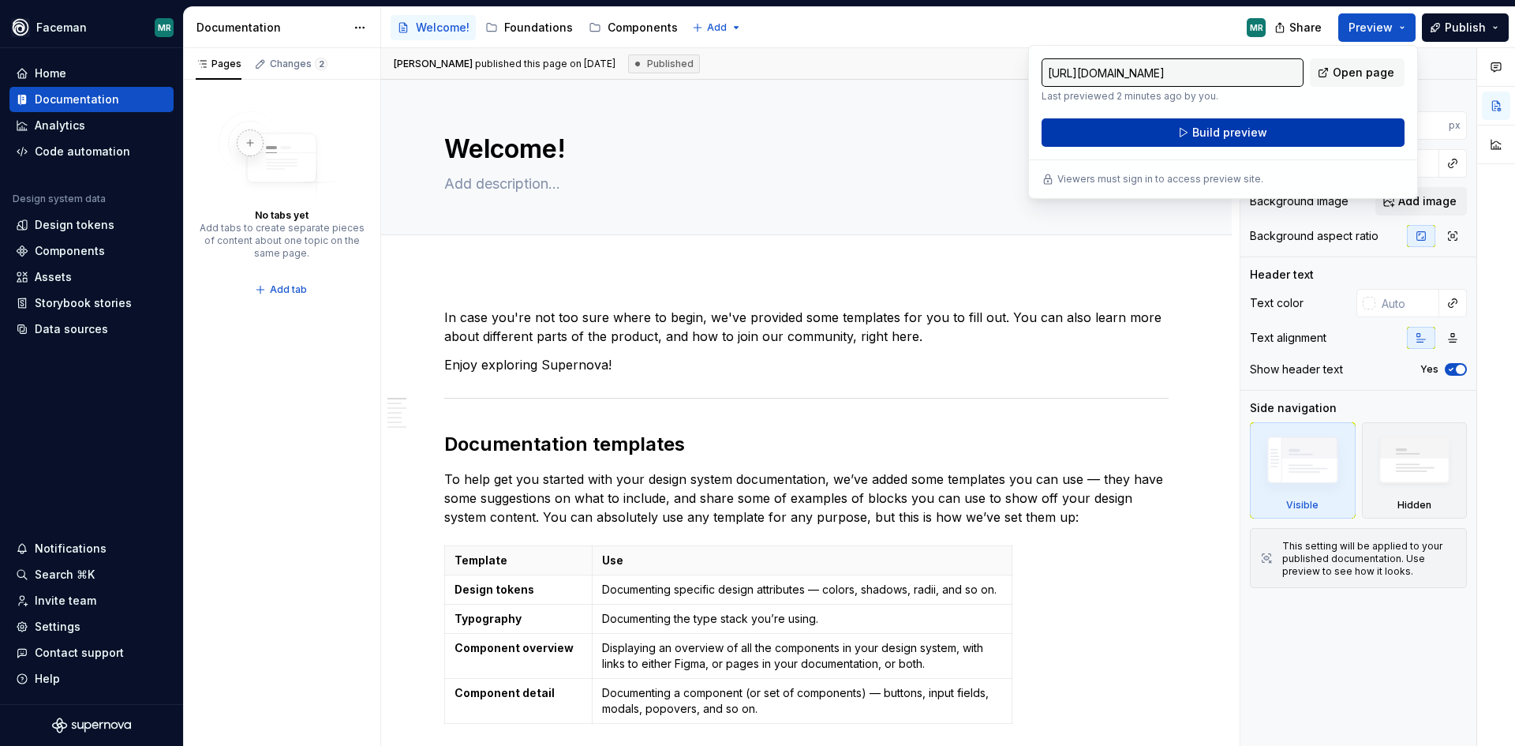
click at [1313, 128] on button "Build preview" at bounding box center [1222, 132] width 363 height 28
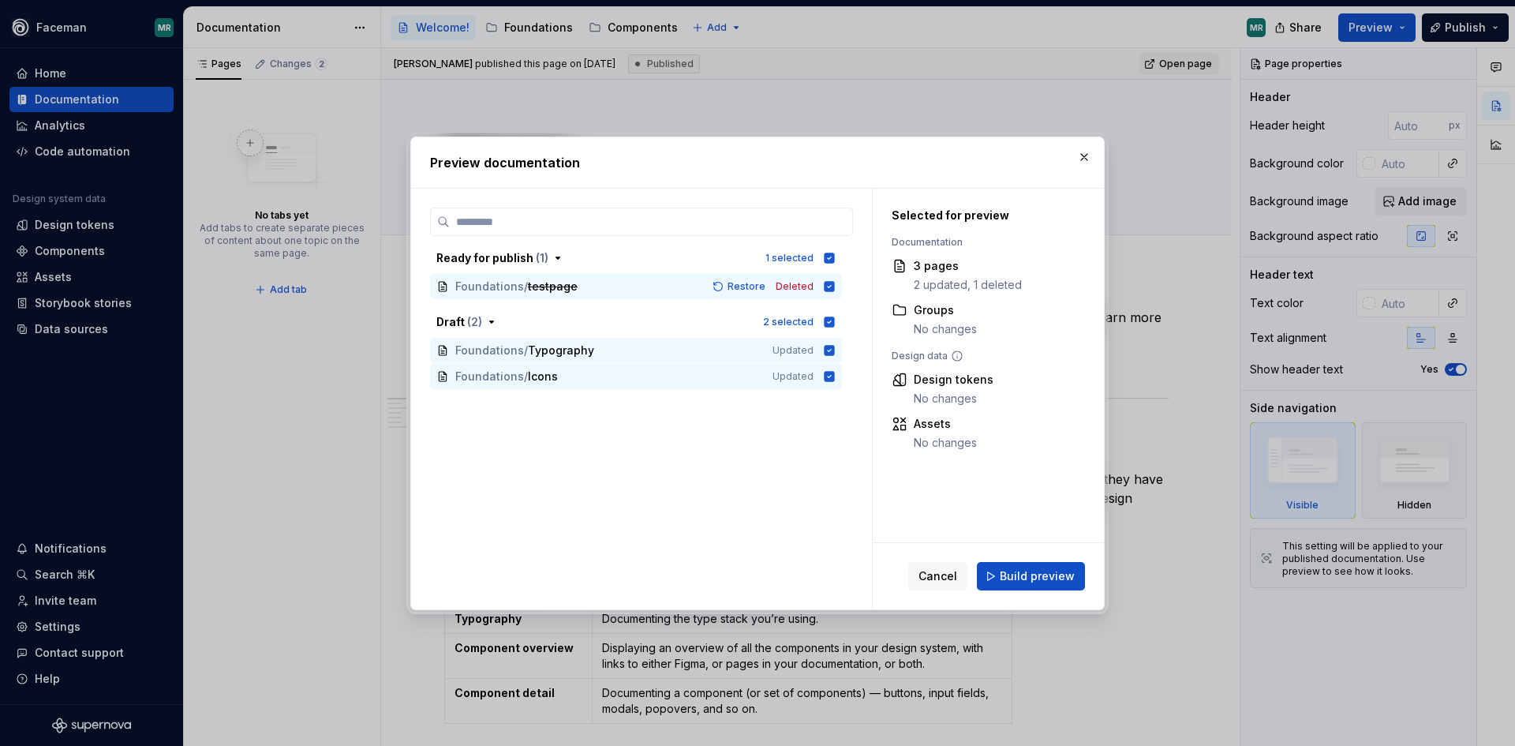
click at [1073, 596] on div "Cancel Build preview" at bounding box center [988, 576] width 231 height 66
click at [1073, 588] on button "Build preview" at bounding box center [1031, 576] width 108 height 28
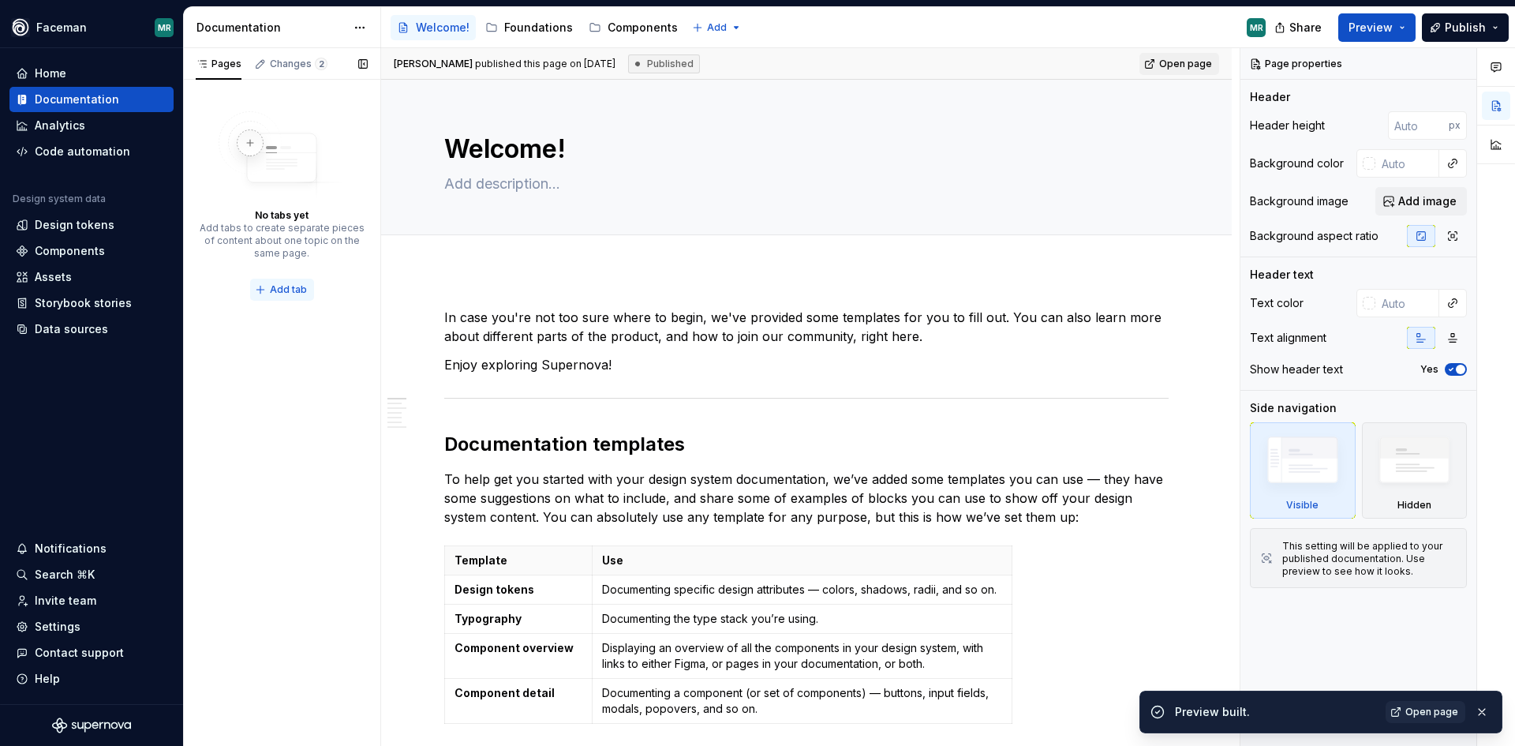
click at [273, 291] on span "Add tab" at bounding box center [288, 289] width 37 height 13
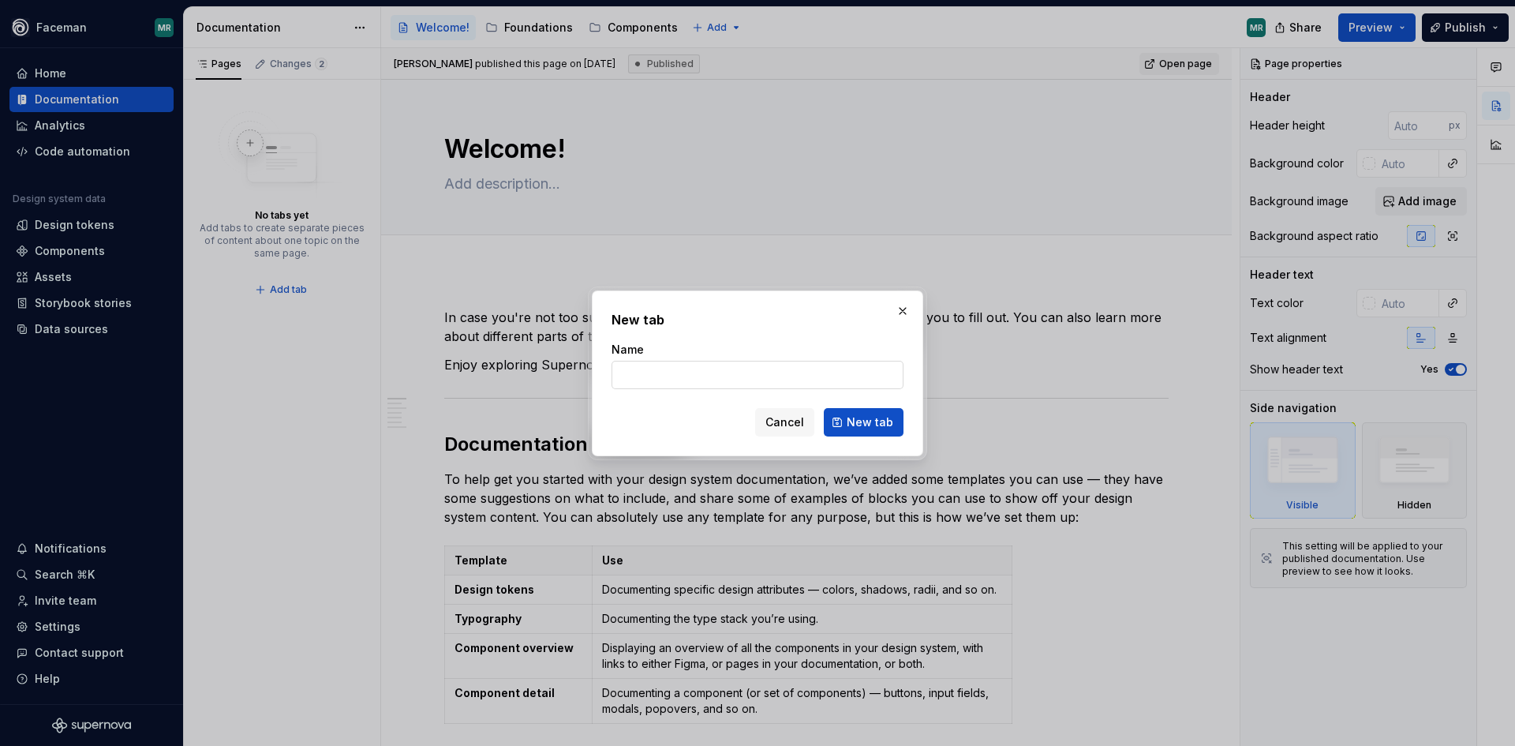
type textarea "*"
type input "FOUNDATIONS"
drag, startPoint x: 888, startPoint y: 423, endPoint x: 838, endPoint y: 416, distance: 51.0
click at [888, 423] on span "New tab" at bounding box center [870, 422] width 47 height 16
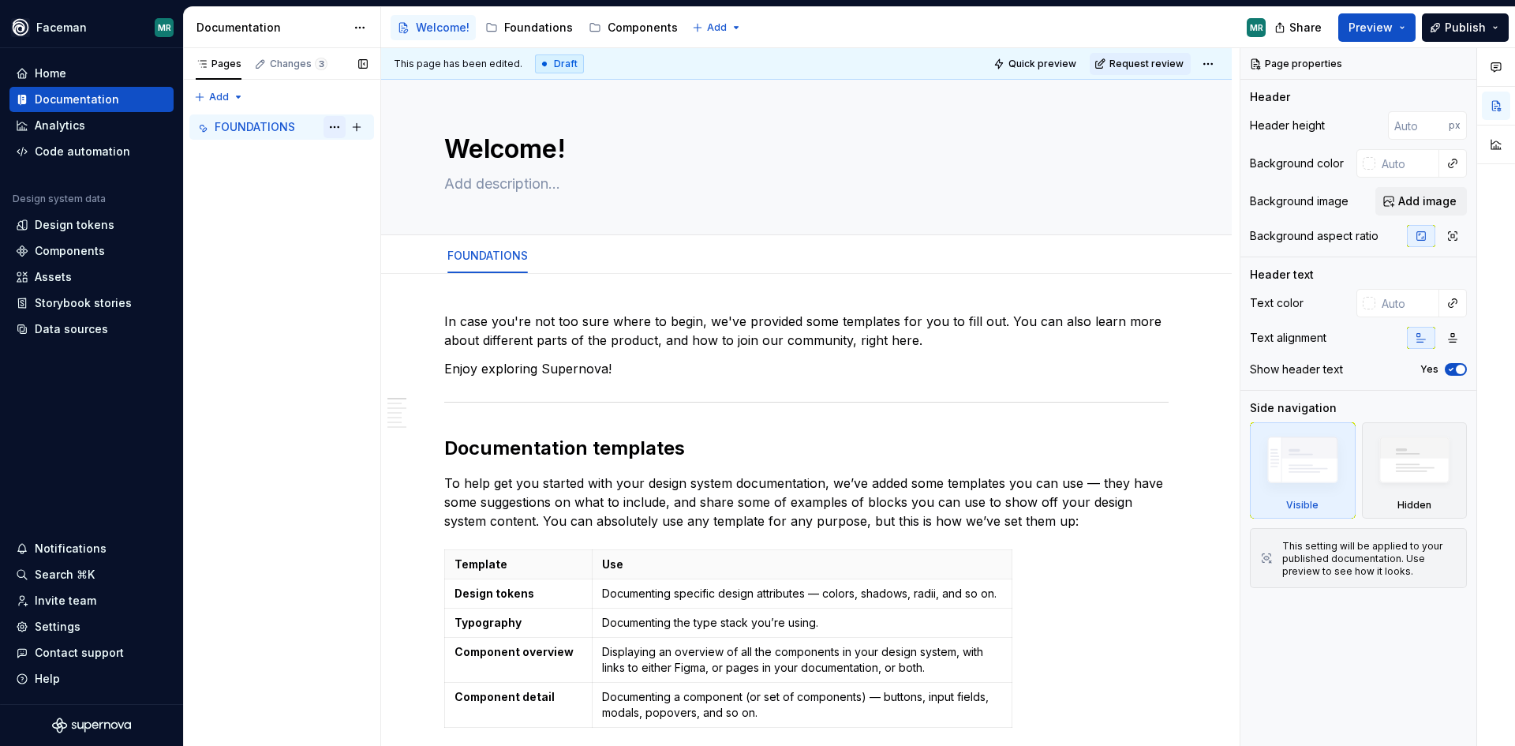
click at [333, 130] on button "Page tree" at bounding box center [334, 127] width 22 height 22
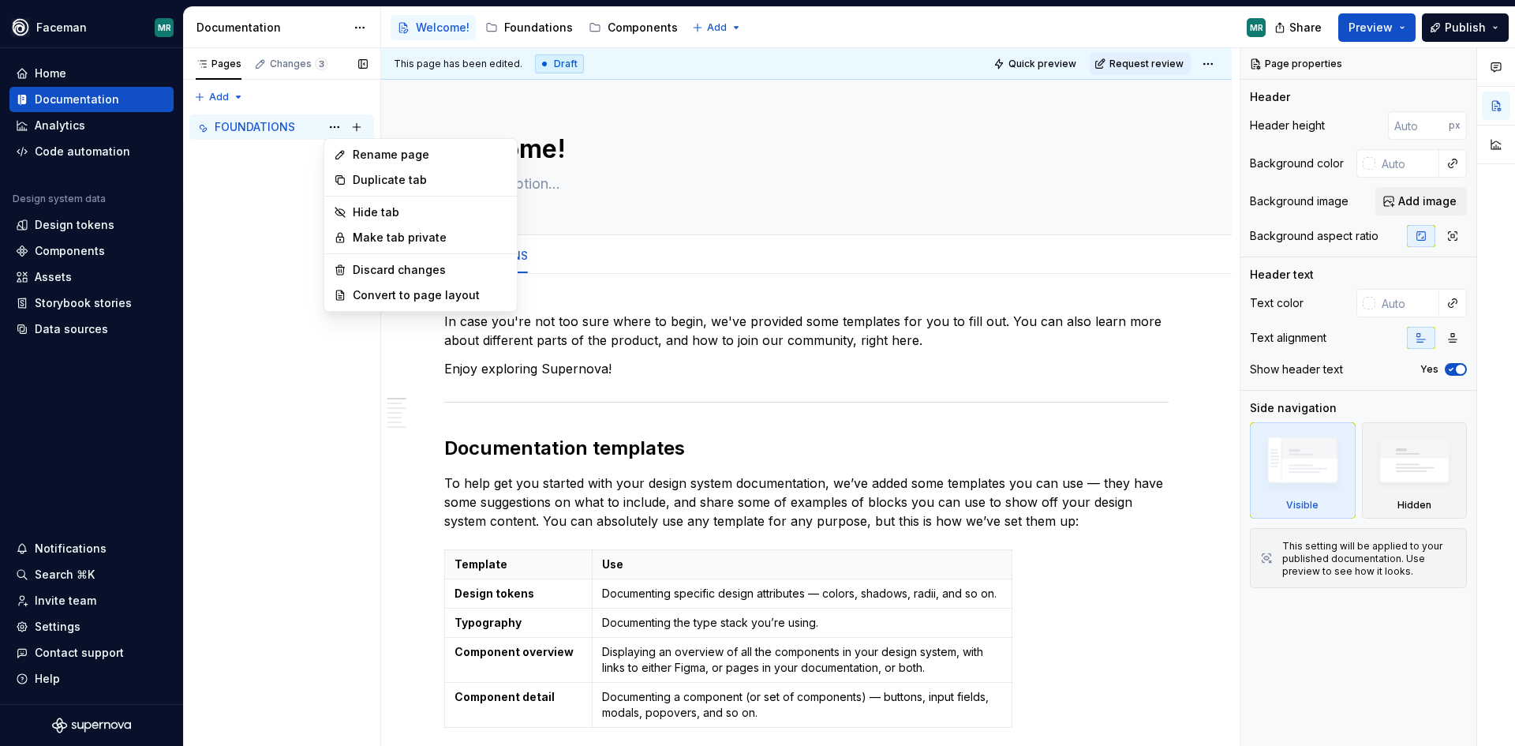
click at [278, 185] on div "Pages Changes 3 Add Accessibility guide for tree Page tree. Navigate the tree w…" at bounding box center [281, 397] width 197 height 698
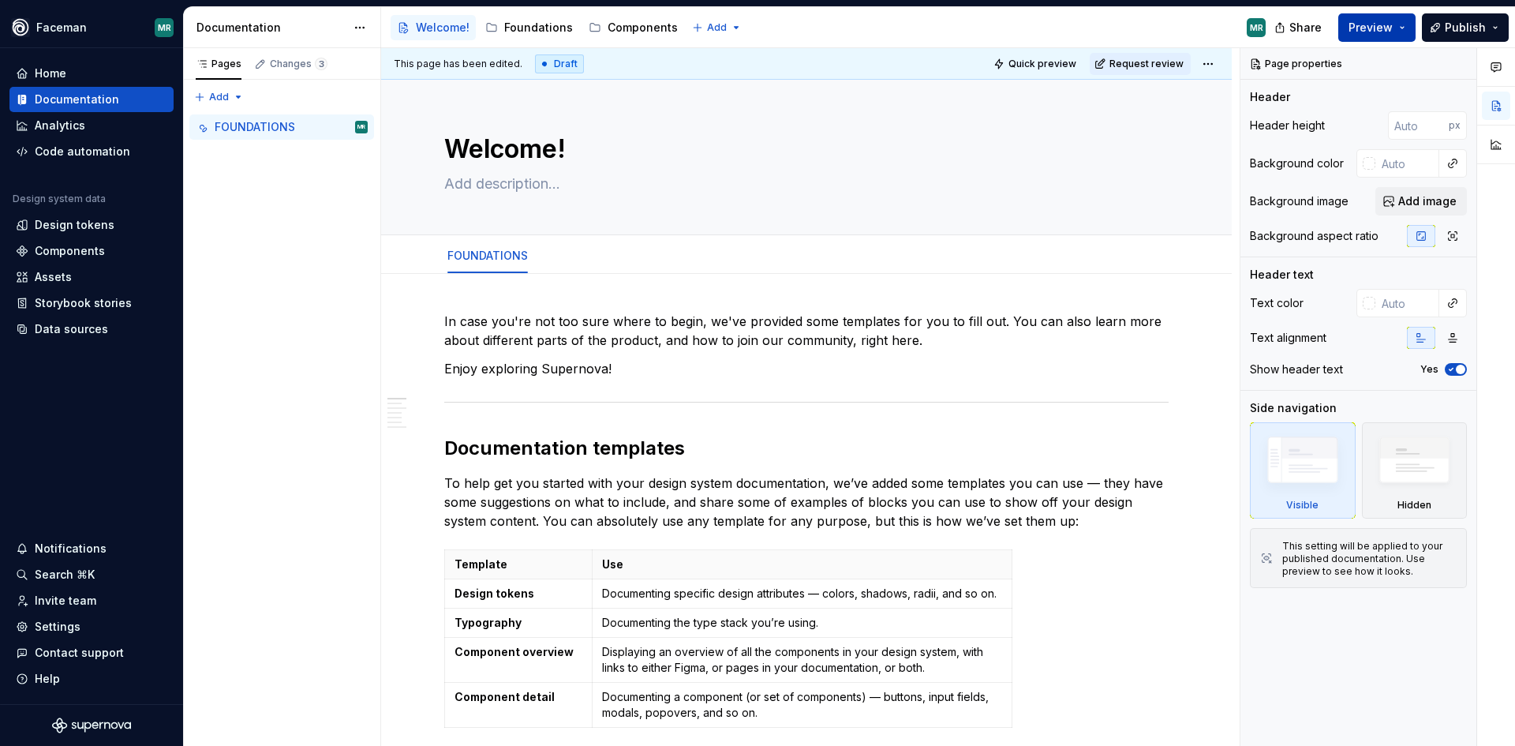
click at [1400, 31] on button "Preview" at bounding box center [1376, 27] width 77 height 28
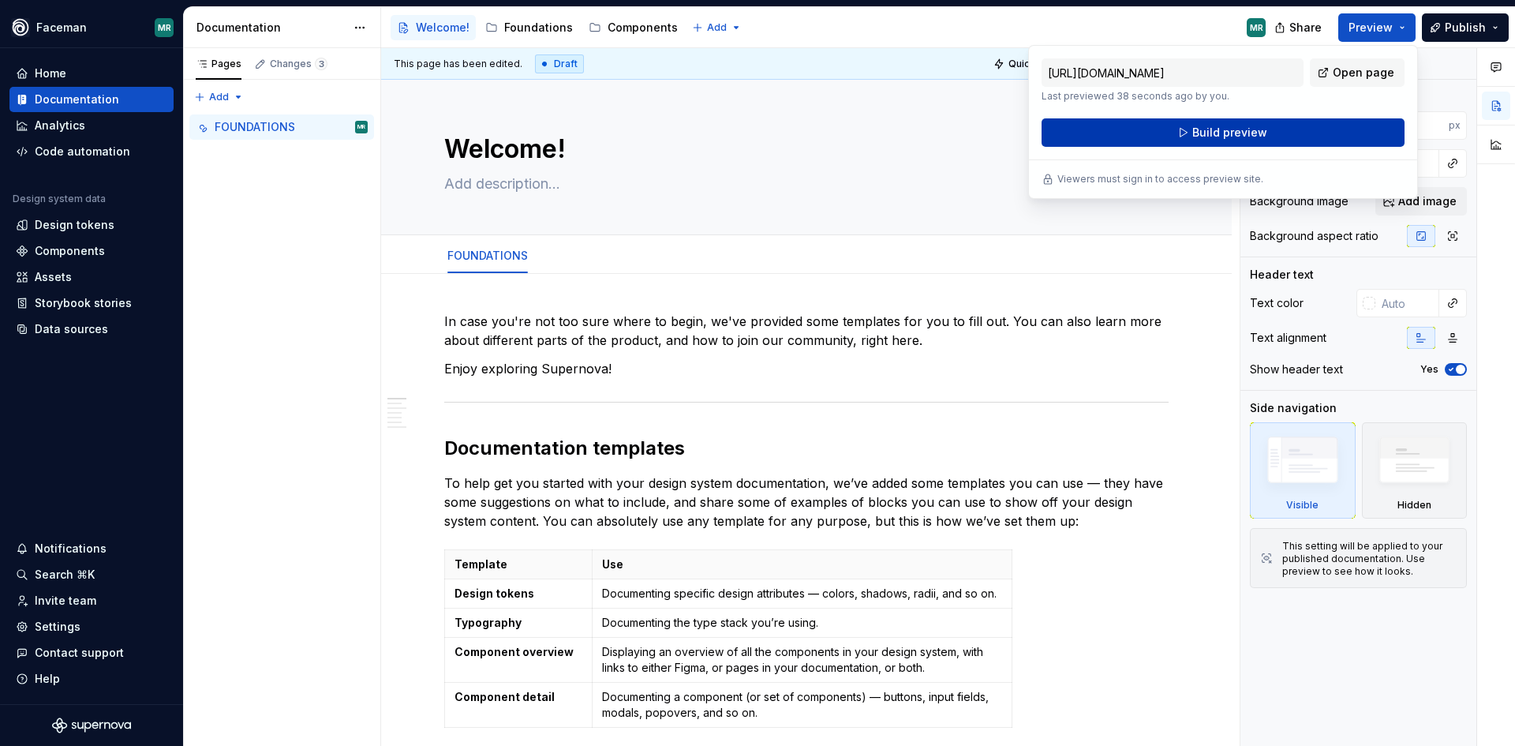
click at [1302, 128] on button "Build preview" at bounding box center [1222, 132] width 363 height 28
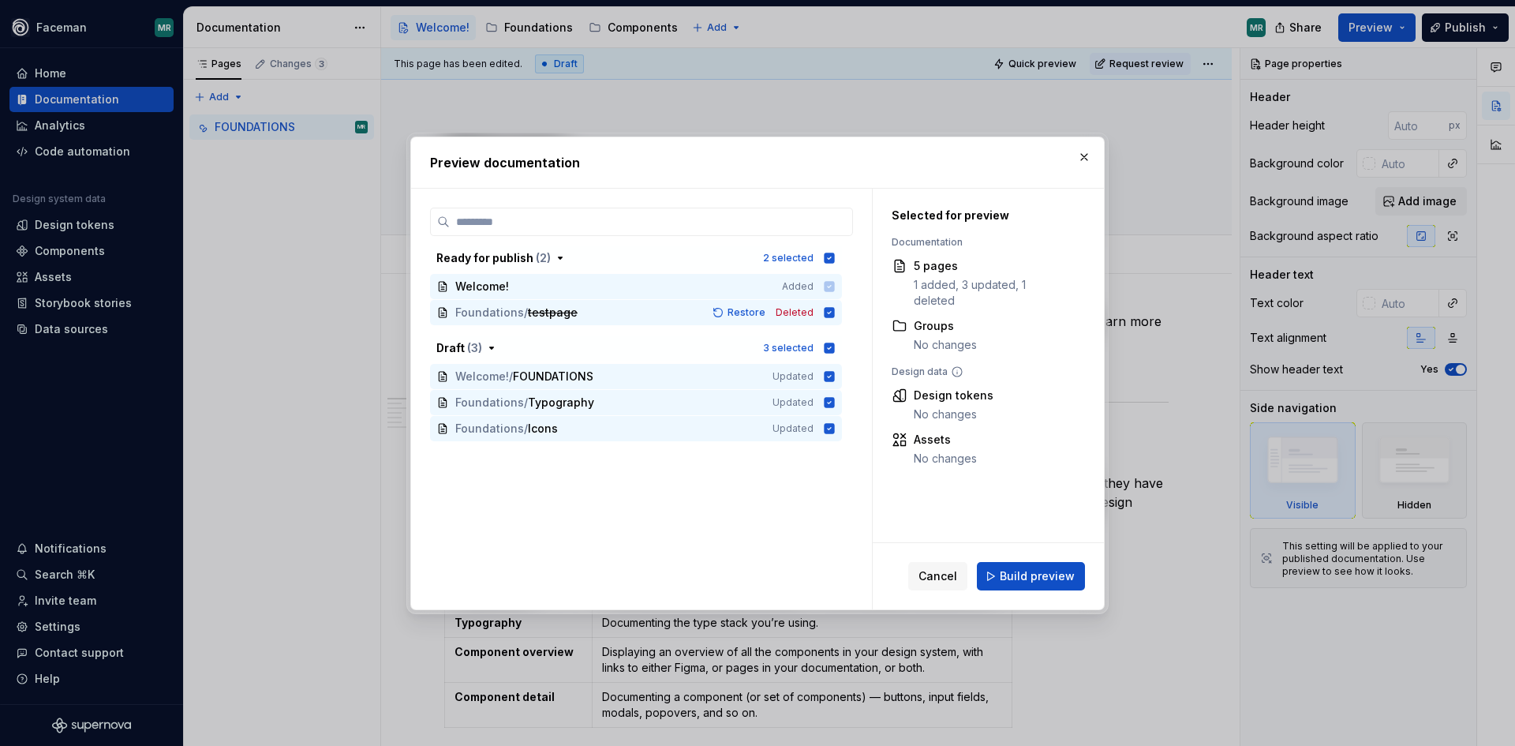
drag, startPoint x: 1040, startPoint y: 574, endPoint x: 1039, endPoint y: 560, distance: 14.2
click at [1040, 575] on span "Build preview" at bounding box center [1037, 576] width 75 height 16
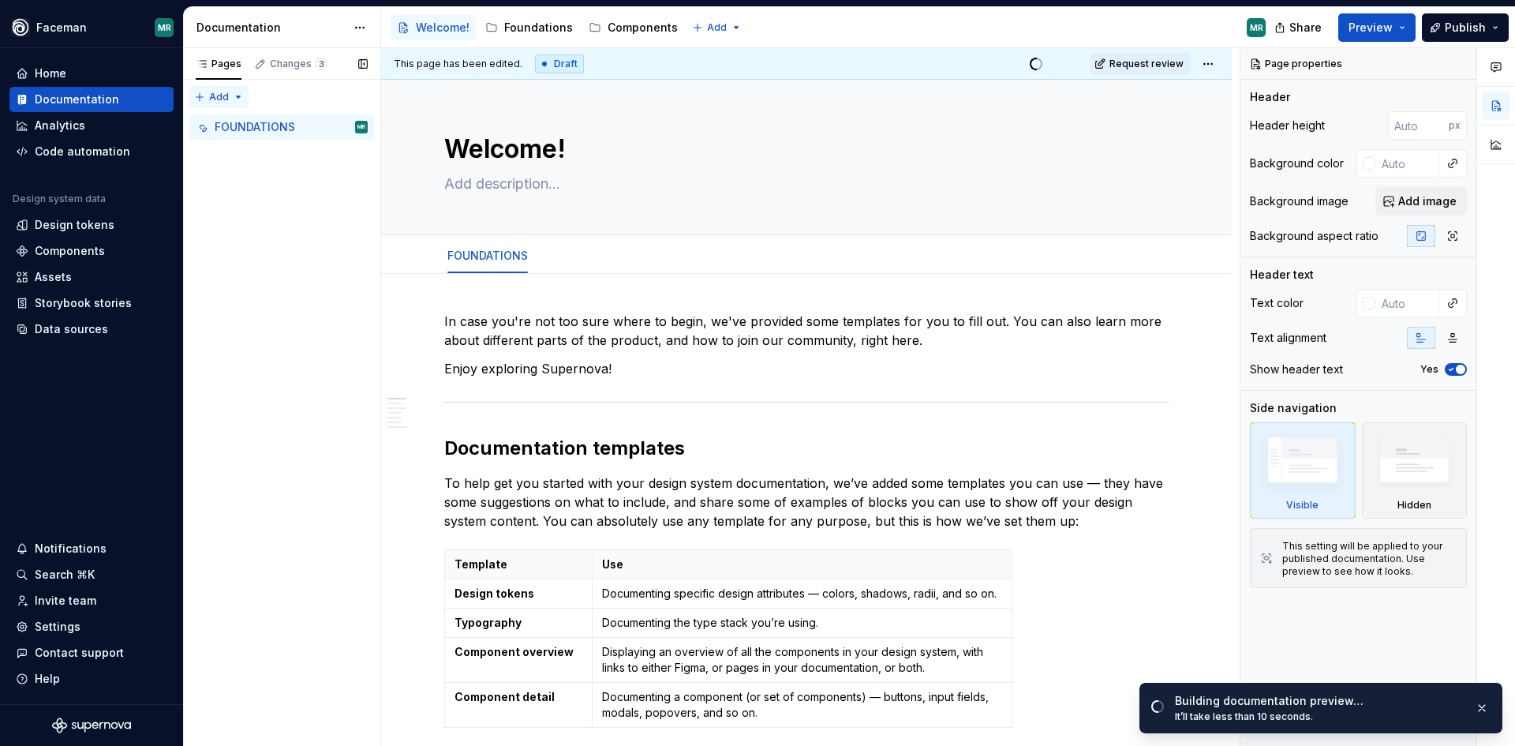
click at [220, 90] on div "Pages Changes 3 Add Accessibility guide for tree Page tree. Navigate the tree w…" at bounding box center [281, 397] width 197 height 698
click at [372, 375] on div "Pages Changes 3 Add Accessibility guide for tree Page tree. Navigate the tree w…" at bounding box center [281, 397] width 197 height 698
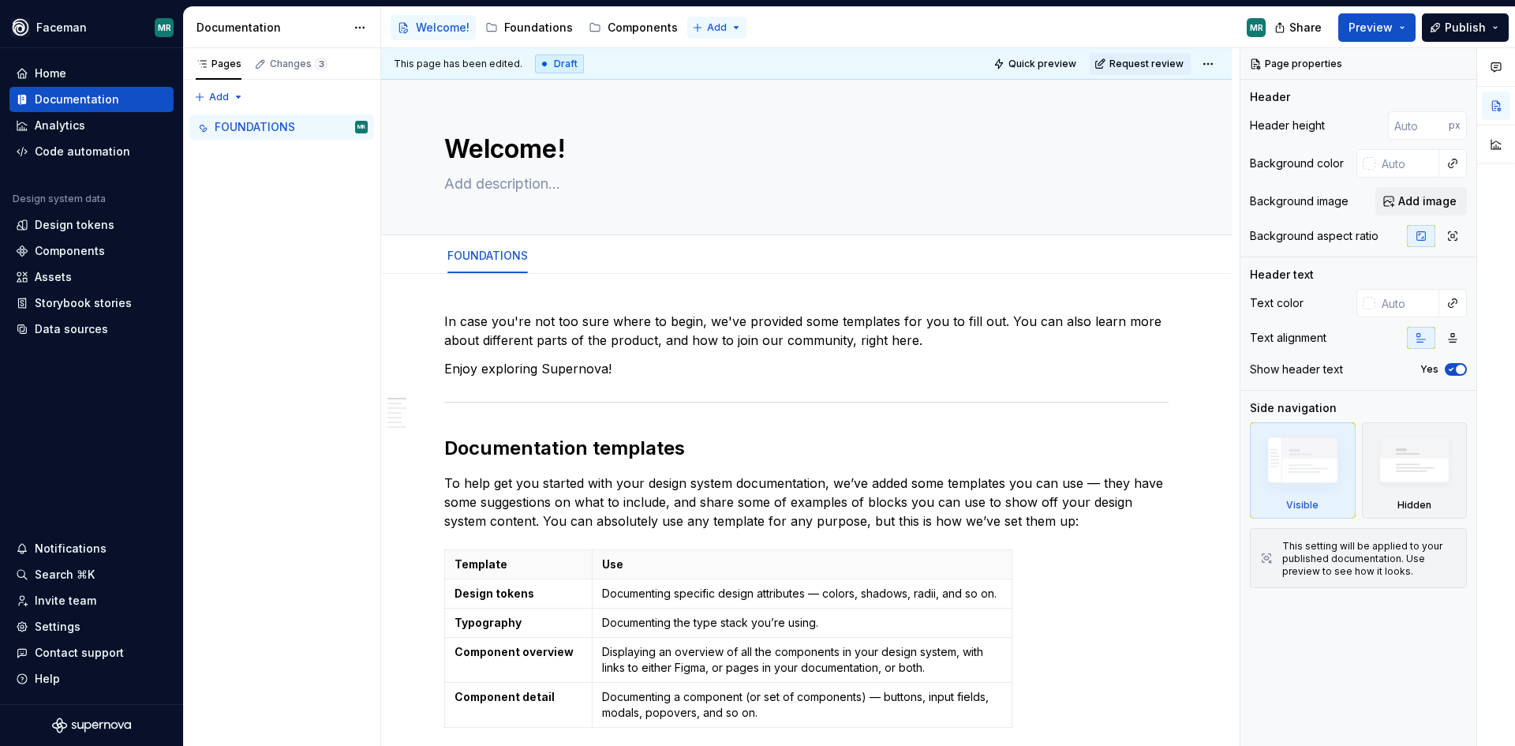
click at [723, 29] on html "Faceman MR Home Documentation Analytics Code automation Design system data Desi…" at bounding box center [757, 373] width 1515 height 746
click at [823, 27] on html "Faceman MR Home Documentation Analytics Code automation Design system data Desi…" at bounding box center [757, 373] width 1515 height 746
click at [365, 30] on html "Faceman MR Home Documentation Analytics Code automation Design system data Desi…" at bounding box center [757, 373] width 1515 height 746
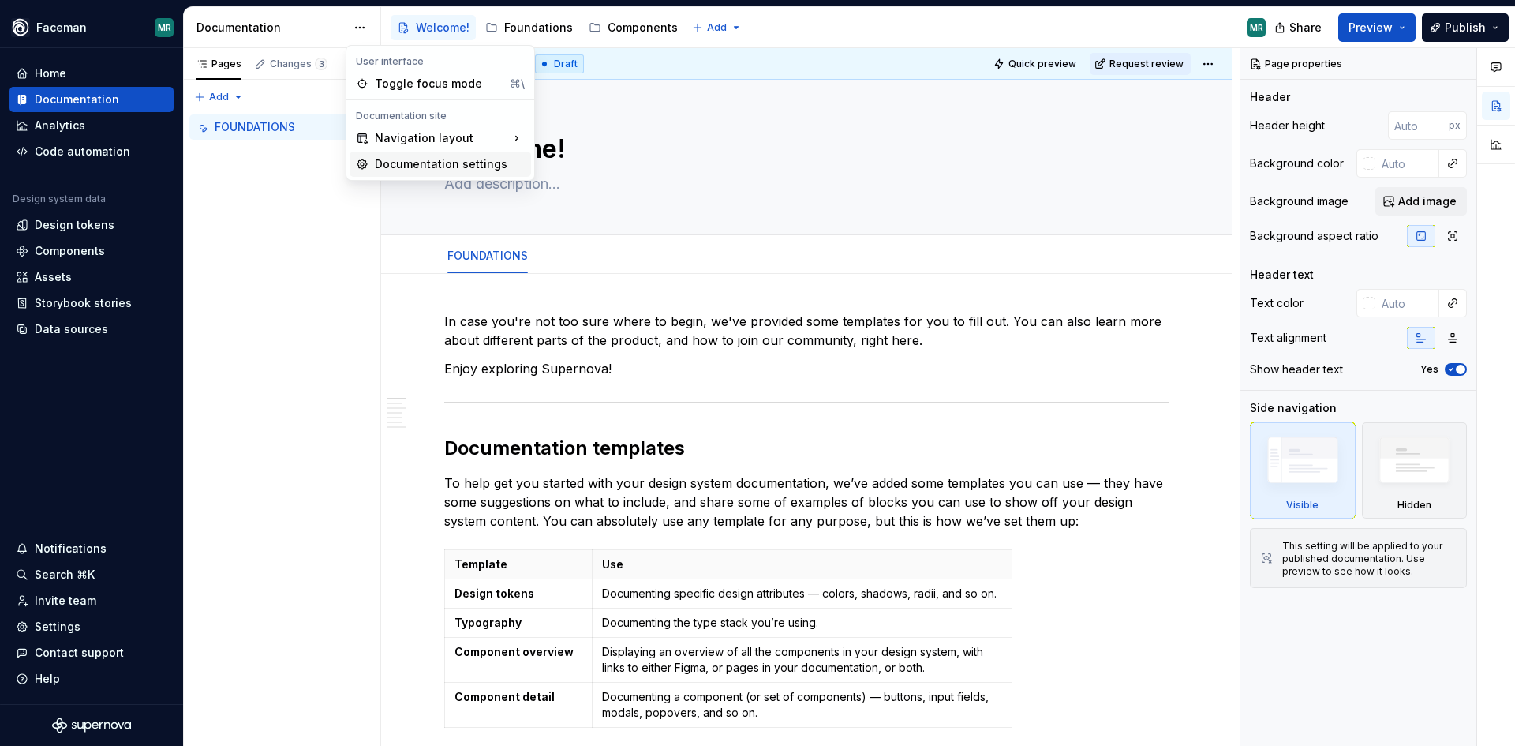
click at [461, 170] on div "Documentation settings" at bounding box center [450, 164] width 150 height 16
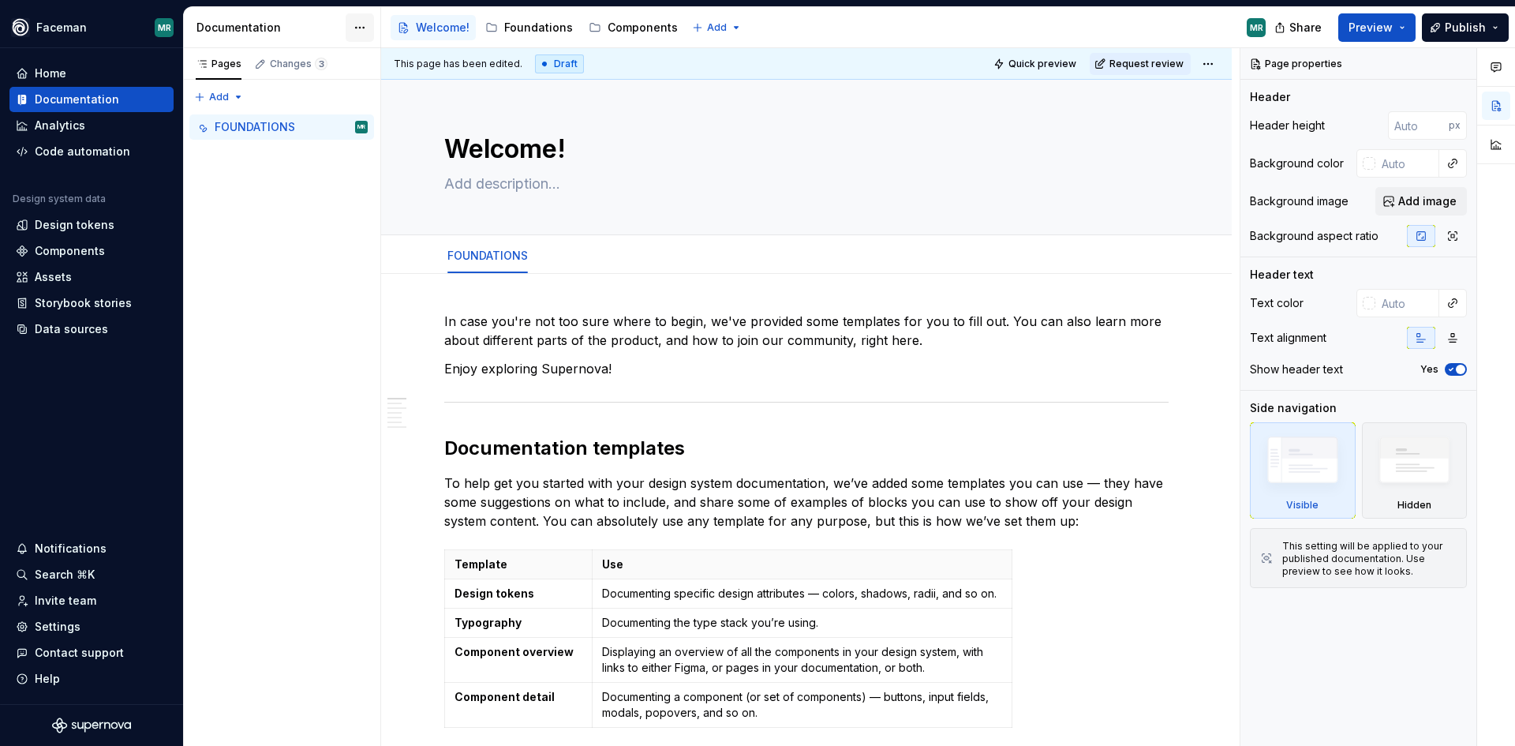
click at [371, 23] on div "Documentation" at bounding box center [282, 27] width 197 height 41
click at [362, 24] on html "Faceman MR Home Documentation Analytics Code automation Design system data Desi…" at bounding box center [757, 373] width 1515 height 746
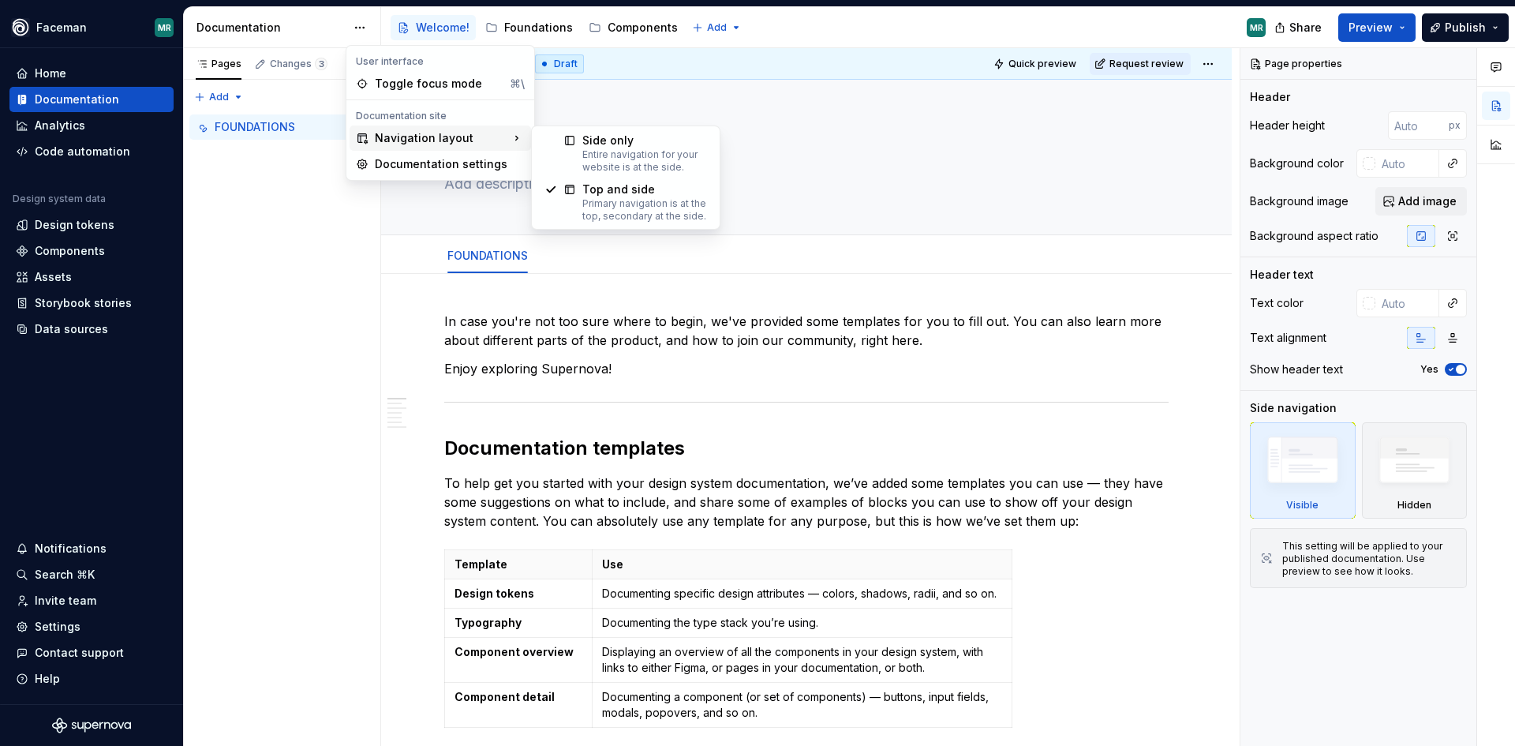
click at [419, 132] on div "Navigation layout" at bounding box center [440, 137] width 181 height 25
click at [285, 228] on div "Pages Changes 3 Add Accessibility guide for tree Page tree. Navigate the tree w…" at bounding box center [281, 397] width 197 height 698
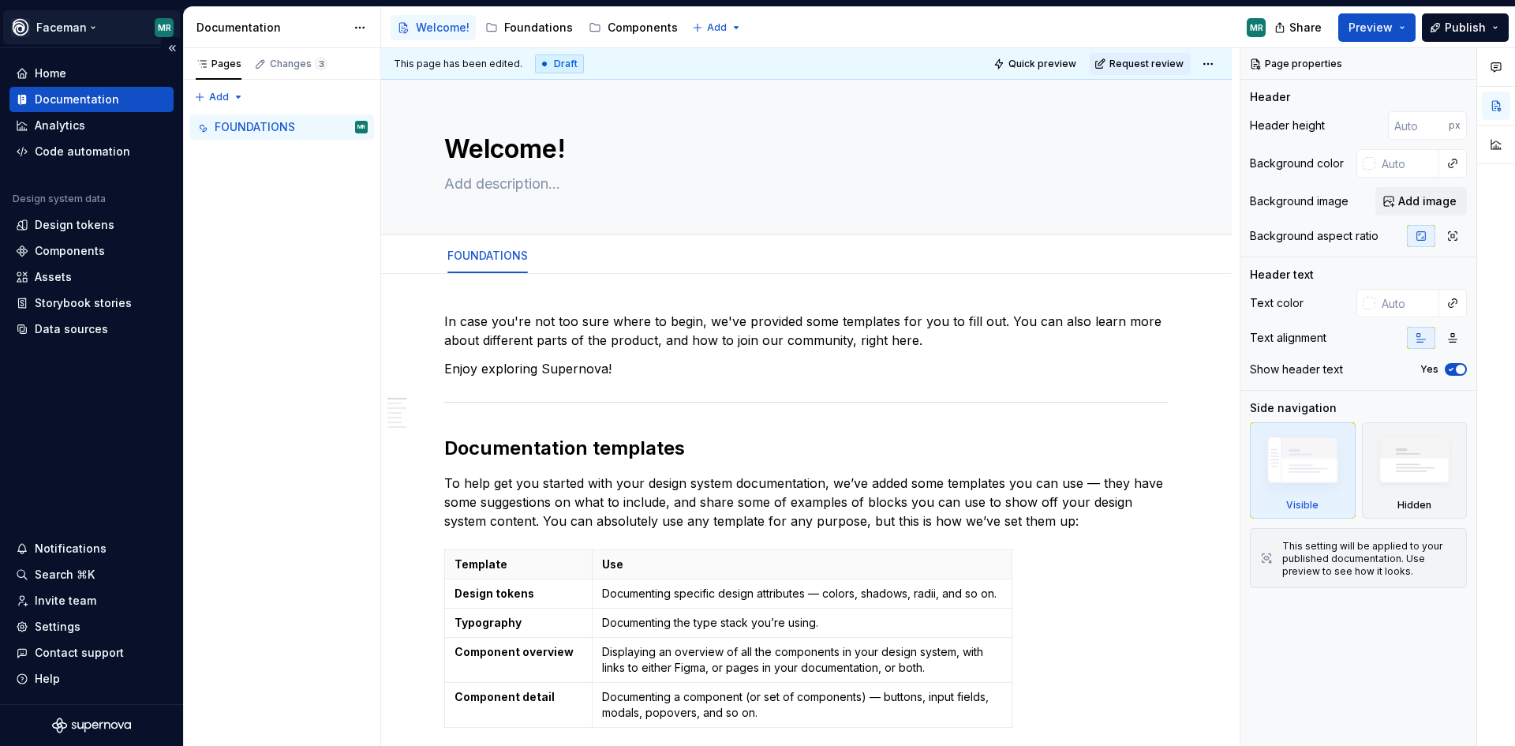
click at [94, 30] on html "Faceman MR Home Documentation Analytics Code automation Design system data Desi…" at bounding box center [757, 373] width 1515 height 746
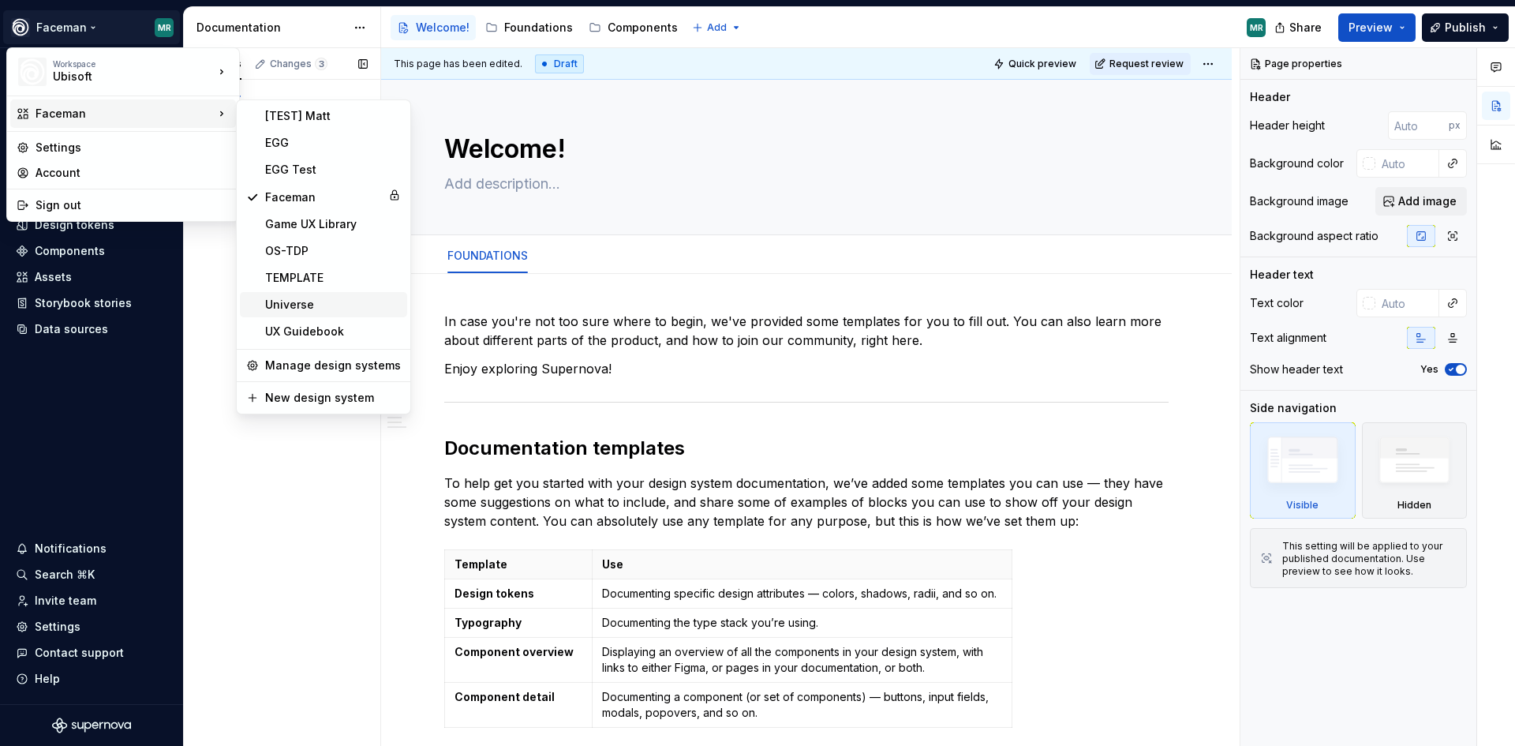
drag, startPoint x: 296, startPoint y: 312, endPoint x: 271, endPoint y: 309, distance: 24.6
click at [271, 309] on div "Universe" at bounding box center [333, 305] width 136 height 16
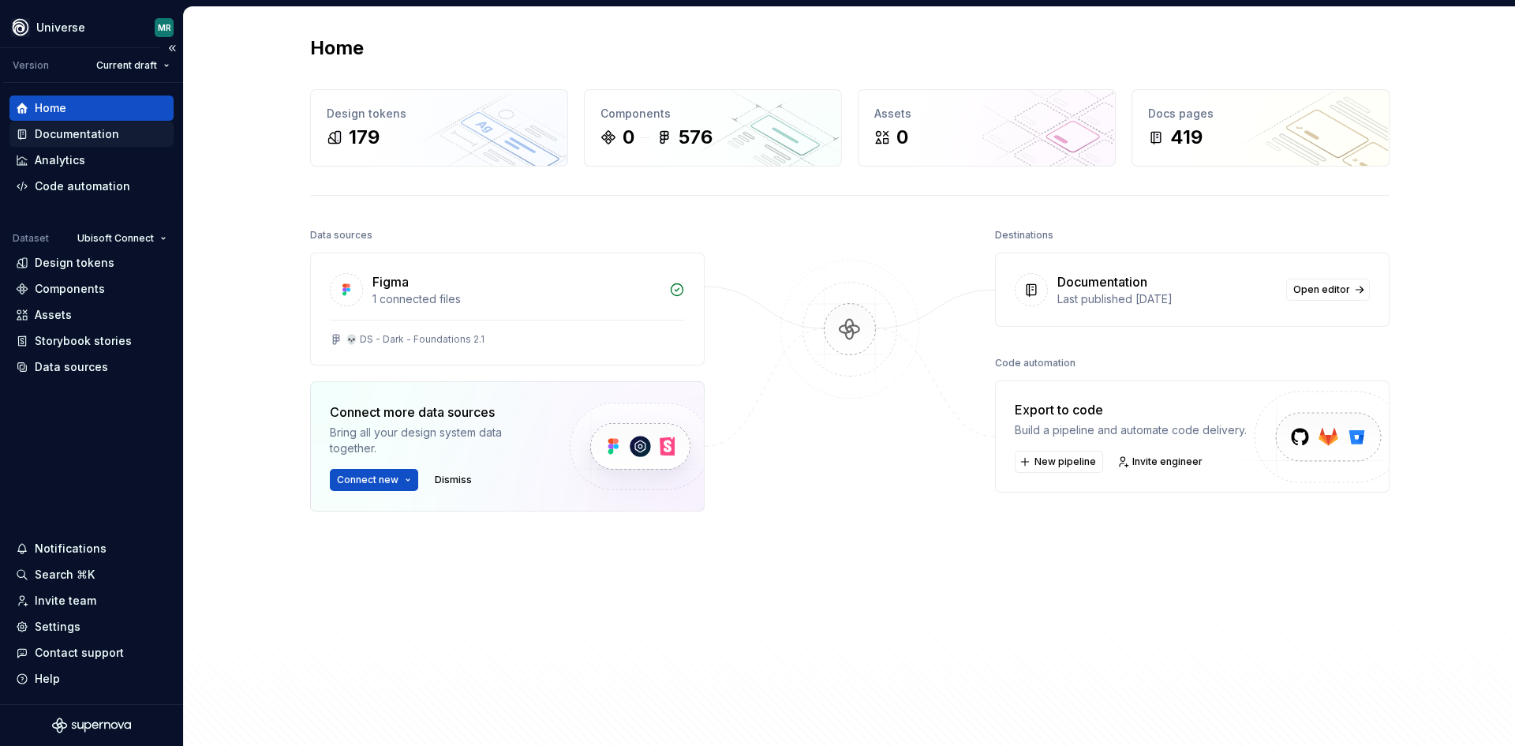
click at [72, 137] on div "Documentation" at bounding box center [77, 134] width 84 height 16
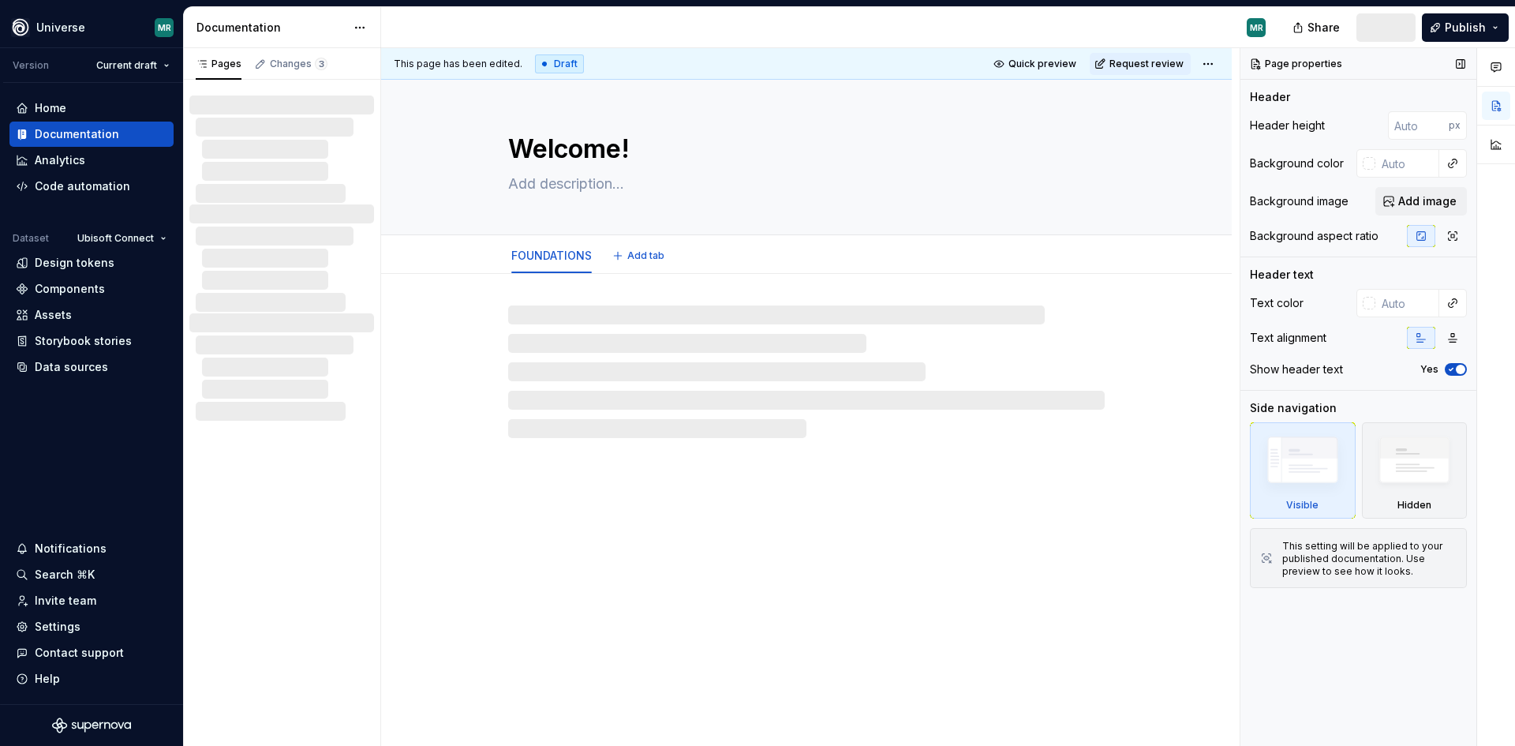
type textarea "*"
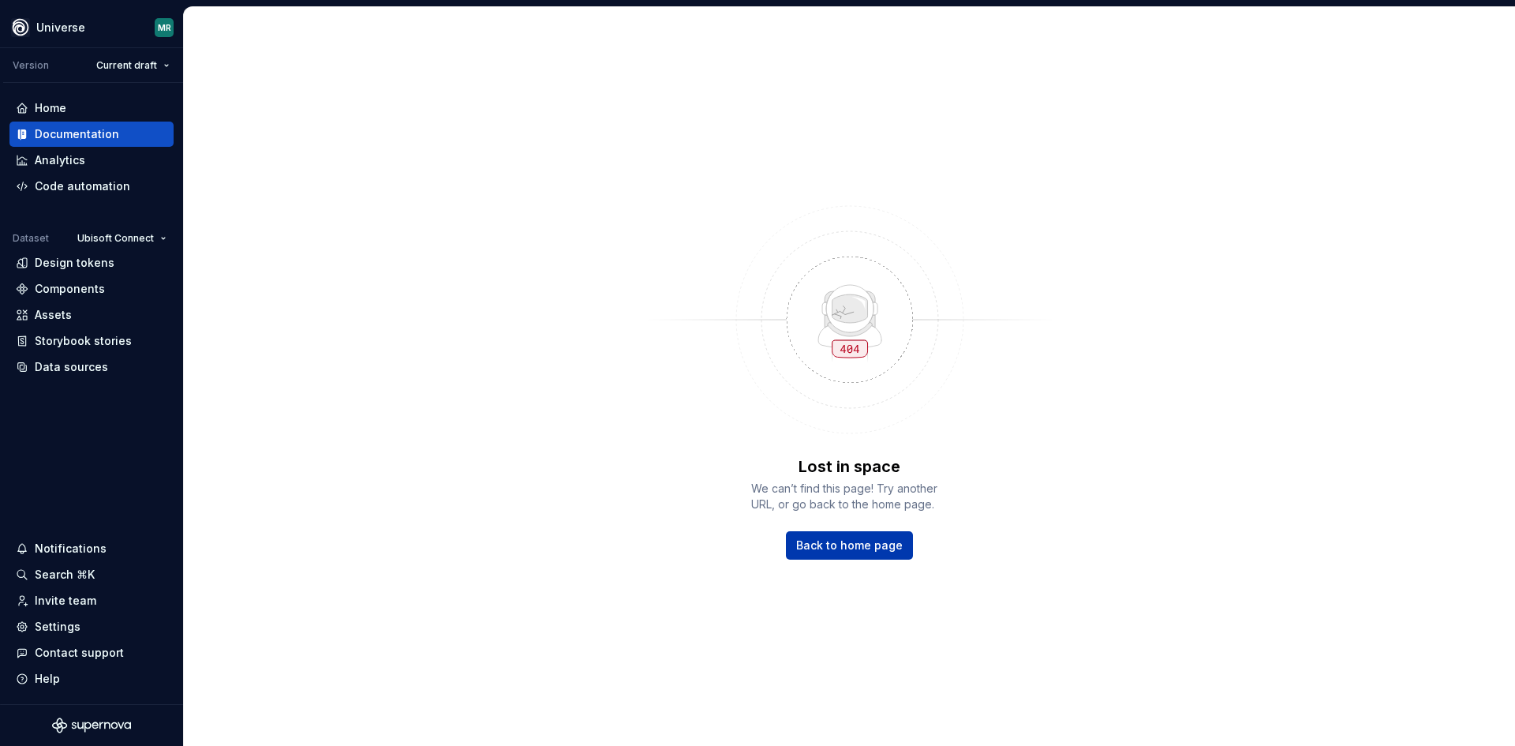
click at [865, 546] on span "Back to home page" at bounding box center [849, 545] width 107 height 16
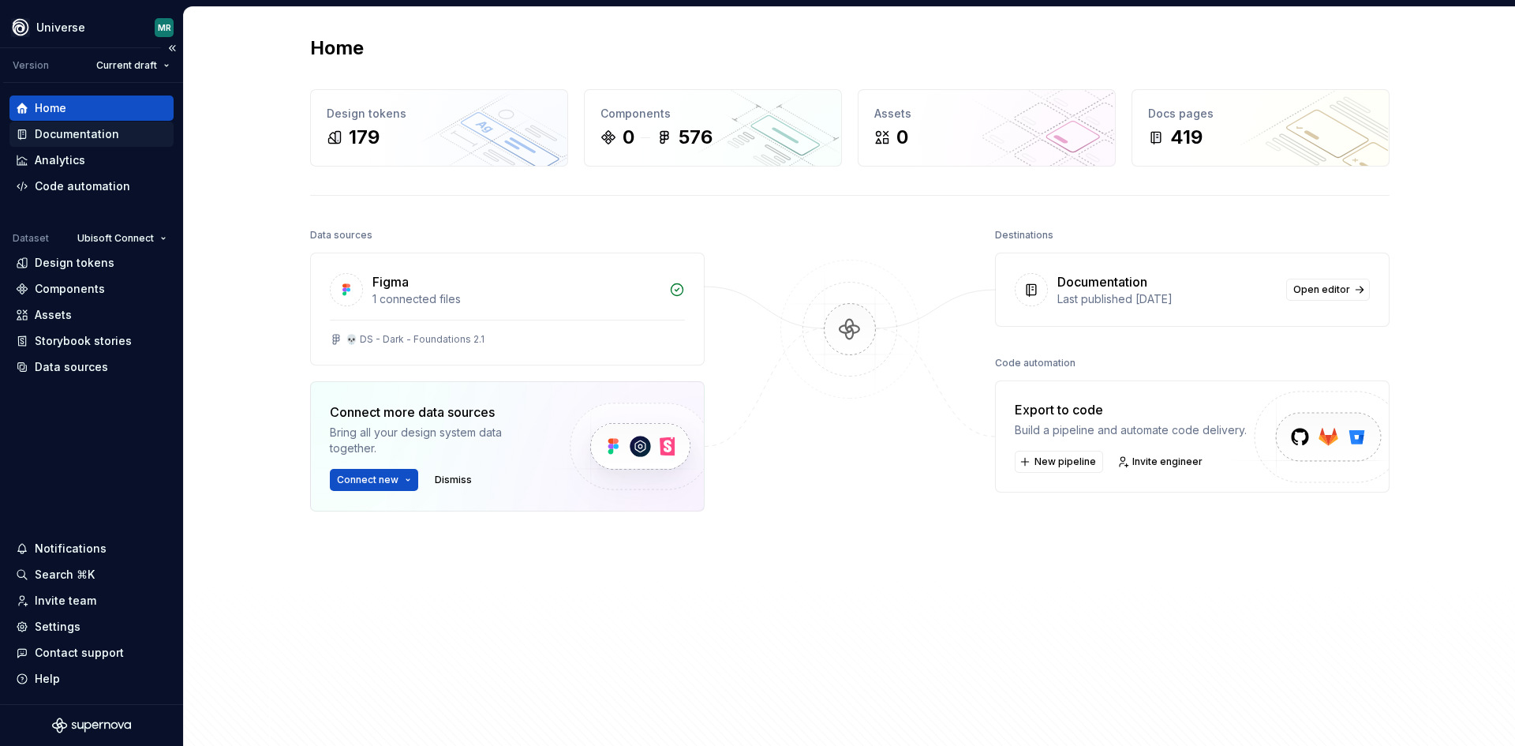
click at [83, 130] on div "Documentation" at bounding box center [77, 134] width 84 height 16
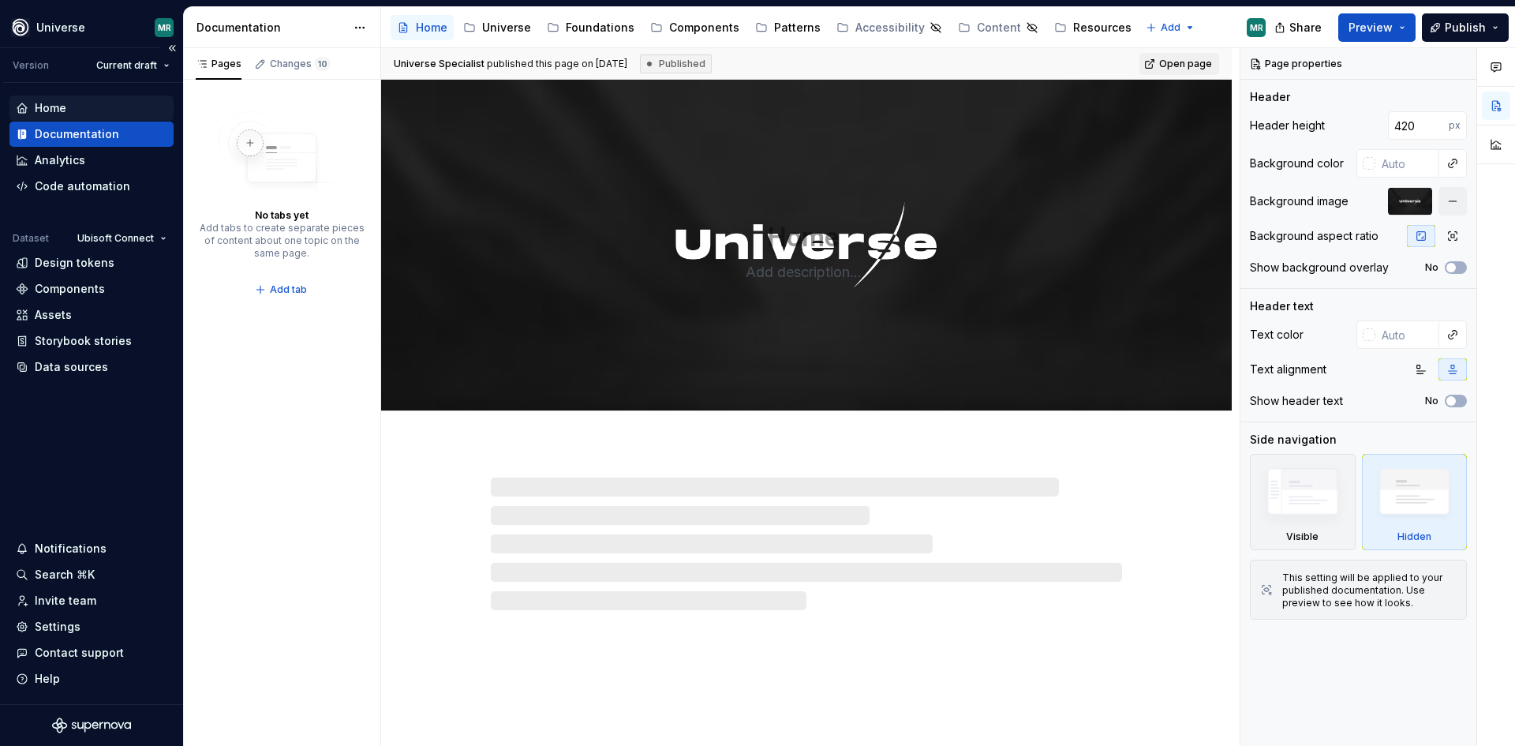
click at [94, 111] on div "Home" at bounding box center [91, 108] width 151 height 16
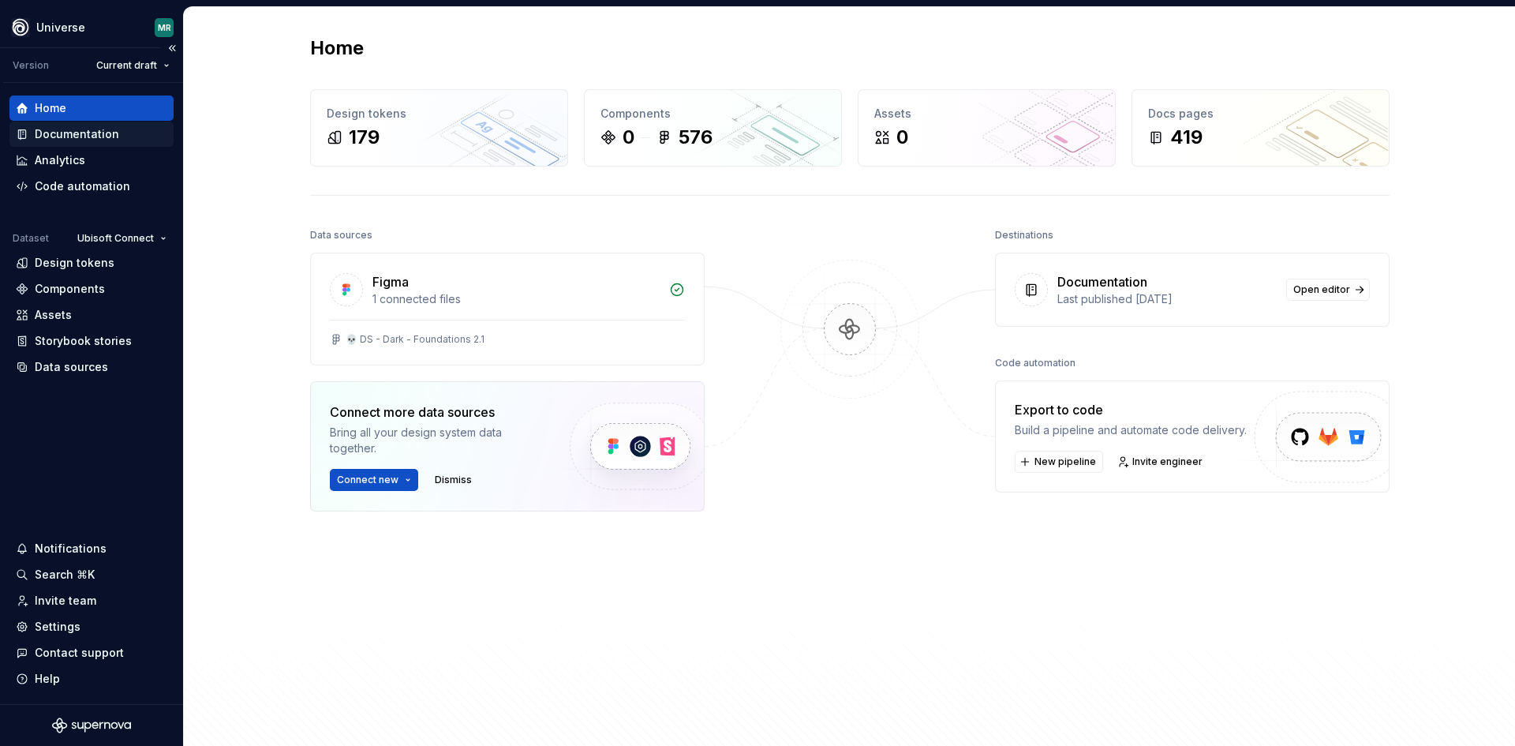
click at [81, 138] on div "Documentation" at bounding box center [77, 134] width 84 height 16
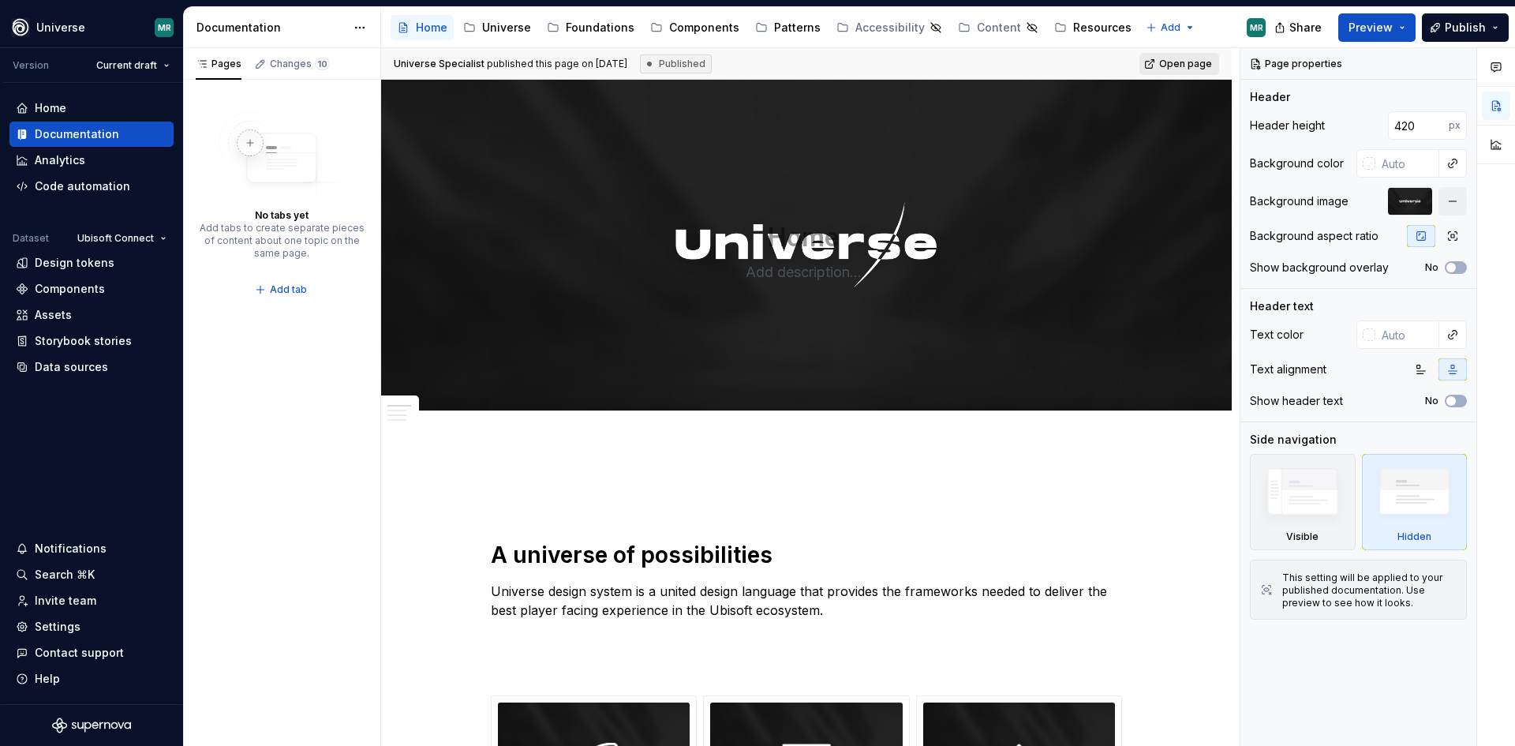
click at [1187, 63] on span "Open page" at bounding box center [1185, 64] width 53 height 13
click at [66, 30] on html "Universe MR Version Current draft Home Documentation Analytics Code automation …" at bounding box center [757, 373] width 1515 height 746
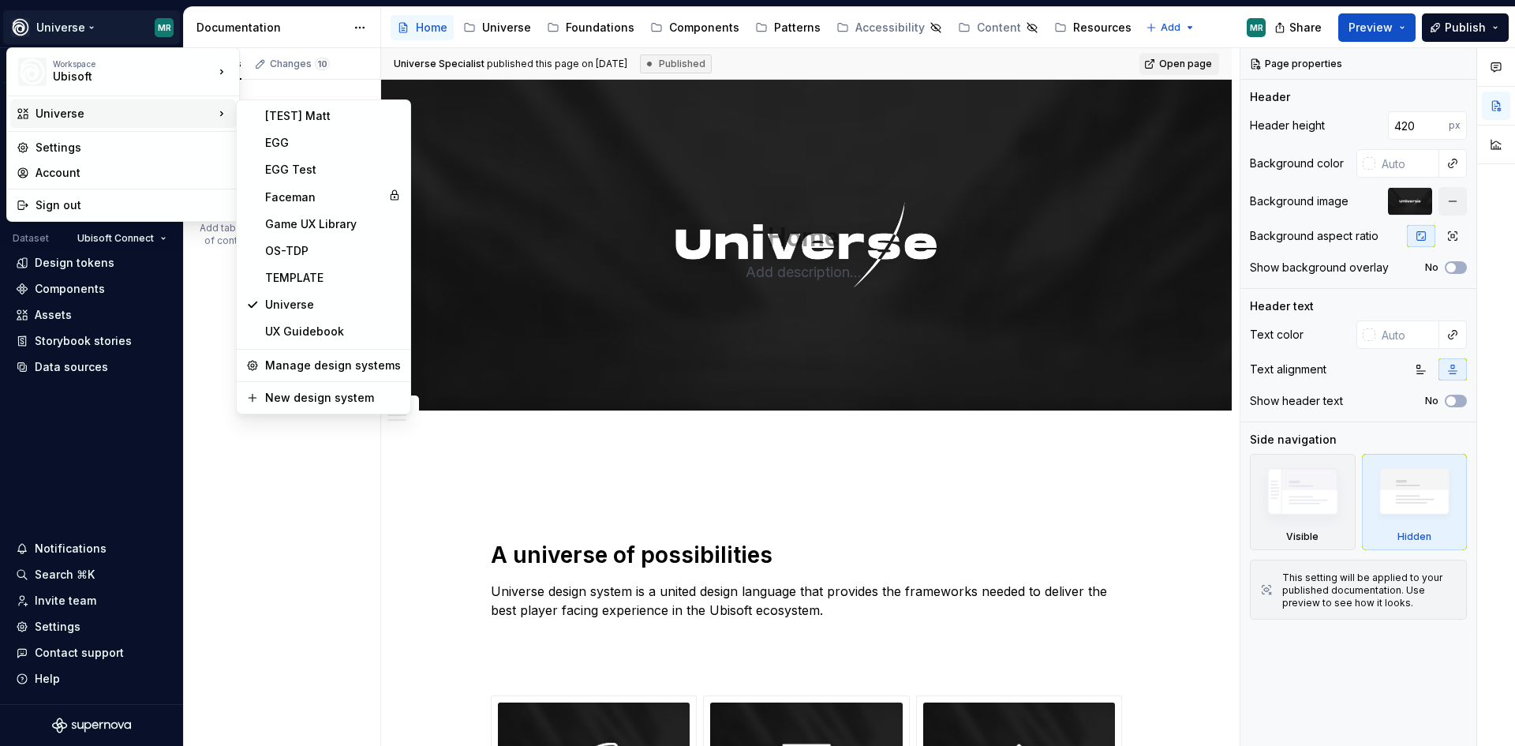
click at [104, 107] on div "Universe" at bounding box center [125, 114] width 178 height 16
click at [290, 144] on div "EGG" at bounding box center [333, 143] width 136 height 16
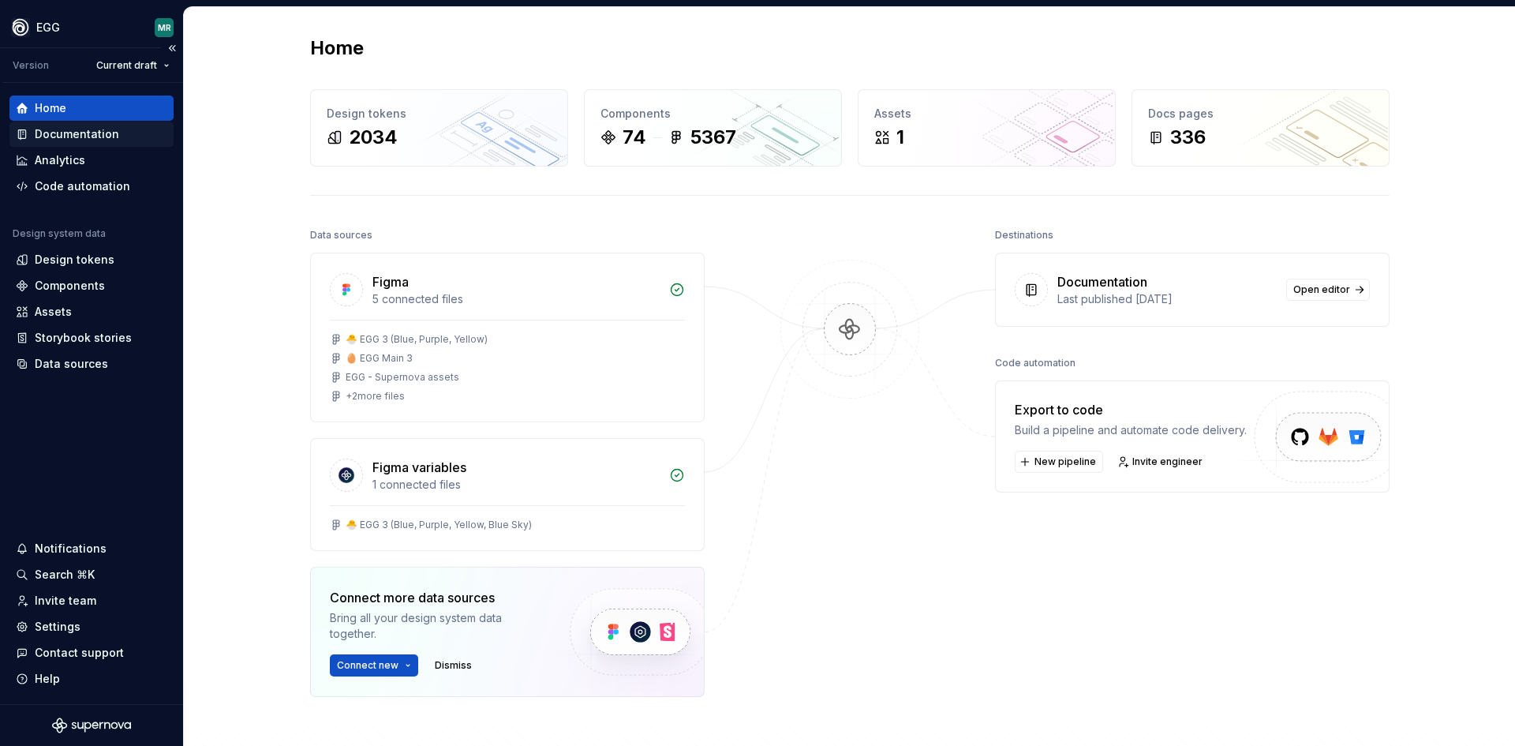
click at [84, 136] on div "Documentation" at bounding box center [77, 134] width 84 height 16
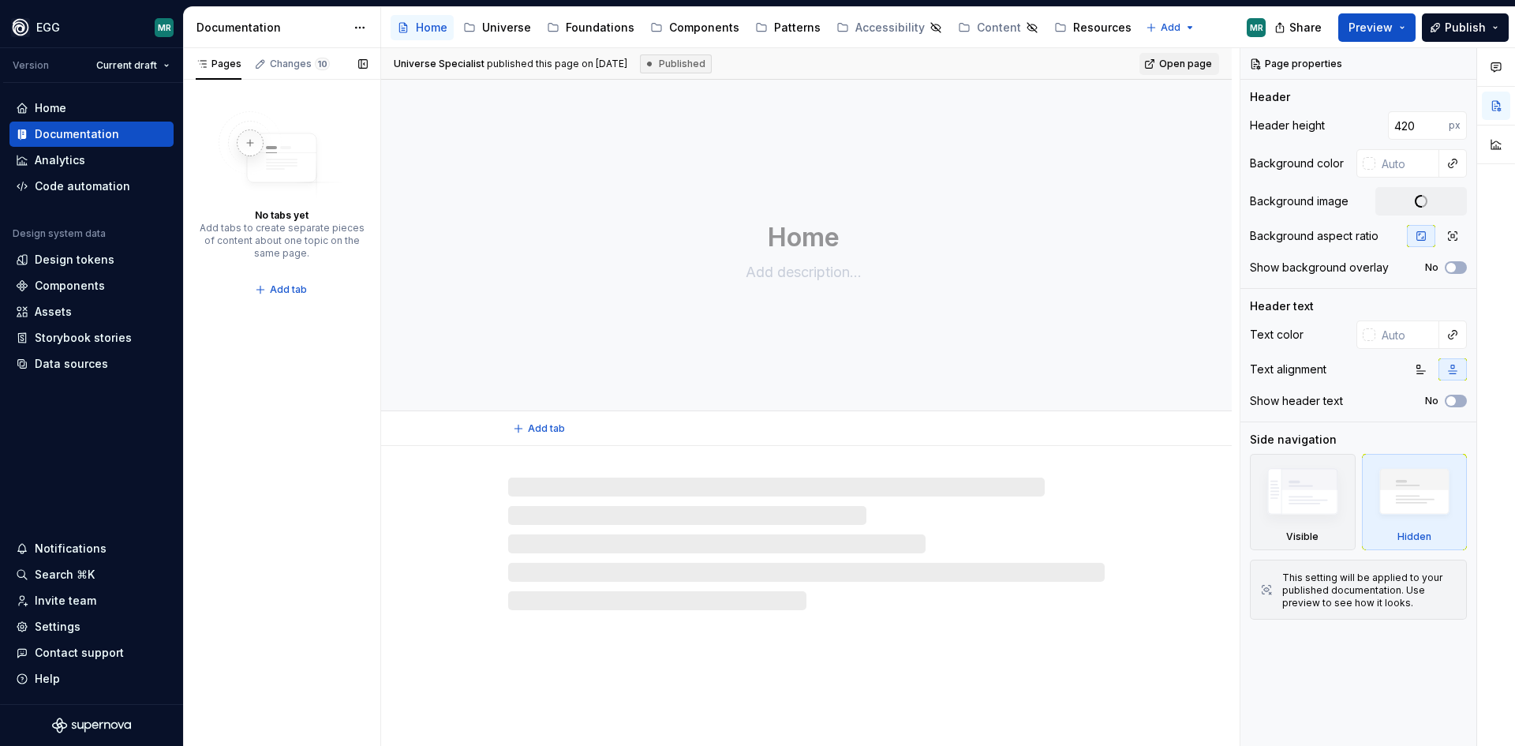
type textarea "*"
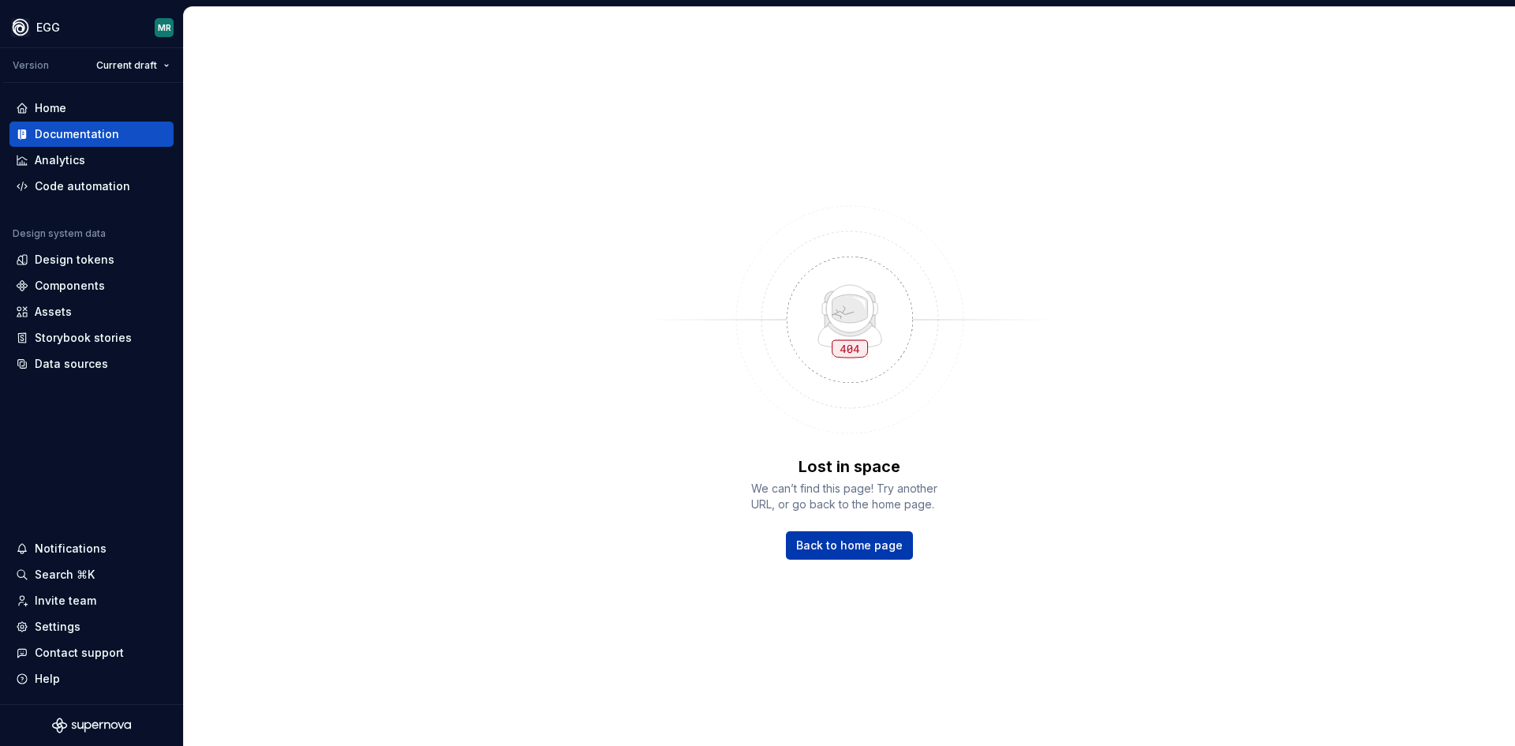
click at [850, 547] on span "Back to home page" at bounding box center [849, 545] width 107 height 16
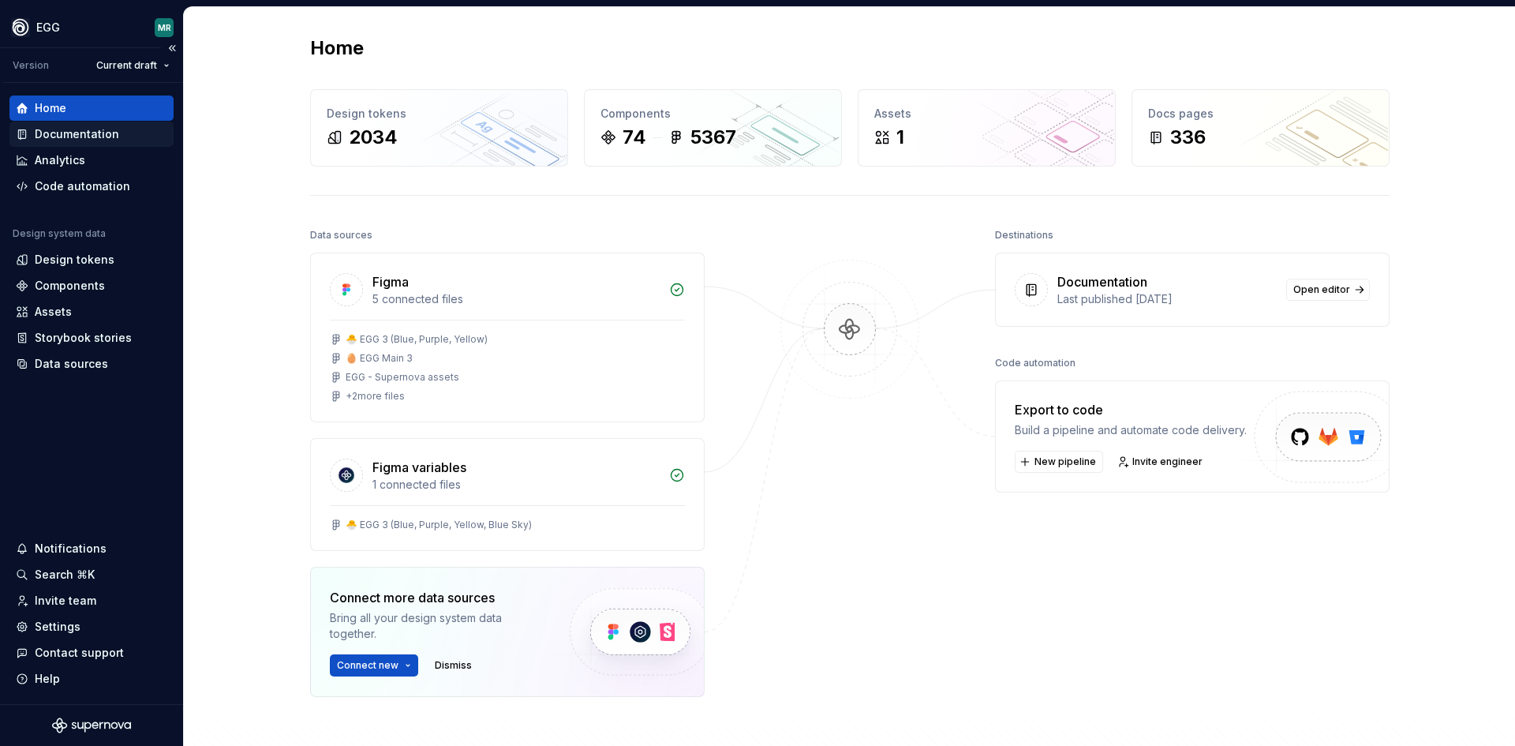
click at [78, 140] on div "Documentation" at bounding box center [77, 134] width 84 height 16
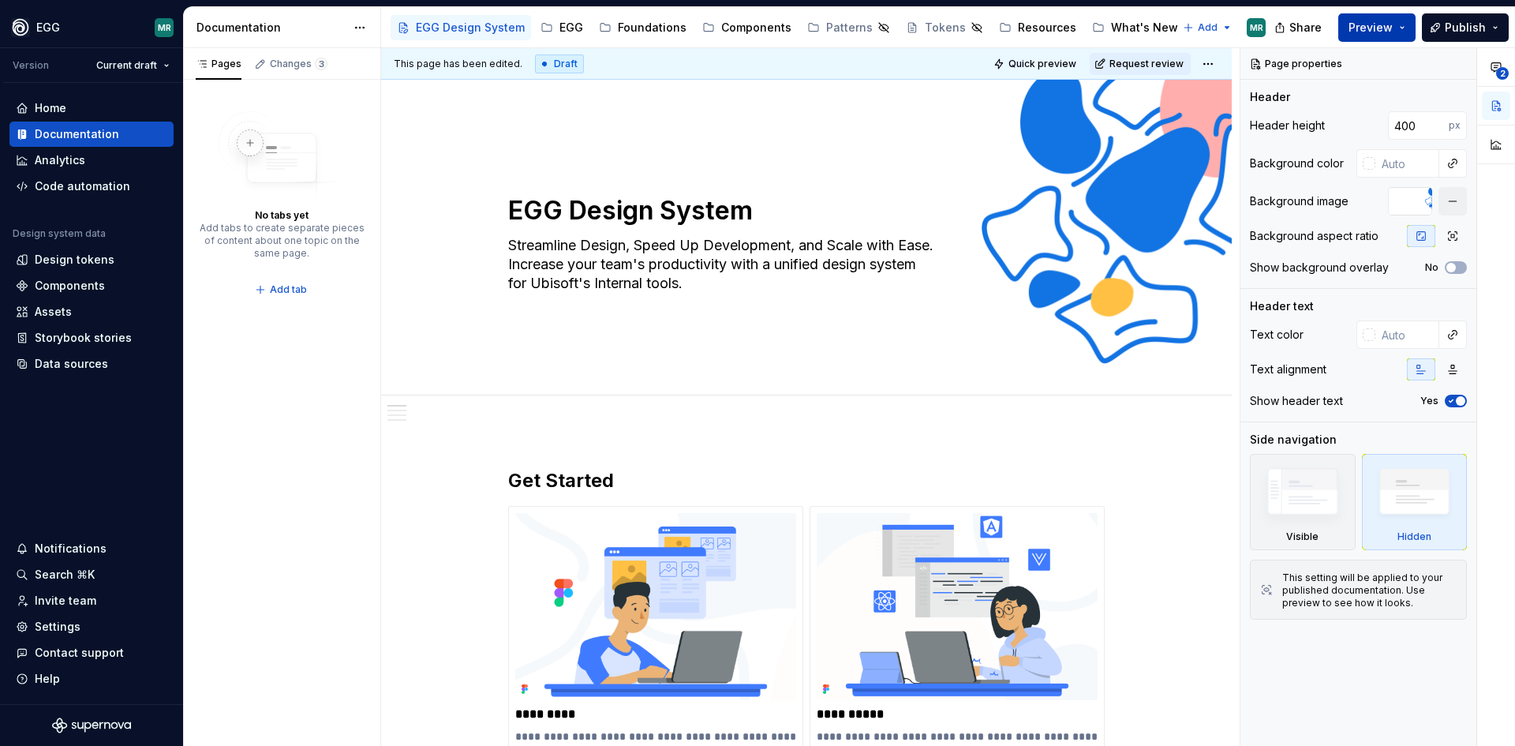
click at [1388, 24] on span "Preview" at bounding box center [1370, 28] width 44 height 16
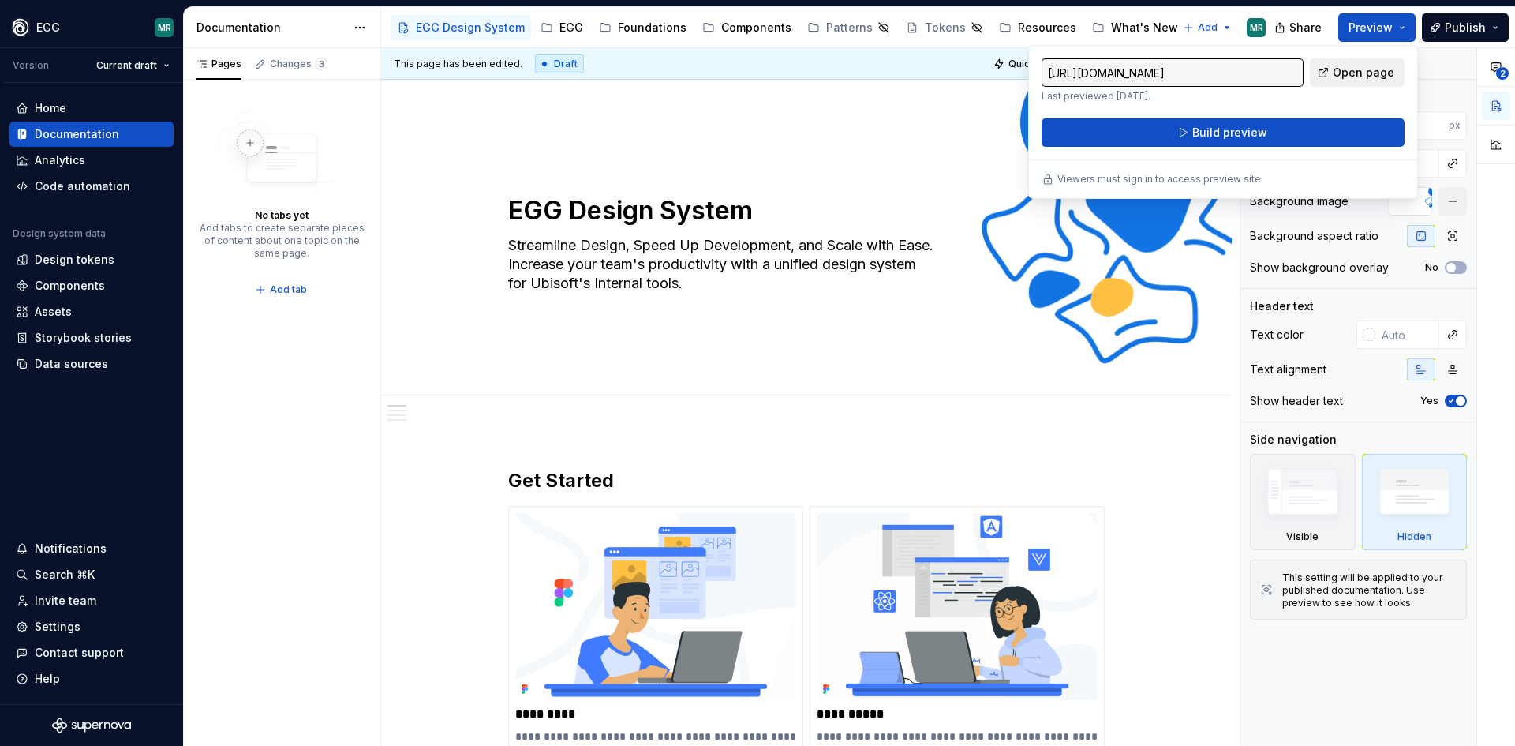
click at [1360, 75] on span "Open page" at bounding box center [1364, 73] width 62 height 16
click at [77, 28] on html "EGG MR Version Current draft Home Documentation Analytics Code automation Desig…" at bounding box center [757, 373] width 1515 height 746
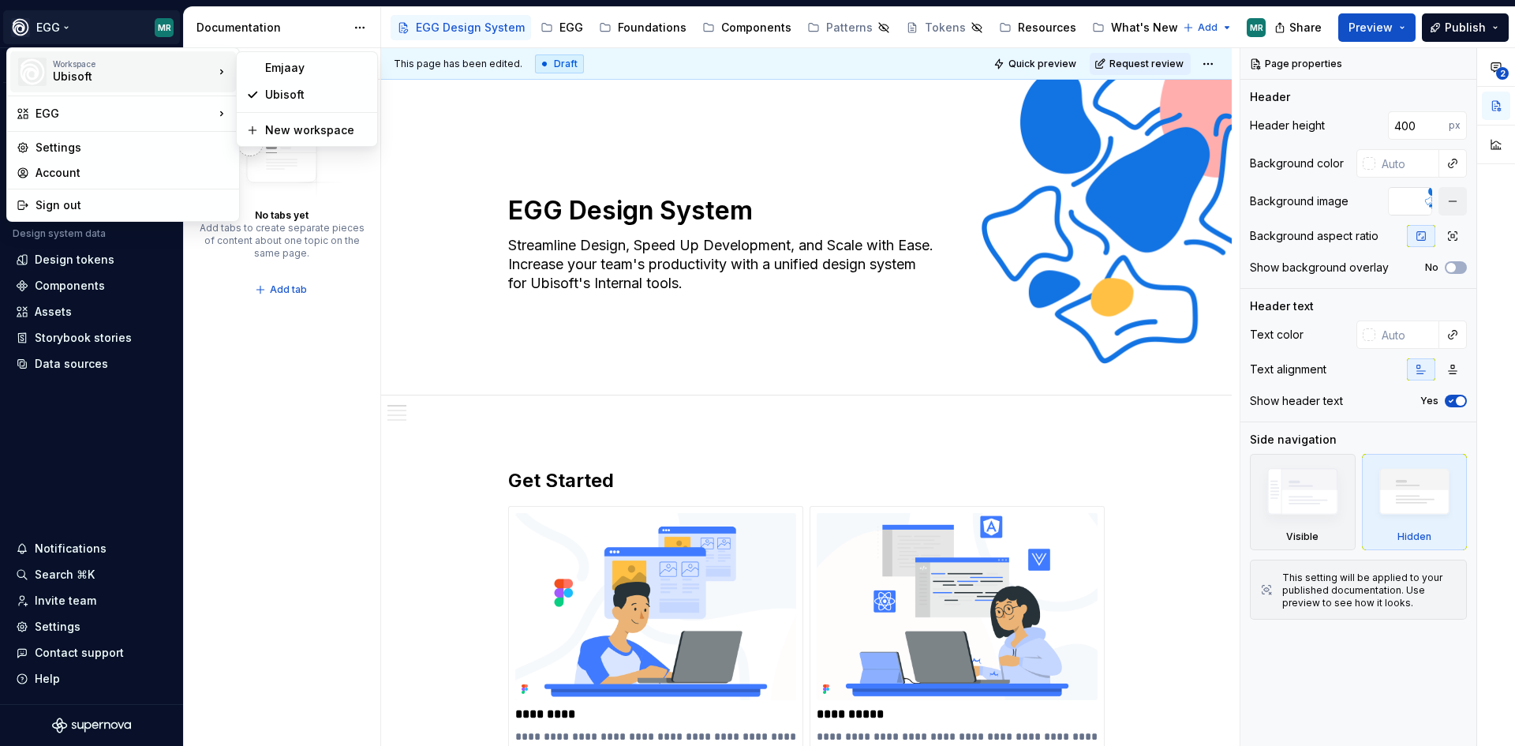
click at [89, 99] on div "Workspace Ubisoft EGG Settings Account Sign out" at bounding box center [123, 134] width 234 height 174
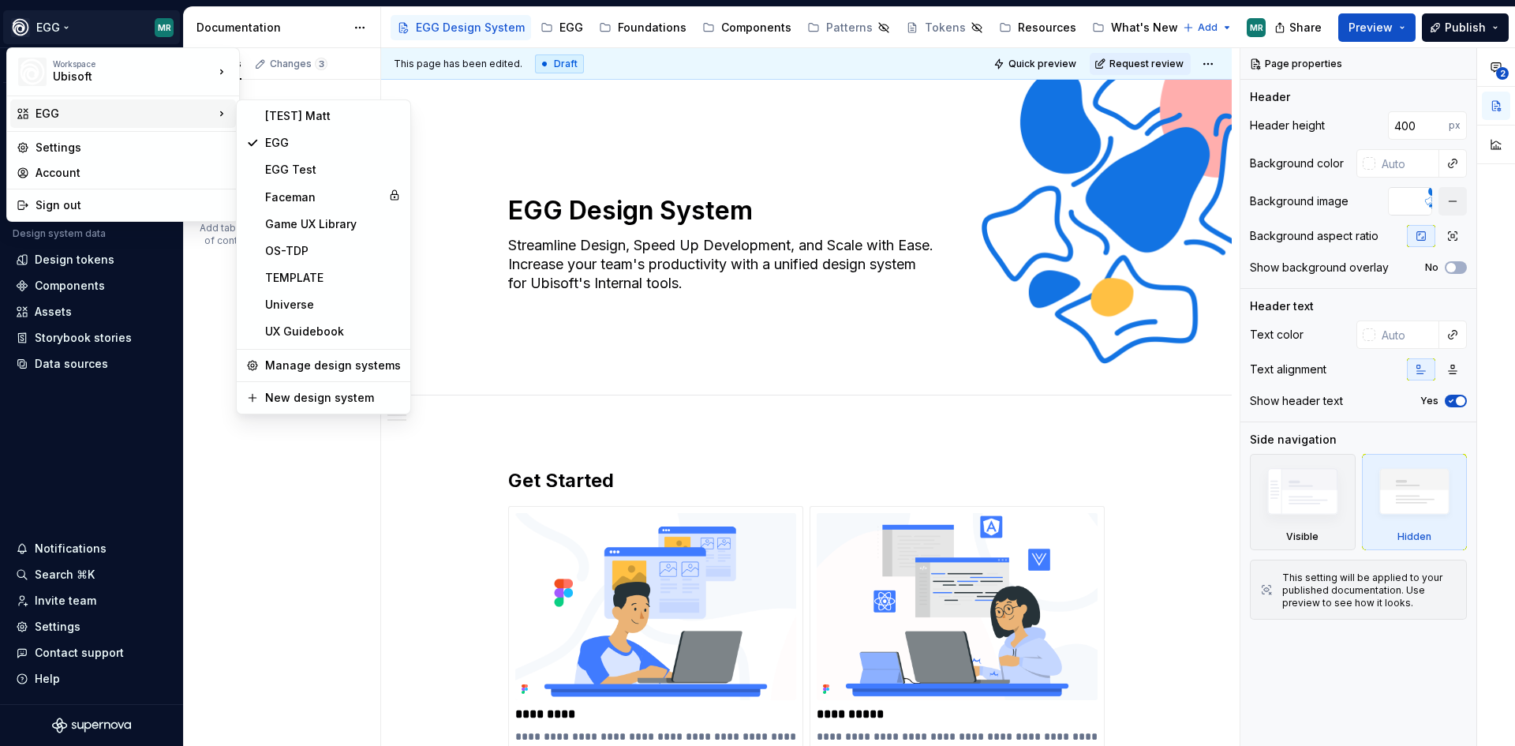
click at [89, 103] on div "EGG" at bounding box center [123, 113] width 226 height 28
type textarea "*"
